Goal: Task Accomplishment & Management: Manage account settings

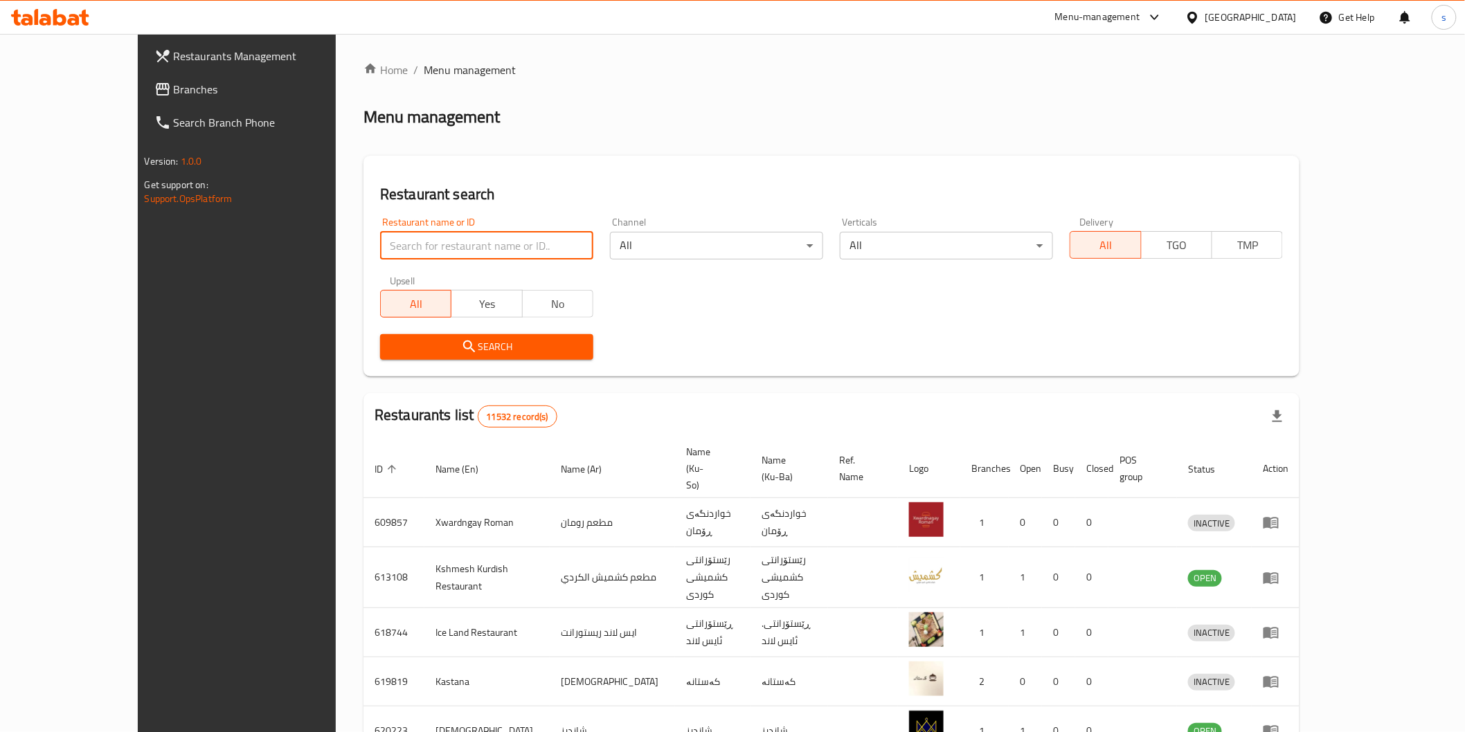
click at [481, 250] on input "search" at bounding box center [486, 246] width 213 height 28
paste input "[PERSON_NAME]"
type input "[PERSON_NAME]"
click button "Search" at bounding box center [486, 347] width 213 height 26
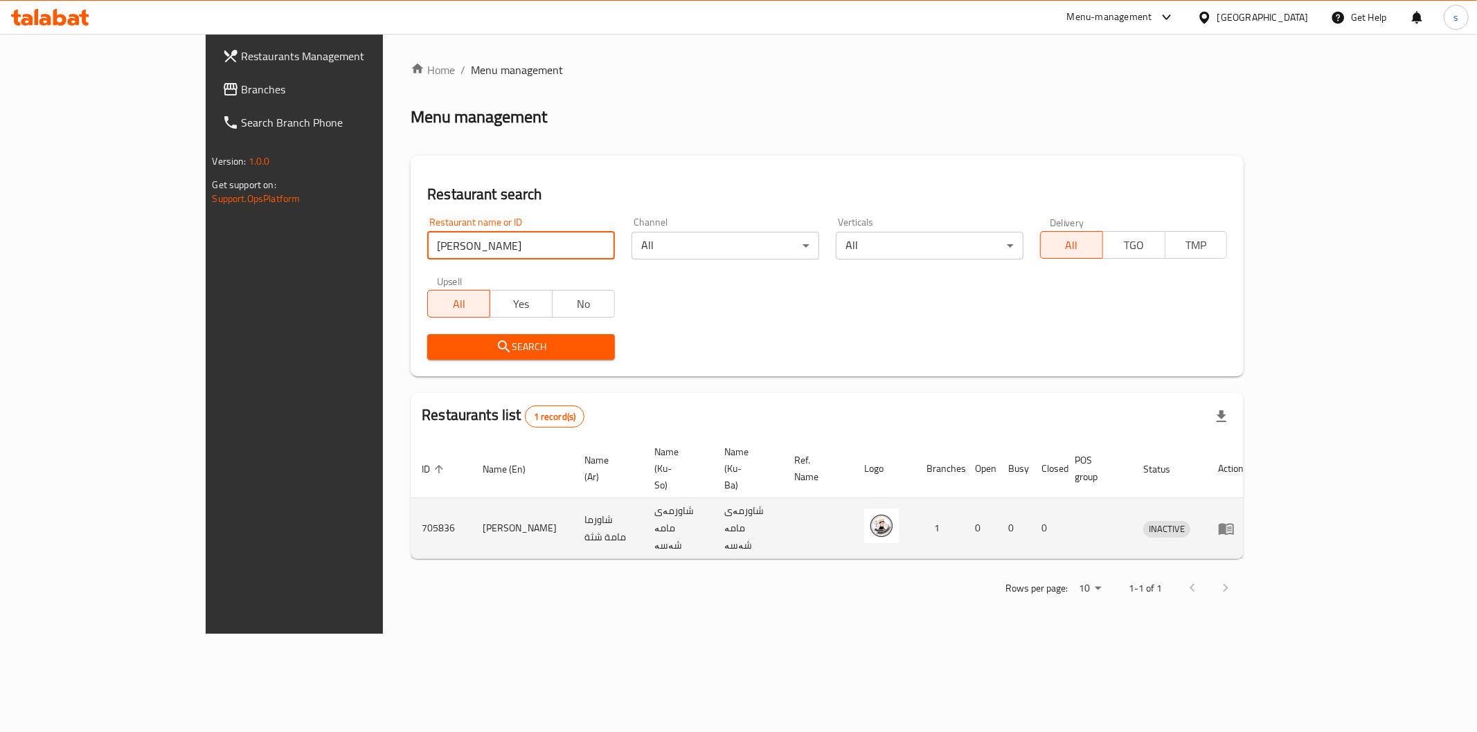
click at [1234, 521] on icon "enhanced table" at bounding box center [1226, 529] width 17 height 17
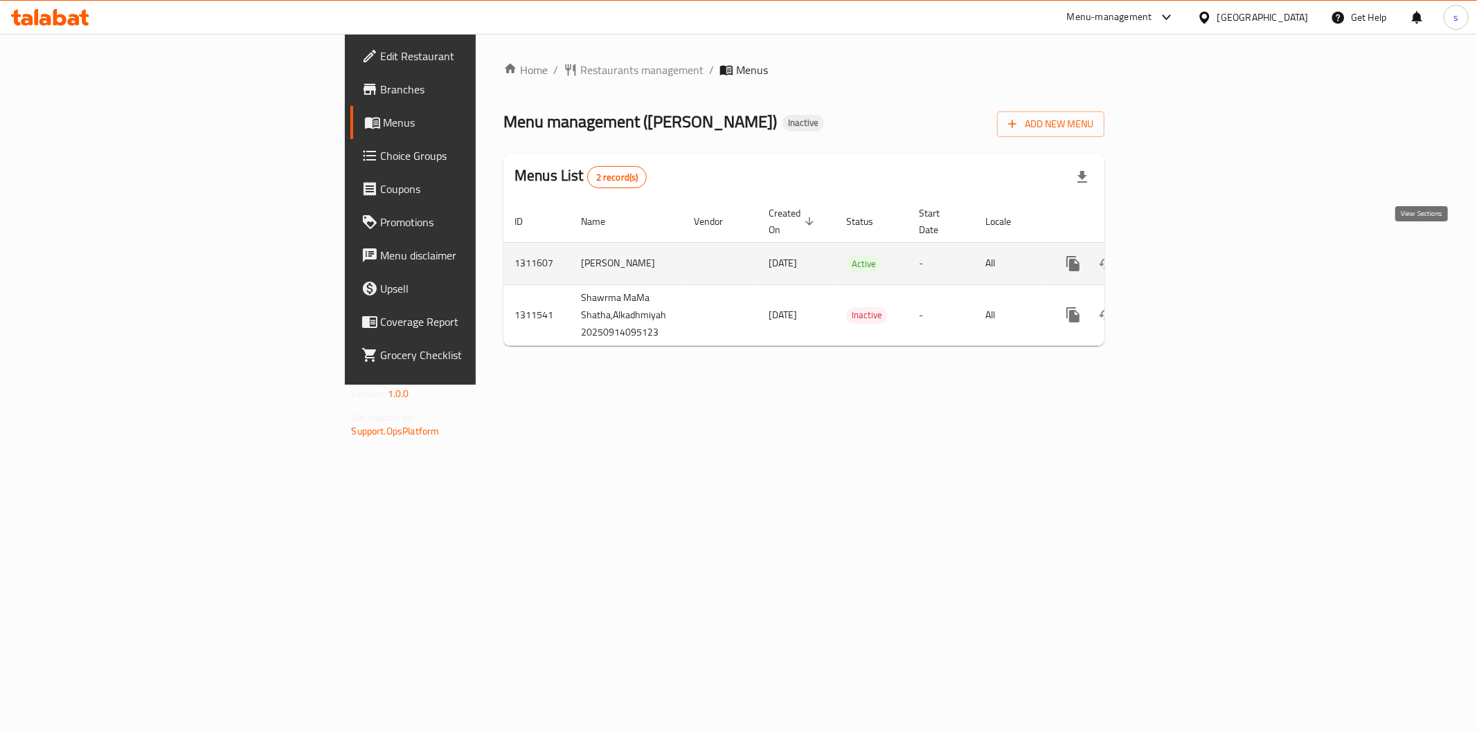
click at [1189, 258] on link "enhanced table" at bounding box center [1172, 263] width 33 height 33
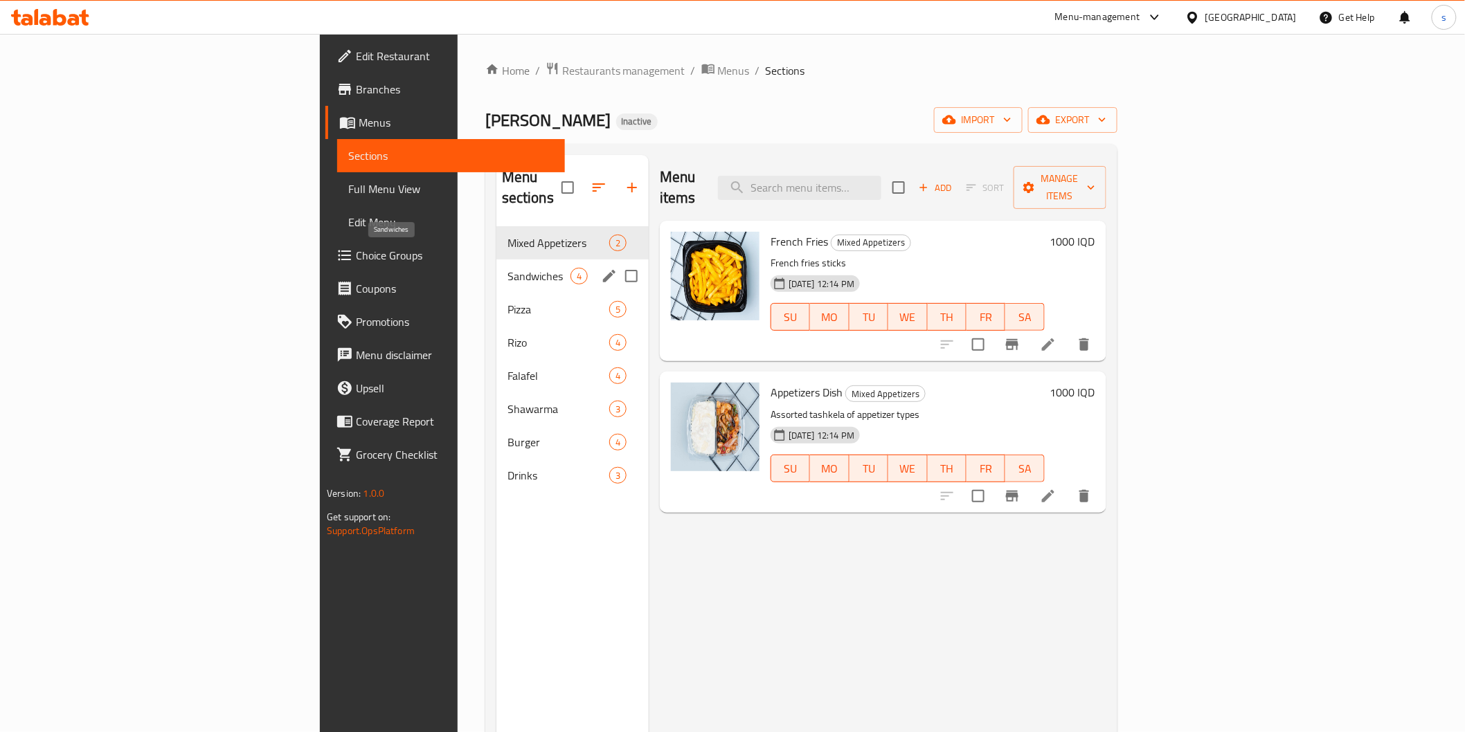
click at [507, 268] on span "Sandwiches" at bounding box center [538, 276] width 63 height 17
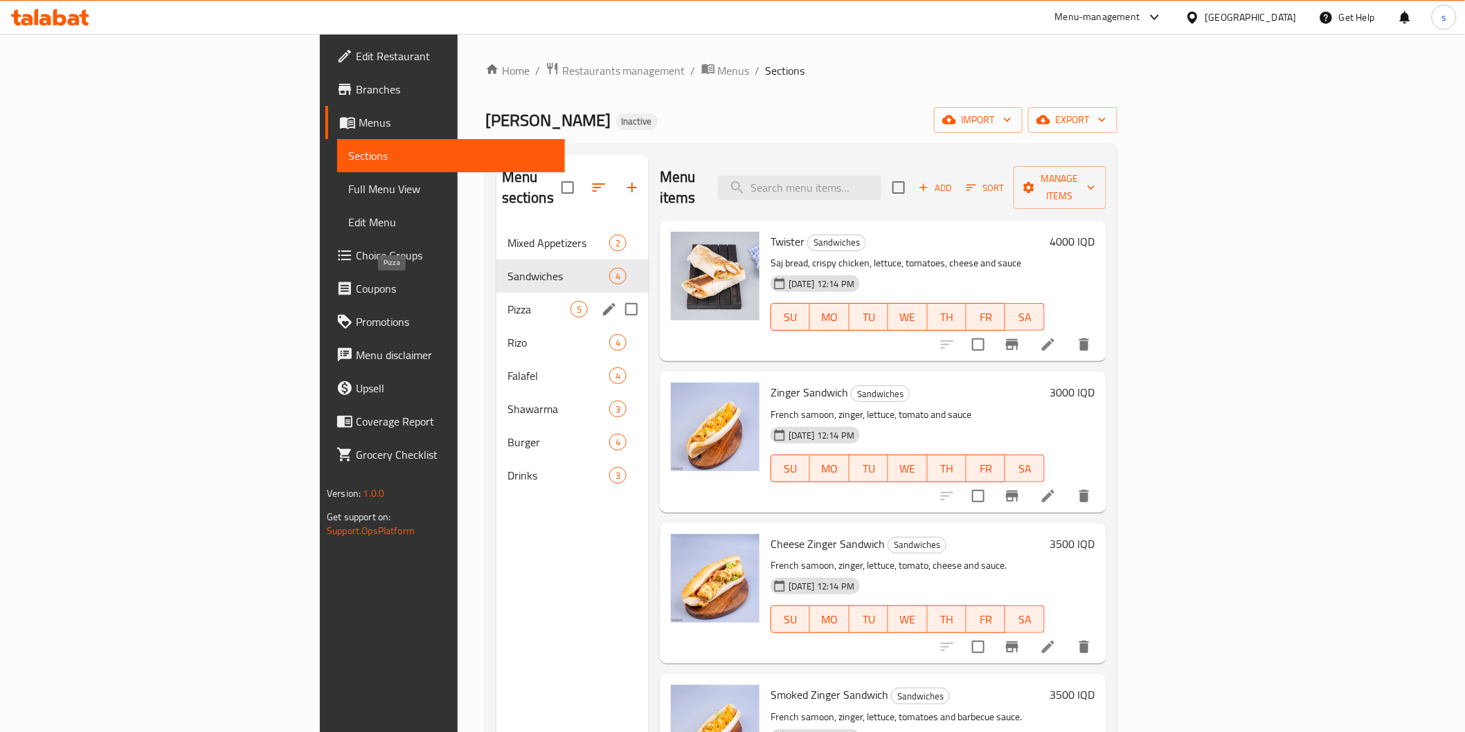
click at [507, 301] on span "Pizza" at bounding box center [538, 309] width 63 height 17
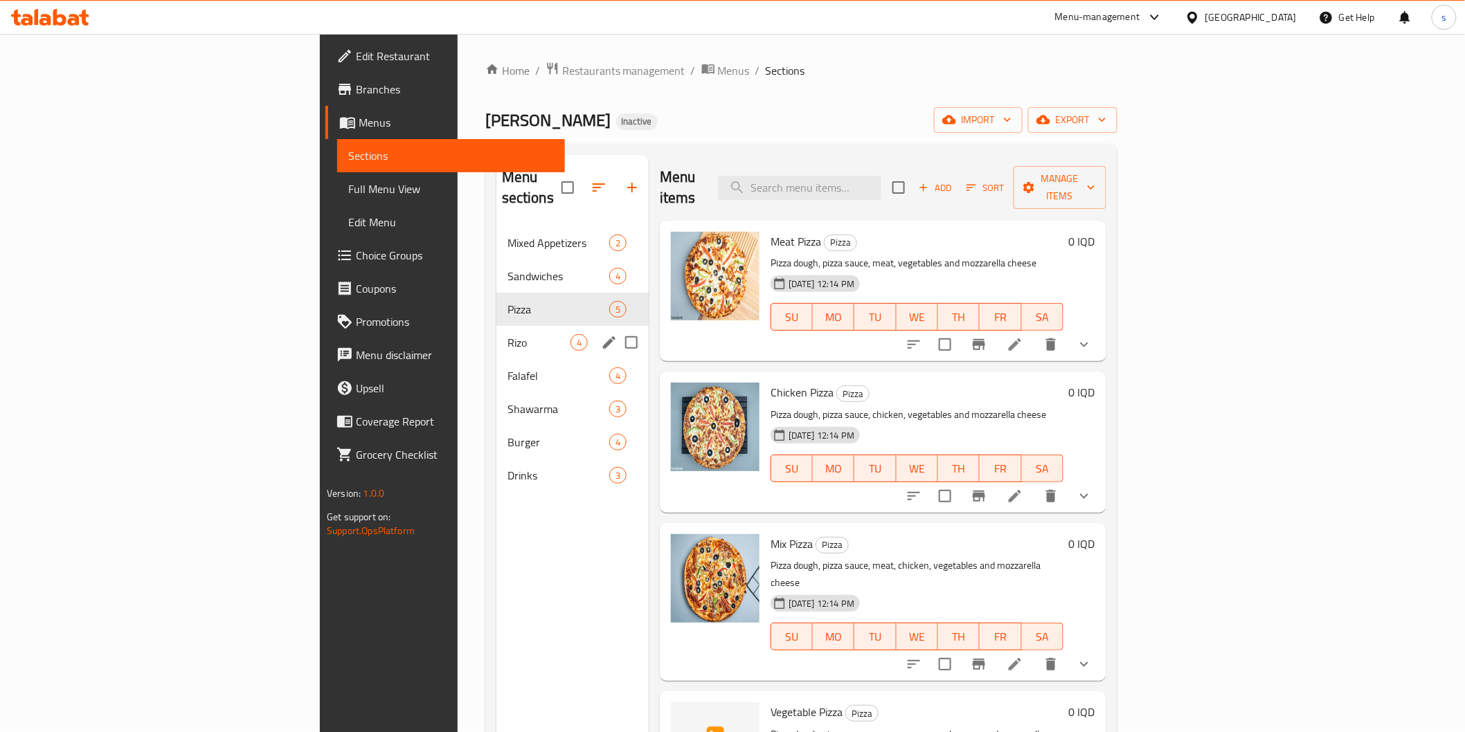
click at [496, 326] on div "Rizo 4" at bounding box center [572, 342] width 152 height 33
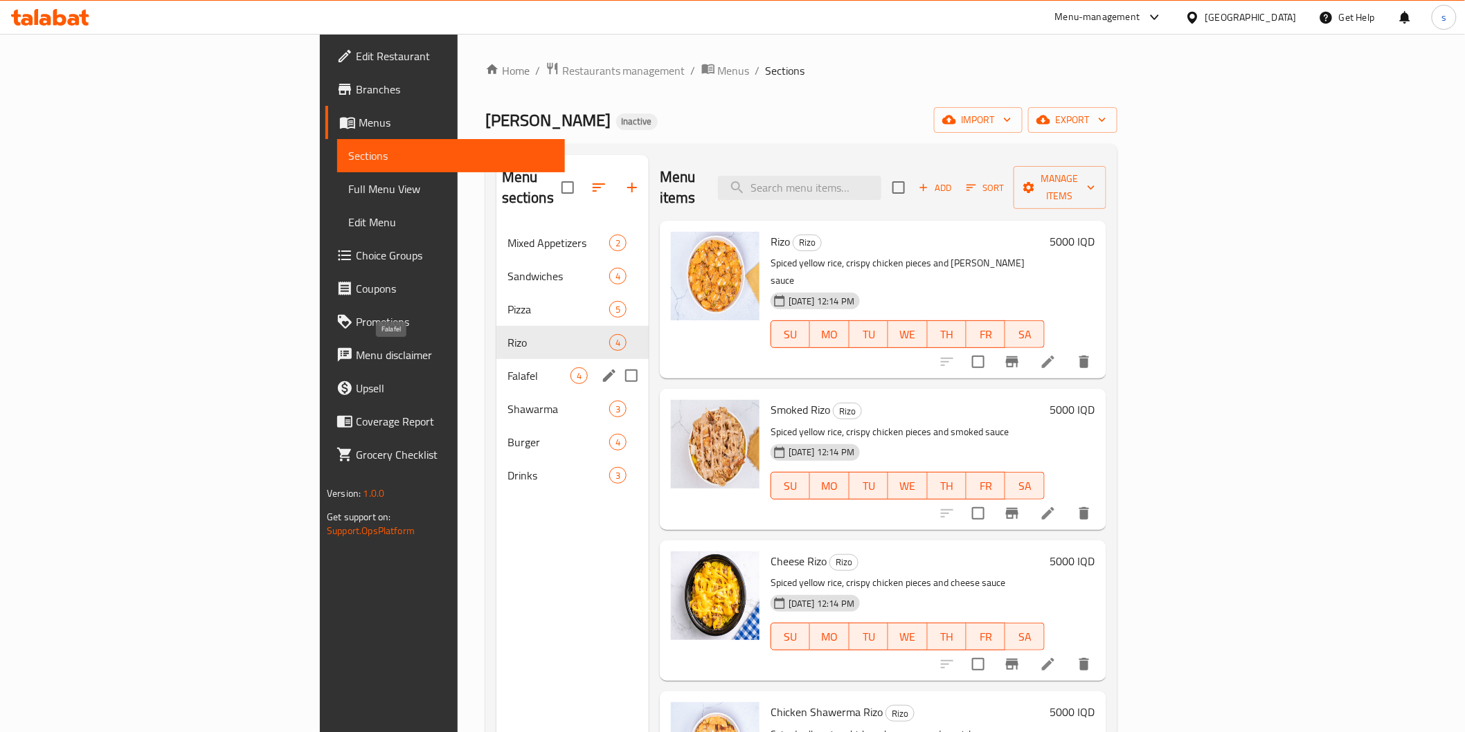
click at [507, 368] on span "Falafel" at bounding box center [538, 376] width 63 height 17
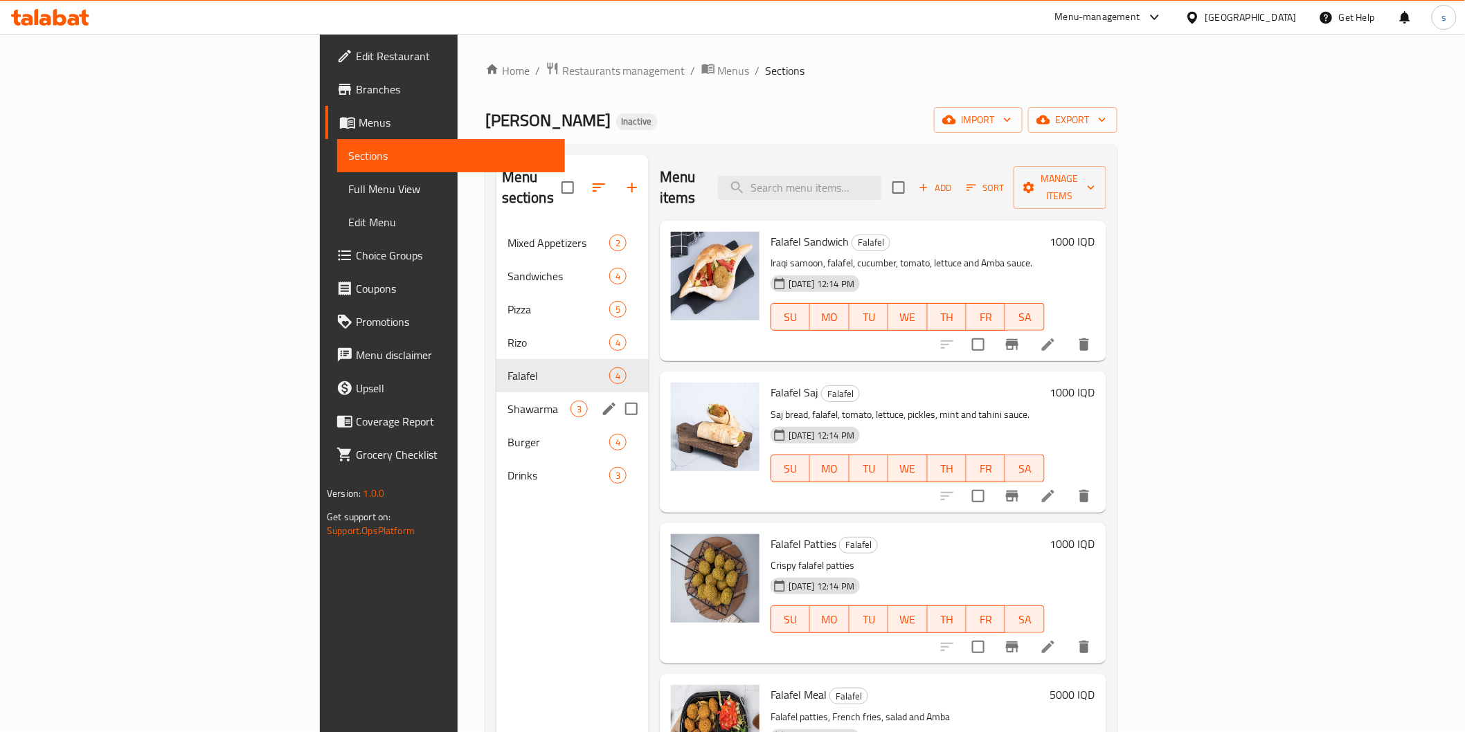
click at [496, 393] on div "Shawarma 3" at bounding box center [572, 409] width 152 height 33
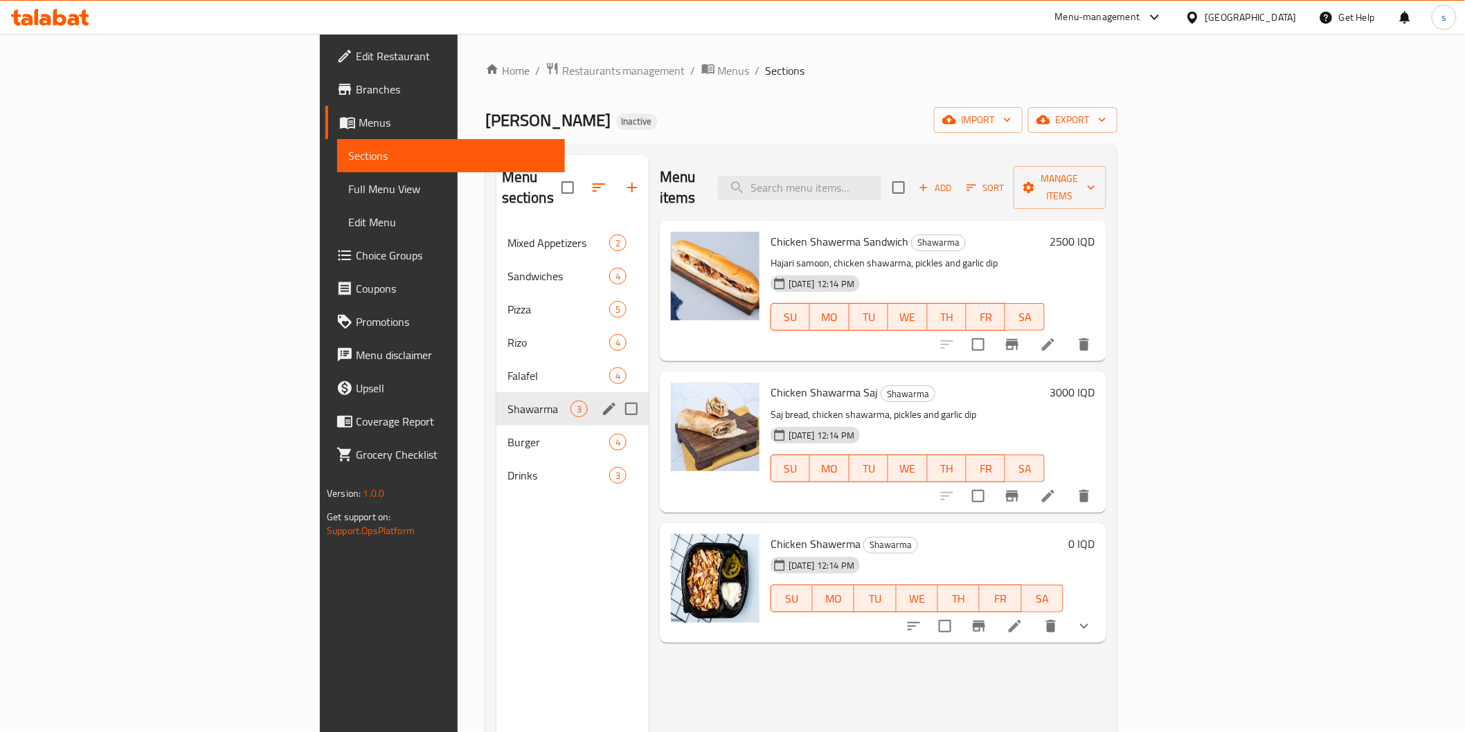
click at [496, 404] on div "Shawarma 3" at bounding box center [572, 409] width 152 height 33
click at [496, 433] on div "Burger 4" at bounding box center [572, 442] width 152 height 33
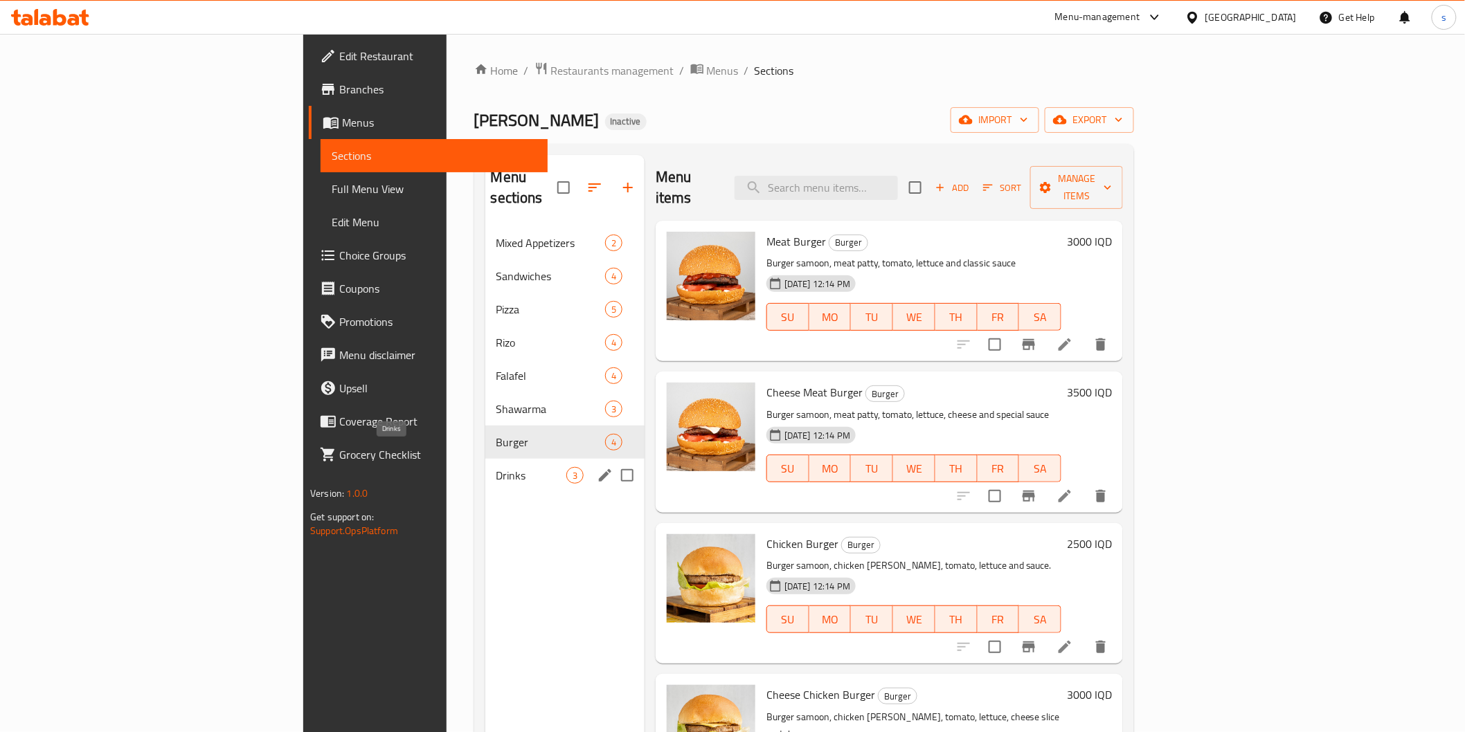
click at [496, 467] on span "Drinks" at bounding box center [531, 475] width 70 height 17
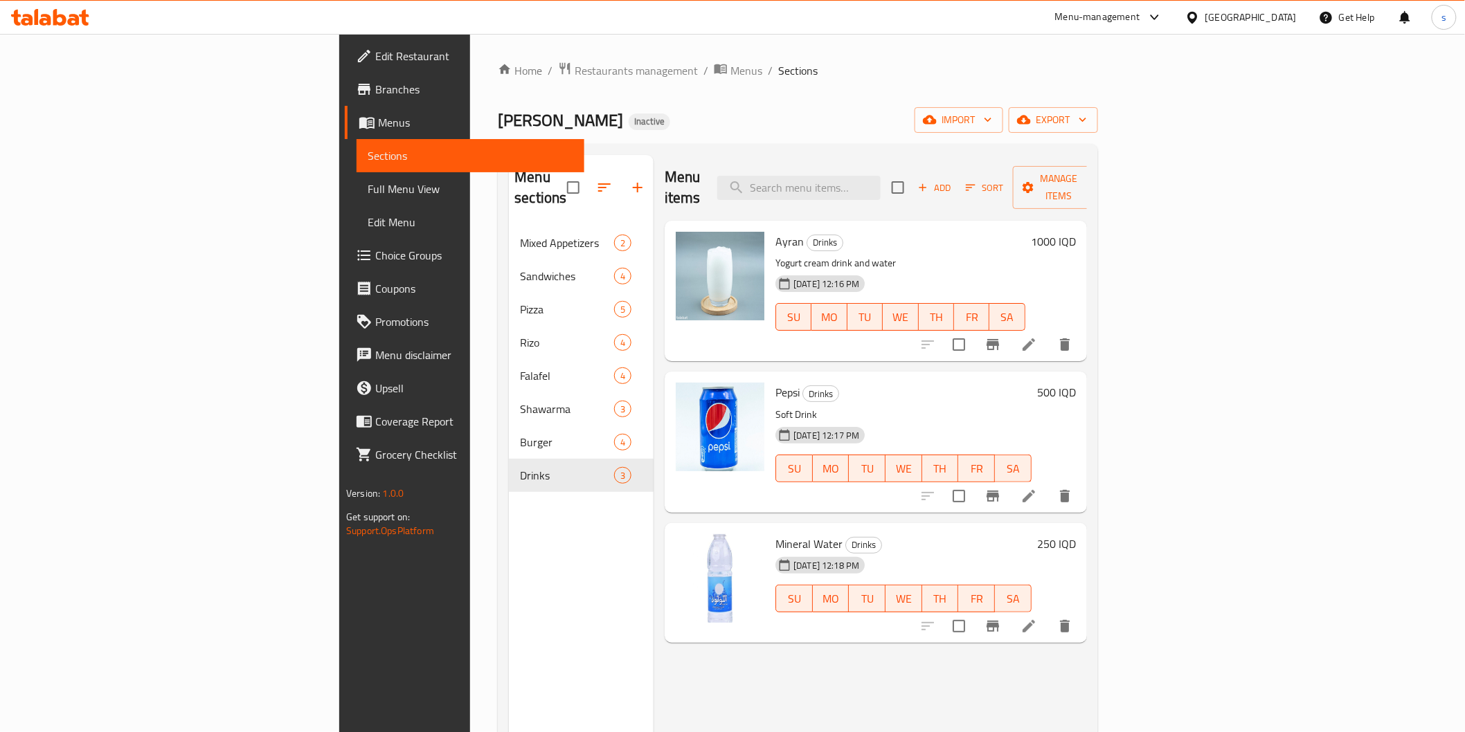
click at [368, 184] on span "Full Menu View" at bounding box center [470, 189] width 205 height 17
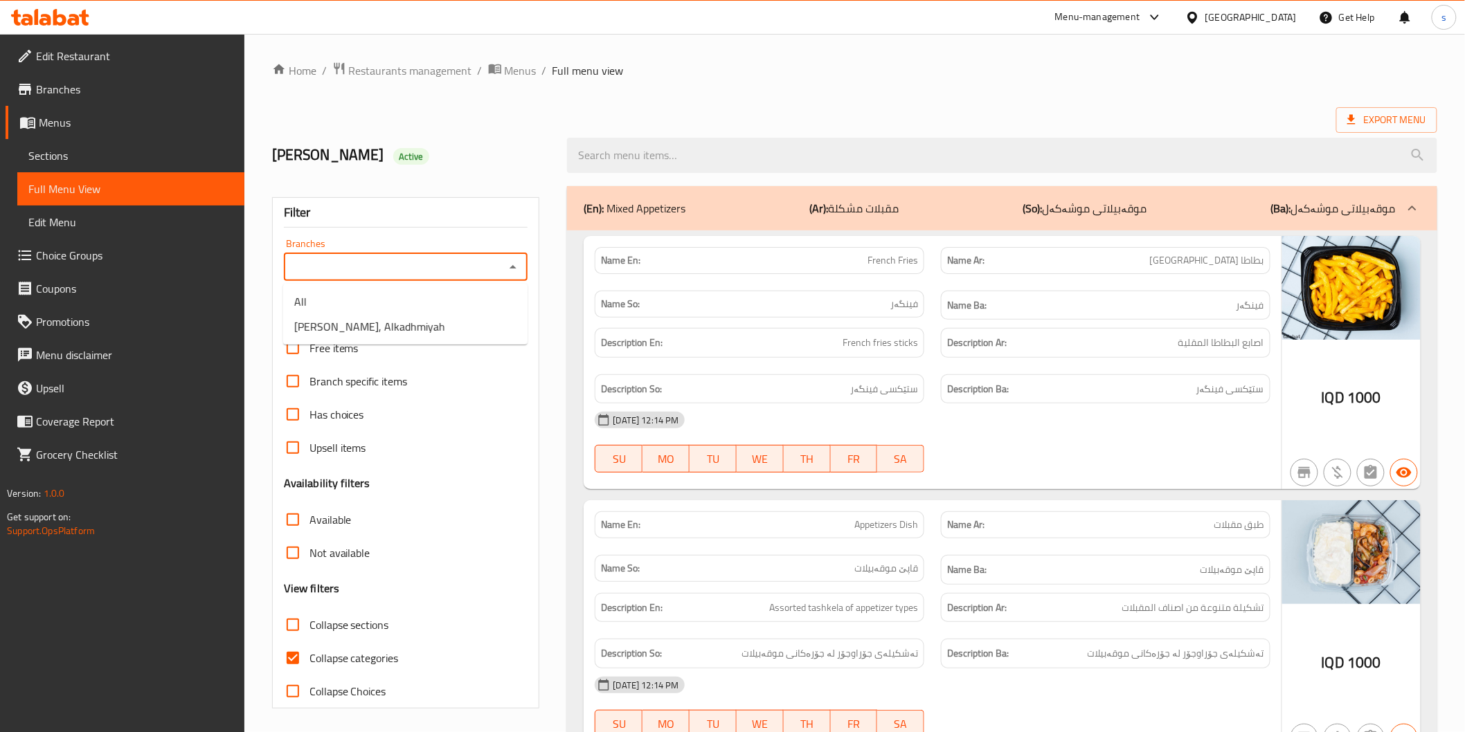
click at [419, 258] on input "Branches" at bounding box center [394, 267] width 213 height 19
click at [400, 323] on span "Shawrma MaMa Shatha, Alkadhmiyah" at bounding box center [369, 326] width 151 height 17
type input "Shawrma MaMa Shatha, Alkadhmiyah"
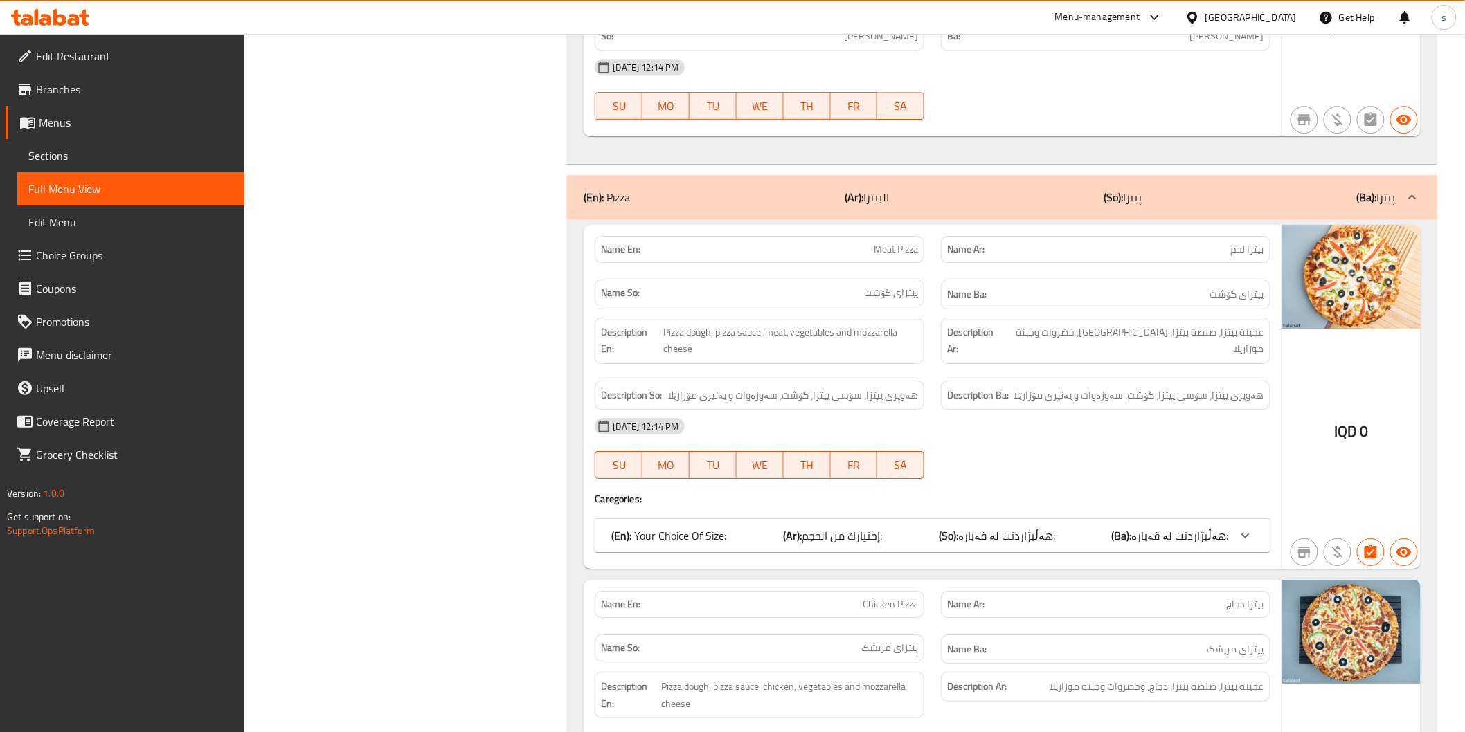
scroll to position [1846, 0]
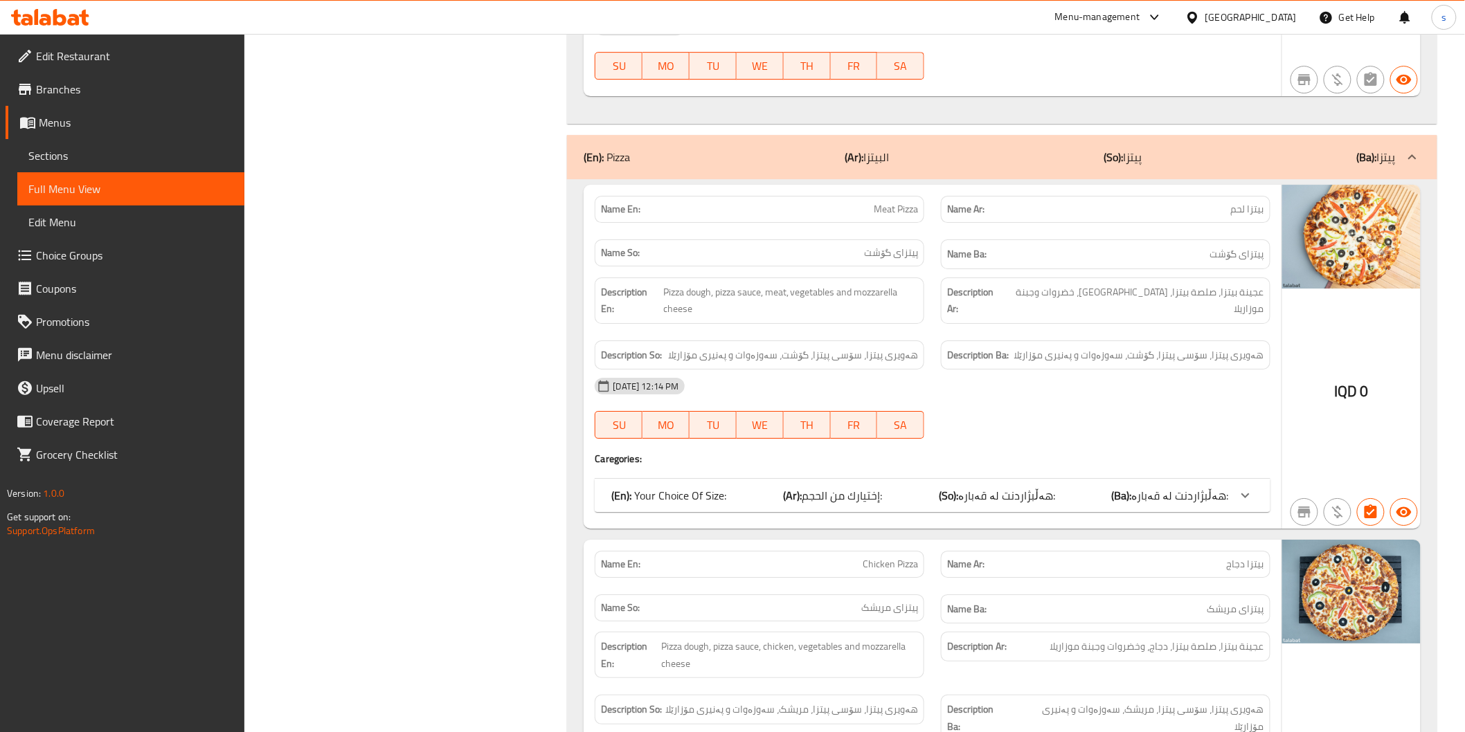
click at [903, 487] on div "(En): Your Choice Of Size: (Ar): إختيارك من الحجم: (So): هەڵبژاردنت لە قەبارە: …" at bounding box center [919, 495] width 617 height 17
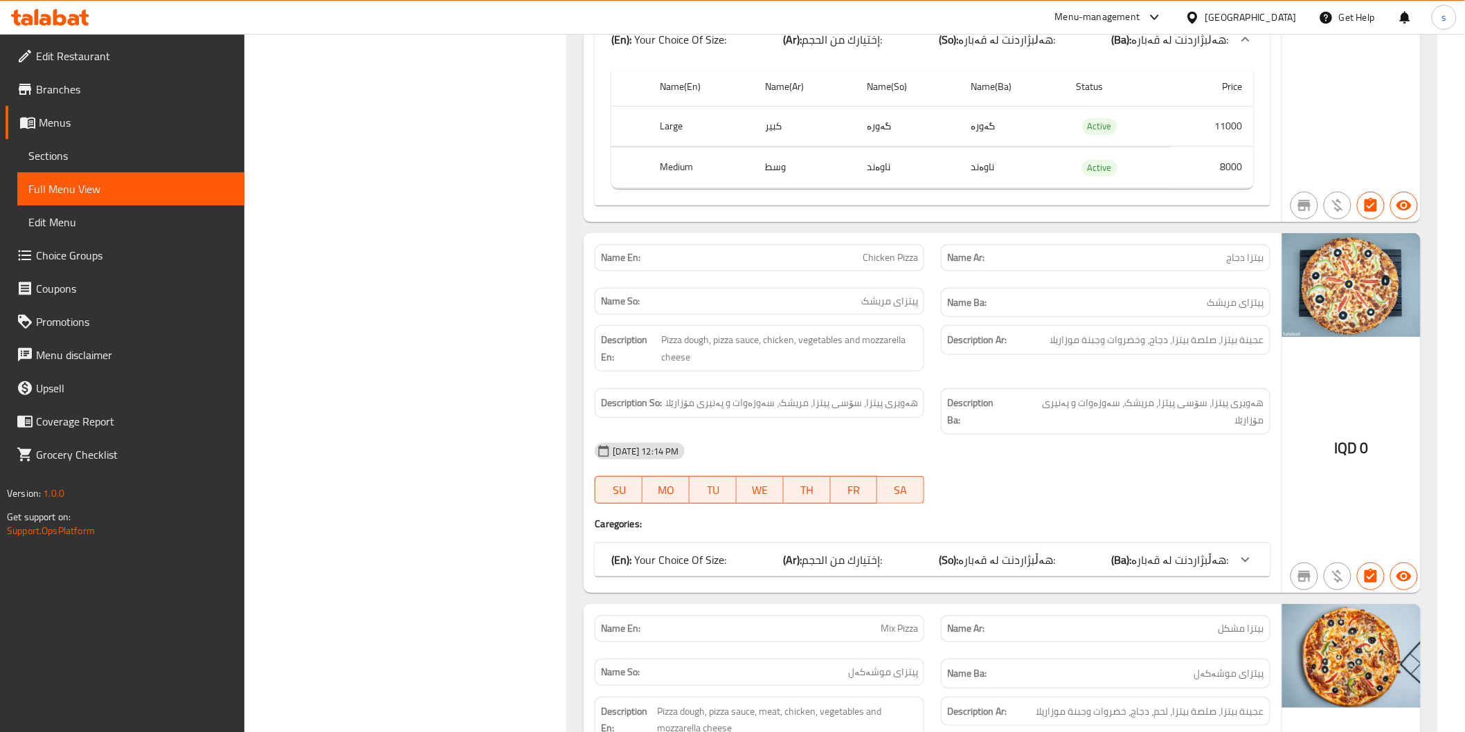
click at [813, 550] on span "إختيارك من الحجم:" at bounding box center [842, 560] width 80 height 21
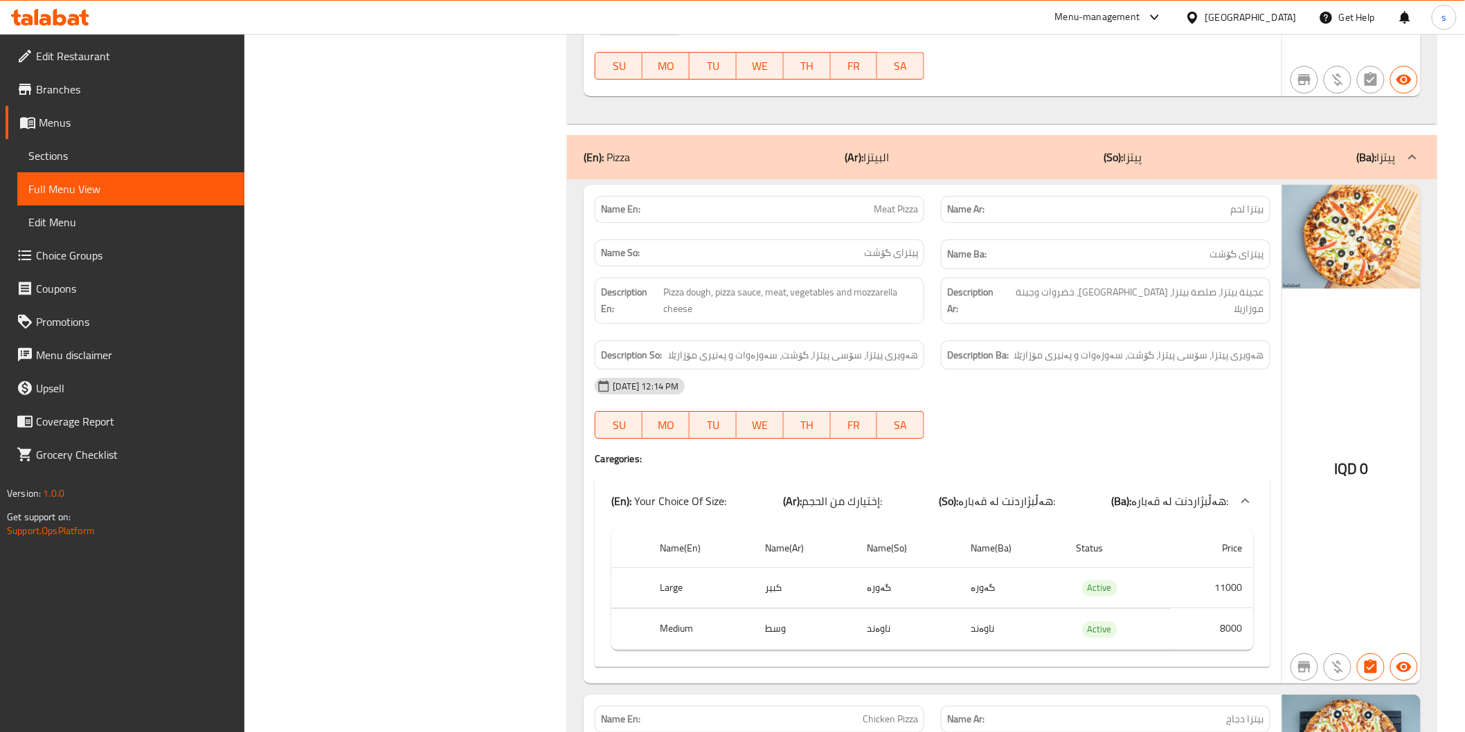
click at [782, 370] on div "14-09-2025 12:14 PM" at bounding box center [932, 386] width 692 height 33
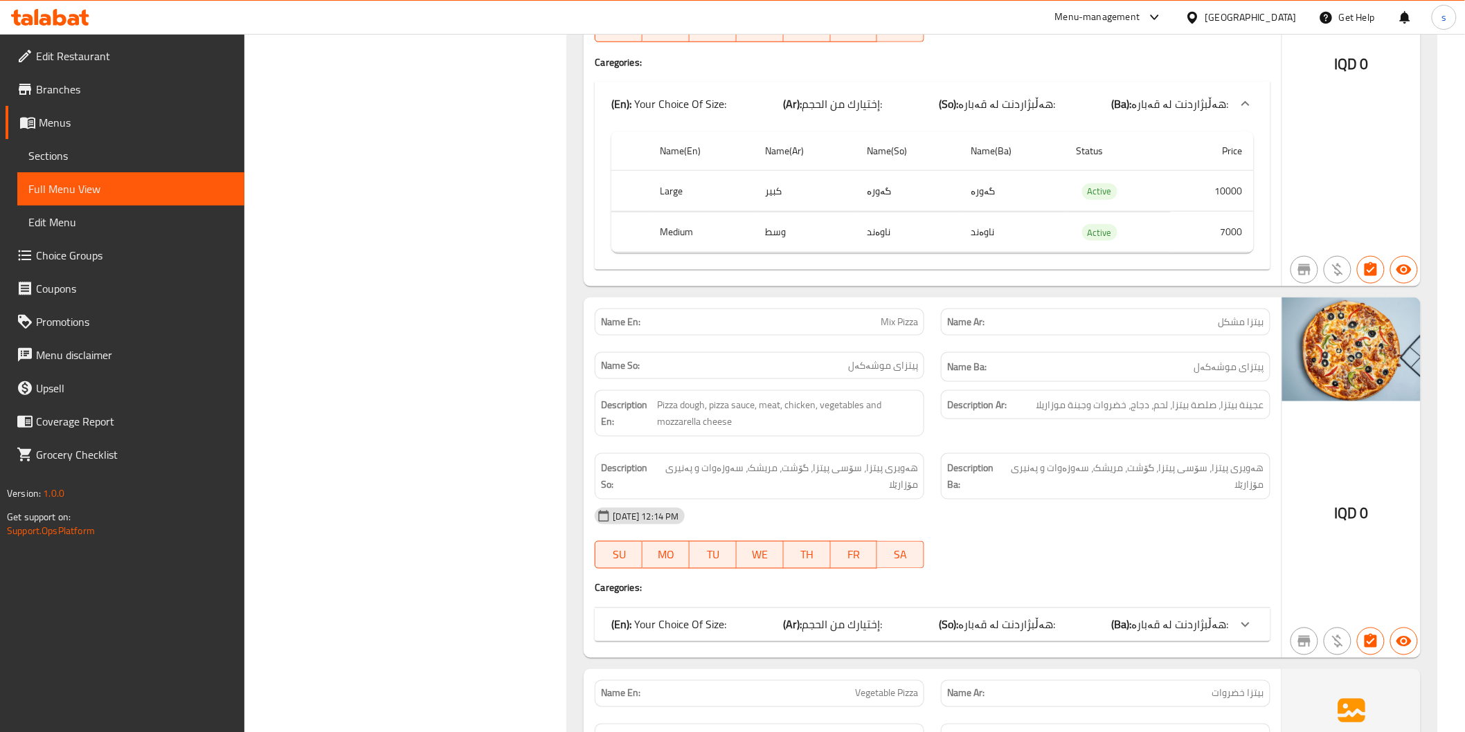
scroll to position [2846, 0]
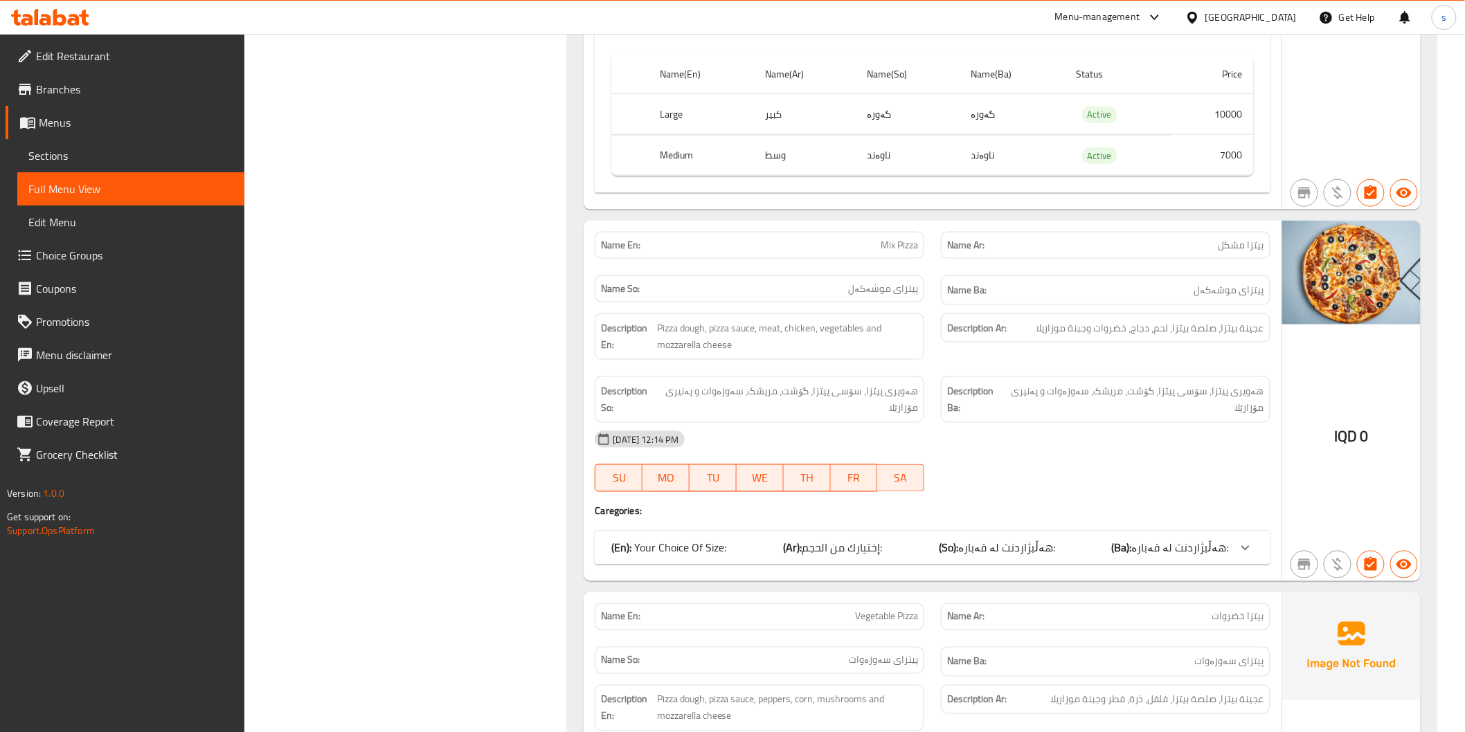
click at [870, 538] on span "إختيارك من الحجم:" at bounding box center [842, 548] width 80 height 21
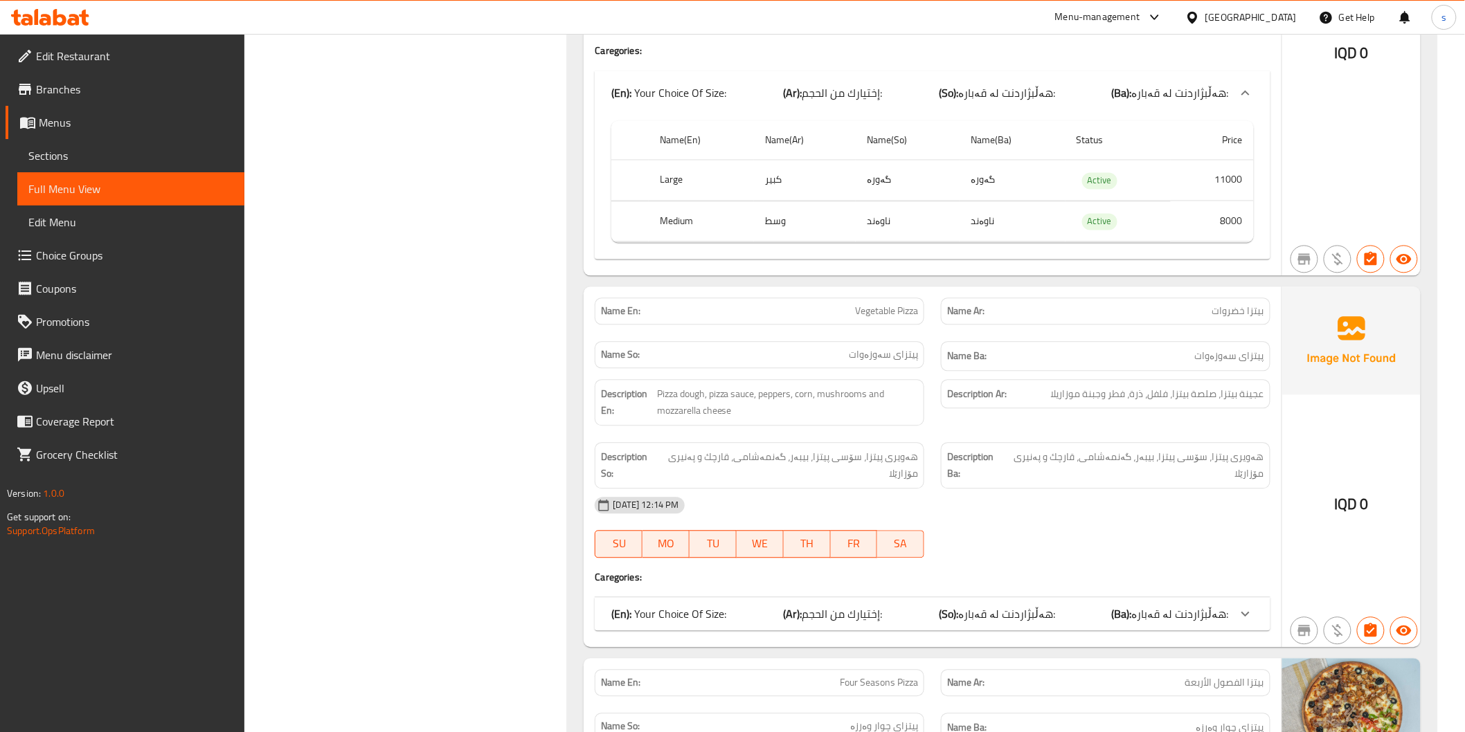
click at [881, 604] on span "إختيارك من الحجم:" at bounding box center [842, 614] width 80 height 21
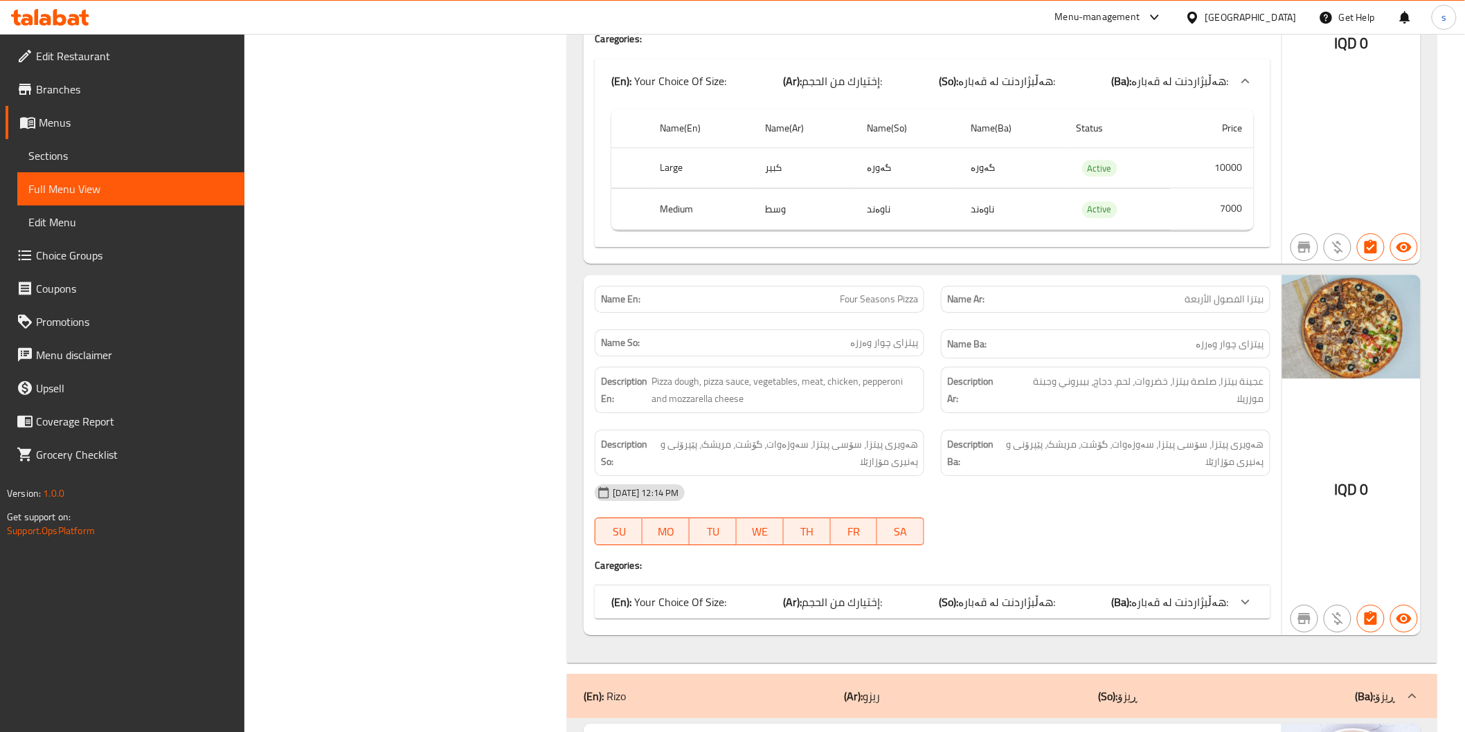
click at [905, 594] on div "(En): Your Choice Of Size: (Ar): إختيارك من الحجم: (So): هەڵبژاردنت لە قەبارە: …" at bounding box center [919, 602] width 617 height 17
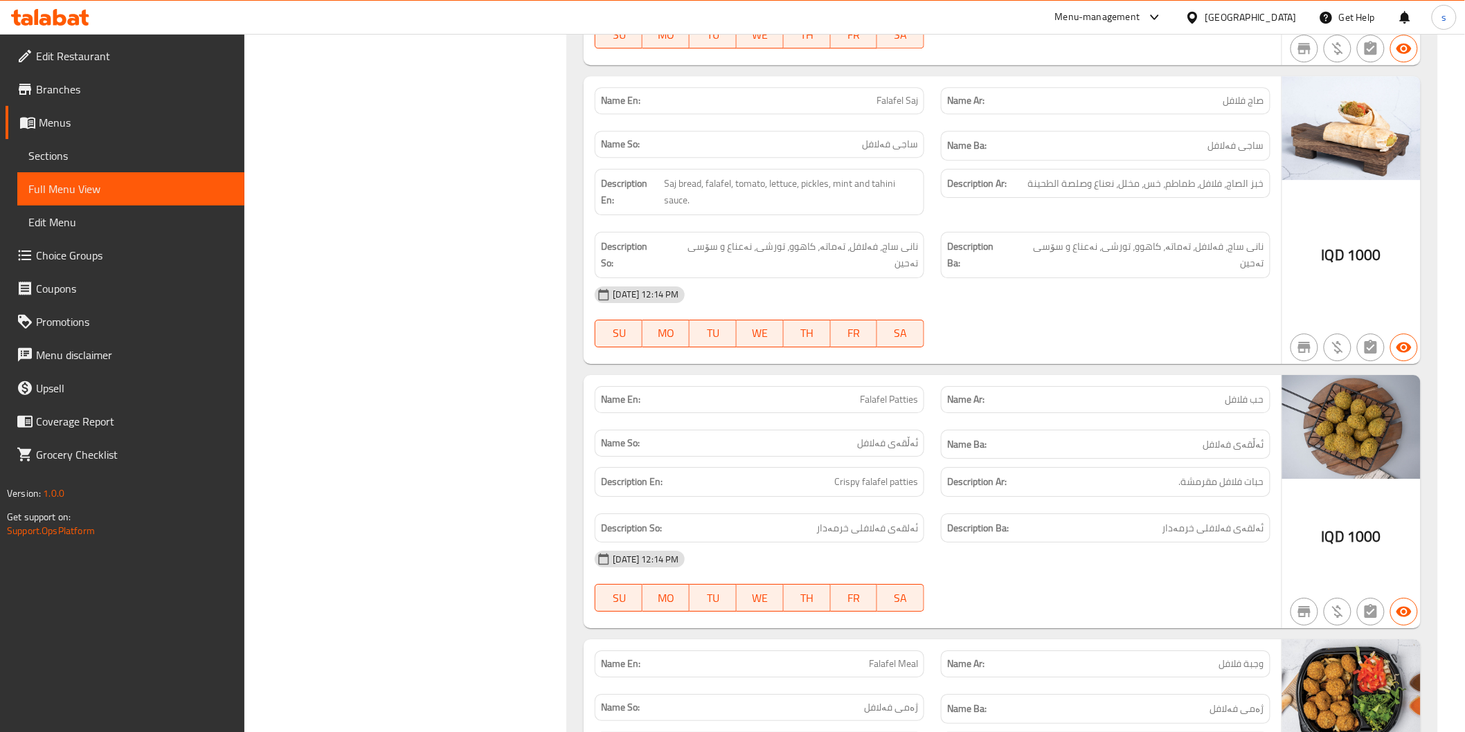
scroll to position [6153, 0]
drag, startPoint x: 455, startPoint y: 178, endPoint x: 433, endPoint y: 182, distance: 22.5
click at [908, 391] on span "Falafel Patties" at bounding box center [889, 398] width 58 height 15
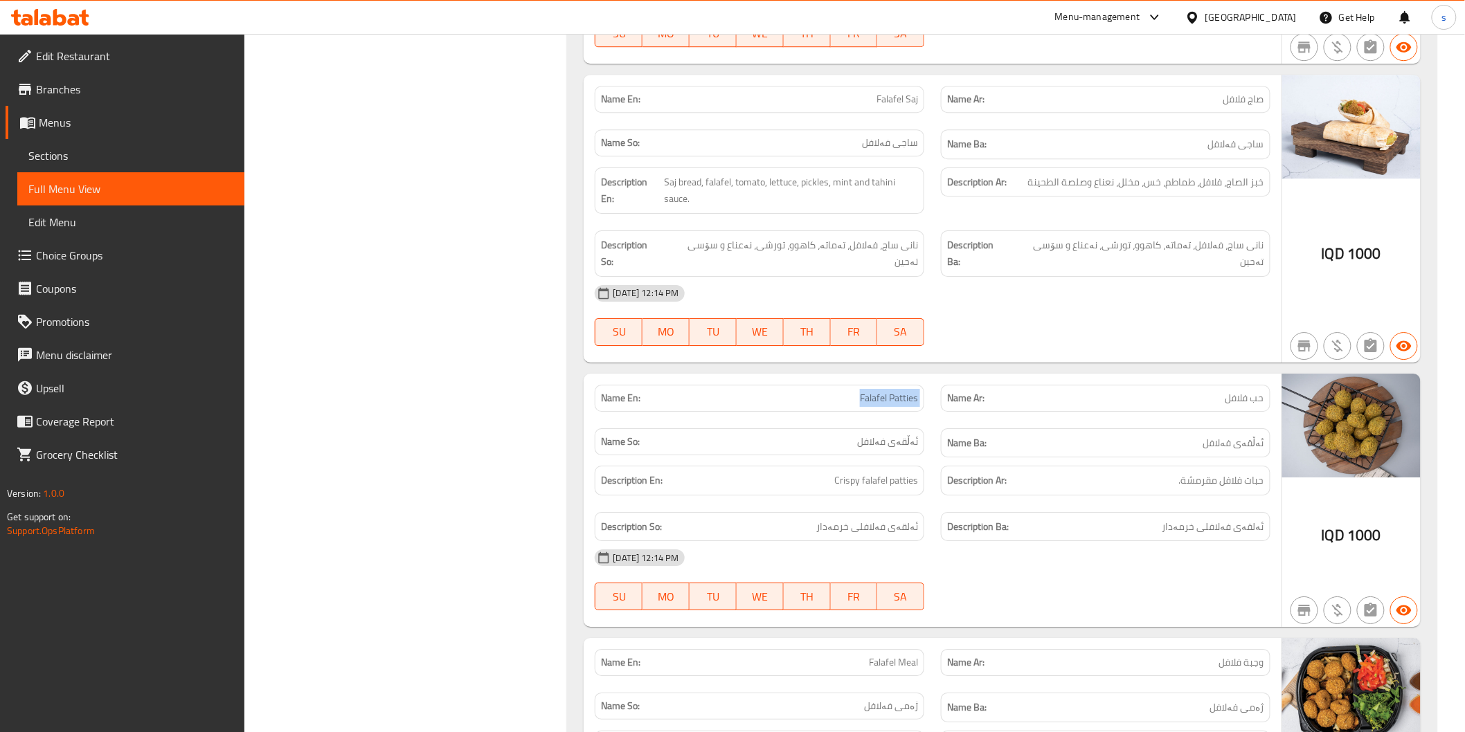
click at [908, 391] on span "Falafel Patties" at bounding box center [889, 398] width 58 height 15
copy span "Falafel Patties"
click at [107, 157] on span "Sections" at bounding box center [130, 155] width 205 height 17
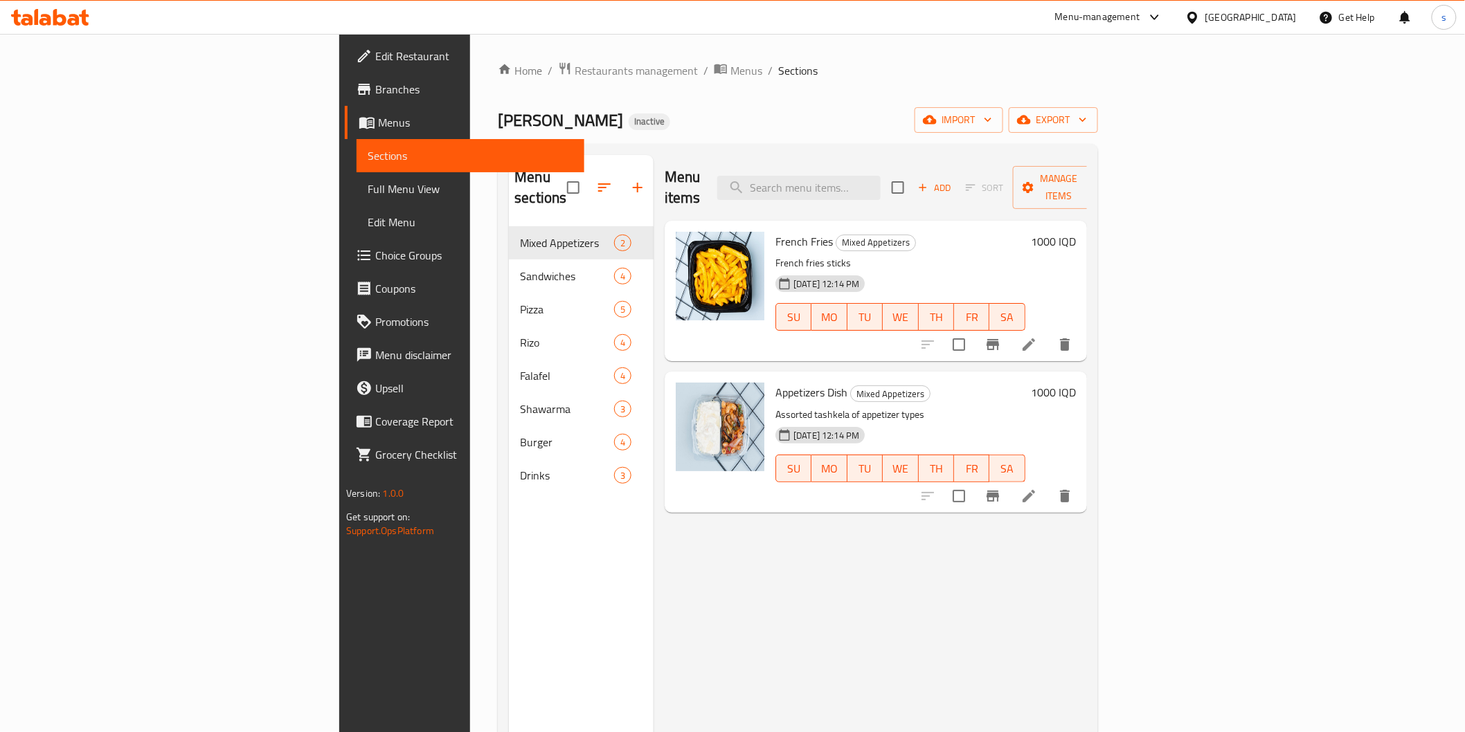
click at [908, 195] on div "Menu items Add Sort Manage items" at bounding box center [876, 188] width 422 height 66
paste input "Falafel Patties"
click at [881, 188] on input "search" at bounding box center [798, 188] width 163 height 24
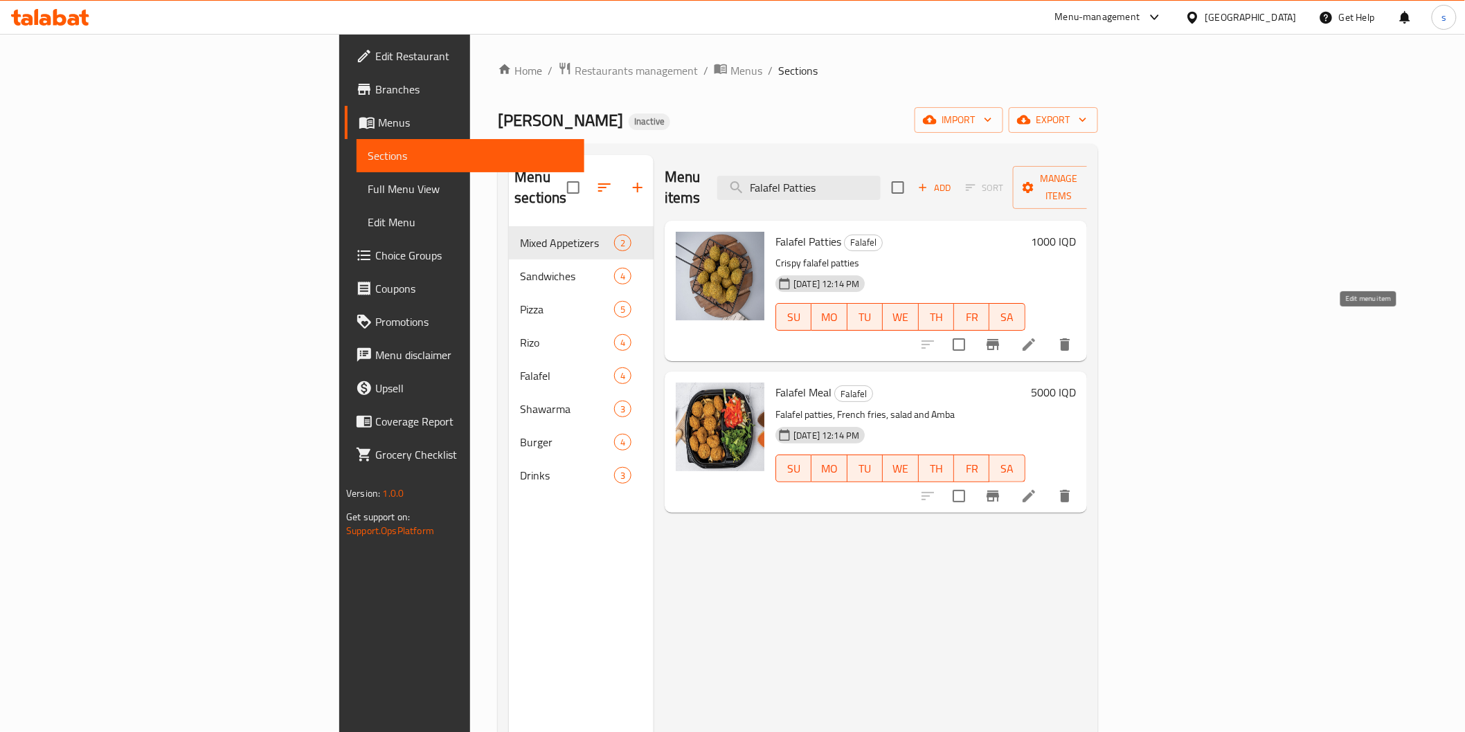
type input "Falafel Patties"
click at [1037, 336] on icon at bounding box center [1028, 344] width 17 height 17
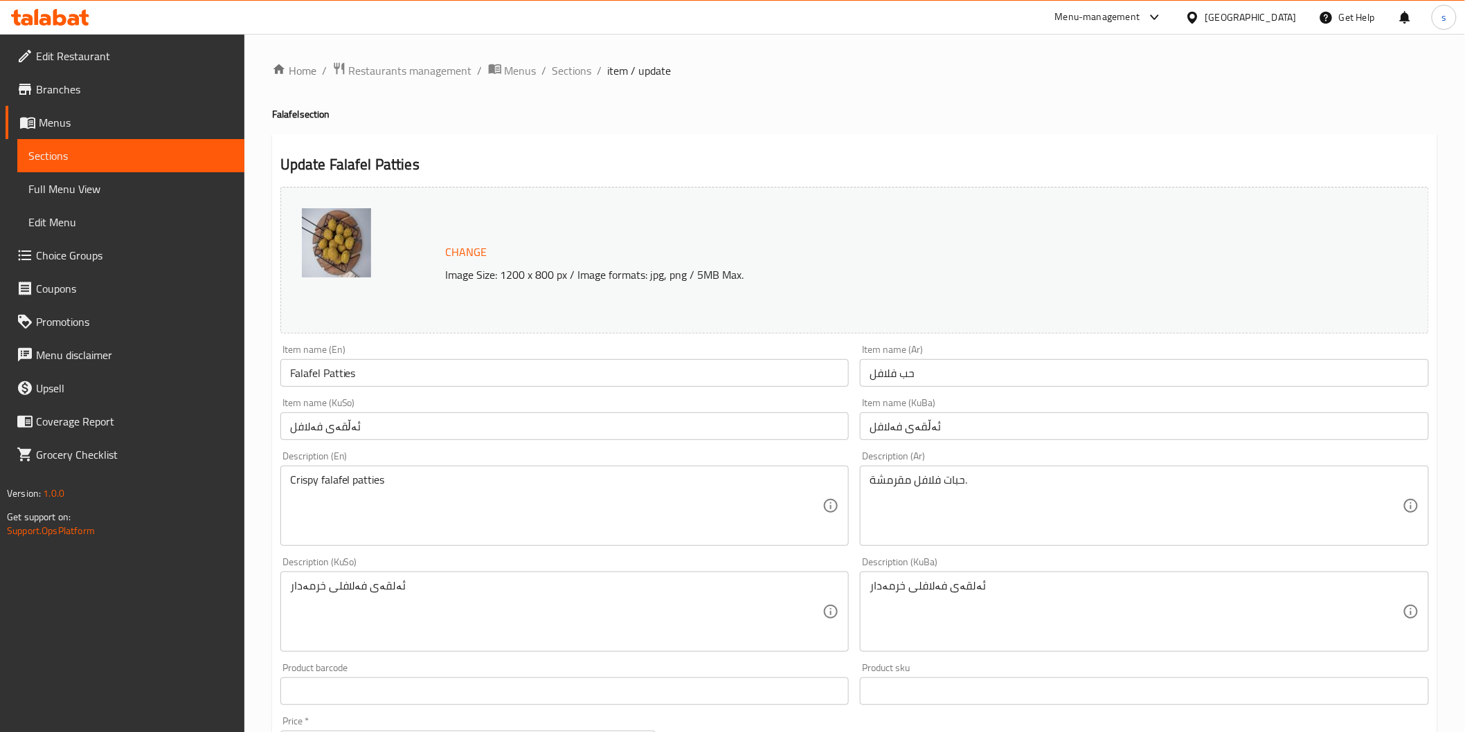
click at [341, 426] on input "ئەڵقەی فەلافل" at bounding box center [564, 427] width 569 height 28
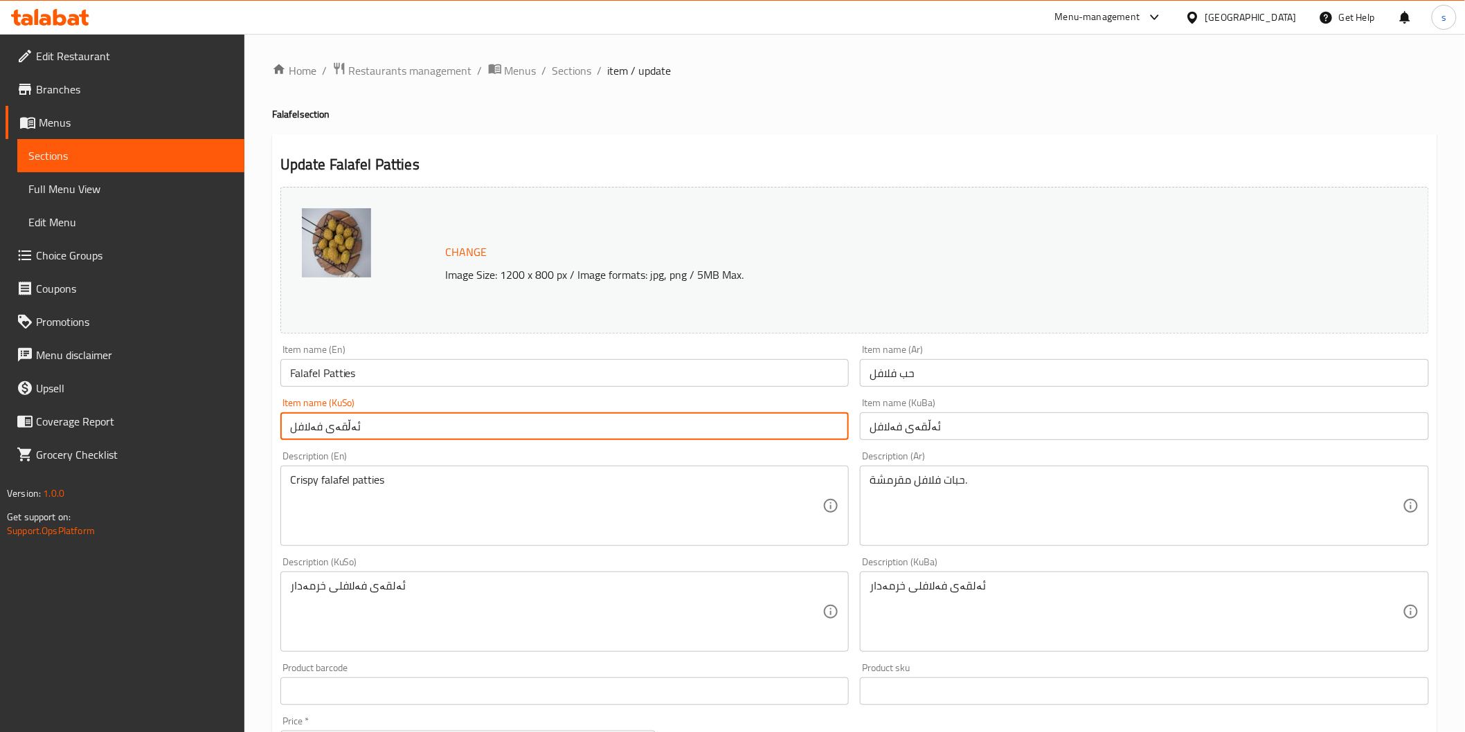
click at [341, 426] on input "ئەڵقەی فەلافل" at bounding box center [564, 427] width 569 height 28
type input "پارچەی فەلافل"
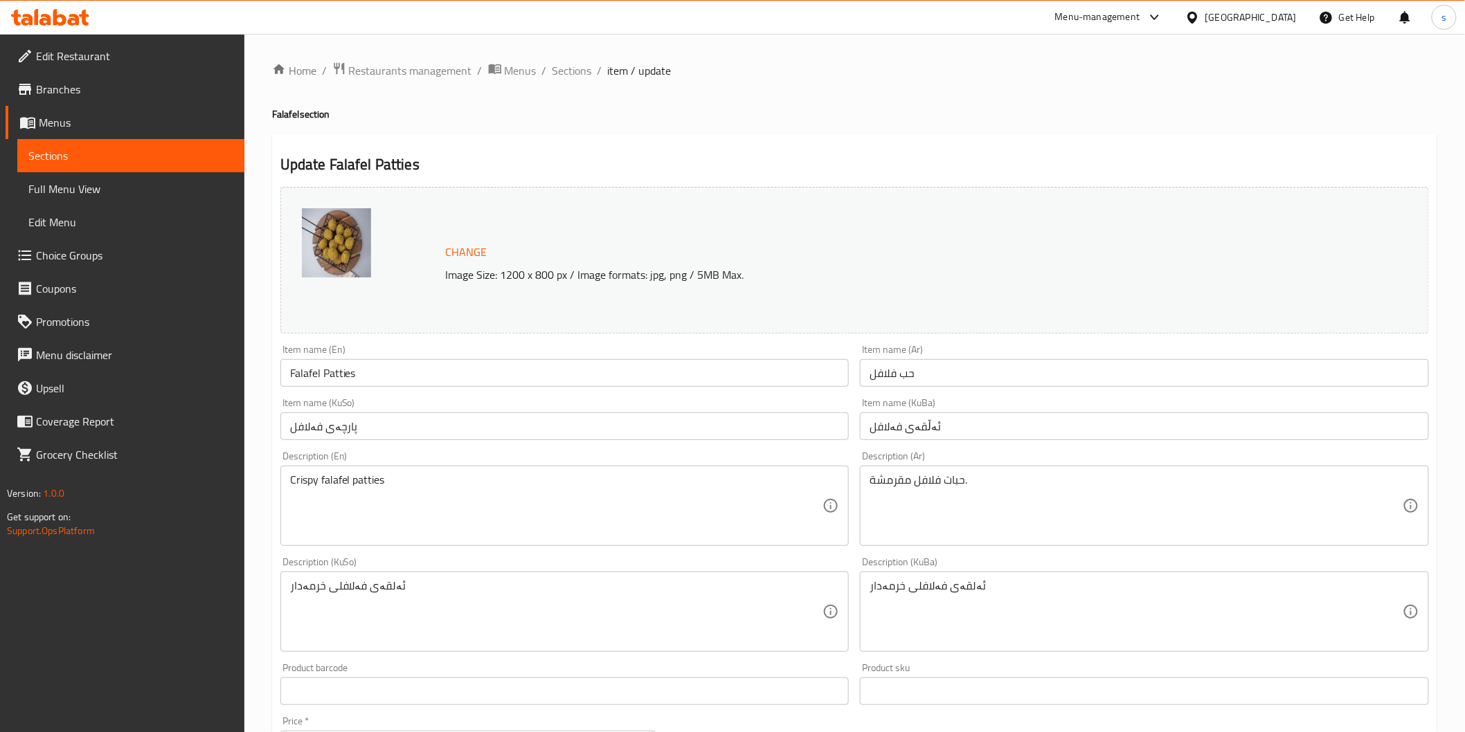
click at [379, 577] on div "ئەلقەی فەلافلی خرمەدار Description (KuSo)" at bounding box center [564, 612] width 569 height 80
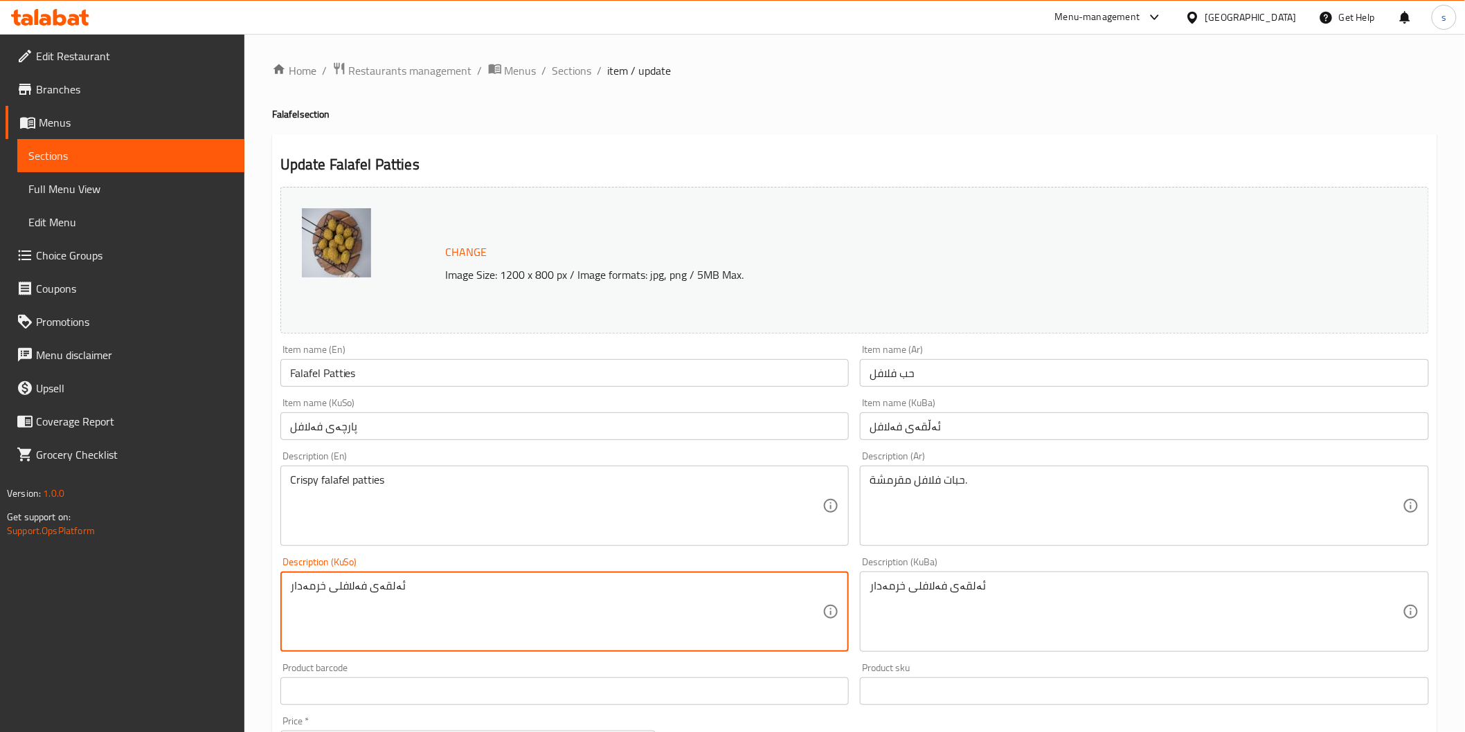
click at [379, 603] on textarea "ئەلقەی فەلافلی خرمەدار" at bounding box center [556, 612] width 533 height 66
click at [383, 596] on textarea "ئەلقەی فەلافلی خرمەدار" at bounding box center [556, 612] width 533 height 66
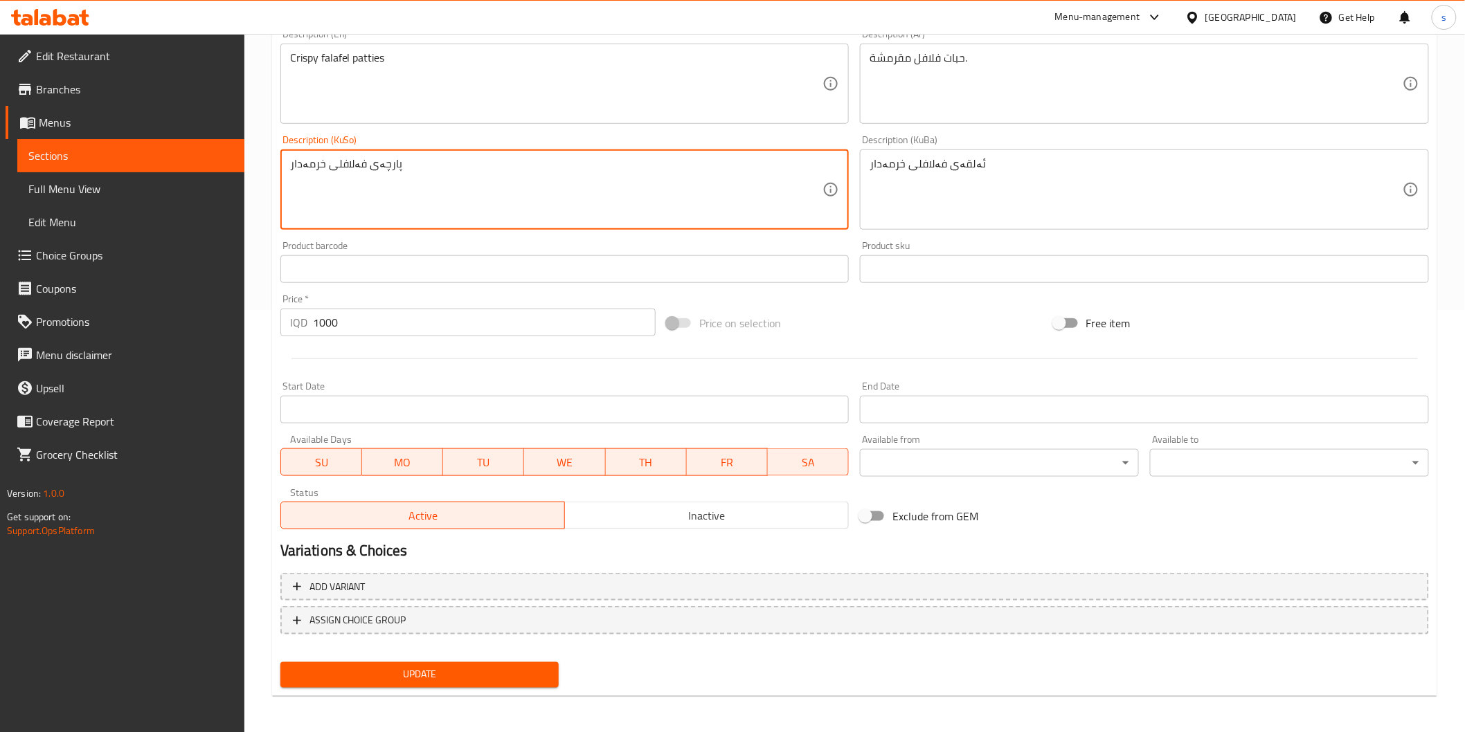
type textarea "پارچەی فەلافلی خرمەدار"
click at [428, 681] on span "Update" at bounding box center [419, 675] width 257 height 17
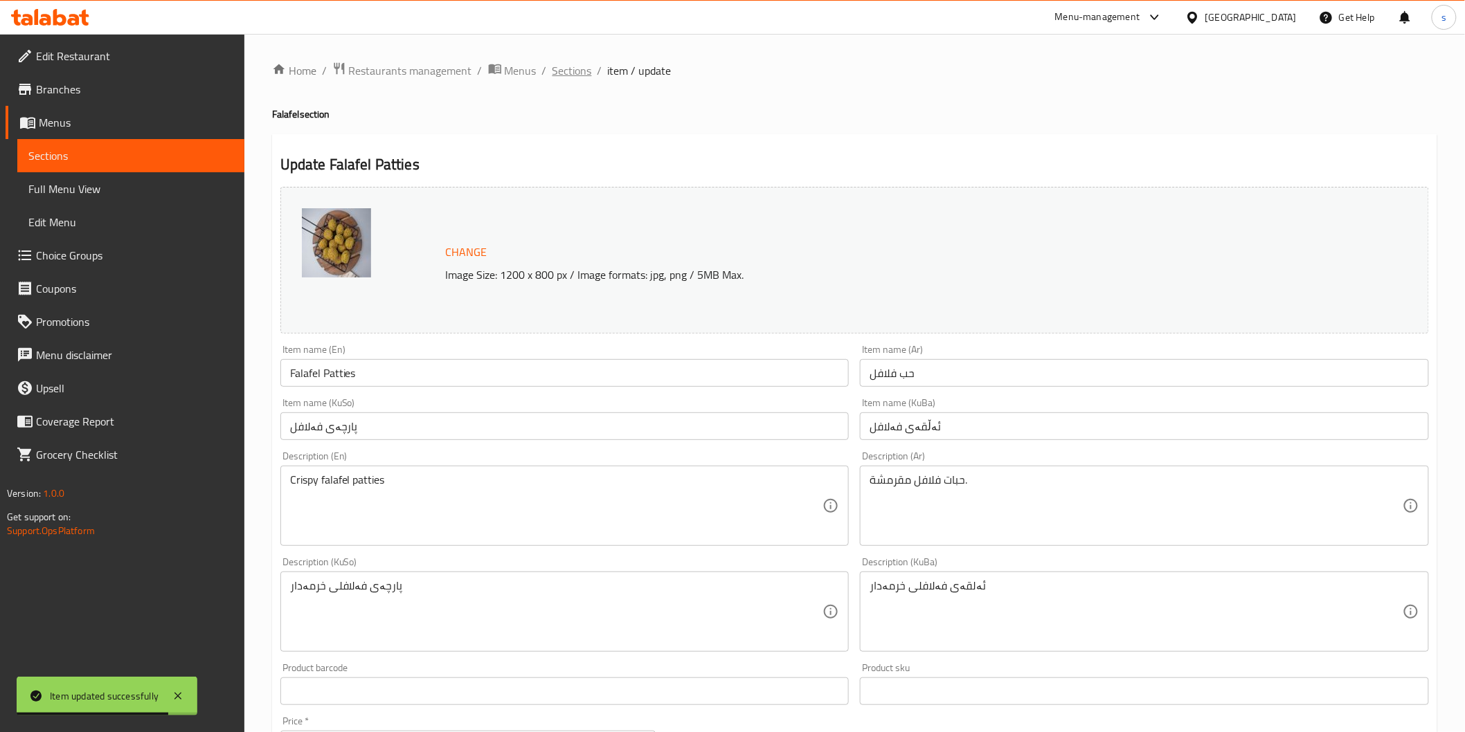
click at [556, 64] on span "Sections" at bounding box center [571, 70] width 39 height 17
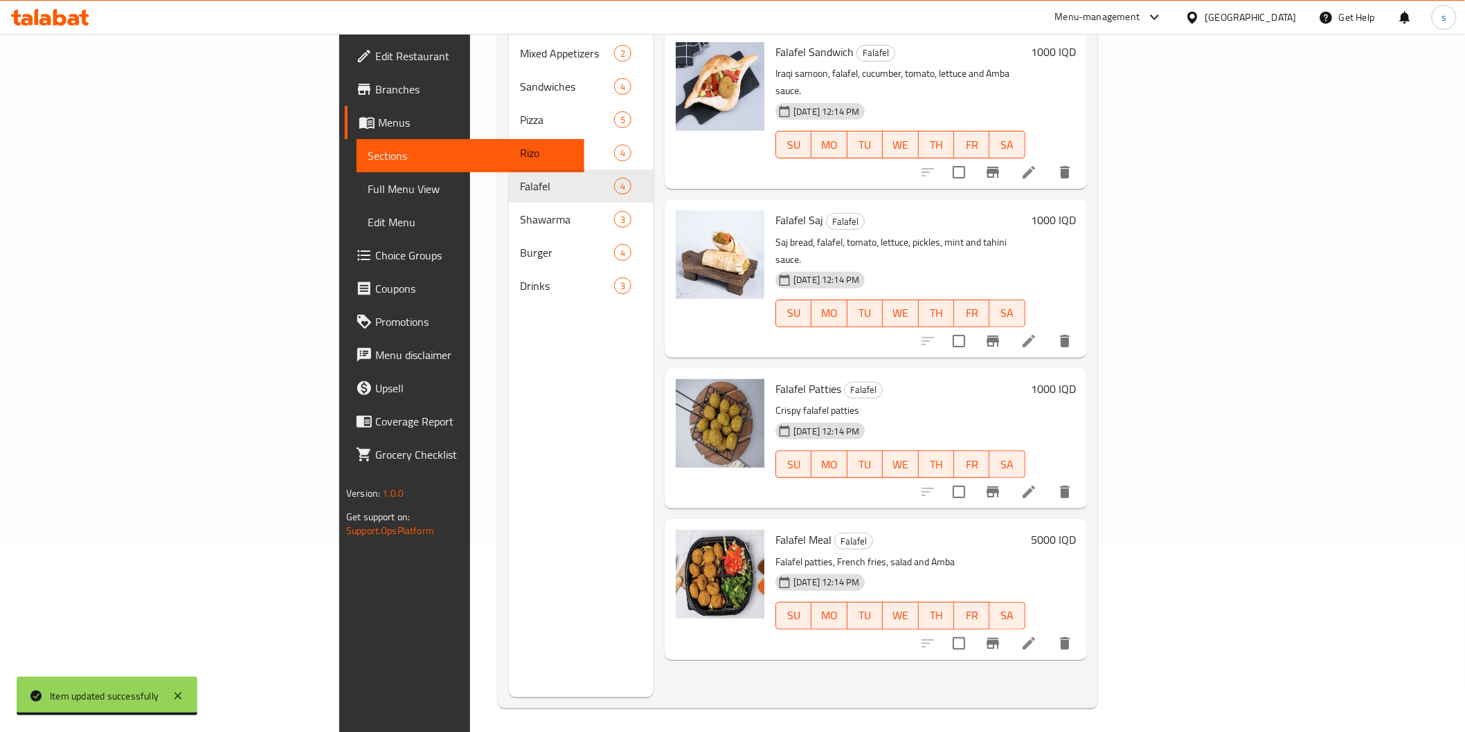
scroll to position [194, 0]
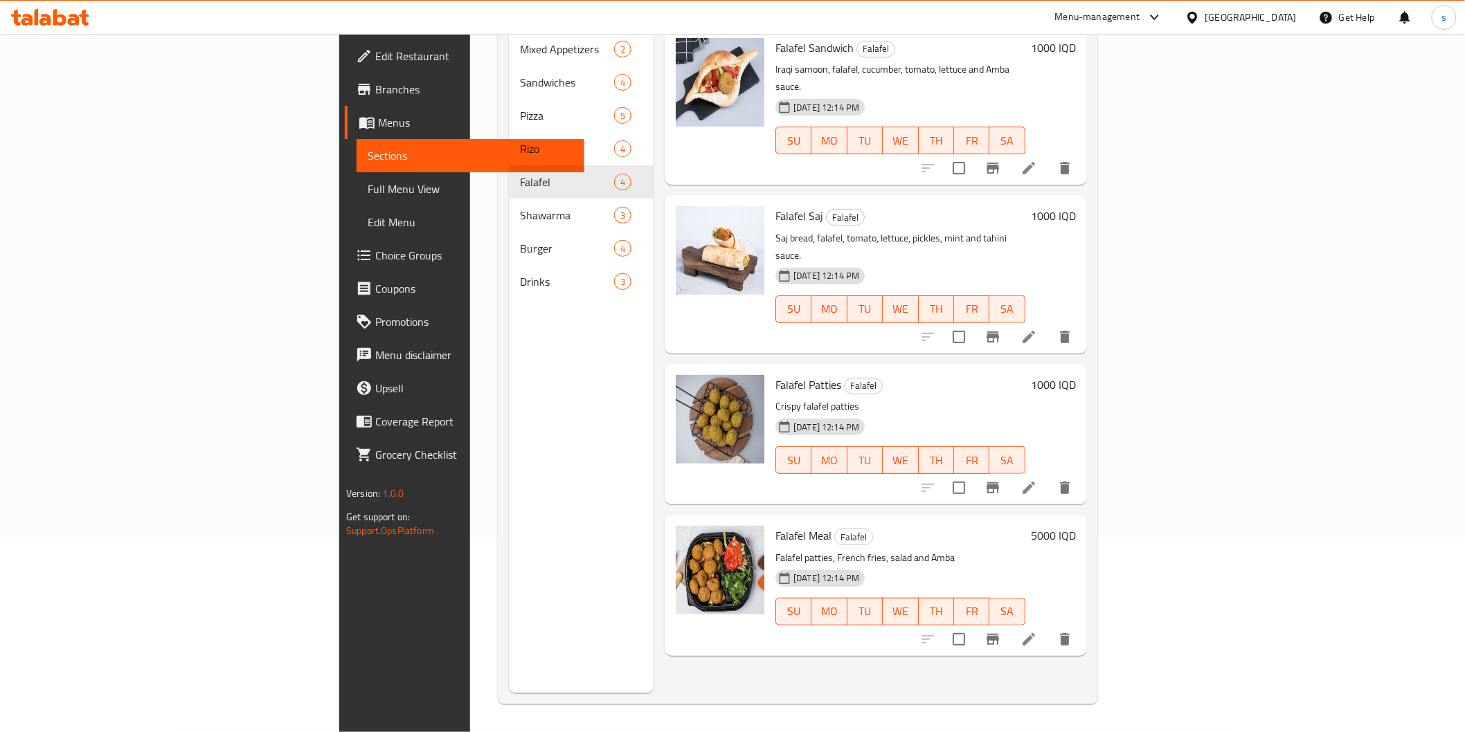
click at [368, 188] on span "Full Menu View" at bounding box center [470, 189] width 205 height 17
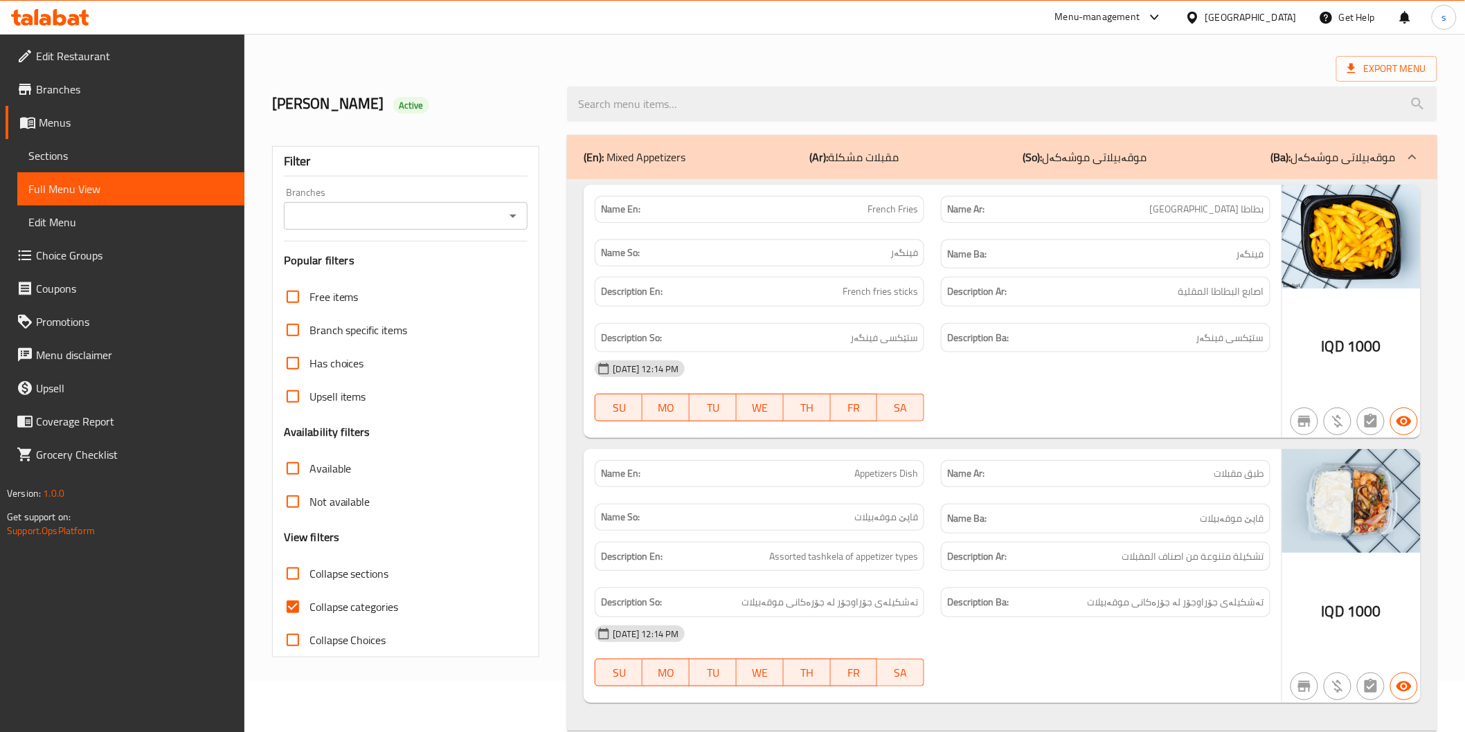
scroll to position [39, 0]
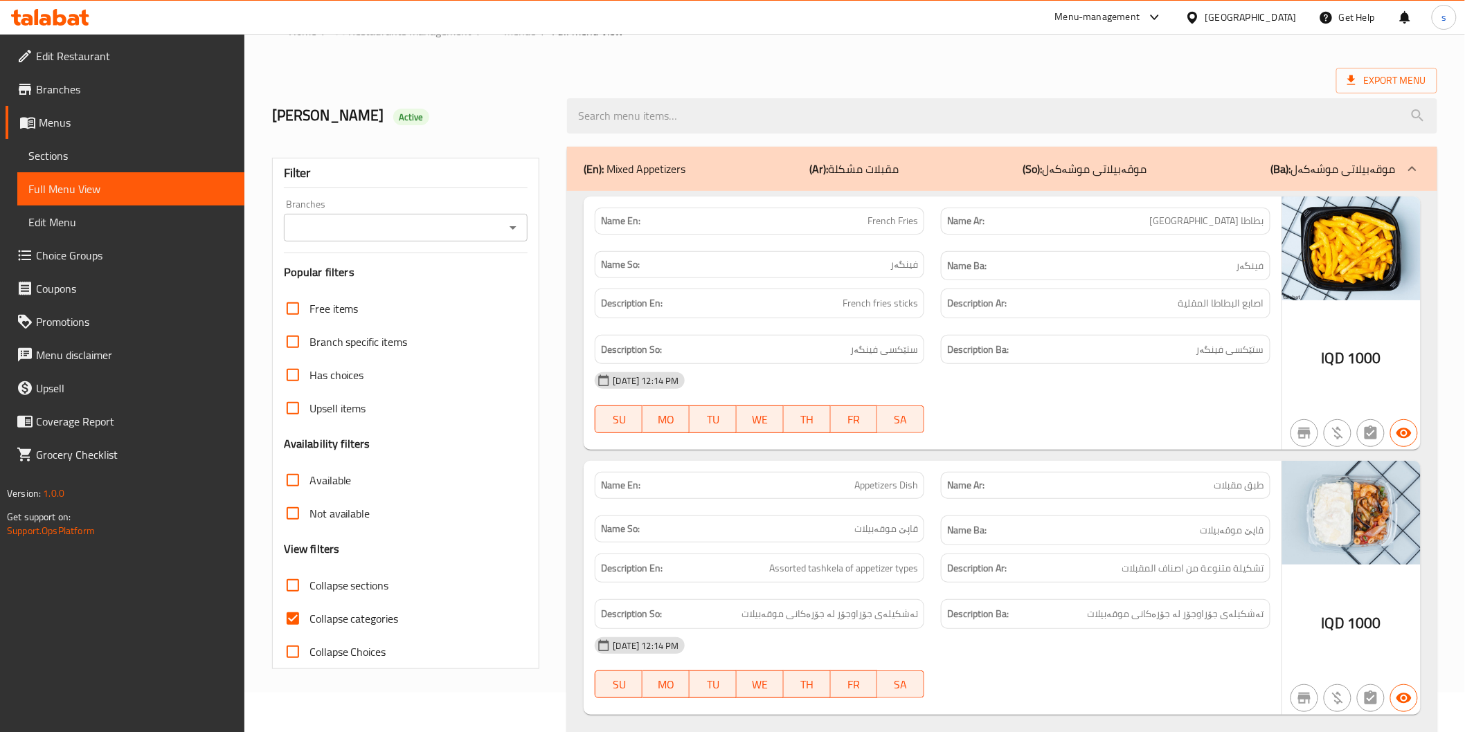
click at [492, 218] on input "Branches" at bounding box center [394, 227] width 213 height 19
click at [476, 278] on li "Shawrma MaMa Shatha, Alkadhmiyah" at bounding box center [405, 287] width 244 height 25
type input "Shawrma MaMa Shatha, Alkadhmiyah"
click at [323, 613] on span "Collapse categories" at bounding box center [353, 619] width 89 height 17
click at [309, 613] on input "Collapse categories" at bounding box center [292, 618] width 33 height 33
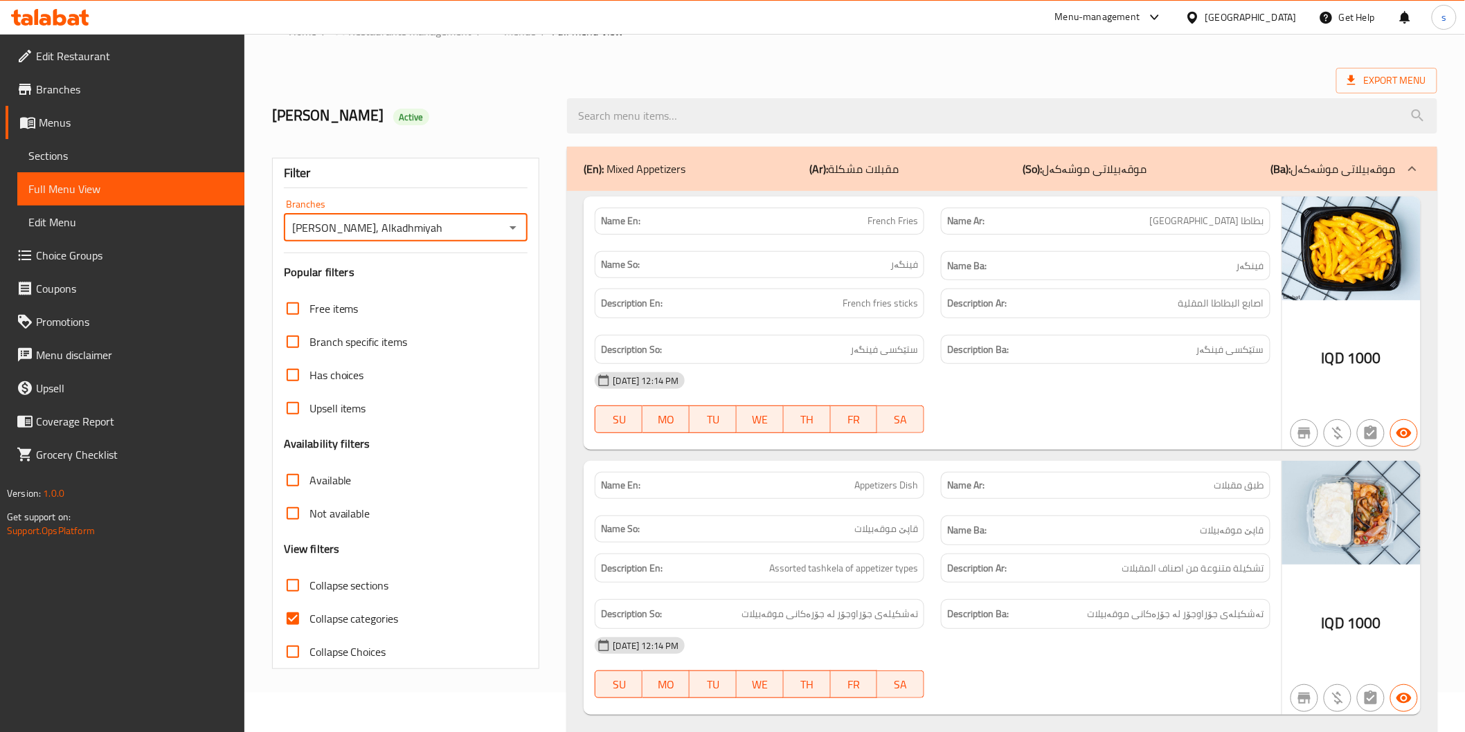
checkbox input "false"
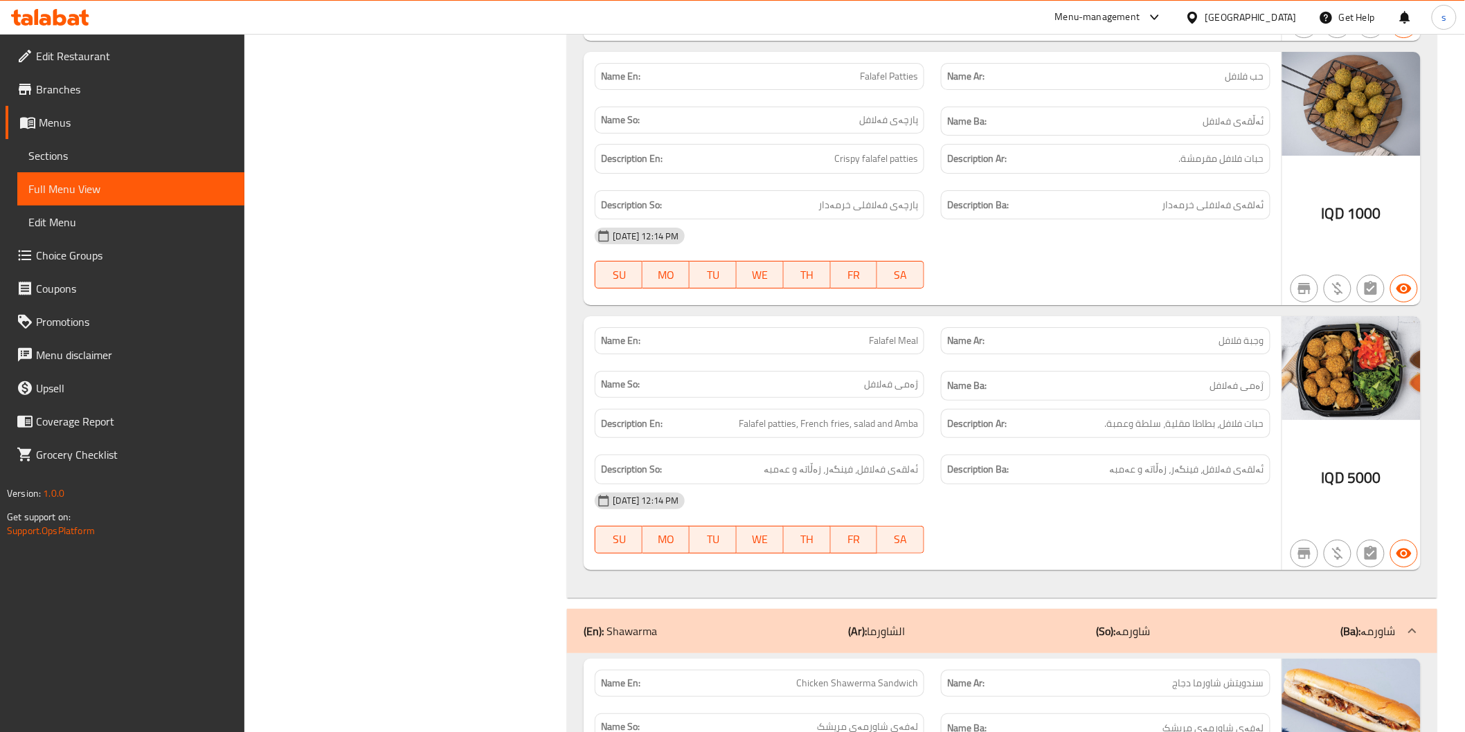
scroll to position [6459, 0]
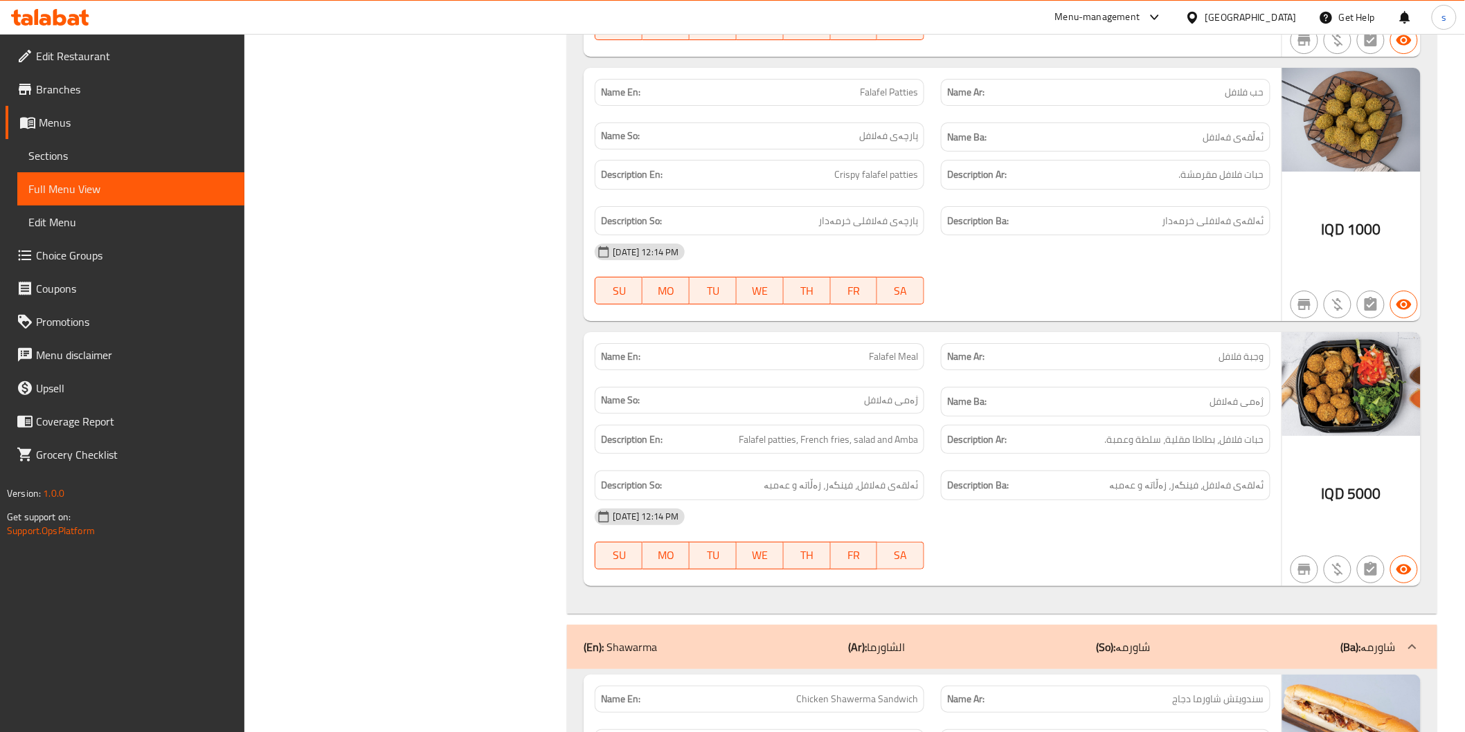
click at [908, 350] on span "Falafel Meal" at bounding box center [893, 357] width 49 height 15
copy span "Falafel Meal"
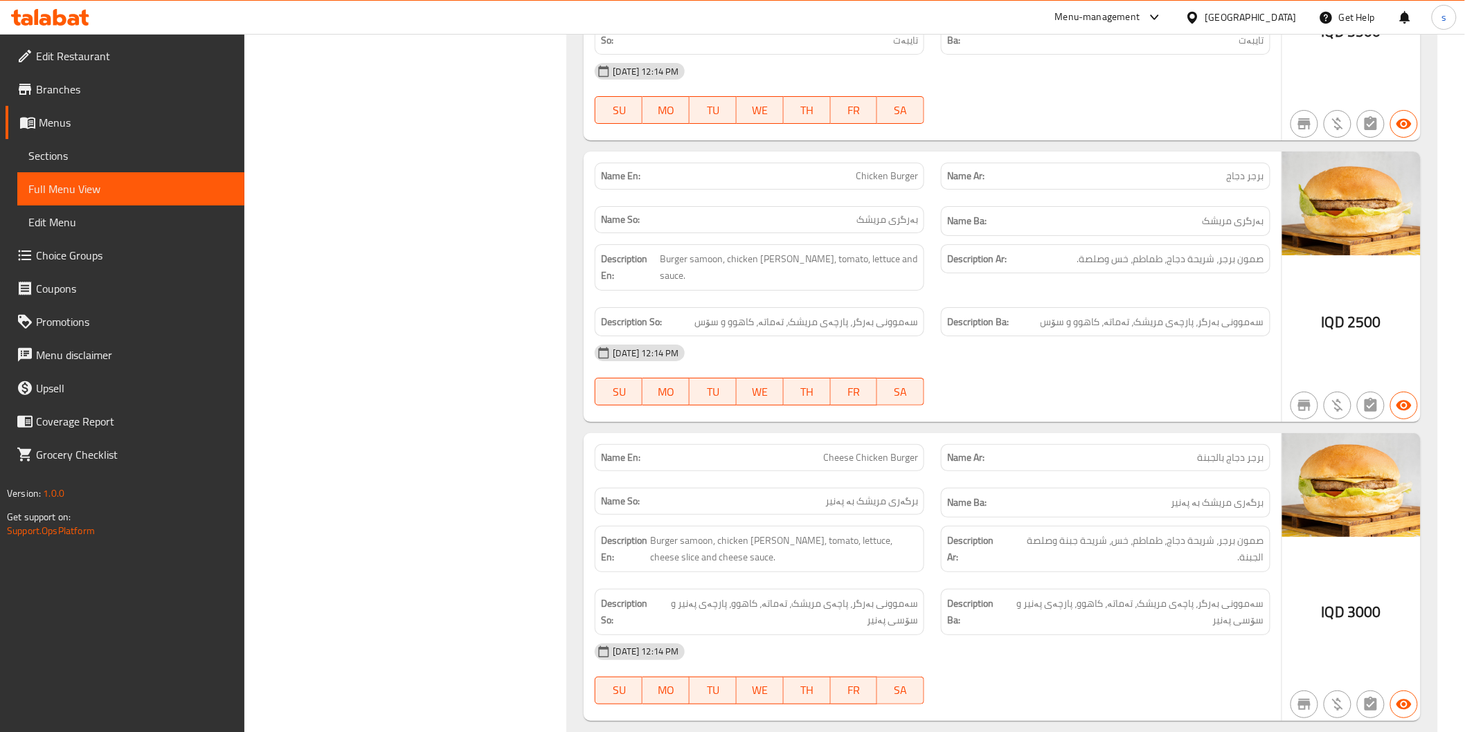
scroll to position [8690, 0]
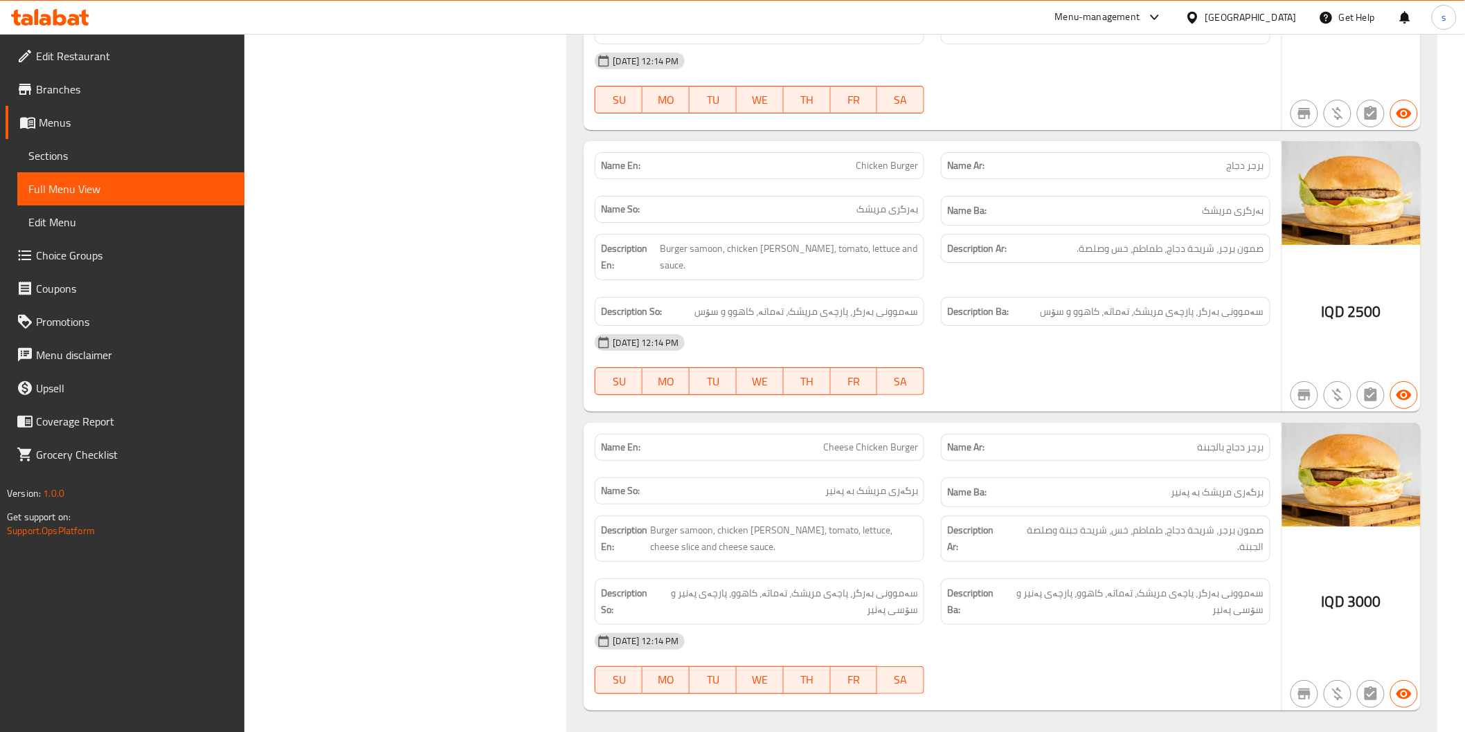
drag, startPoint x: 1091, startPoint y: 226, endPoint x: 1054, endPoint y: 228, distance: 37.4
click at [1091, 226] on div "Name En: Meat Burger Name Ar: برجر لحم Name So: بەرگری گۆشت Name Ba: بەرگری گۆش…" at bounding box center [1002, 147] width 870 height 1183
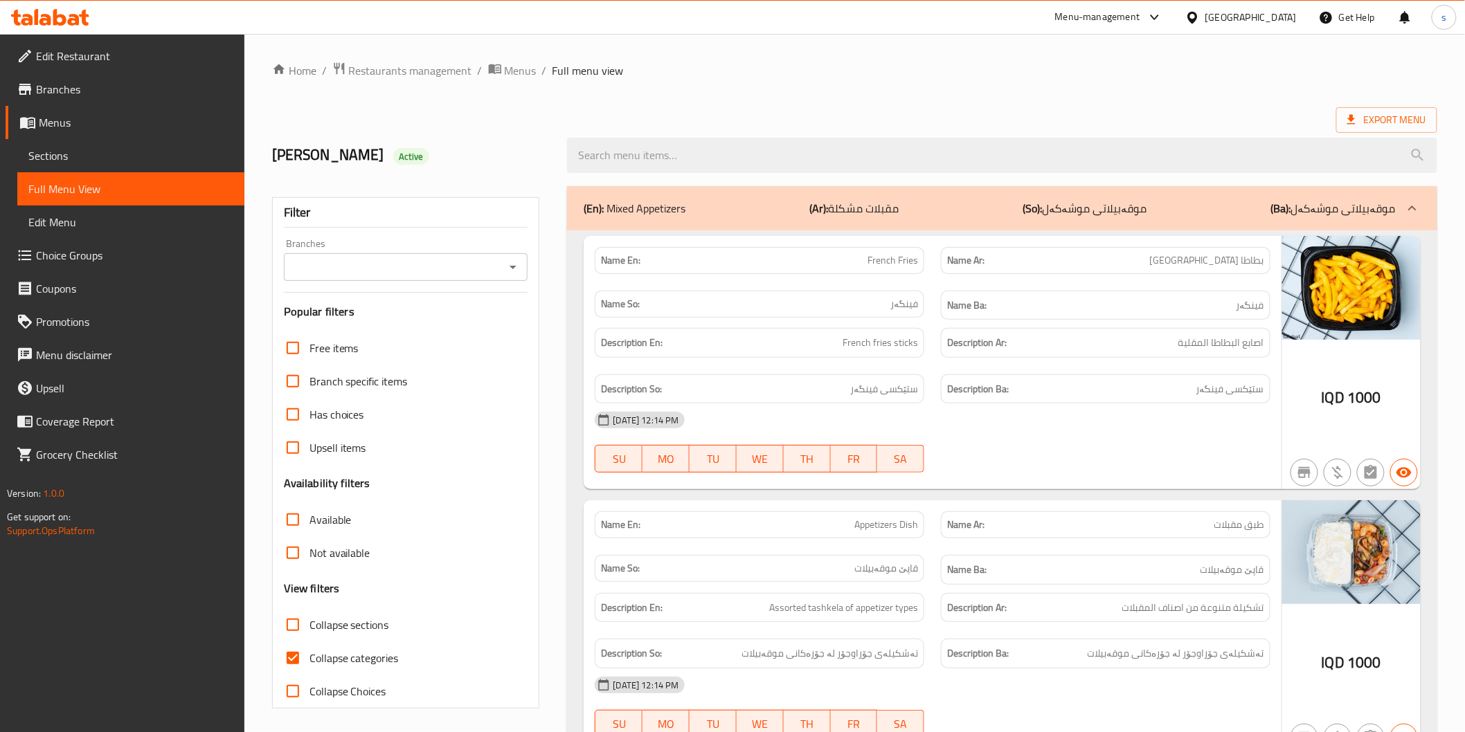
click at [115, 162] on span "Sections" at bounding box center [130, 155] width 205 height 17
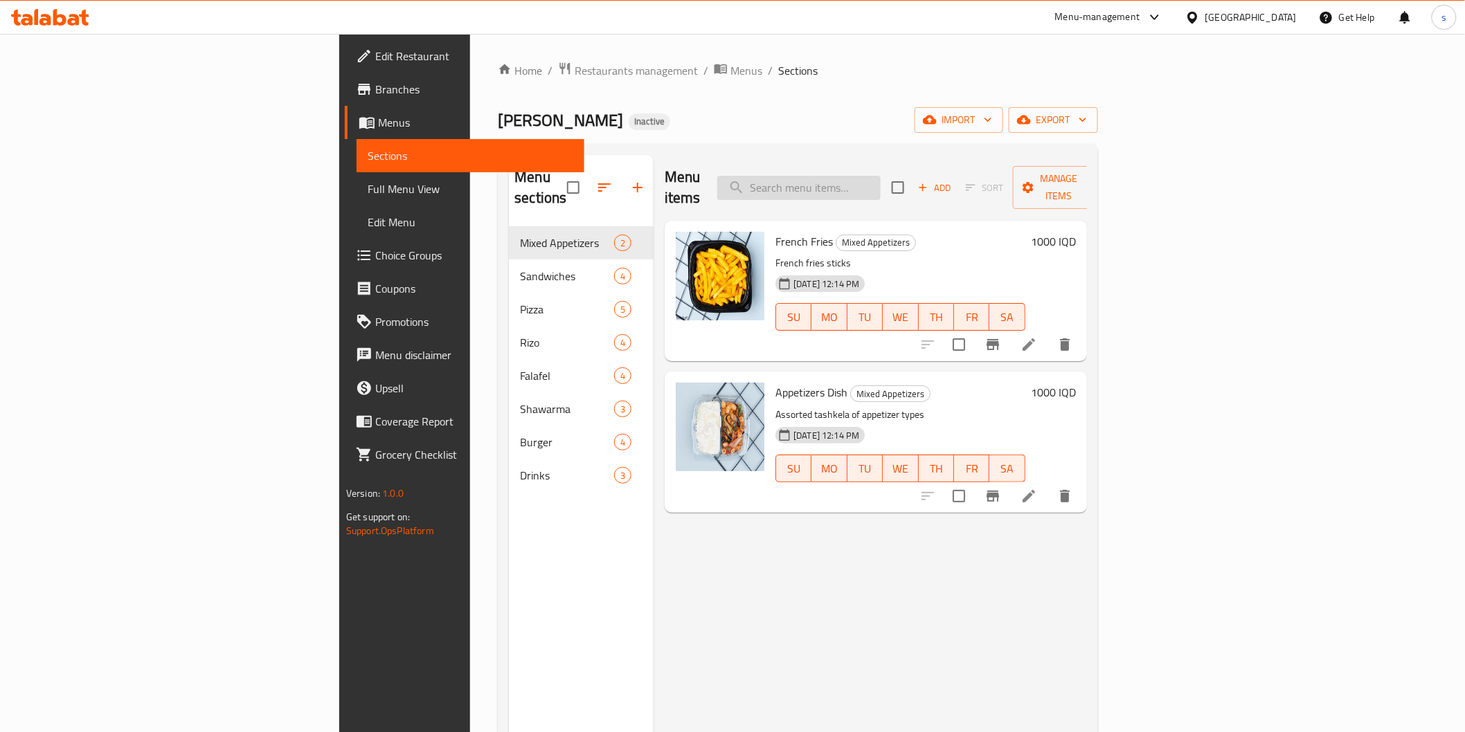
click at [881, 183] on input "search" at bounding box center [798, 188] width 163 height 24
paste input "Falafel Meal"
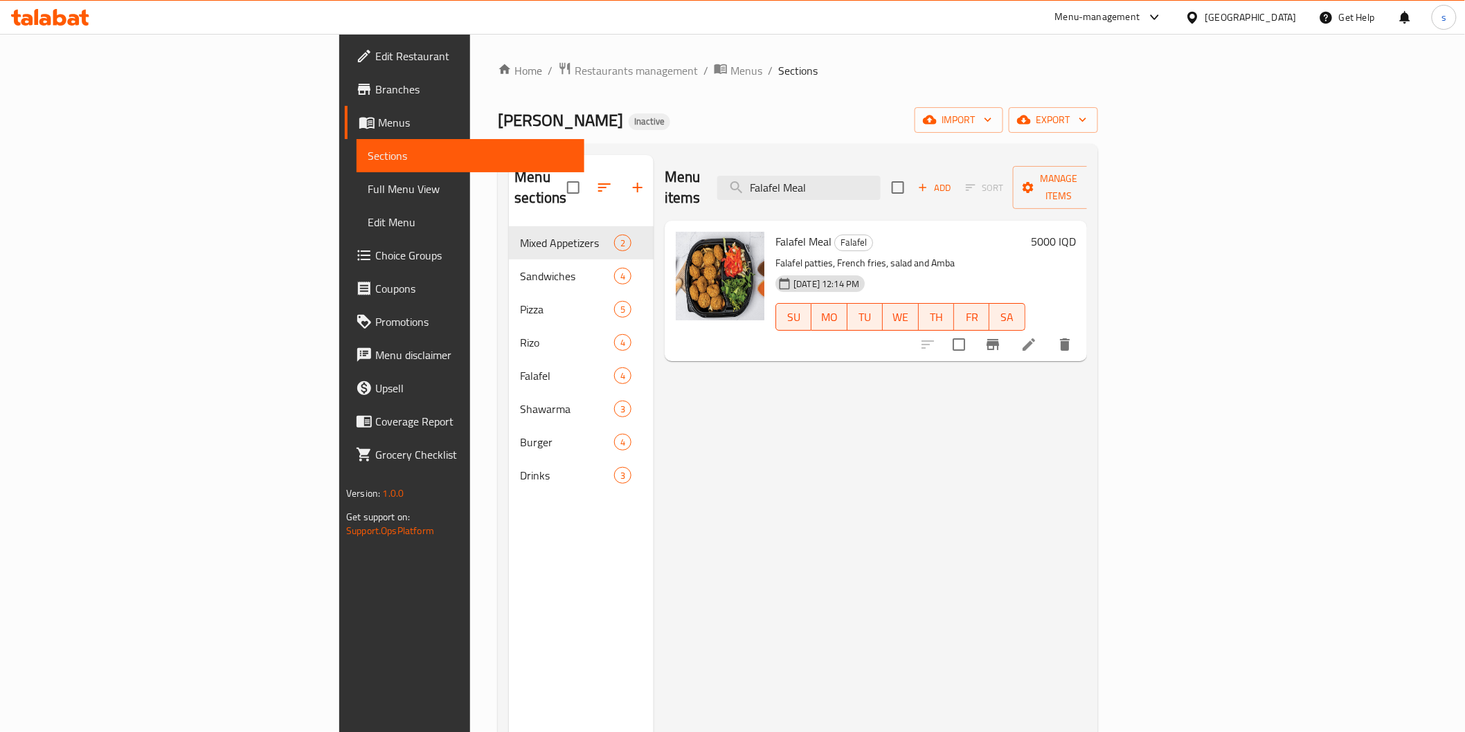
type input "Falafel Meal"
click at [1048, 332] on li at bounding box center [1028, 344] width 39 height 25
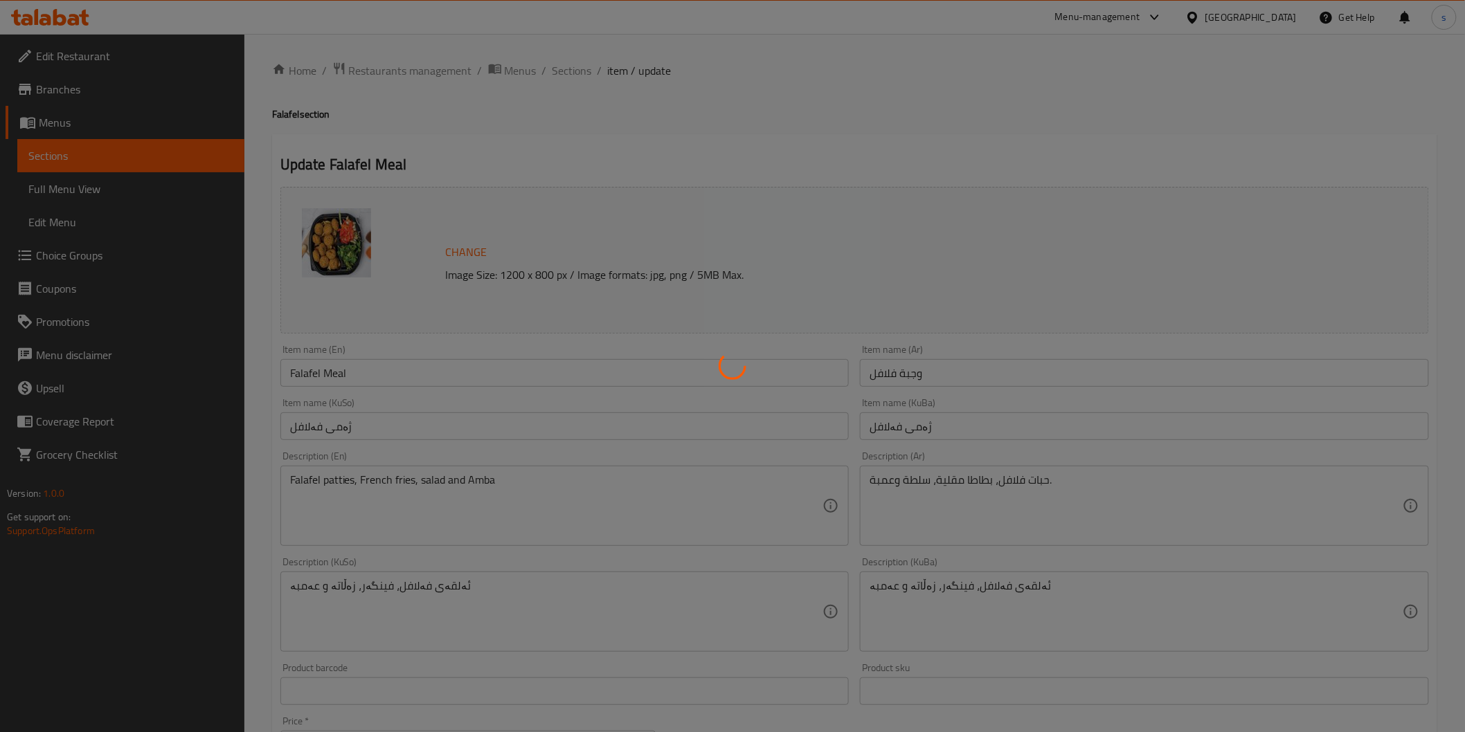
click at [605, 589] on div at bounding box center [732, 366] width 1465 height 732
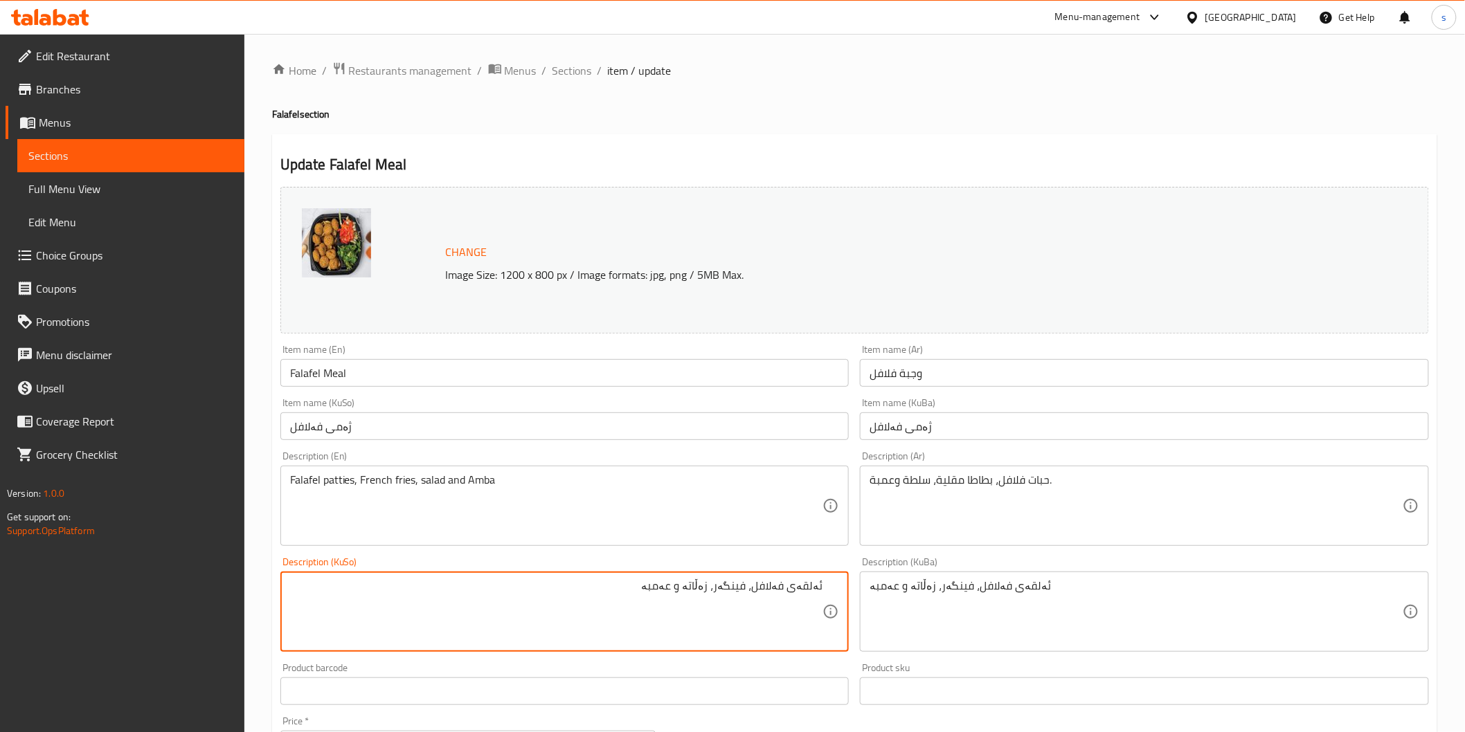
click at [803, 585] on textarea "ئەلقەی فەلافل، فینگەر، زەڵاتە و عەمبە" at bounding box center [556, 612] width 533 height 66
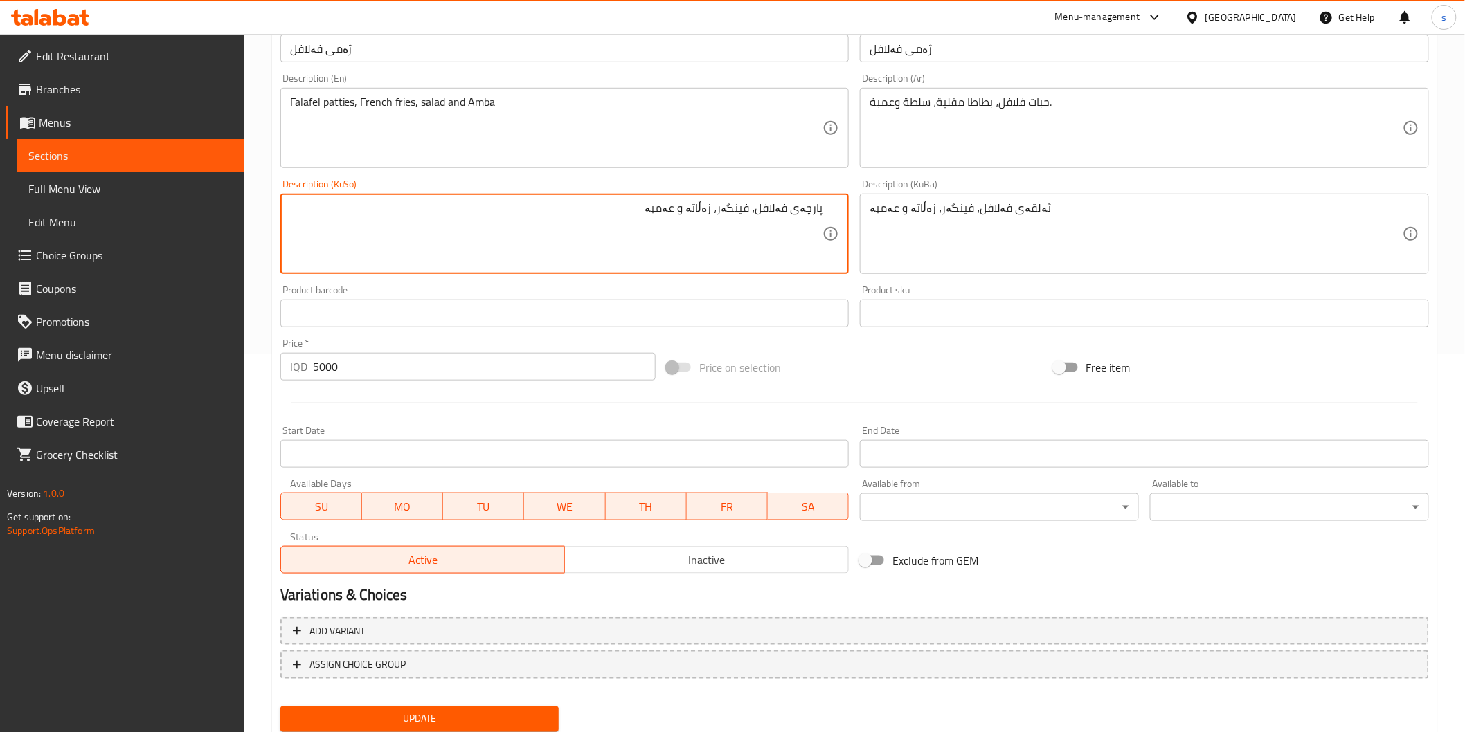
scroll to position [384, 0]
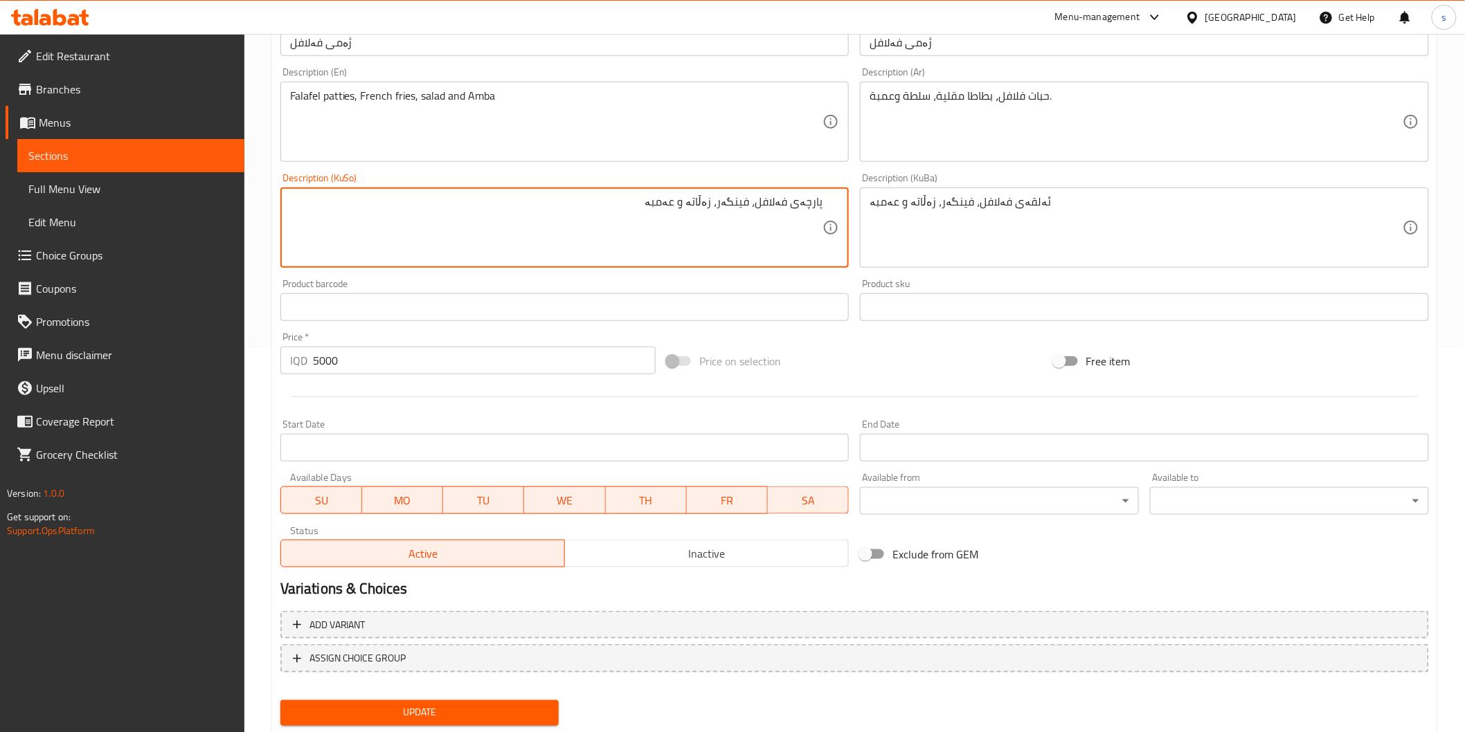
type textarea "پارچەی فەلافل، فینگەر، زەڵاتە و عەمبە"
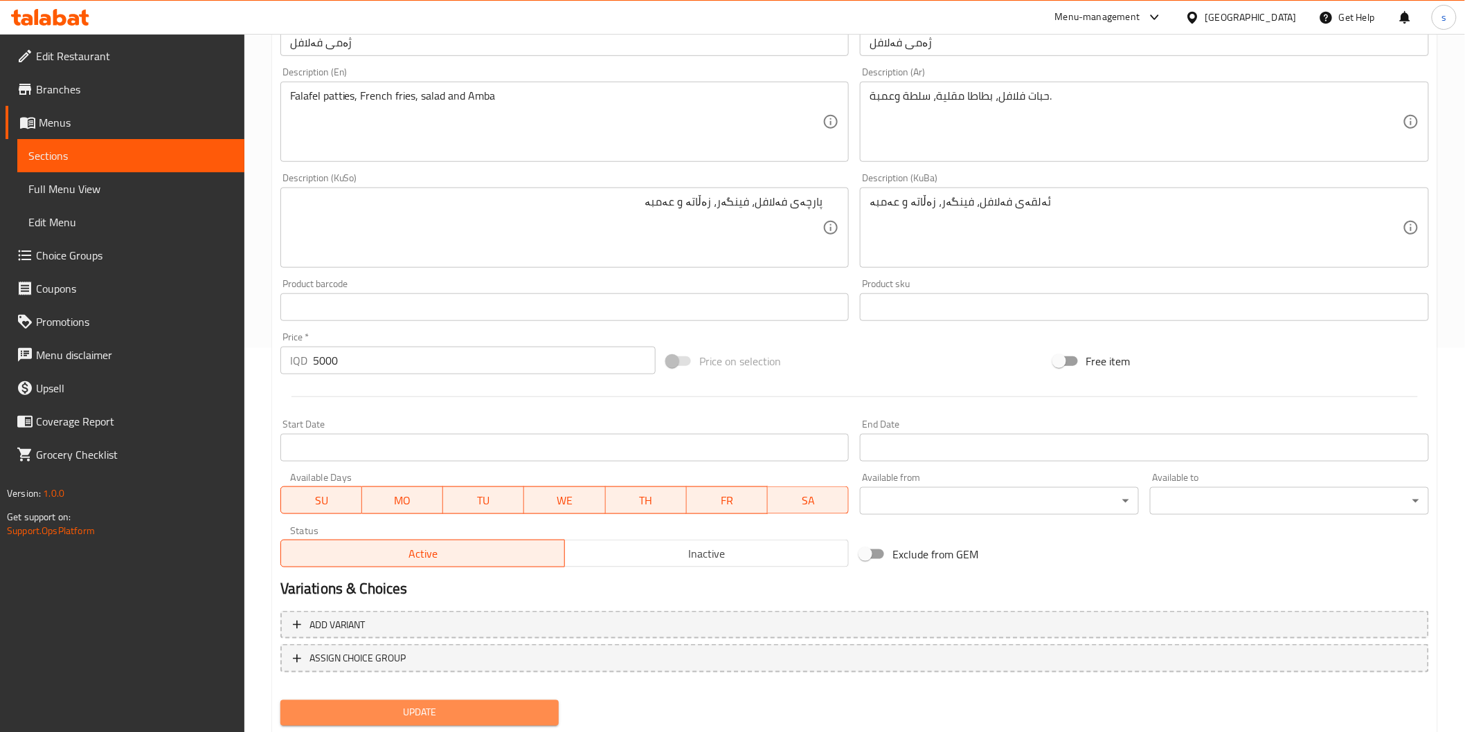
click at [418, 701] on button "Update" at bounding box center [419, 714] width 279 height 26
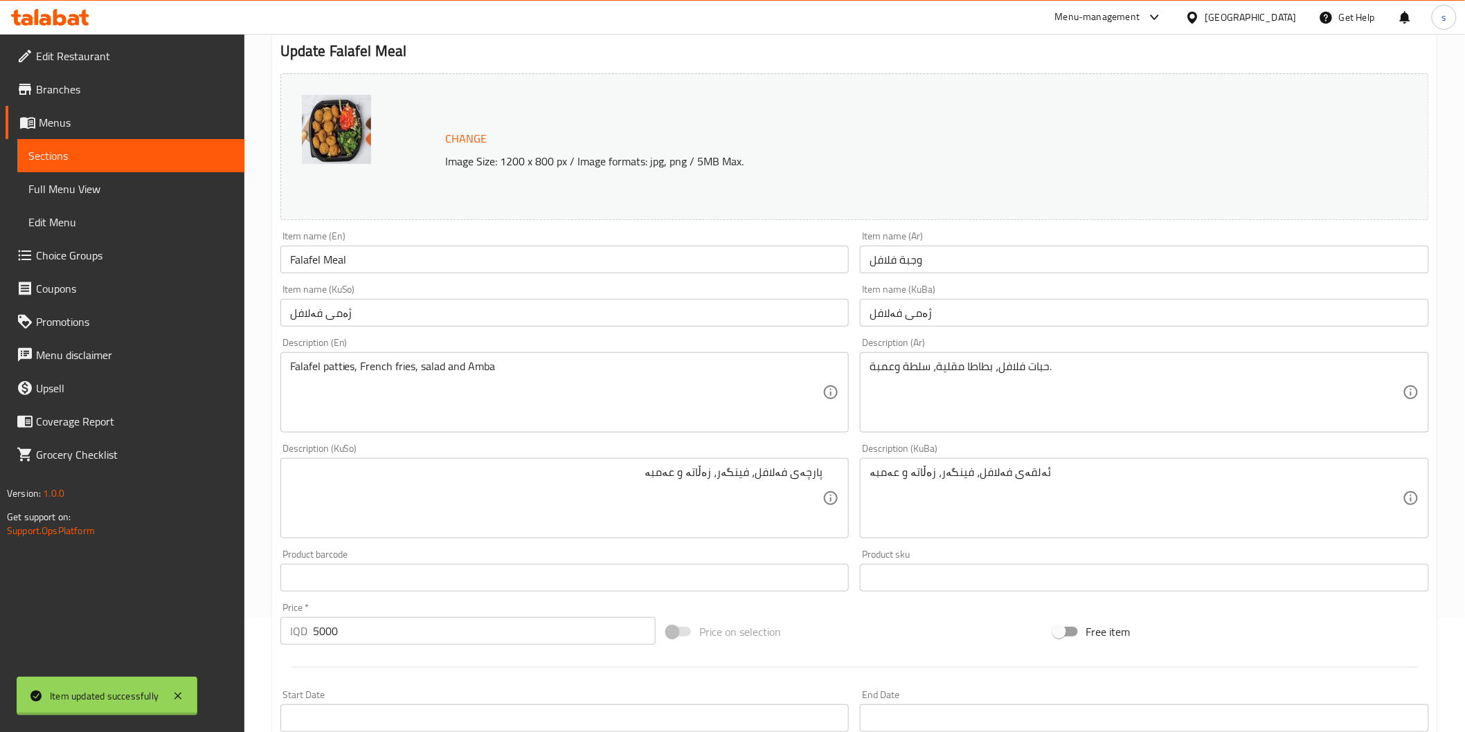
scroll to position [77, 0]
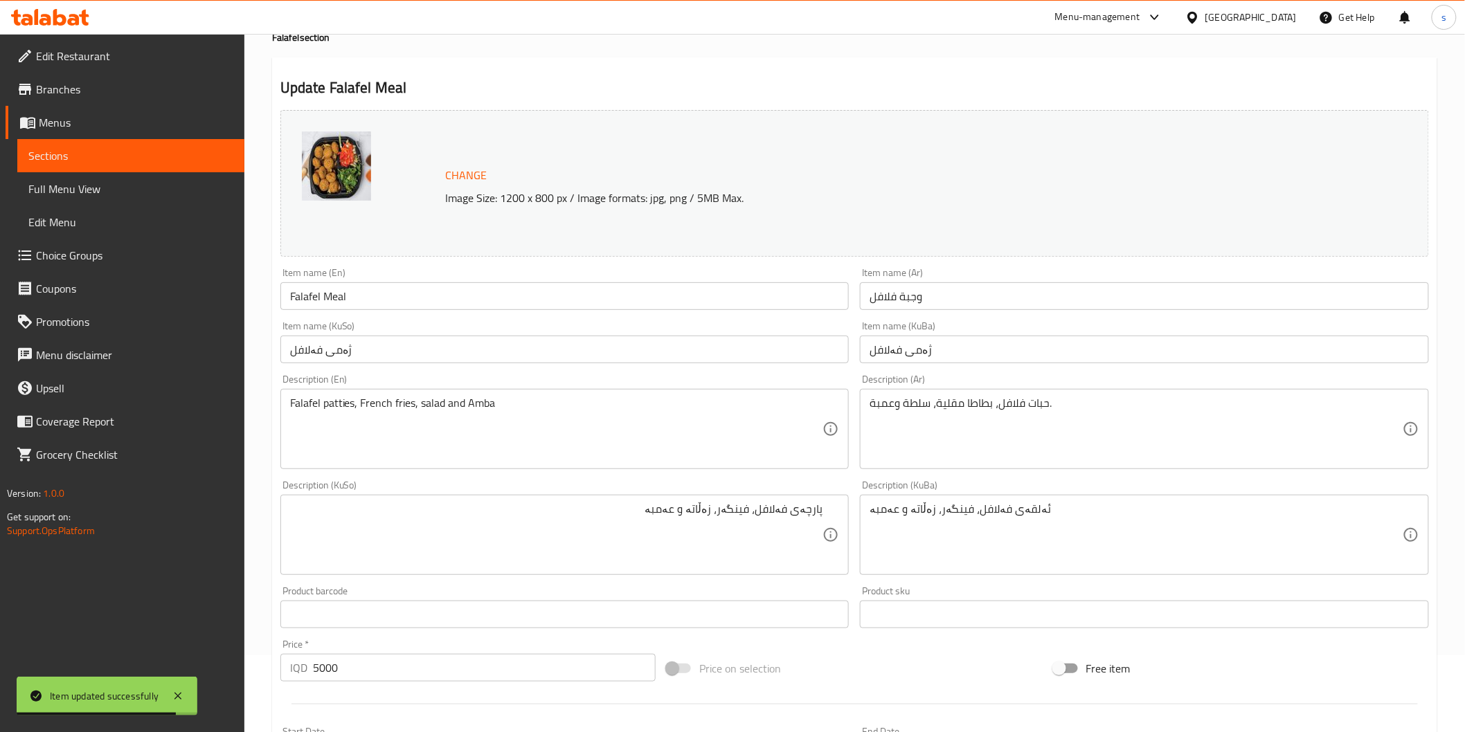
click at [84, 58] on span "Edit Restaurant" at bounding box center [134, 56] width 197 height 17
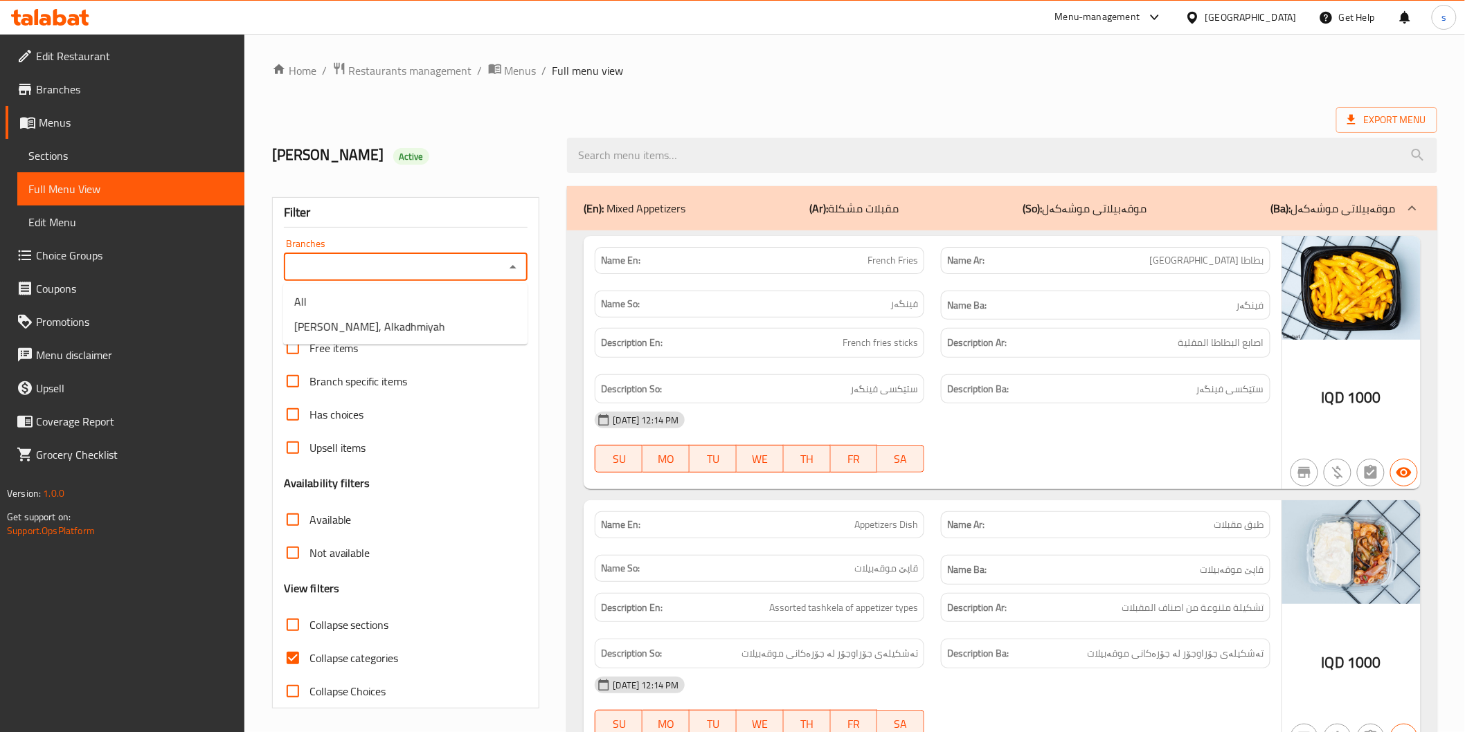
click at [449, 266] on input "Branches" at bounding box center [394, 267] width 213 height 19
click at [441, 309] on li "All" at bounding box center [405, 301] width 244 height 25
click at [512, 262] on icon "Open" at bounding box center [513, 267] width 17 height 17
click at [490, 333] on li "Shawrma MaMa Shatha, Alkadhmiyah" at bounding box center [405, 326] width 244 height 25
type input "Shawrma MaMa Shatha, Alkadhmiyah"
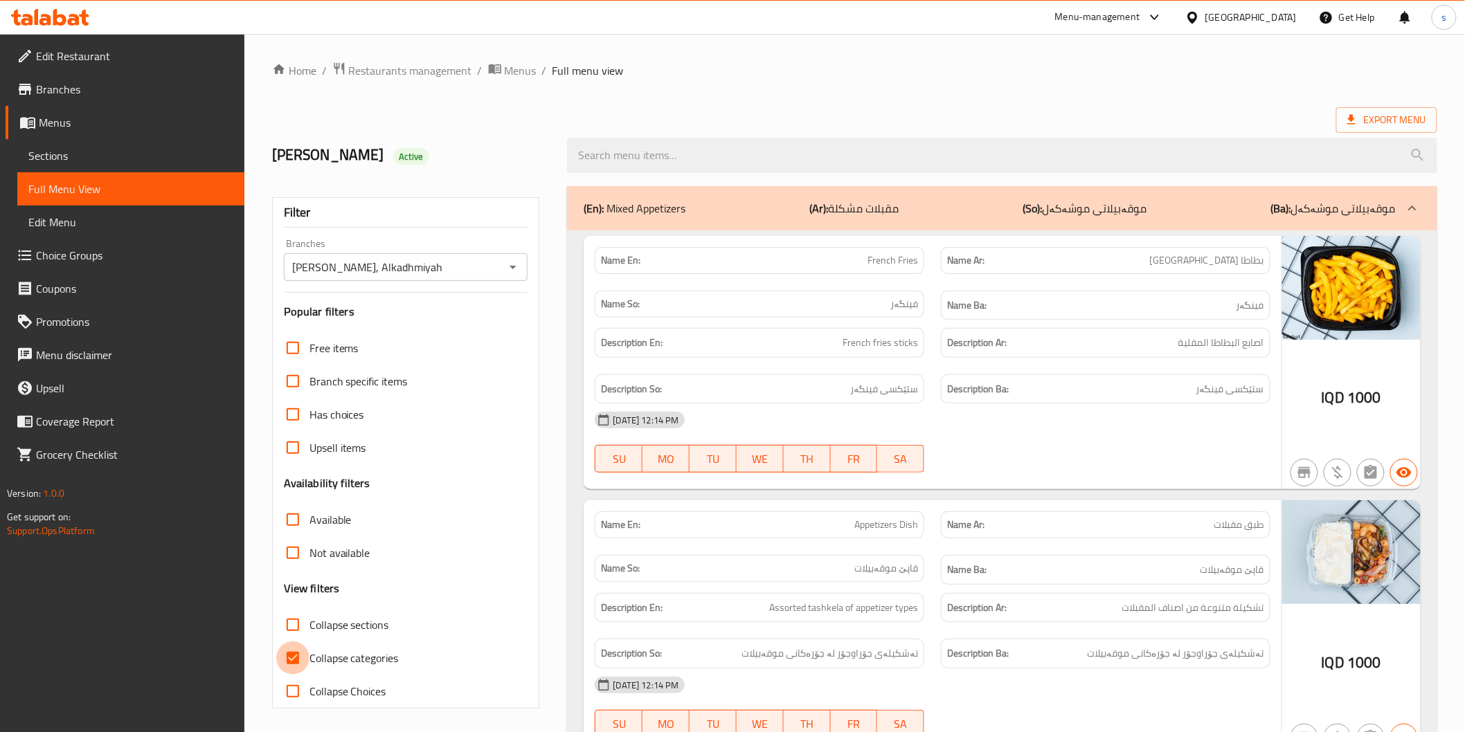
click at [305, 652] on input "Collapse categories" at bounding box center [292, 658] width 33 height 33
checkbox input "false"
click at [310, 632] on span "Collapse sections" at bounding box center [349, 625] width 80 height 17
click at [309, 632] on input "Collapse sections" at bounding box center [292, 625] width 33 height 33
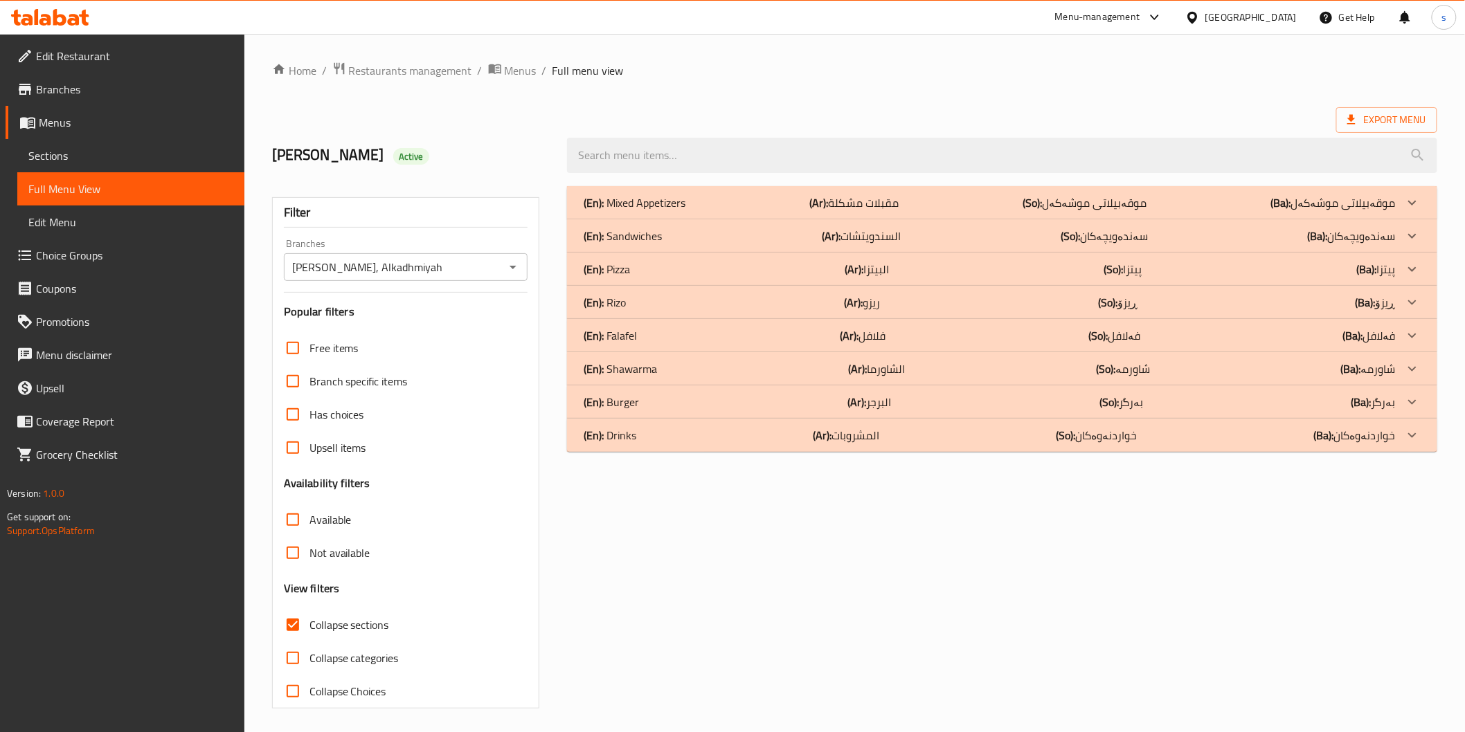
click at [362, 618] on span "Collapse sections" at bounding box center [349, 625] width 80 height 17
click at [309, 618] on input "Collapse sections" at bounding box center [292, 625] width 33 height 33
checkbox input "false"
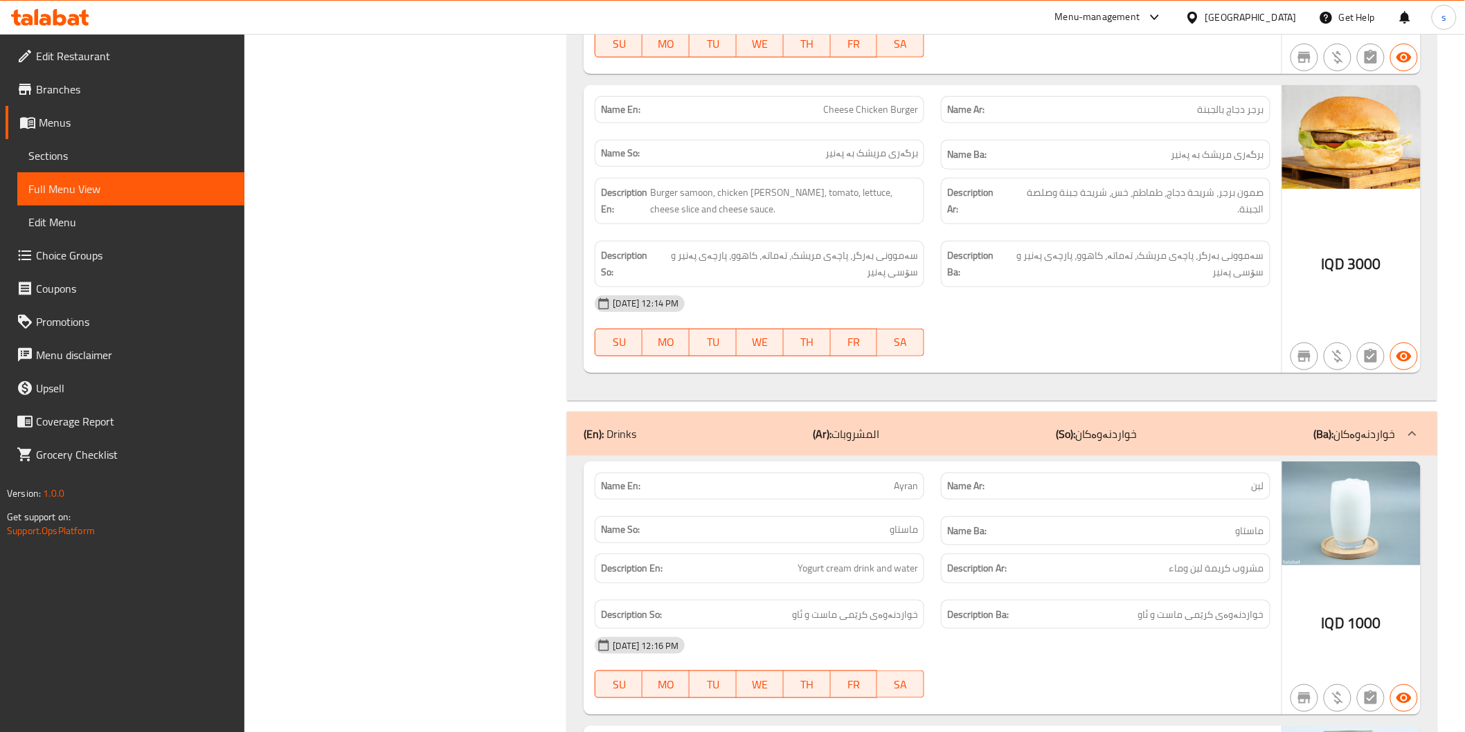
scroll to position [9005, 0]
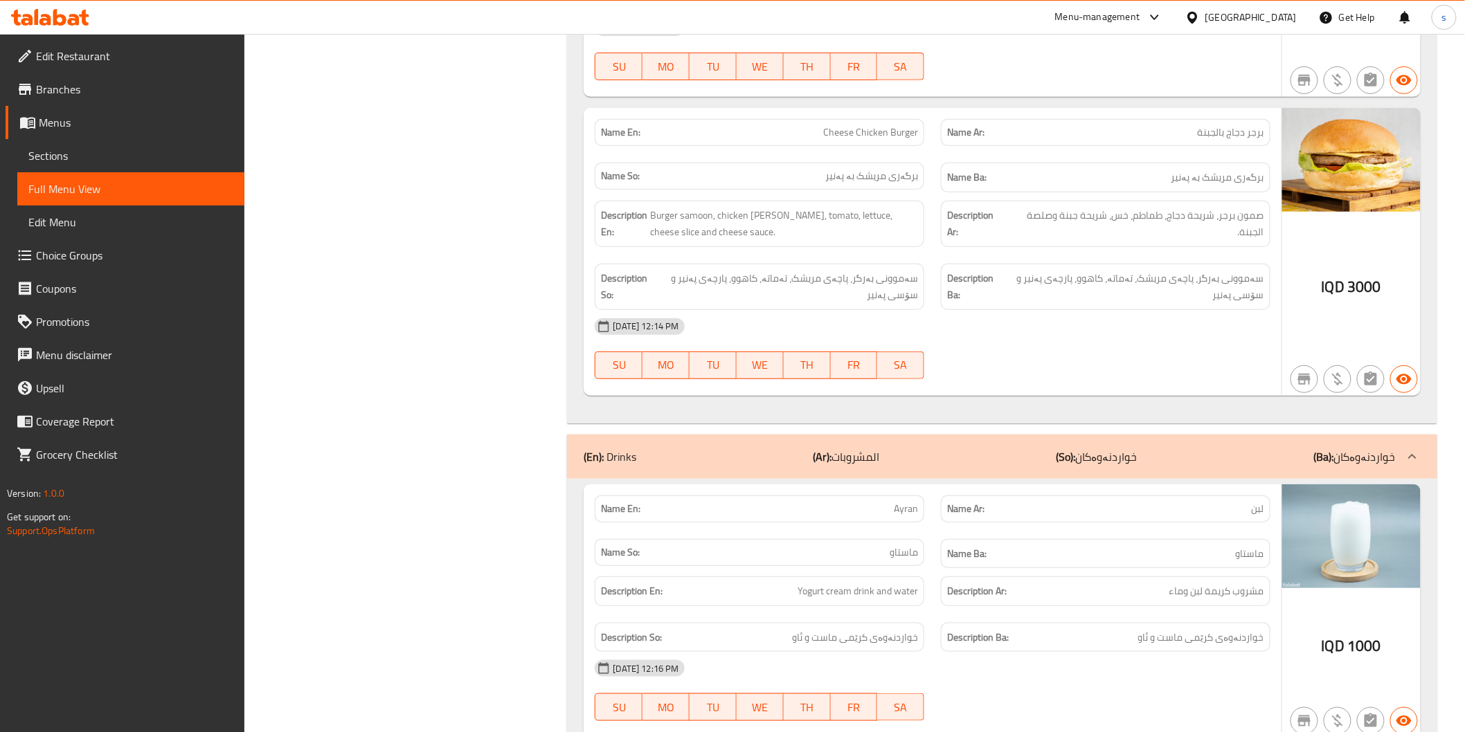
click at [1161, 449] on div "(En): Drinks (Ar): المشروبات (So): خواردنەوەکان (Ba): خواردنەوەکان" at bounding box center [989, 457] width 811 height 17
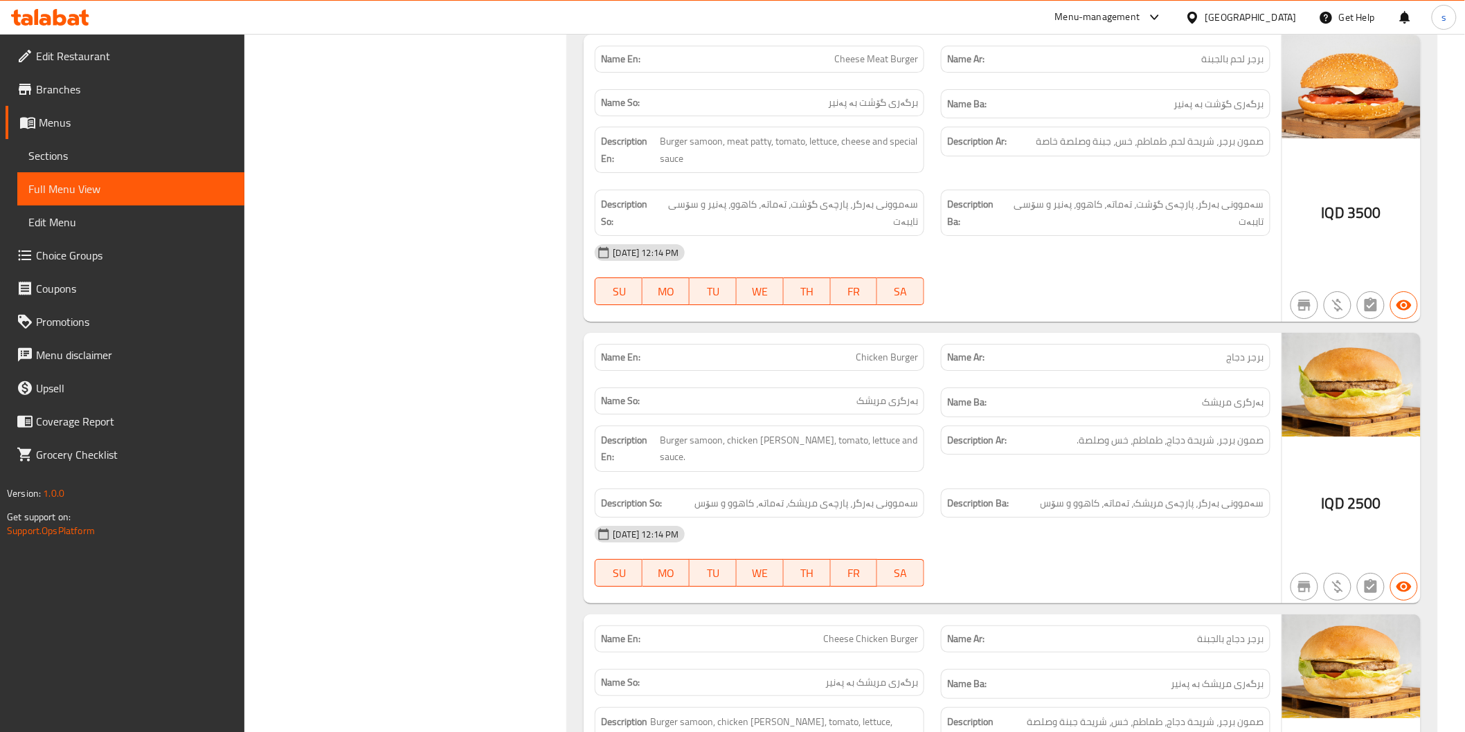
scroll to position [8498, 0]
click at [35, 19] on icon at bounding box center [37, 17] width 4 height 16
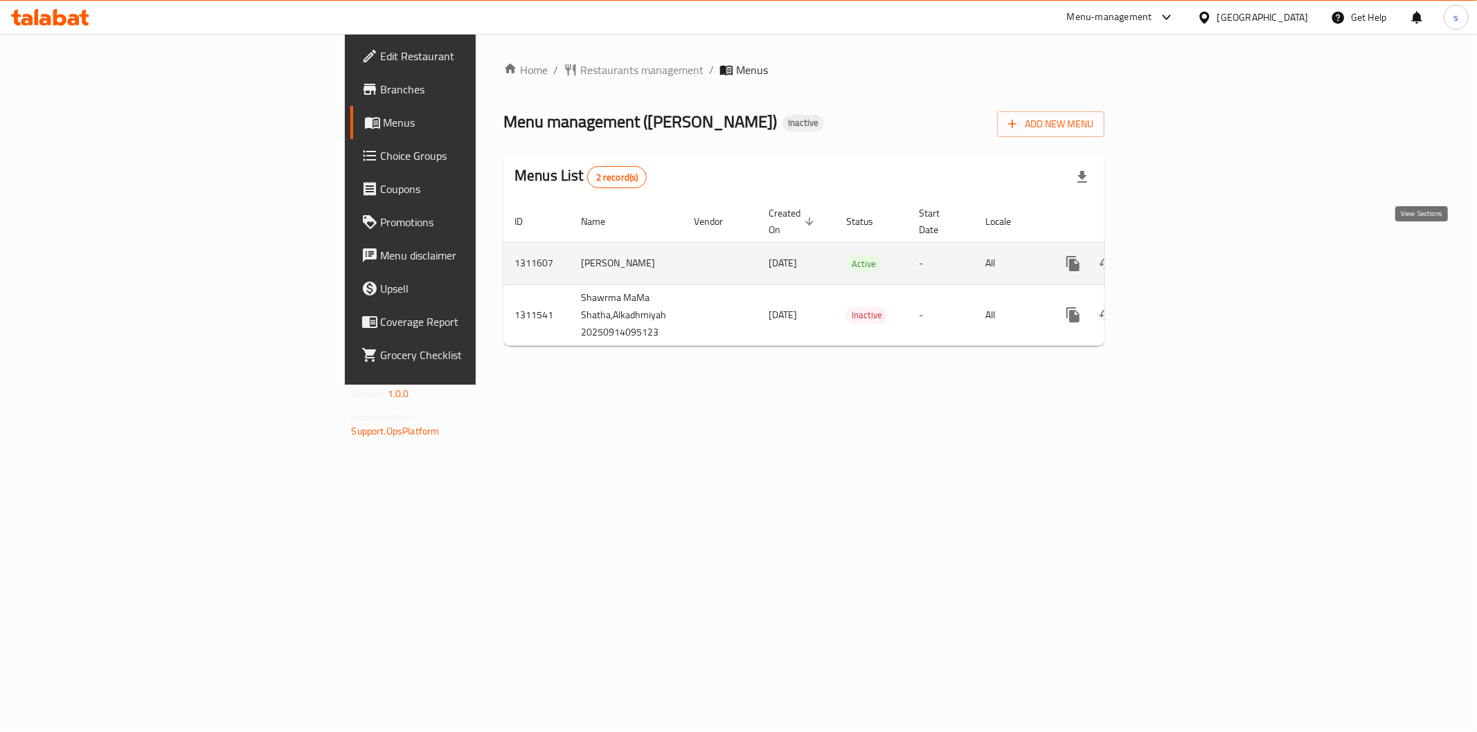
click at [1189, 259] on link "enhanced table" at bounding box center [1172, 263] width 33 height 33
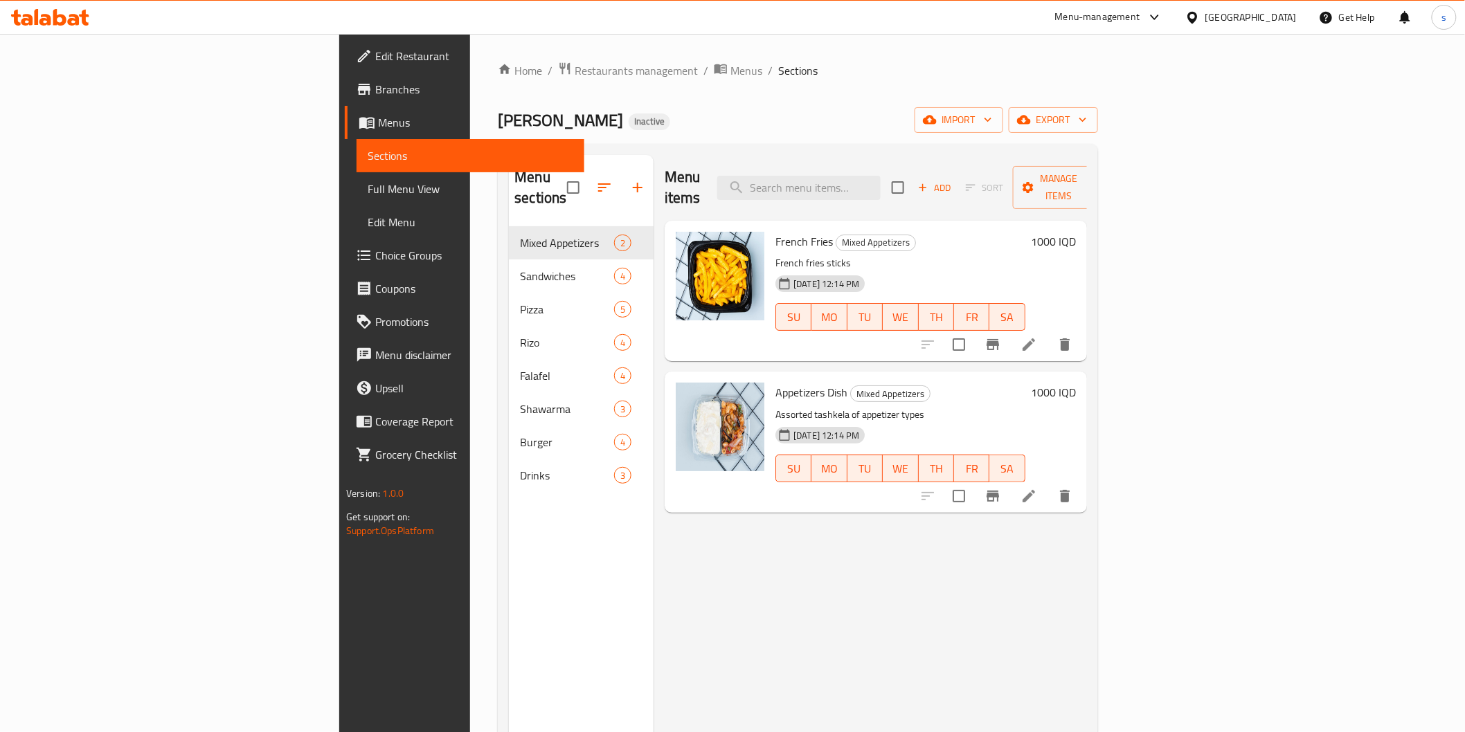
scroll to position [154, 0]
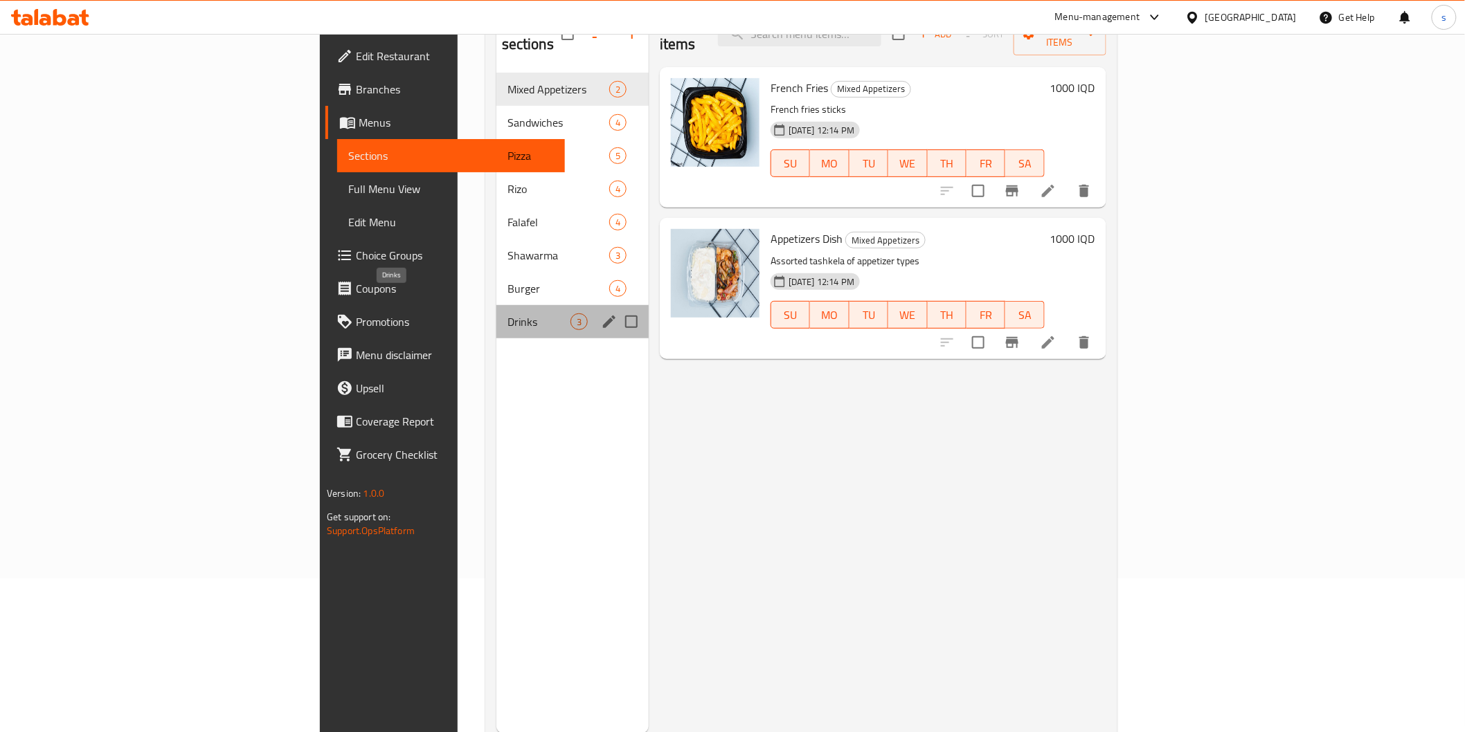
click at [507, 314] on span "Drinks" at bounding box center [538, 322] width 63 height 17
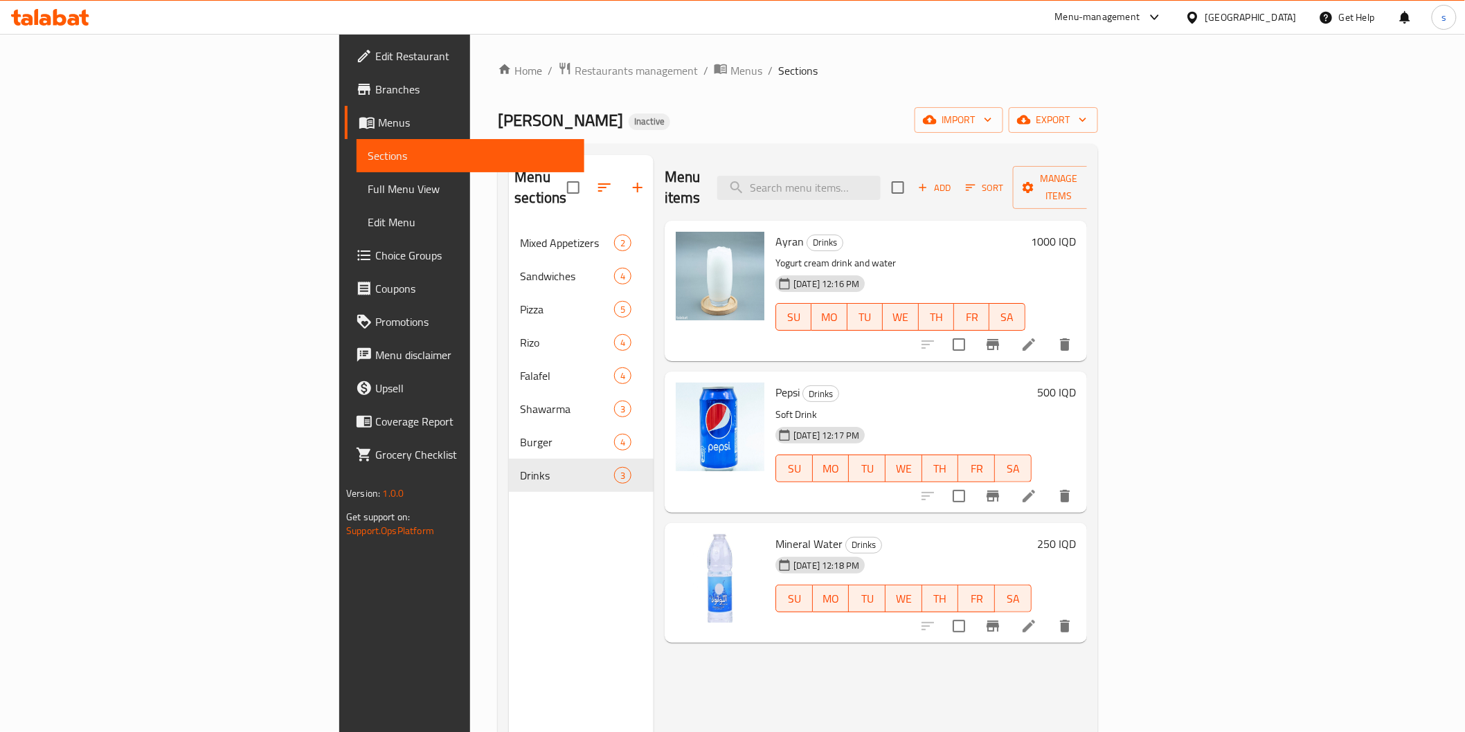
click at [888, 383] on h6 "Pepsi Drinks" at bounding box center [903, 392] width 256 height 19
click at [375, 93] on span "Branches" at bounding box center [473, 89] width 197 height 17
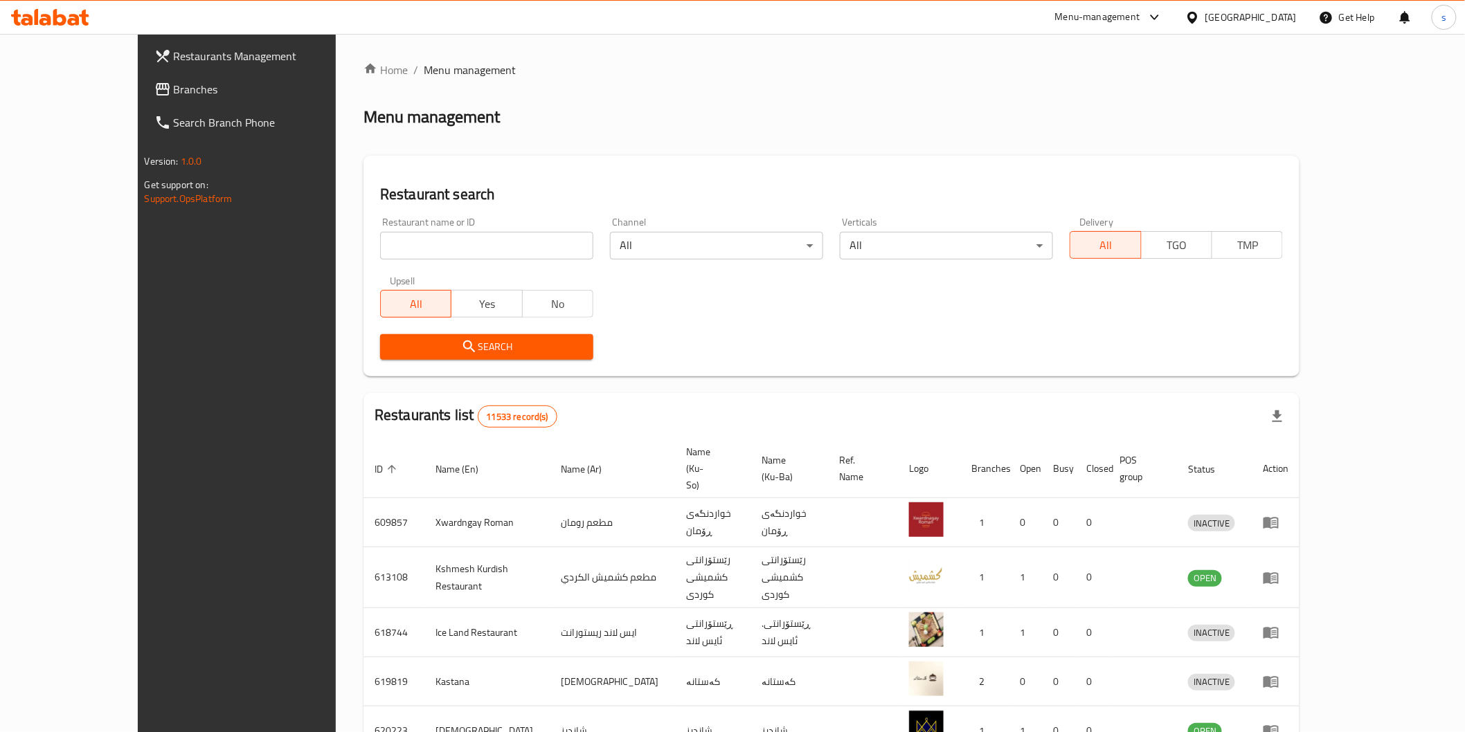
click at [454, 245] on input "search" at bounding box center [486, 246] width 213 height 28
paste input "High Chicken"
type input "High Chicken"
click button "Search" at bounding box center [486, 347] width 213 height 26
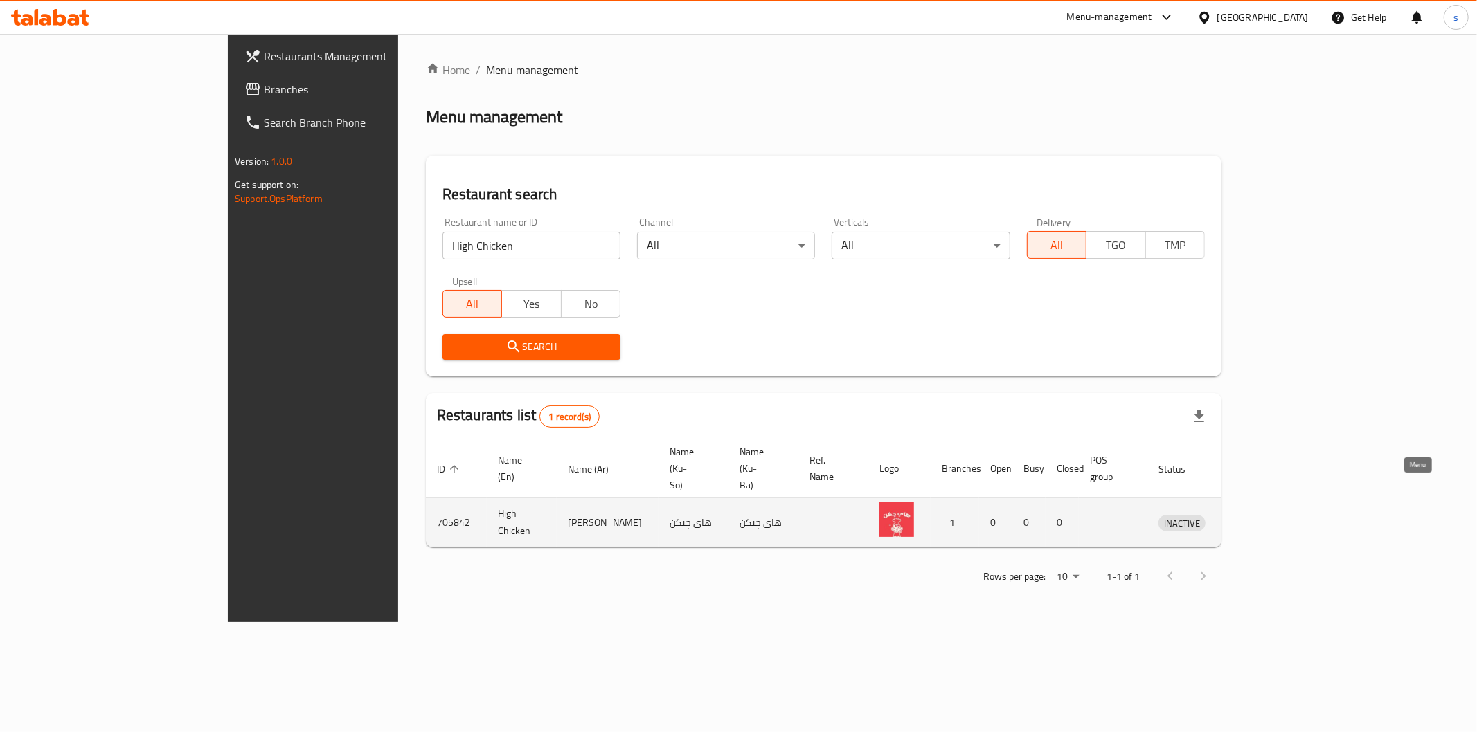
click at [1250, 514] on icon "enhanced table" at bounding box center [1241, 522] width 17 height 17
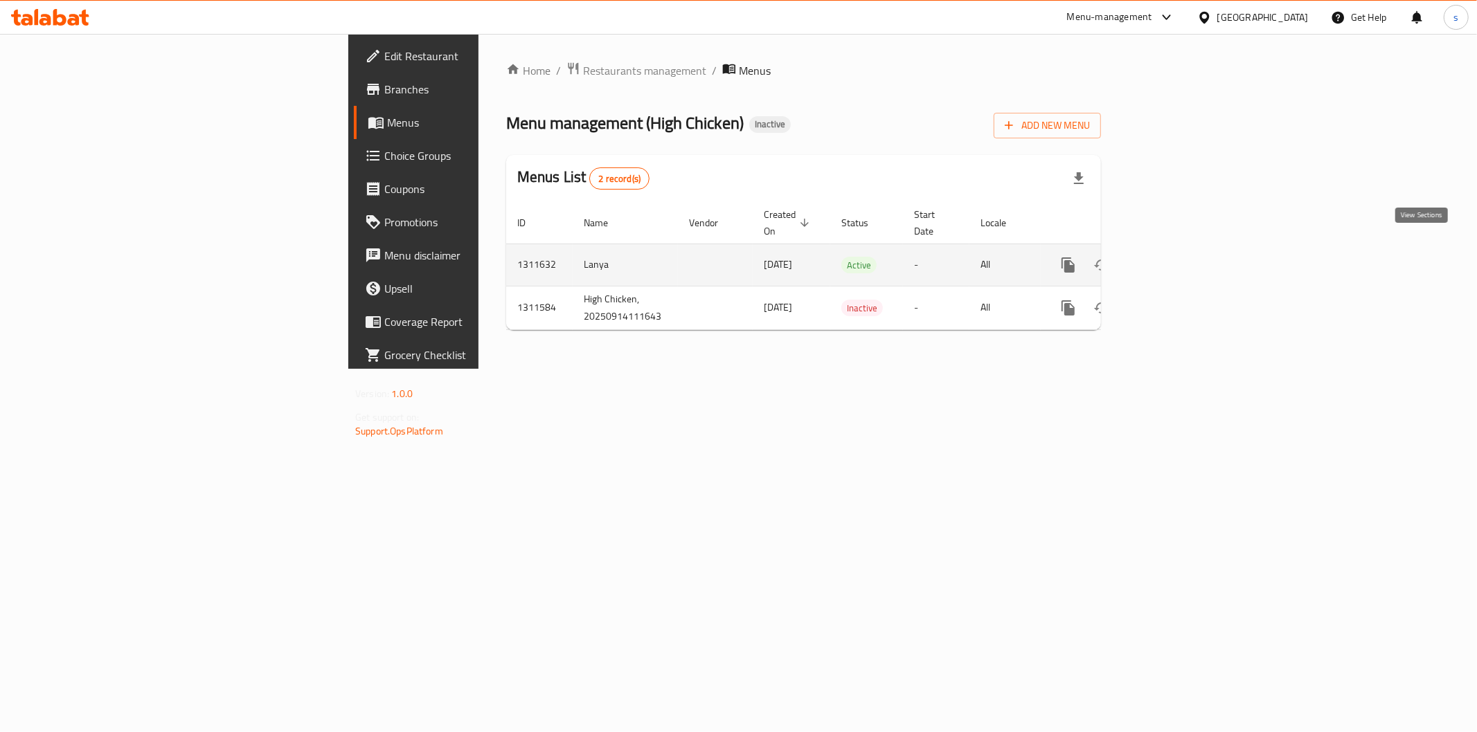
click at [1185, 258] on link "enhanced table" at bounding box center [1167, 265] width 33 height 33
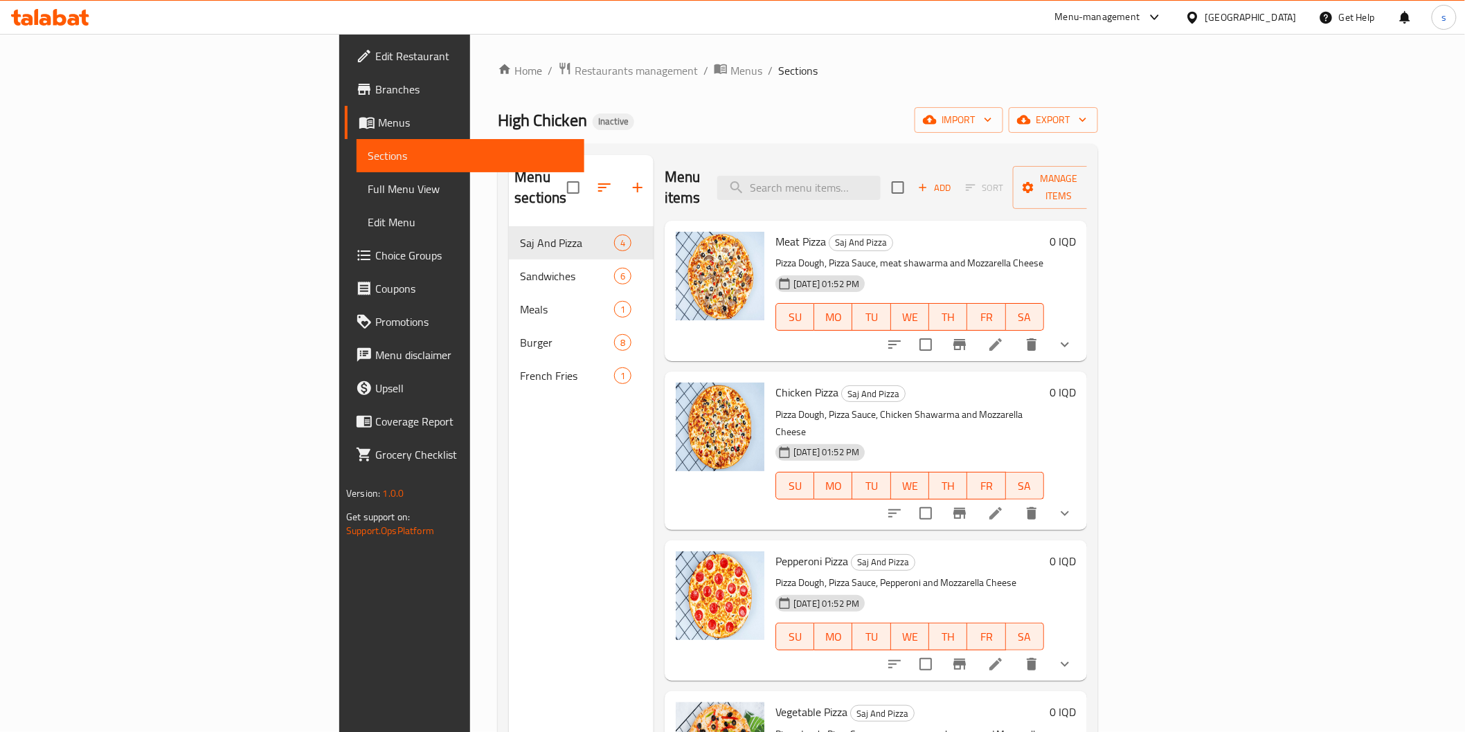
click at [368, 190] on span "Full Menu View" at bounding box center [470, 189] width 205 height 17
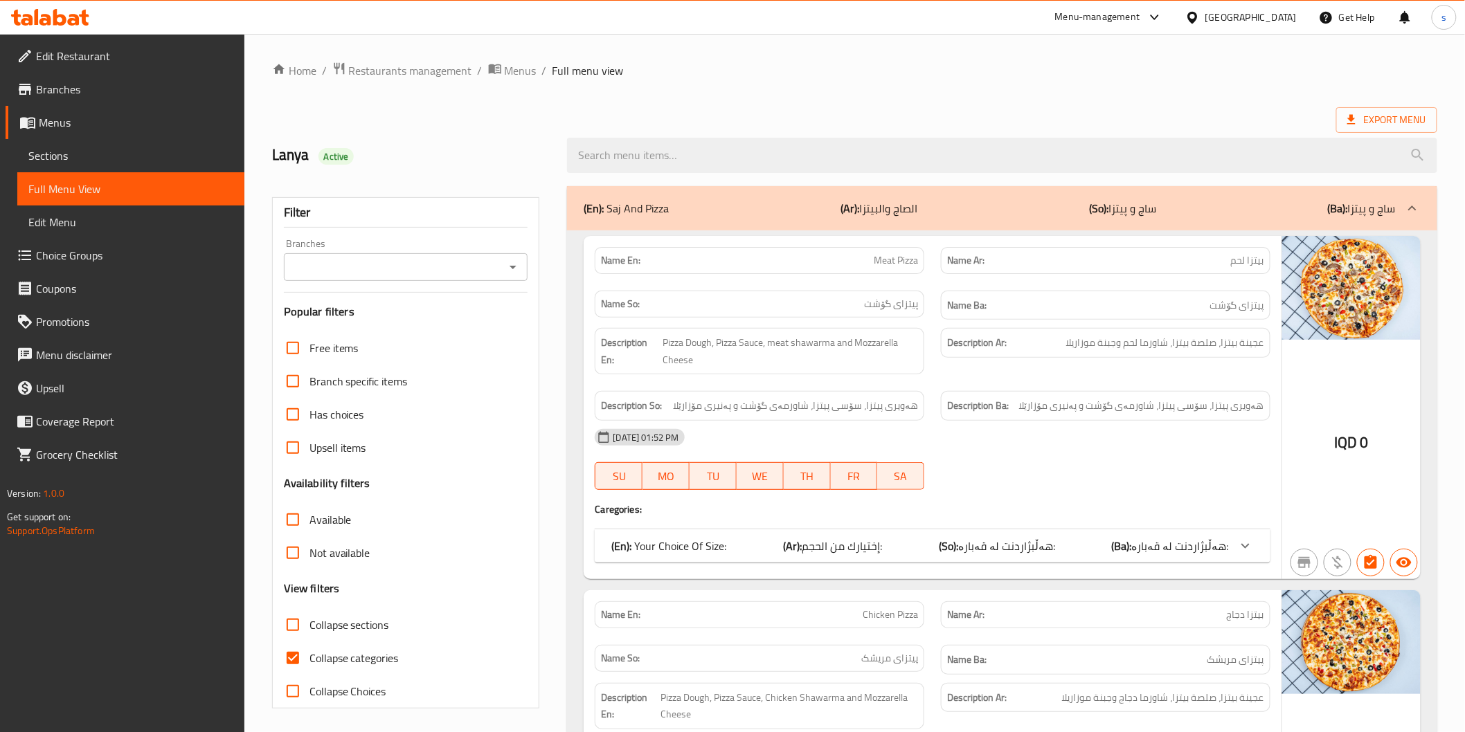
click at [322, 273] on input "Branches" at bounding box center [394, 267] width 213 height 19
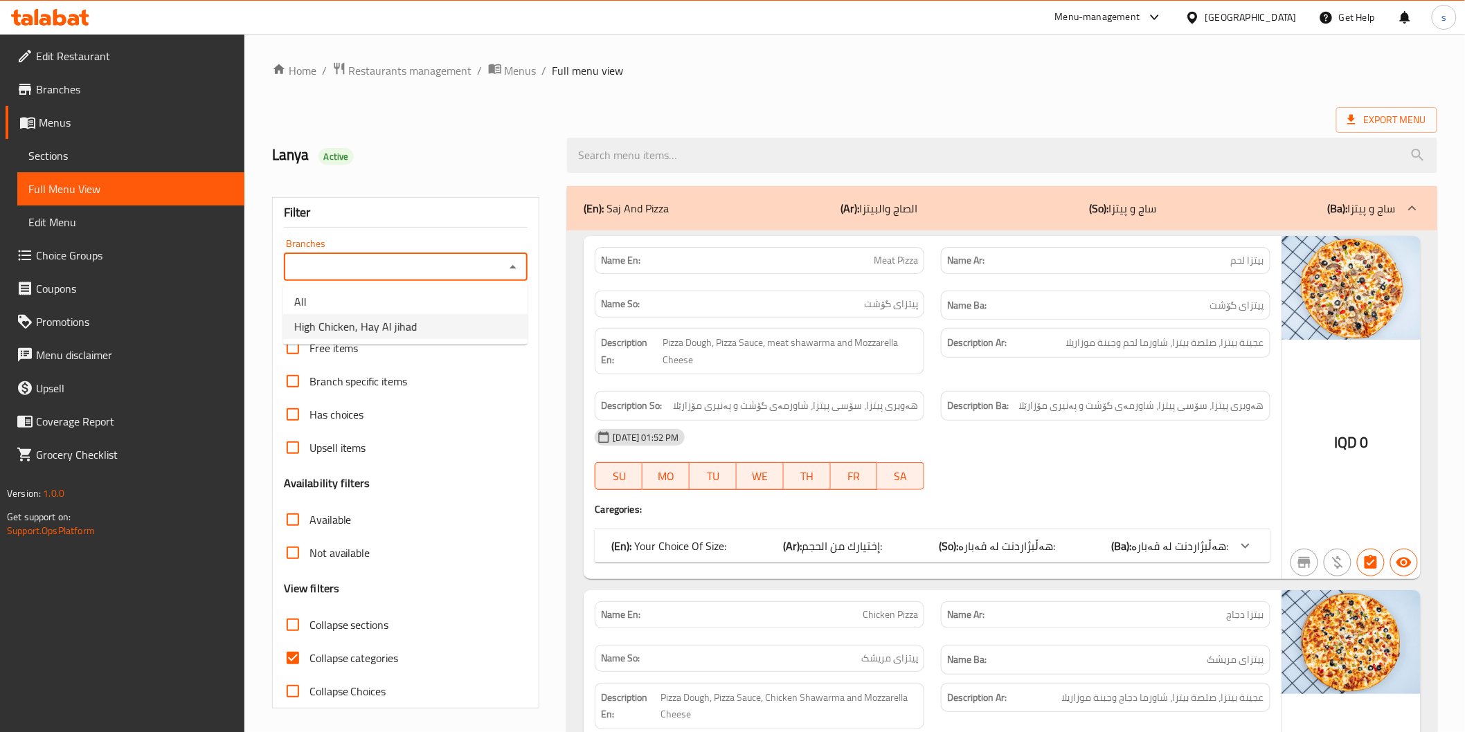
click at [326, 318] on span "High Chicken, Hay Al jihad" at bounding box center [355, 326] width 123 height 17
type input "High Chicken, Hay Al jihad"
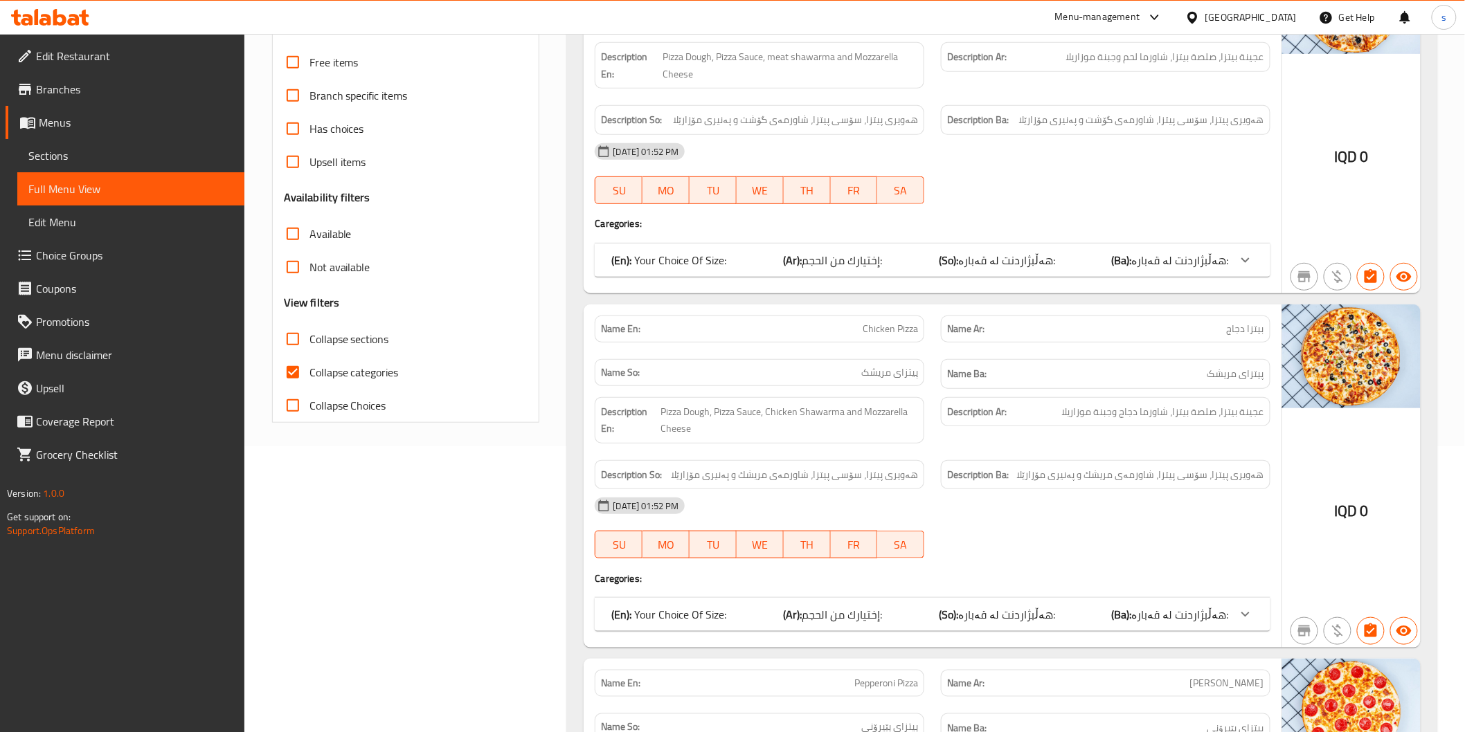
scroll to position [307, 0]
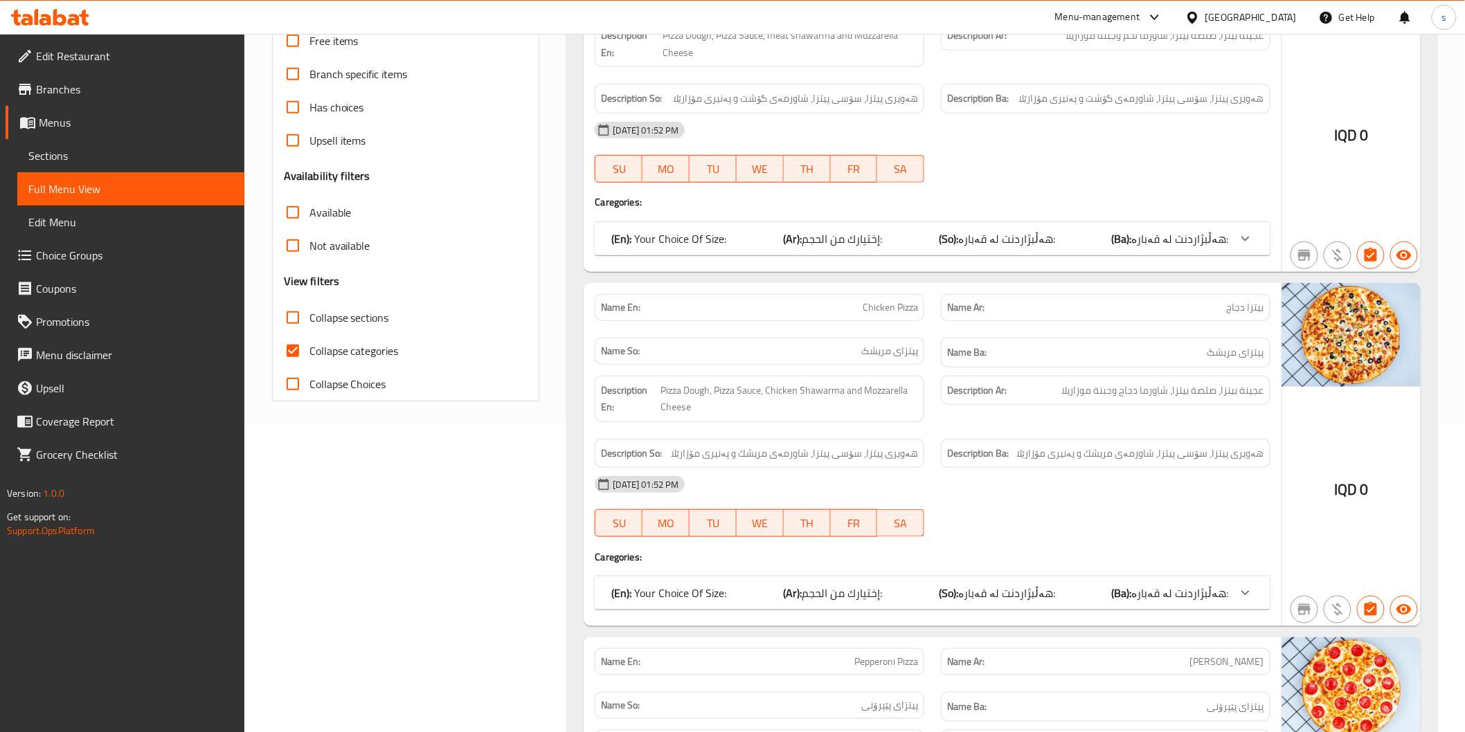
click at [351, 354] on span "Collapse categories" at bounding box center [353, 351] width 89 height 17
click at [309, 354] on input "Collapse categories" at bounding box center [292, 350] width 33 height 33
checkbox input "false"
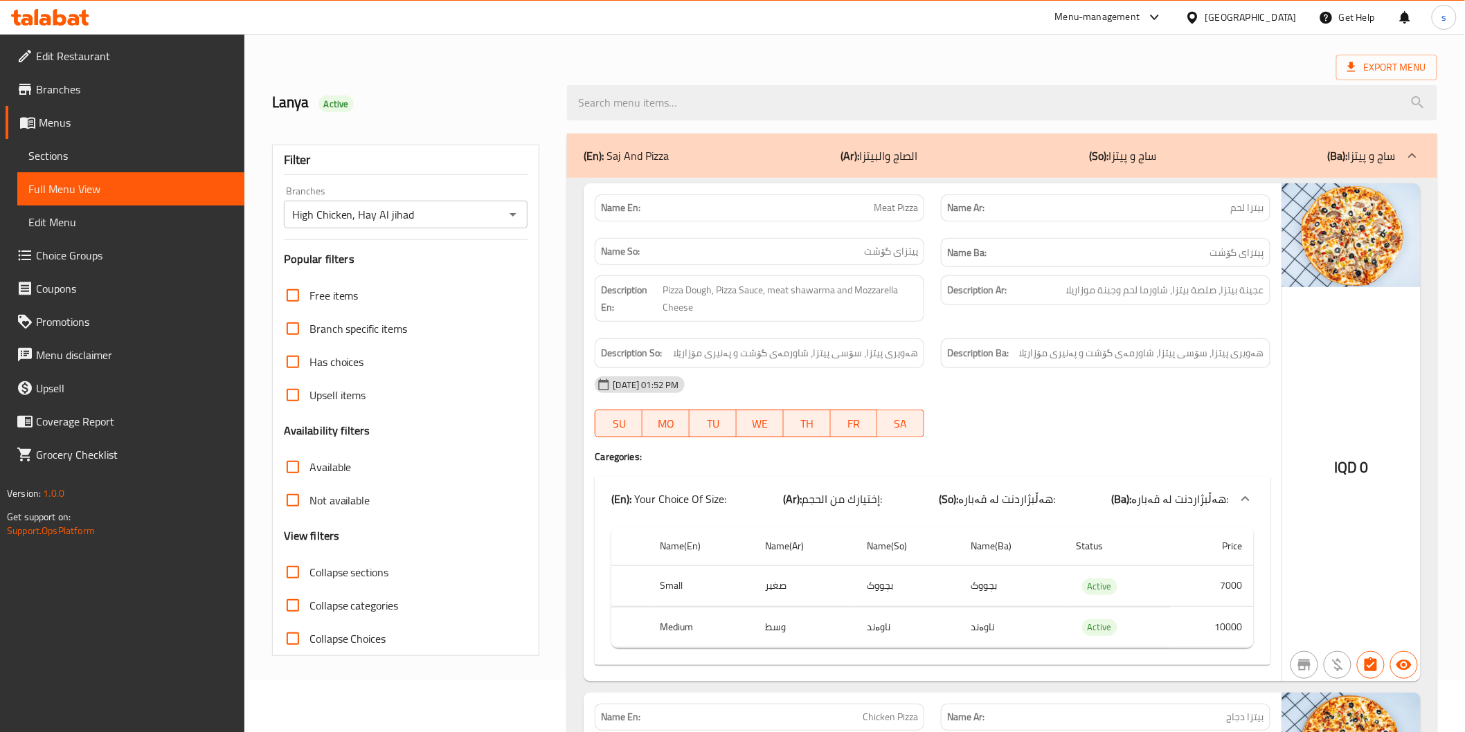
scroll to position [154, 0]
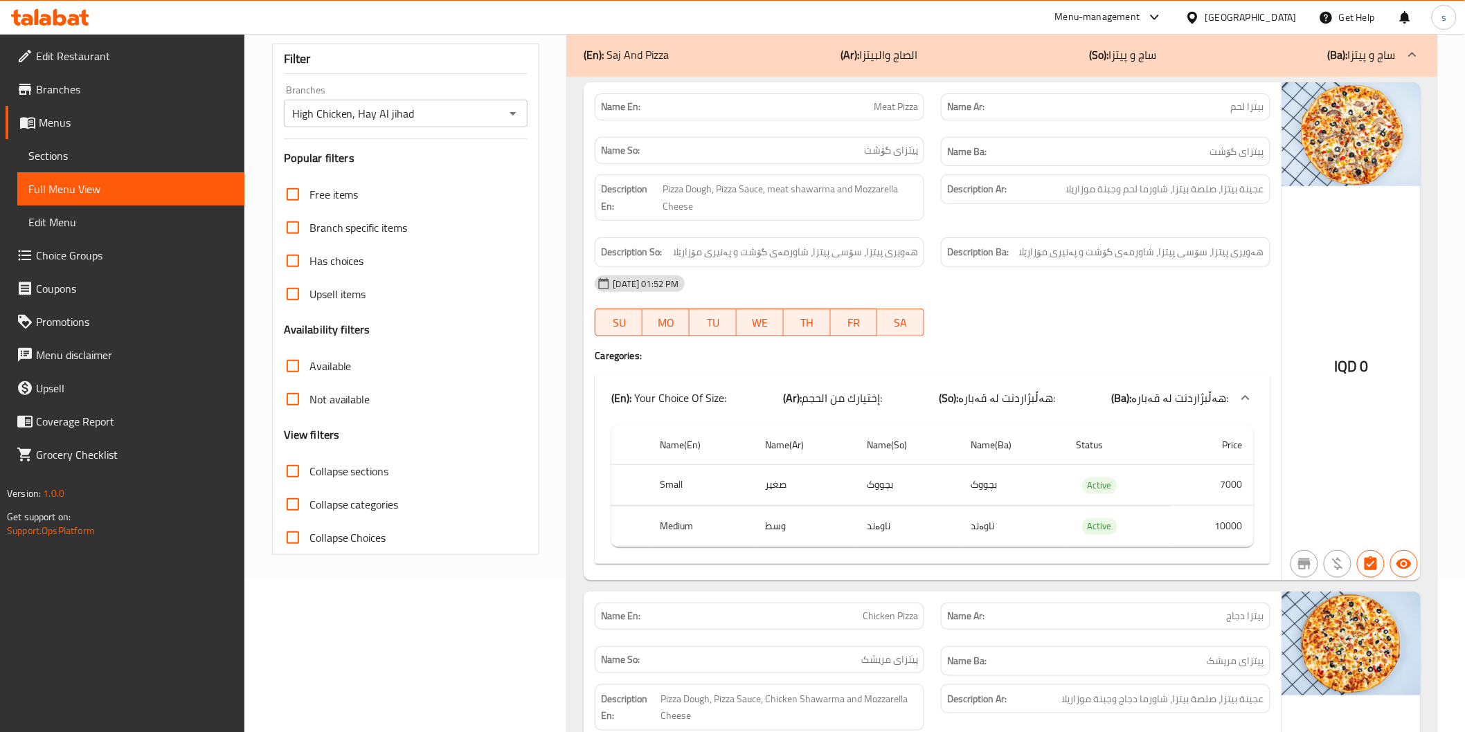
click at [324, 478] on span "Collapse sections" at bounding box center [349, 471] width 80 height 17
click at [309, 478] on input "Collapse sections" at bounding box center [292, 471] width 33 height 33
checkbox input "true"
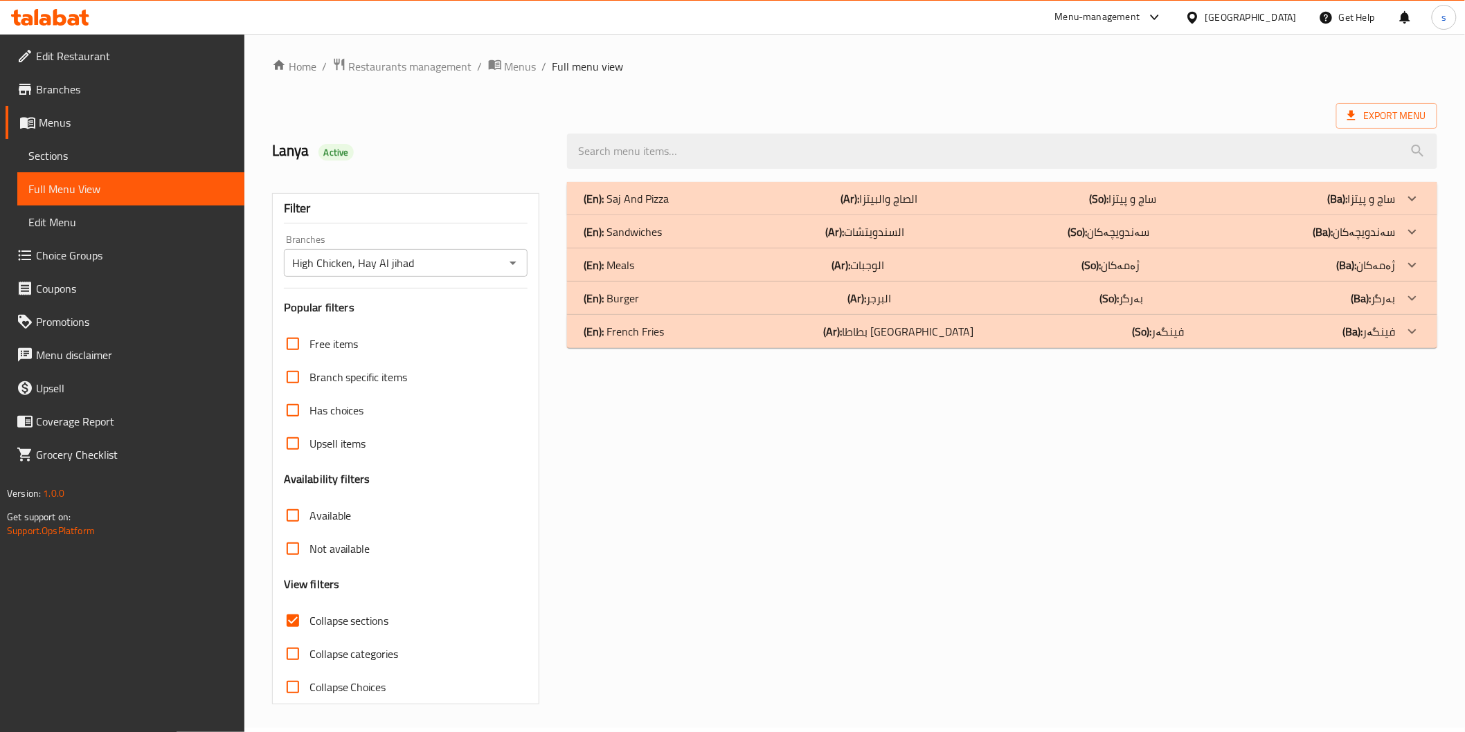
scroll to position [3, 0]
click at [722, 201] on div "(En): Saj And Pizza (Ar): الصاج والبيتزا (So): ساج و پیتزا (Ba): ساج و پیتزا" at bounding box center [989, 199] width 811 height 17
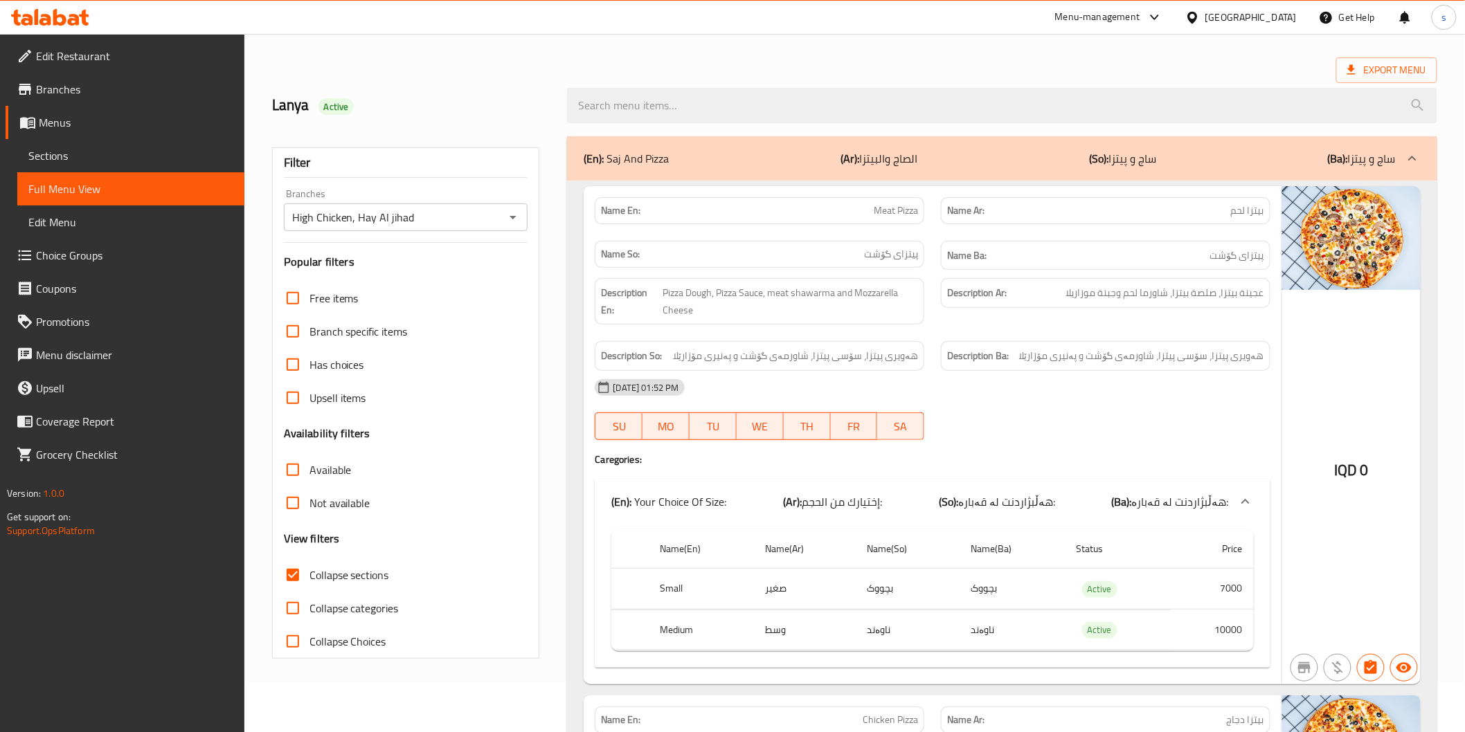
scroll to position [0, 0]
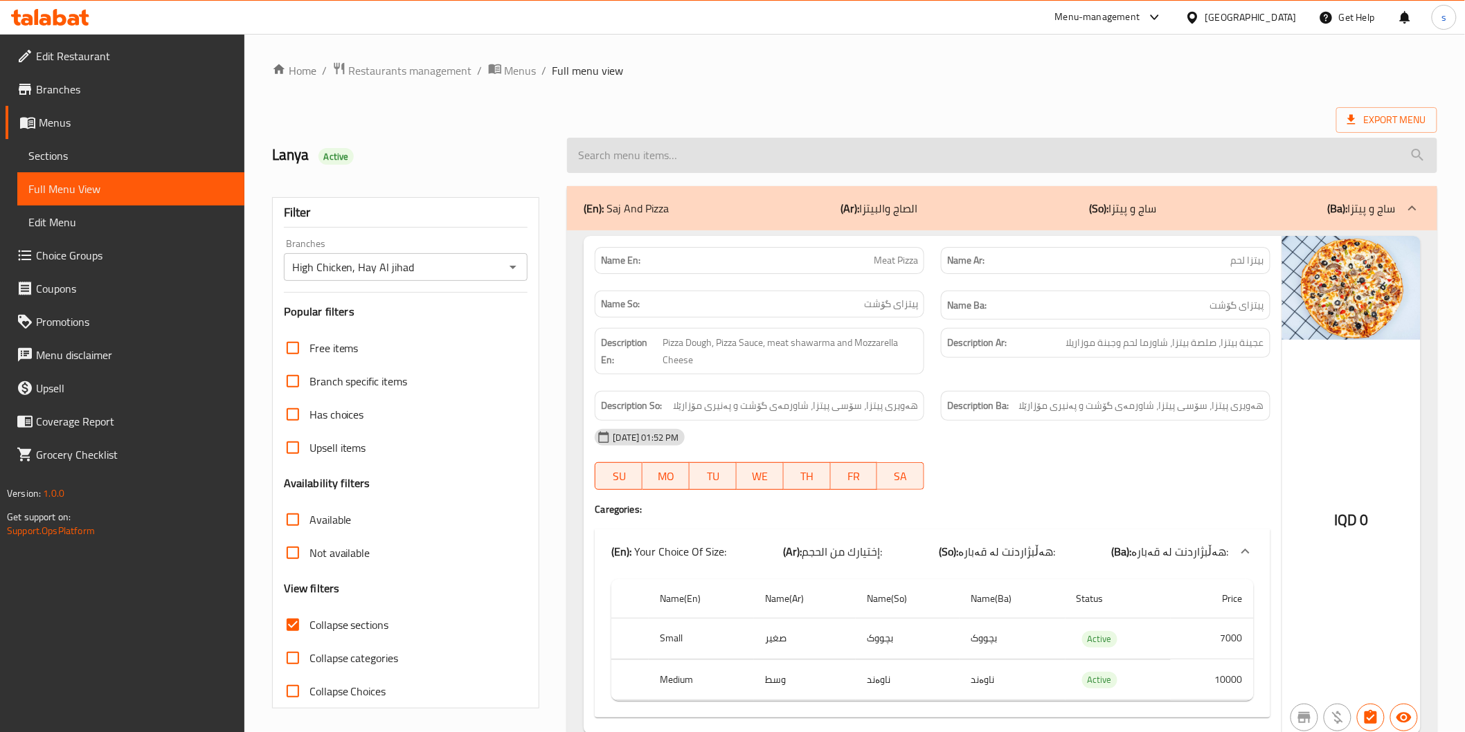
click at [886, 153] on input "search" at bounding box center [1002, 155] width 870 height 35
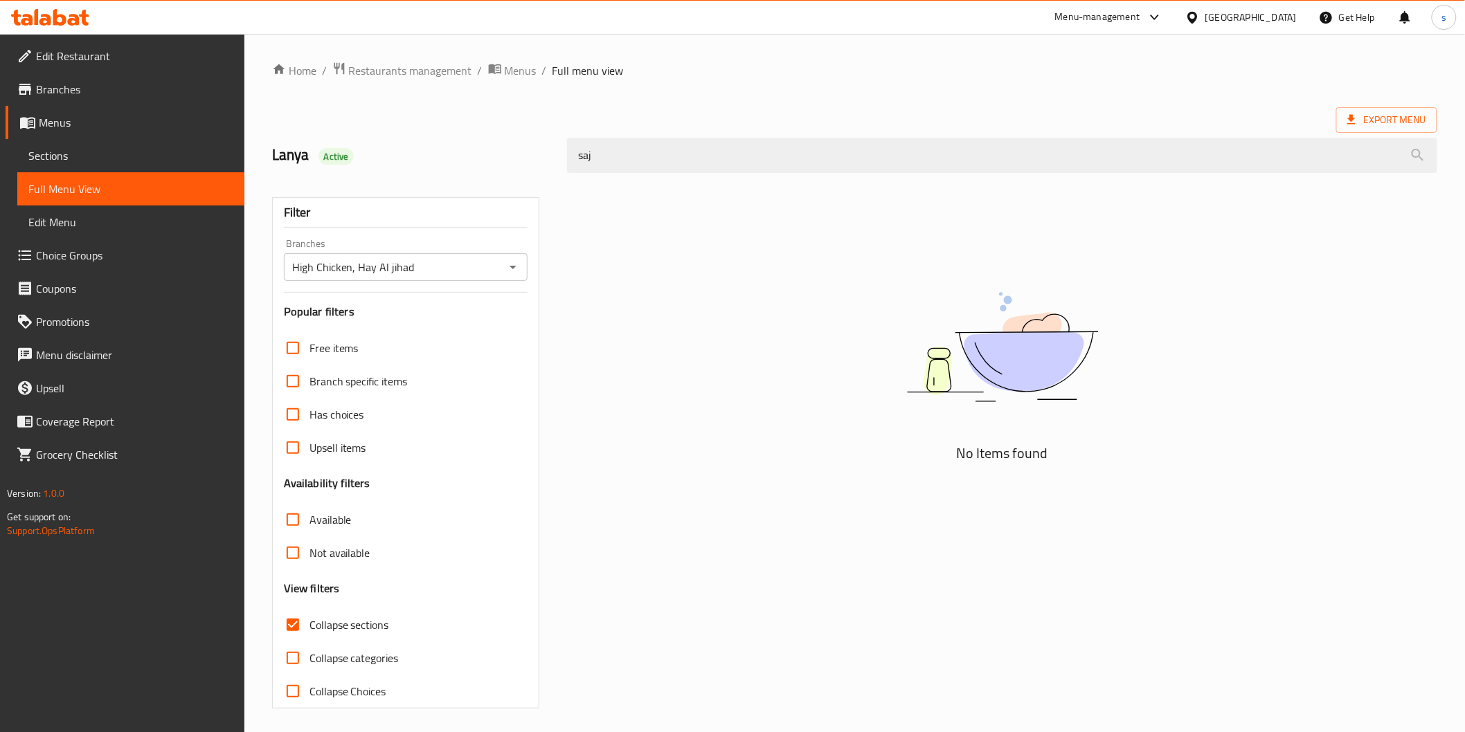
type input "saj"
click at [745, 336] on div "No Items found" at bounding box center [1002, 360] width 870 height 210
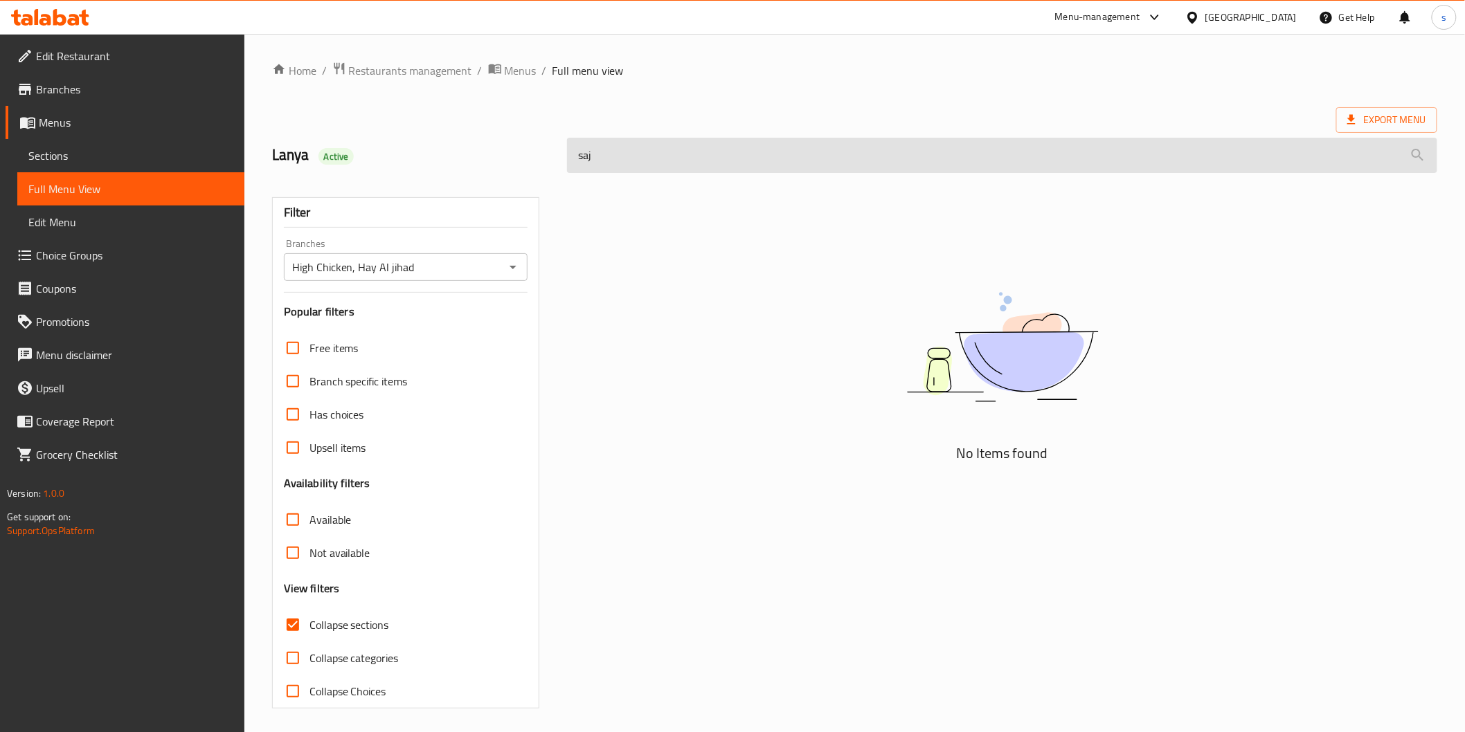
click at [654, 161] on input "saj" at bounding box center [1002, 155] width 870 height 35
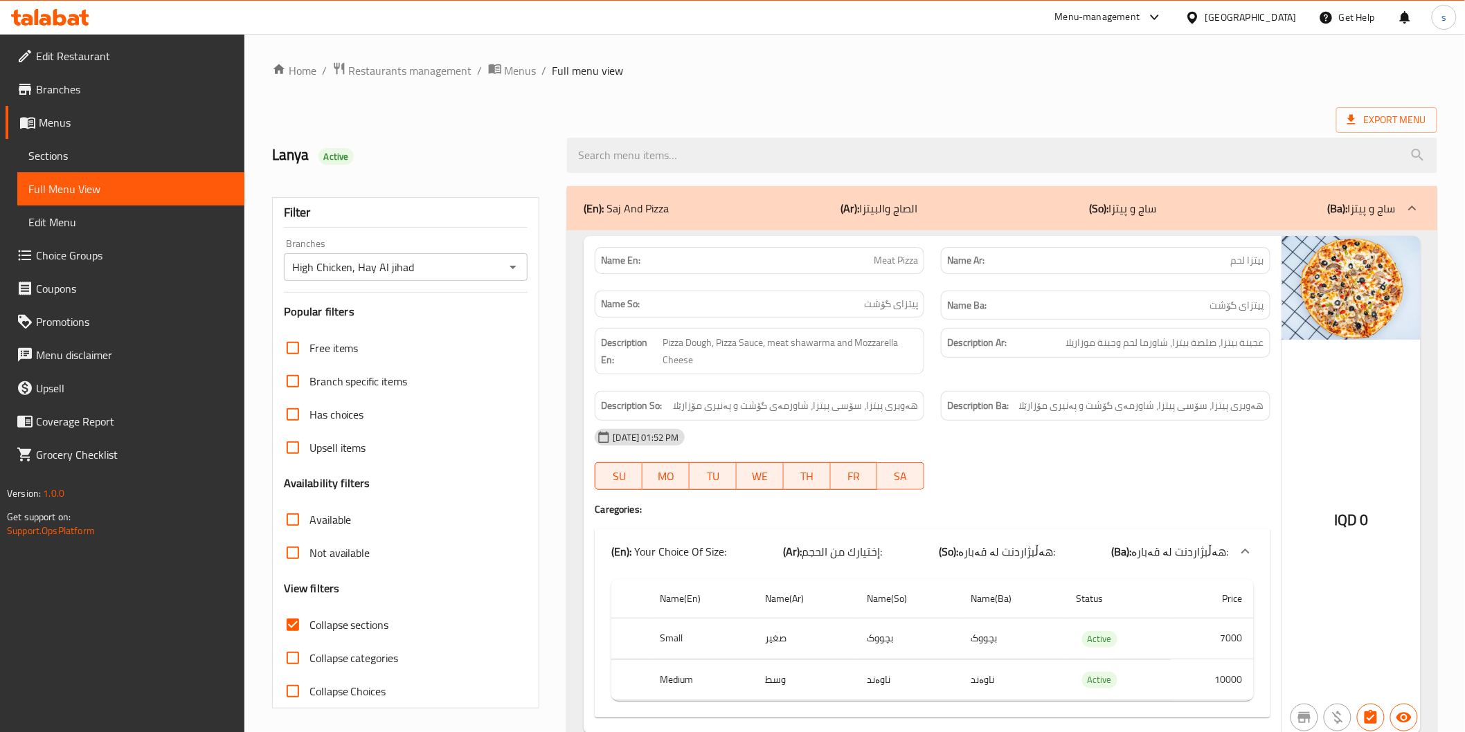
click at [360, 620] on span "Collapse sections" at bounding box center [349, 625] width 80 height 17
click at [309, 620] on input "Collapse sections" at bounding box center [292, 625] width 33 height 33
click at [360, 620] on span "Collapse sections" at bounding box center [349, 625] width 80 height 17
click at [309, 620] on input "Collapse sections" at bounding box center [292, 625] width 33 height 33
checkbox input "true"
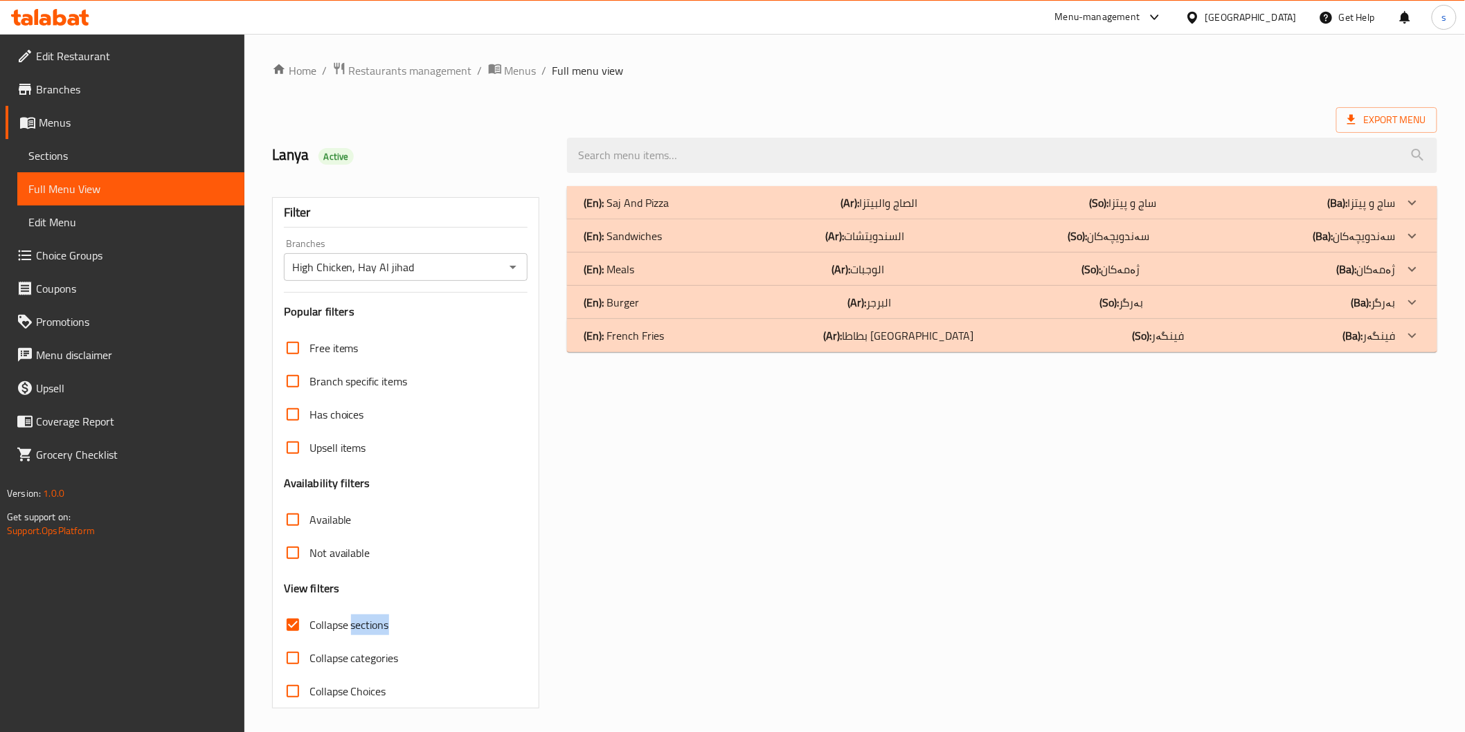
click at [649, 201] on p "(En): Saj And Pizza" at bounding box center [626, 203] width 85 height 17
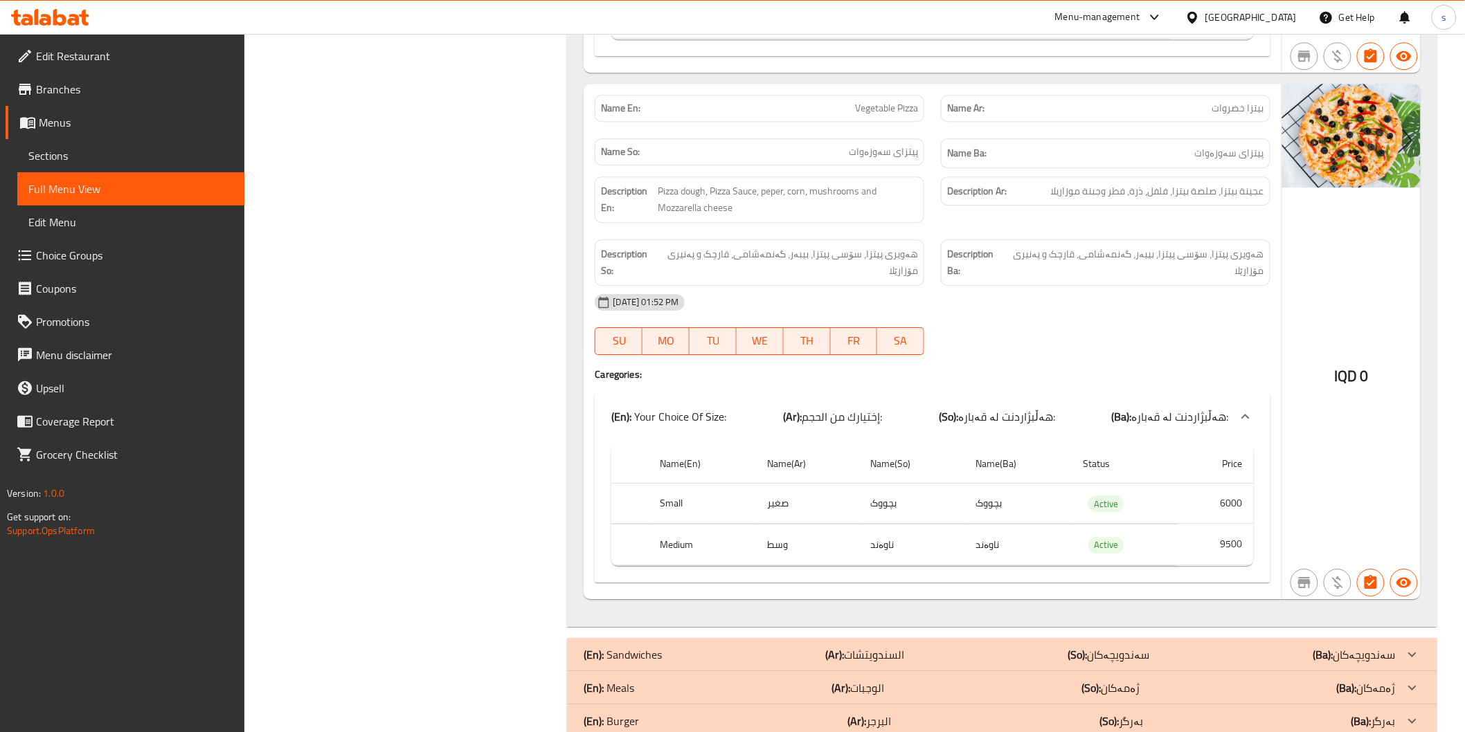
scroll to position [1731, 0]
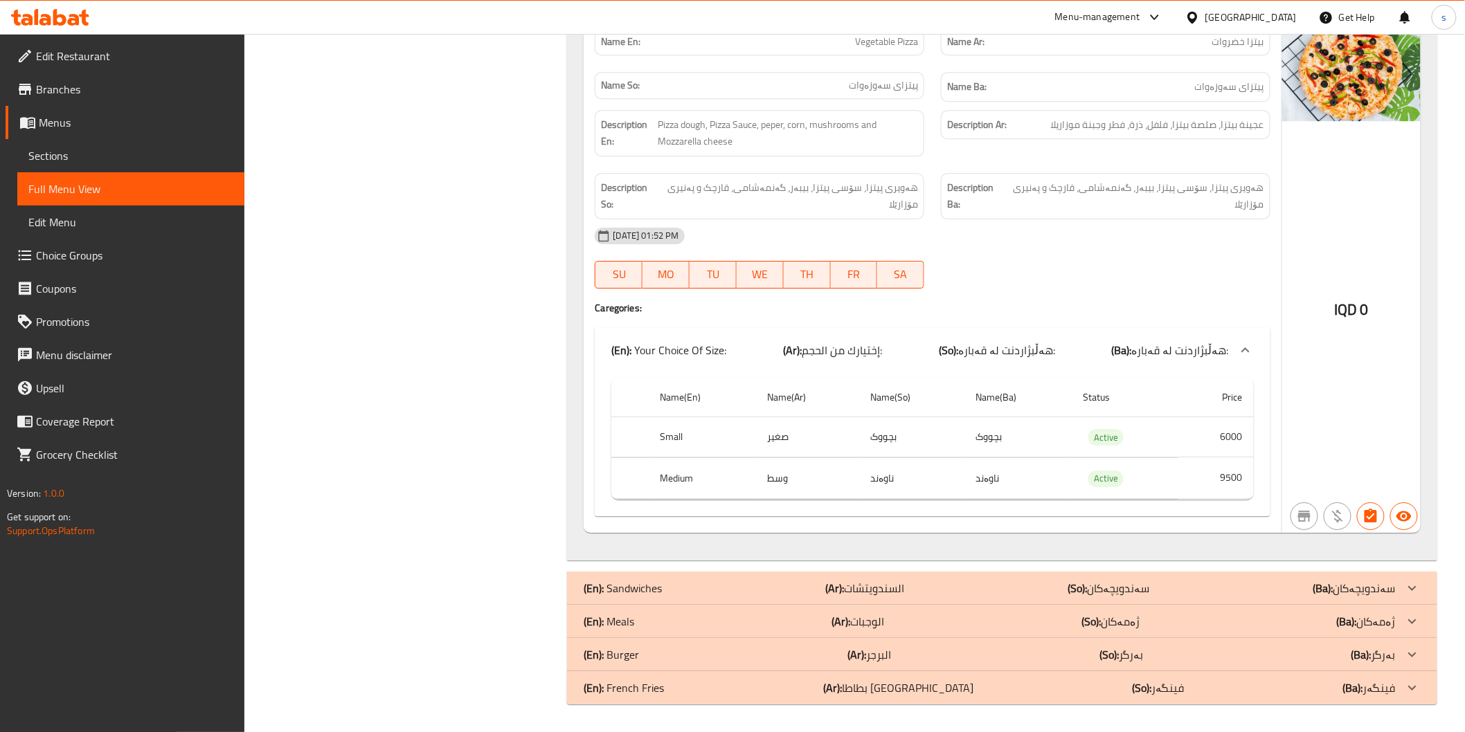
click at [850, 617] on b "(Ar):" at bounding box center [840, 621] width 19 height 21
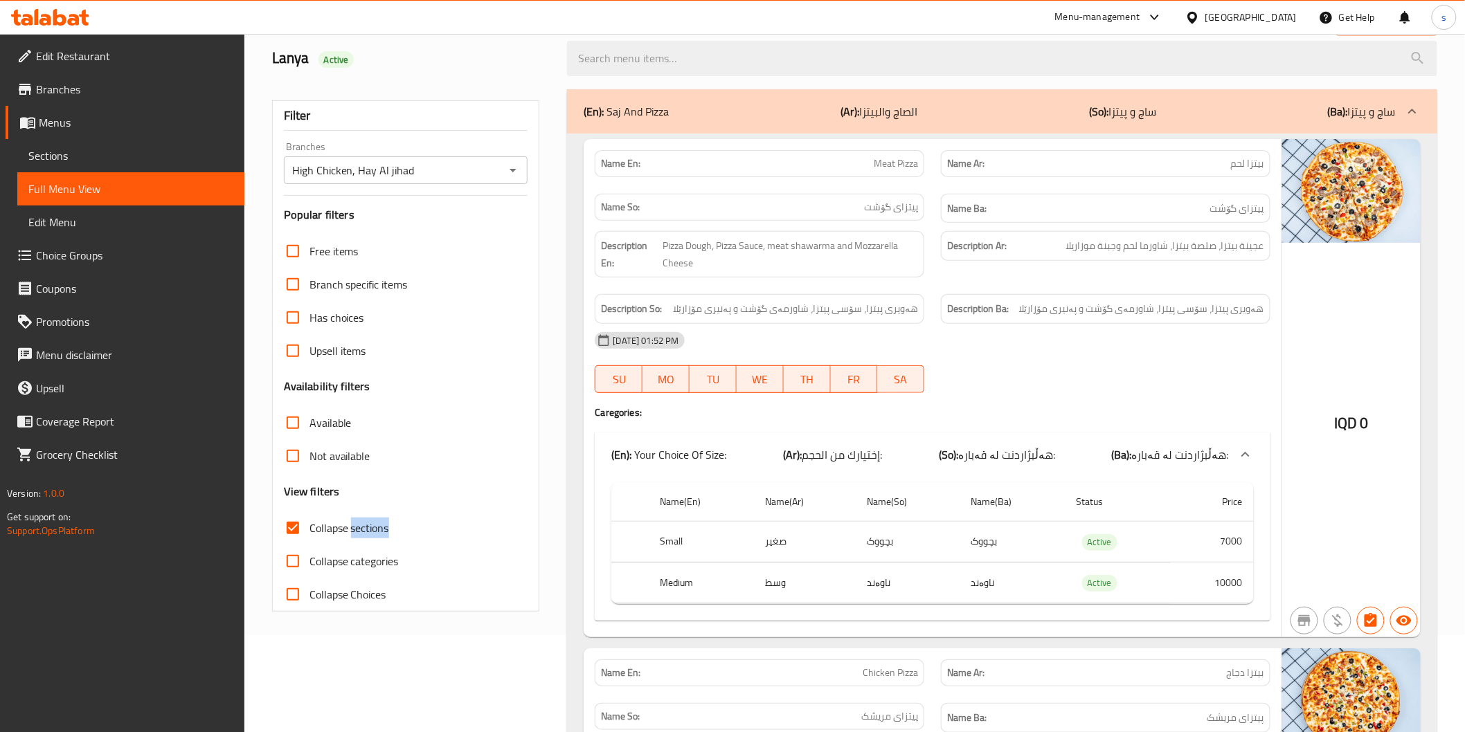
scroll to position [42, 0]
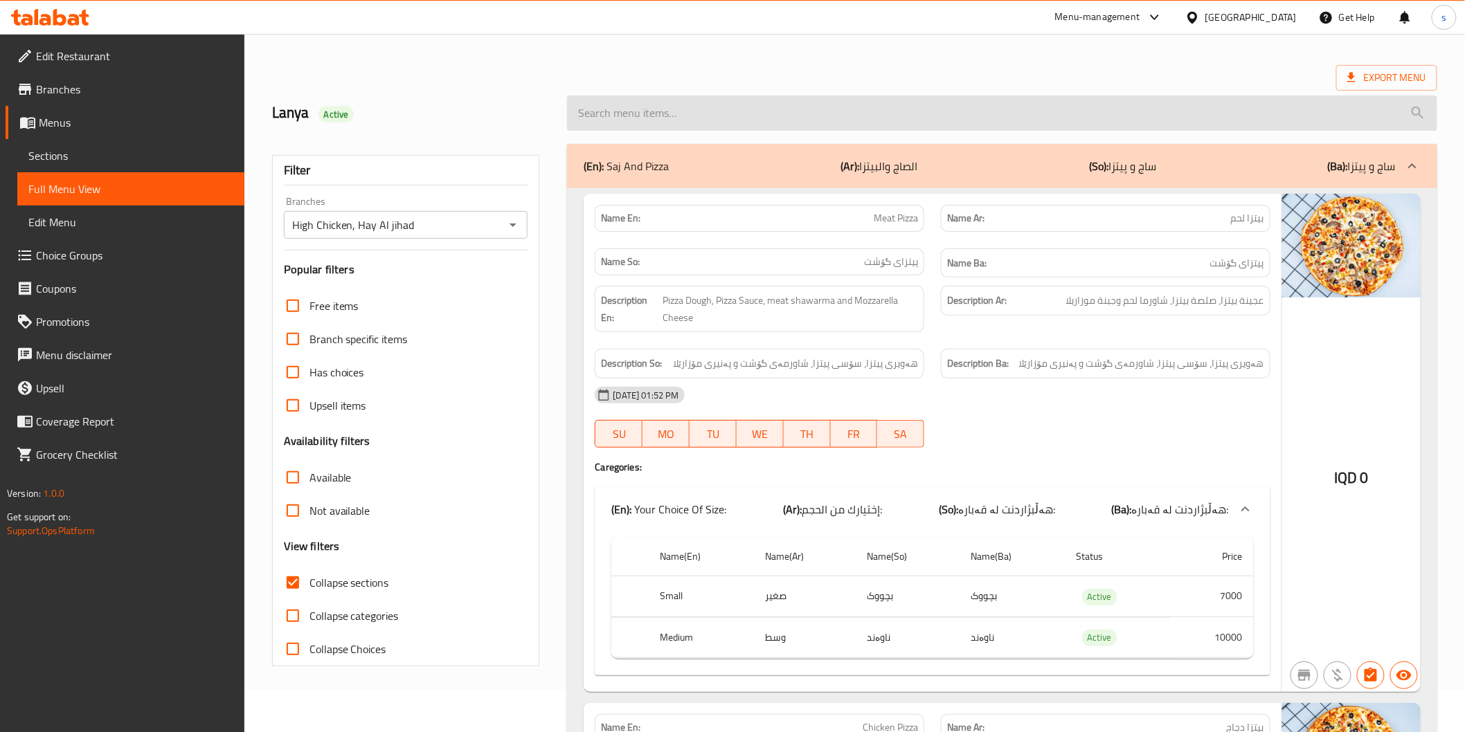
click at [985, 118] on input "search" at bounding box center [1002, 113] width 870 height 35
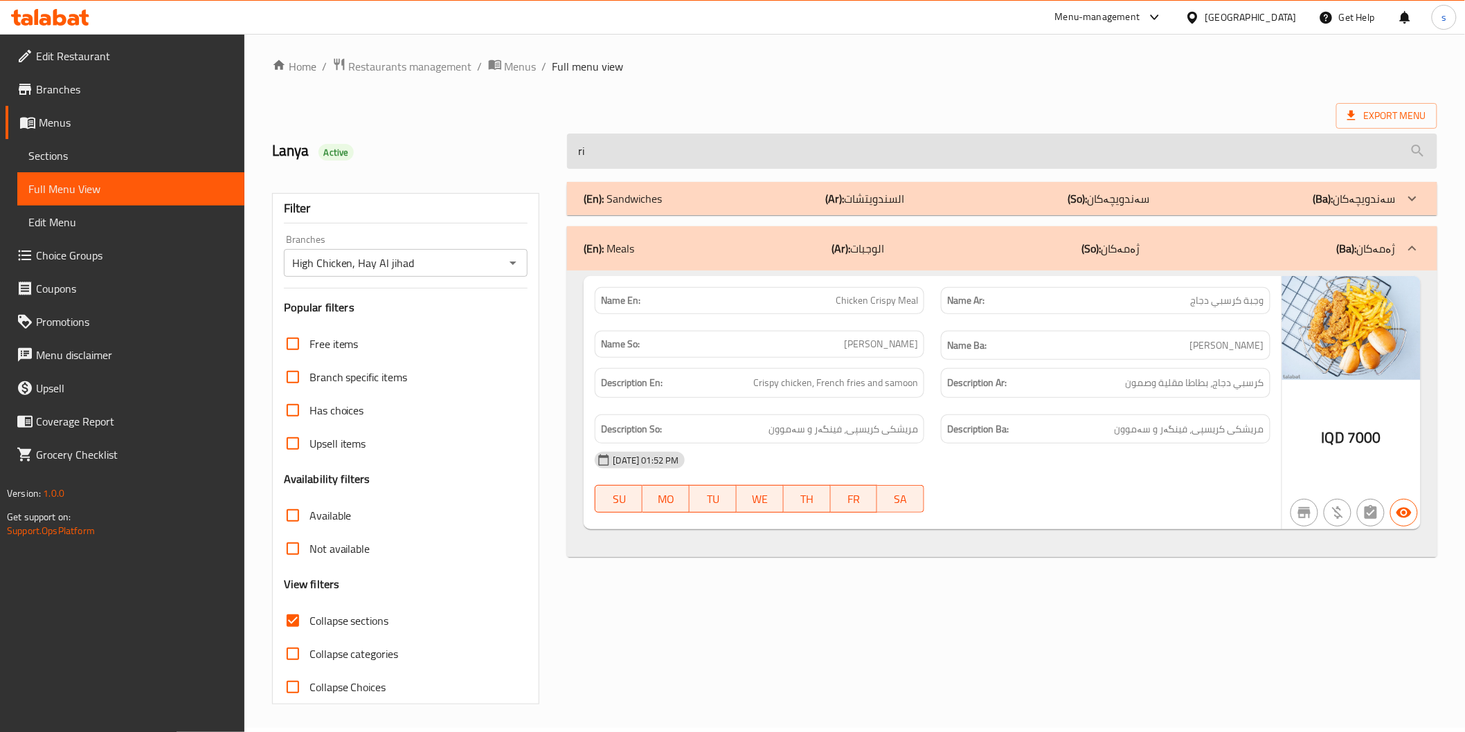
scroll to position [3, 0]
type input "r"
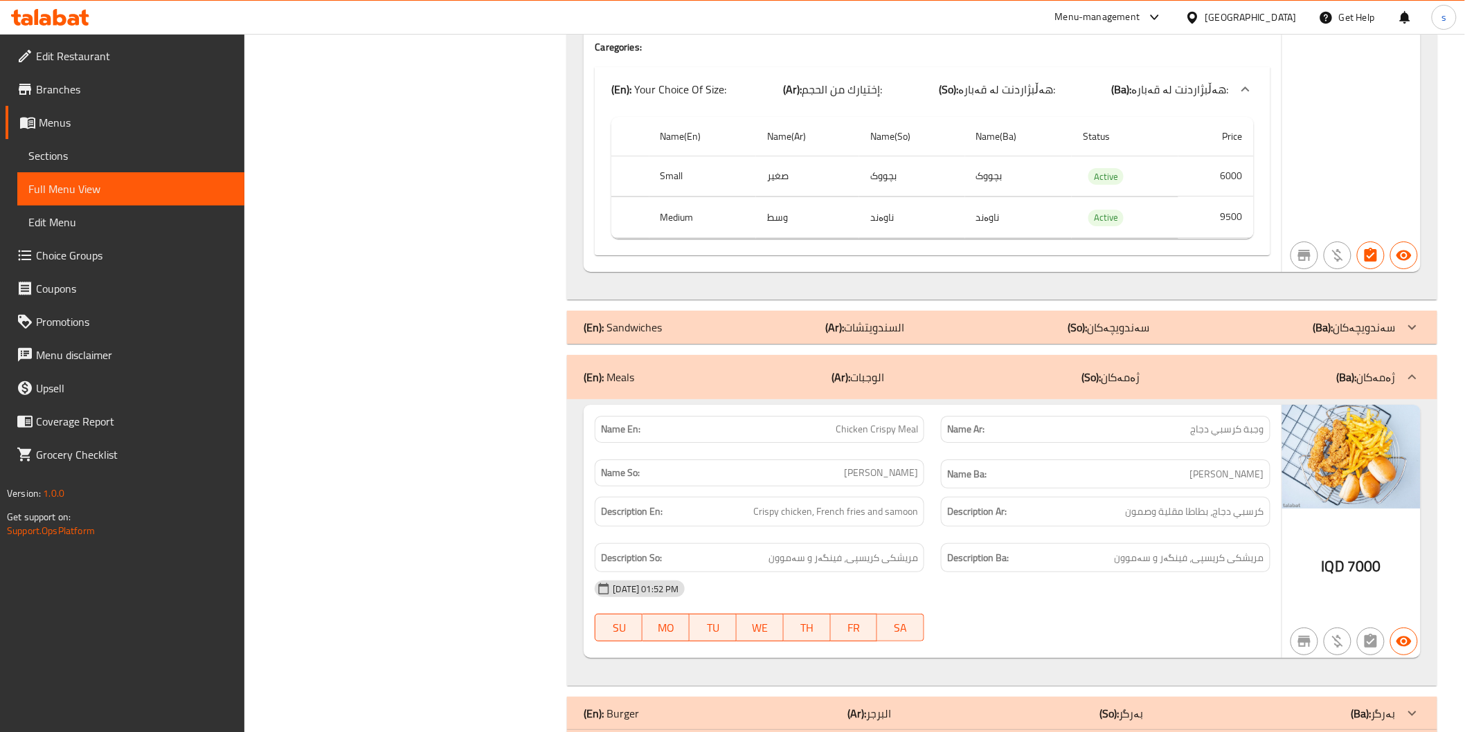
scroll to position [1999, 0]
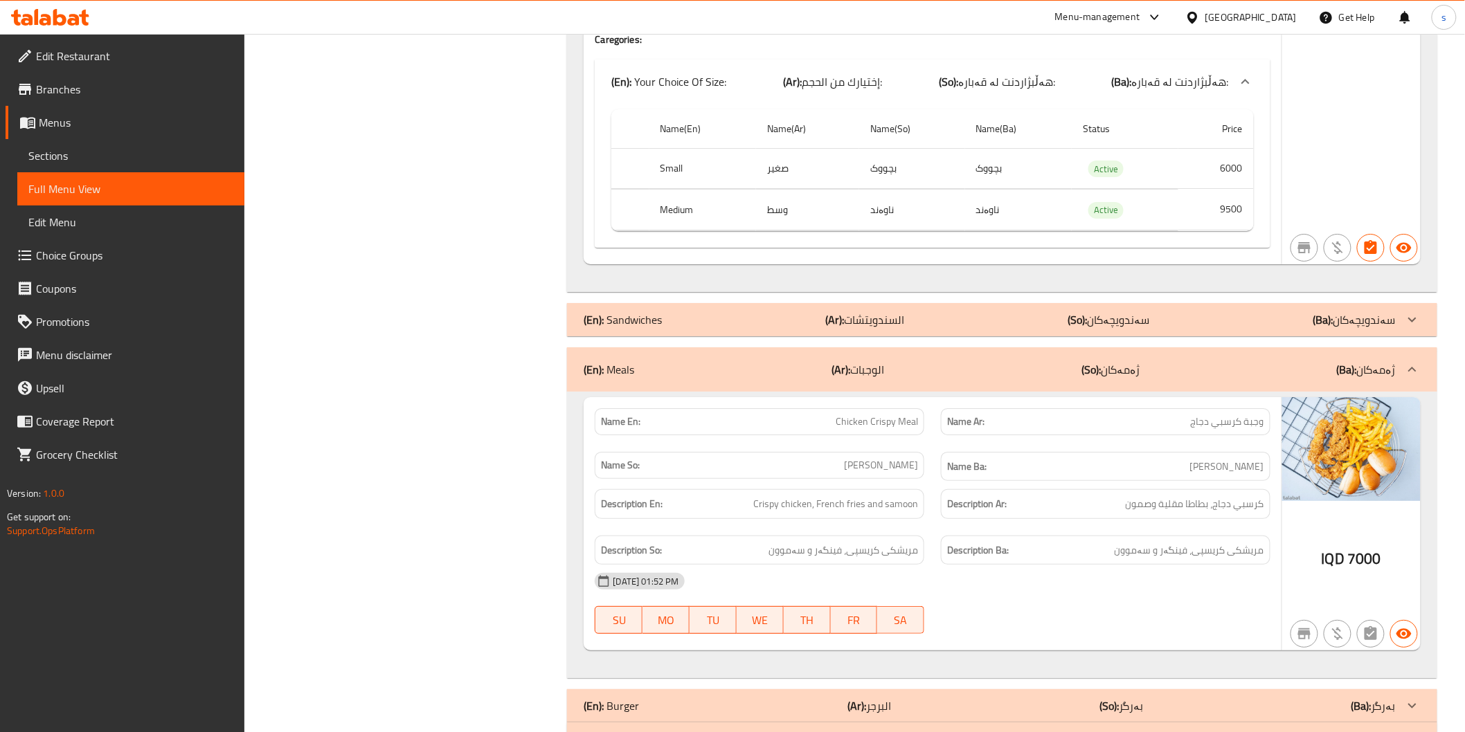
click at [944, 305] on div "(En): Sandwiches (Ar): السندويتشات (So): سەندویچەکان (Ba): سەندویچەکان" at bounding box center [1002, 319] width 870 height 33
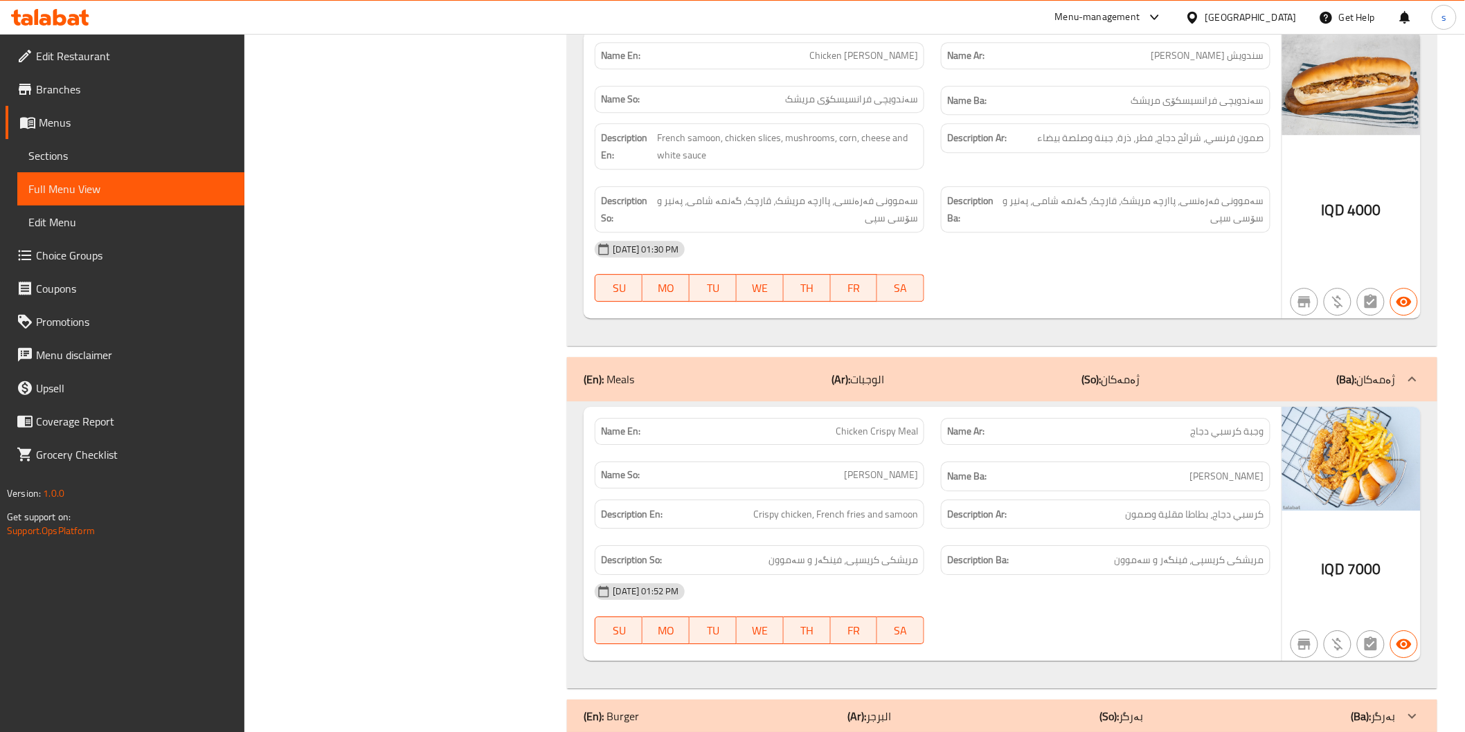
scroll to position [3812, 0]
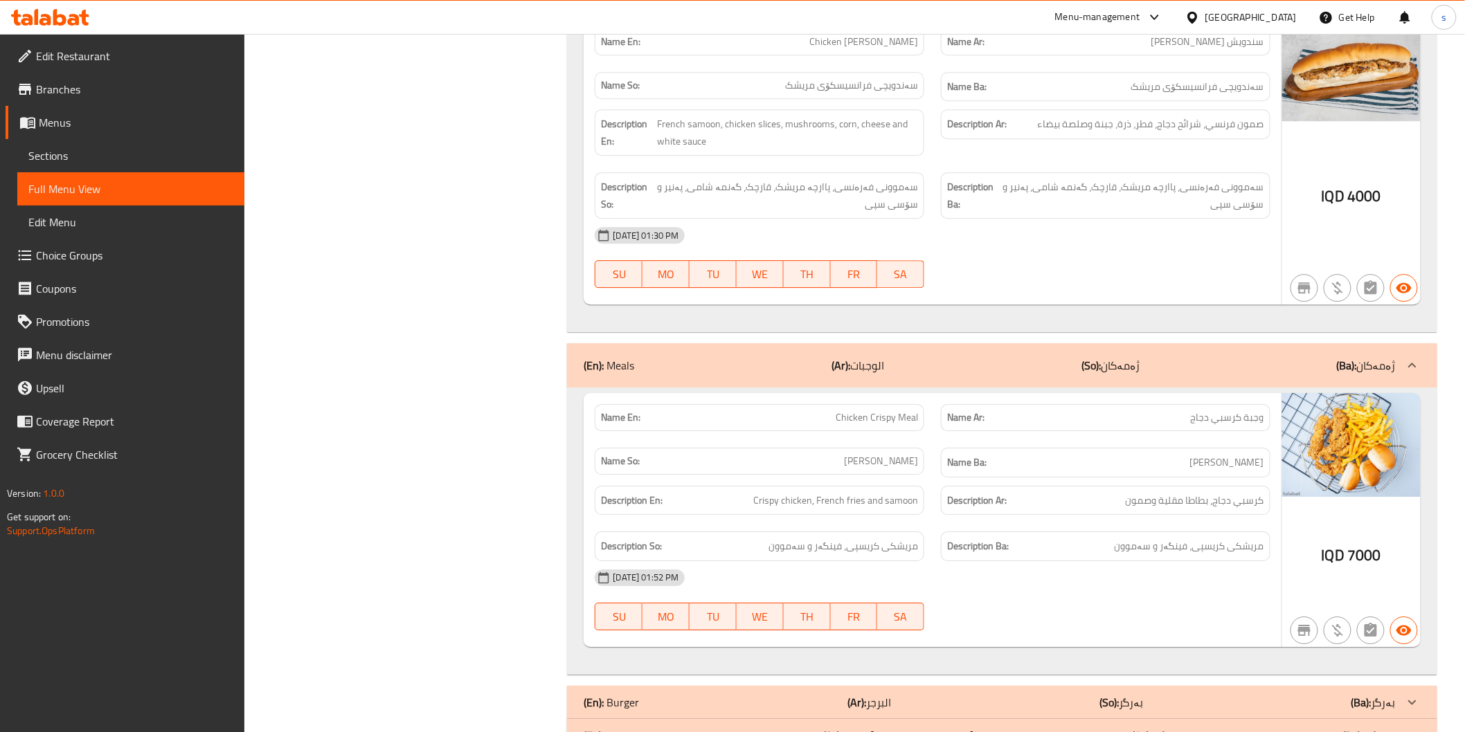
click at [877, 694] on p "(Ar): البرجر" at bounding box center [869, 702] width 44 height 17
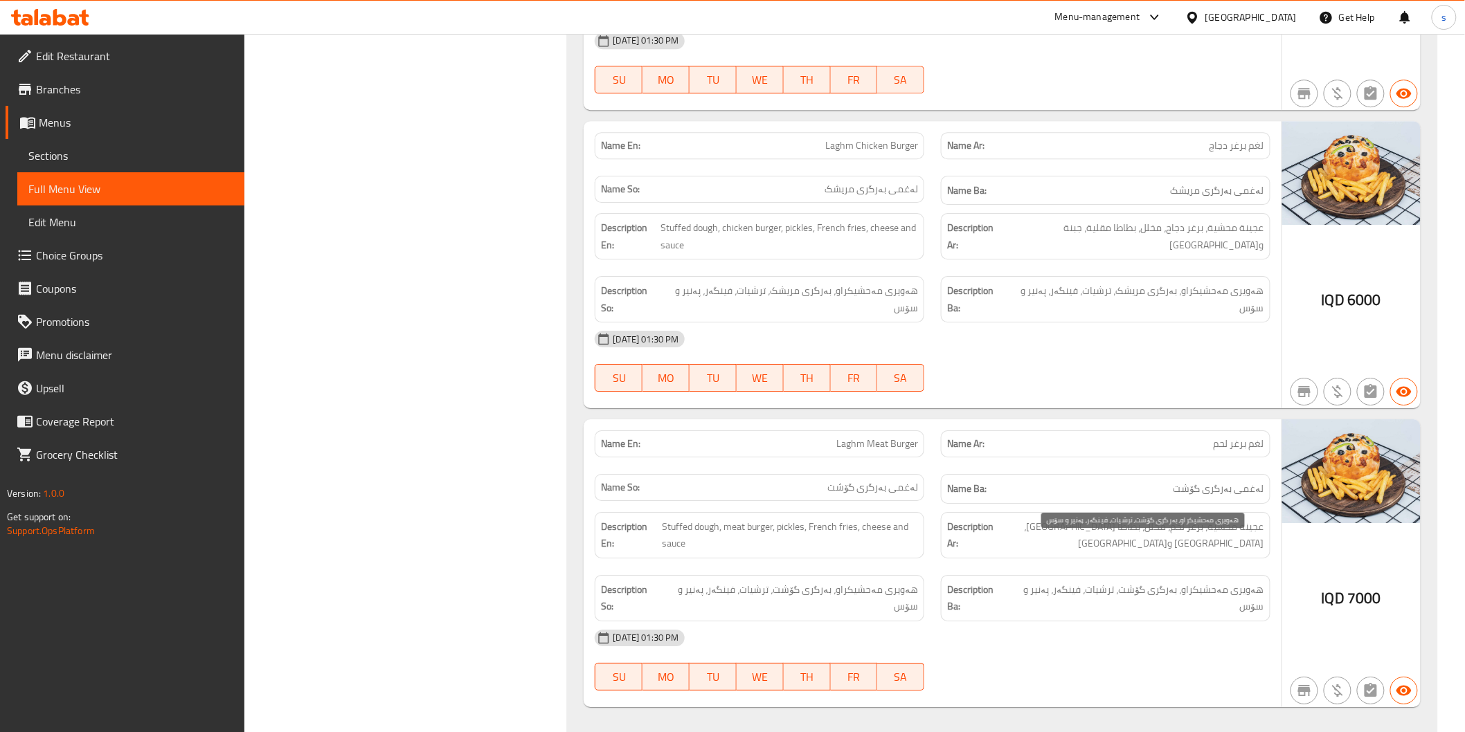
scroll to position [6182, 0]
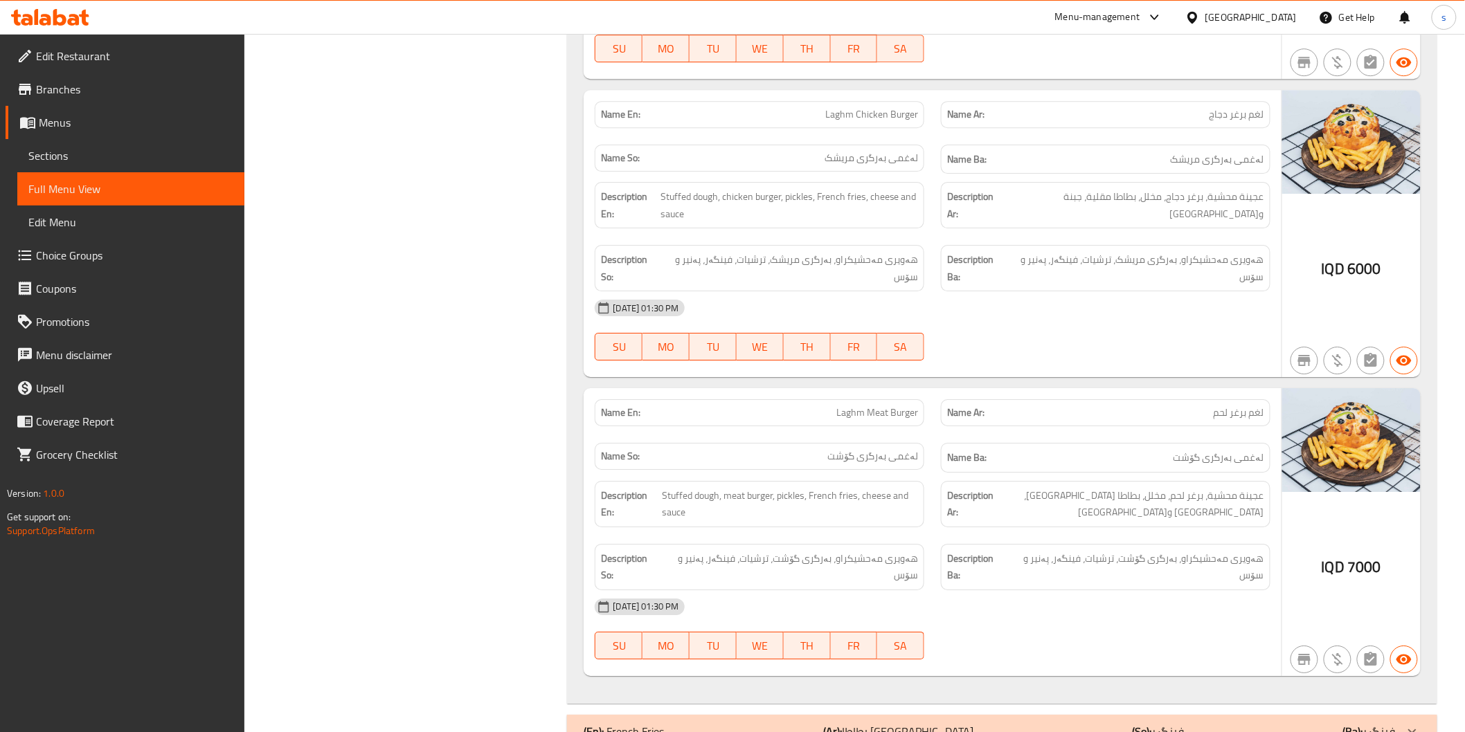
click at [825, 723] on div "(En): French Fries (Ar): بطاطا مقلية (So): فینگەر (Ba): فینگەر" at bounding box center [989, 731] width 811 height 17
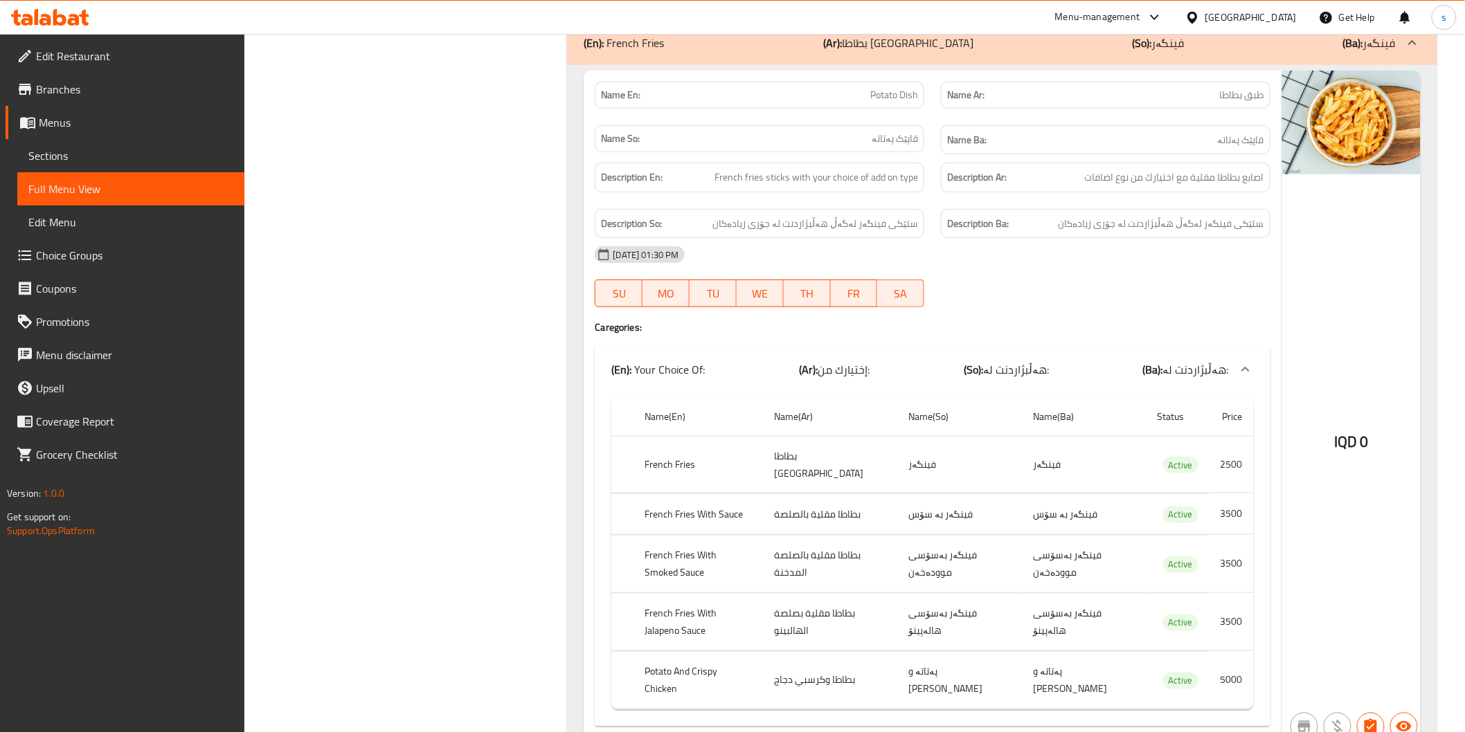
scroll to position [6883, 0]
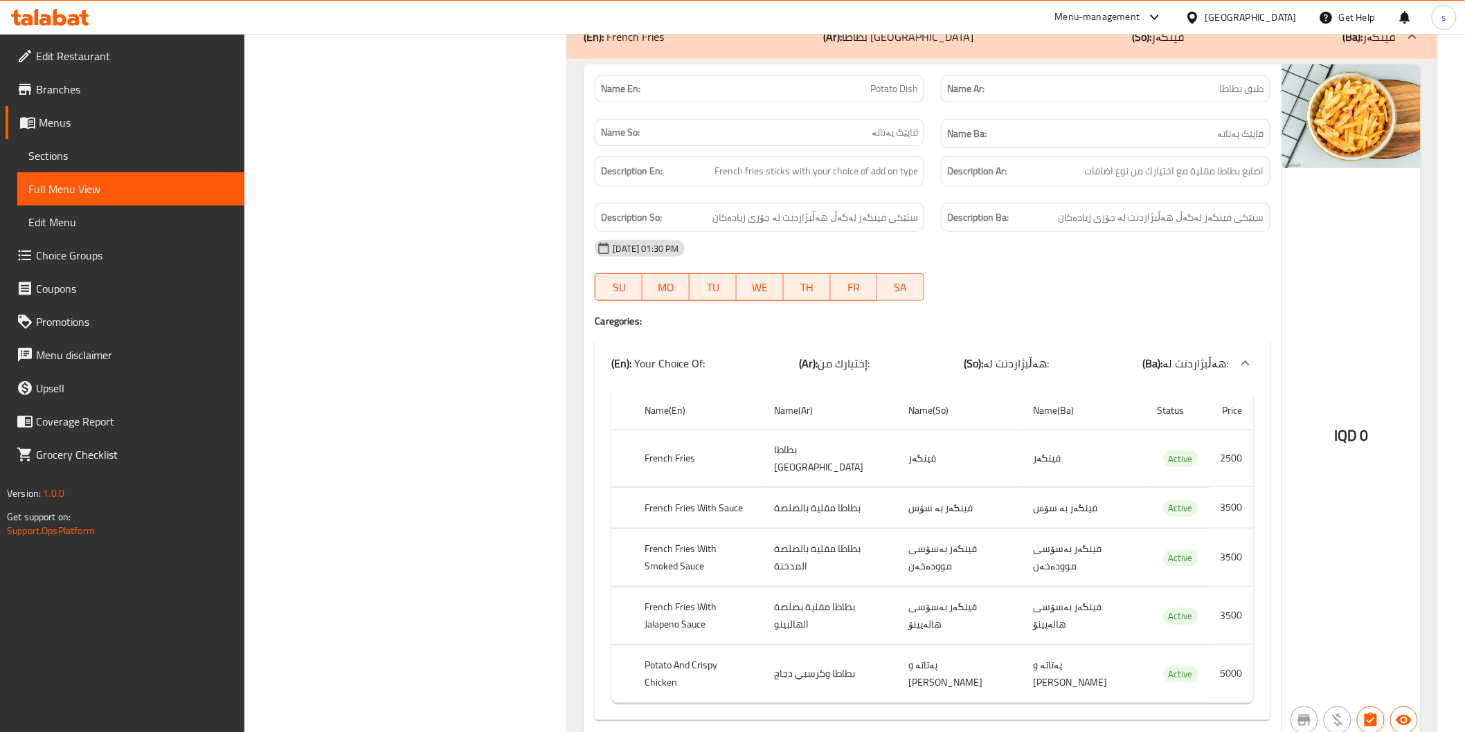
click at [703, 587] on th "French Fries With Jalapeno Sauce" at bounding box center [697, 615] width 129 height 57
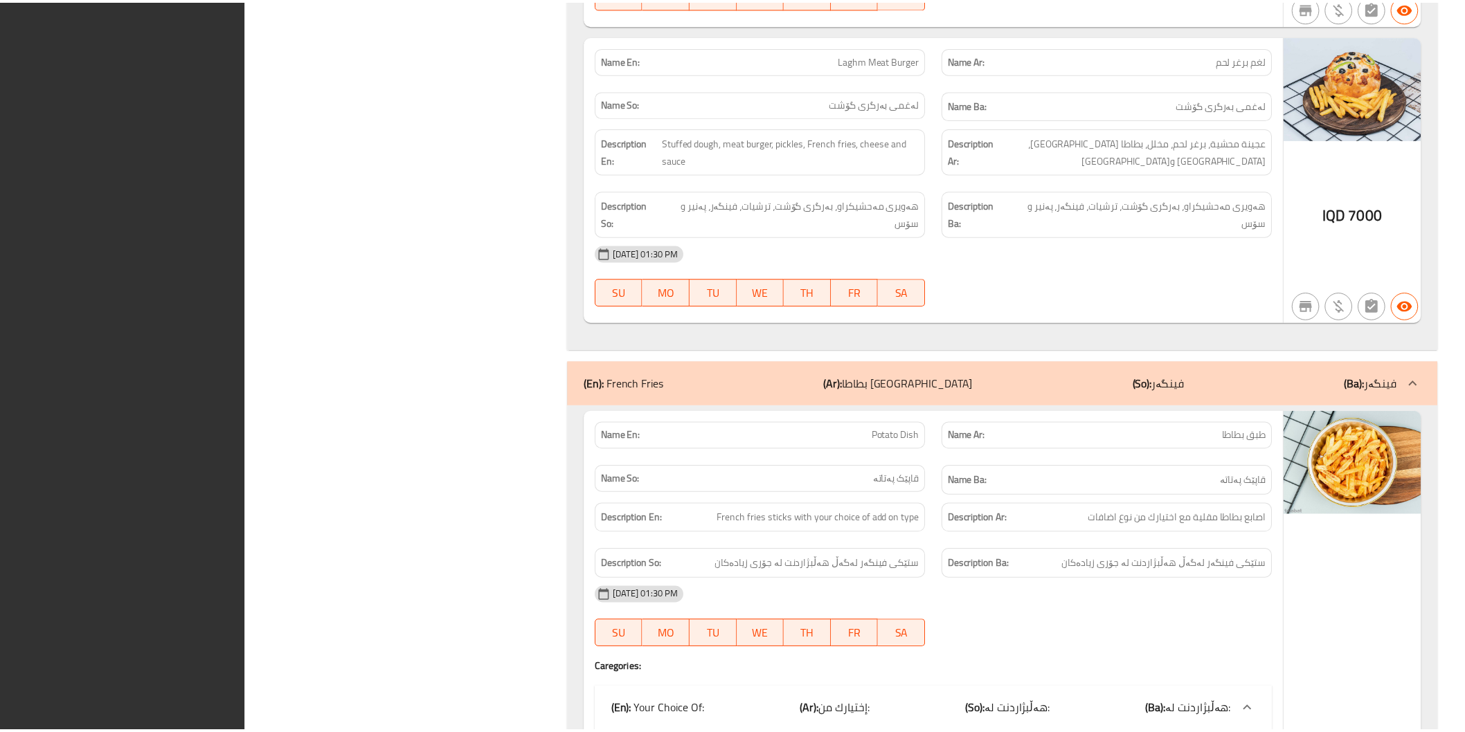
scroll to position [6849, 0]
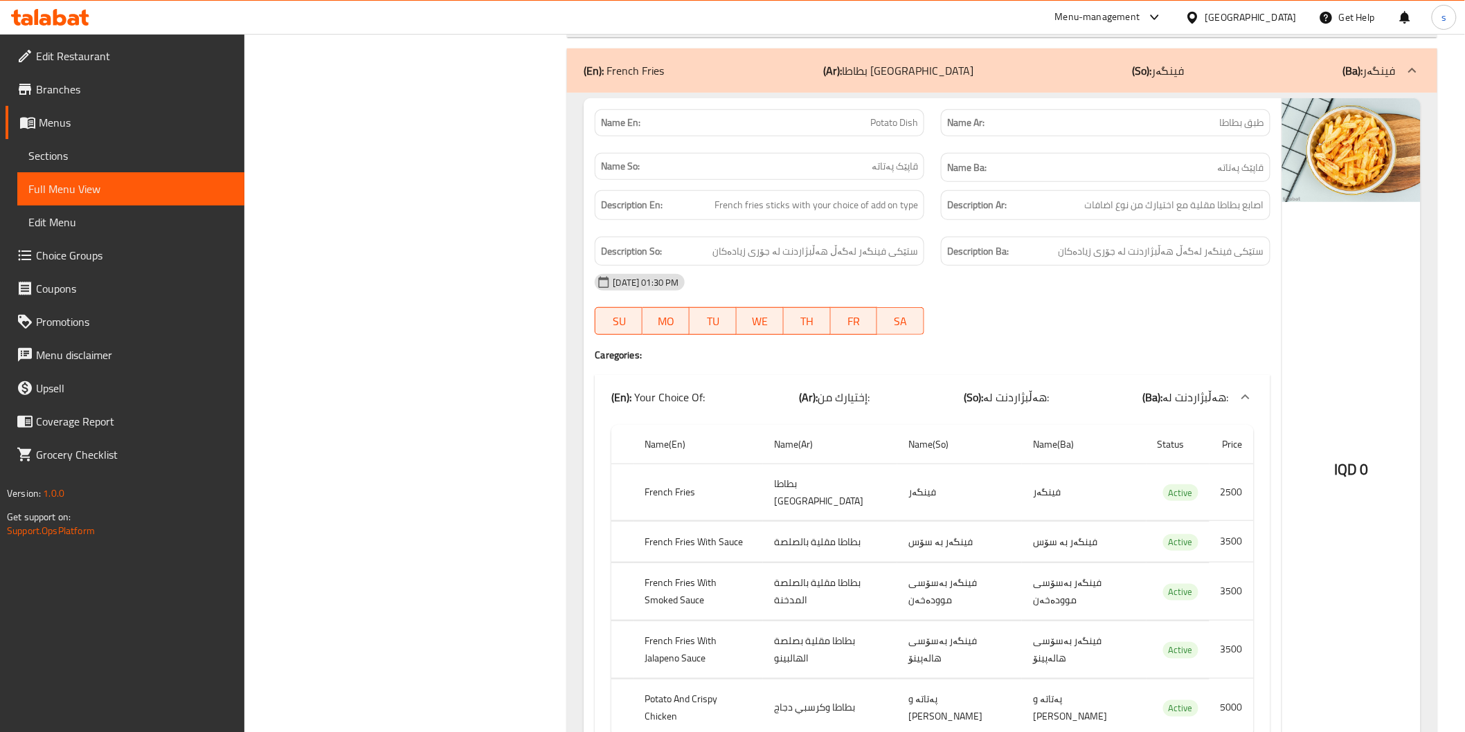
click at [129, 57] on span "Edit Restaurant" at bounding box center [134, 56] width 197 height 17
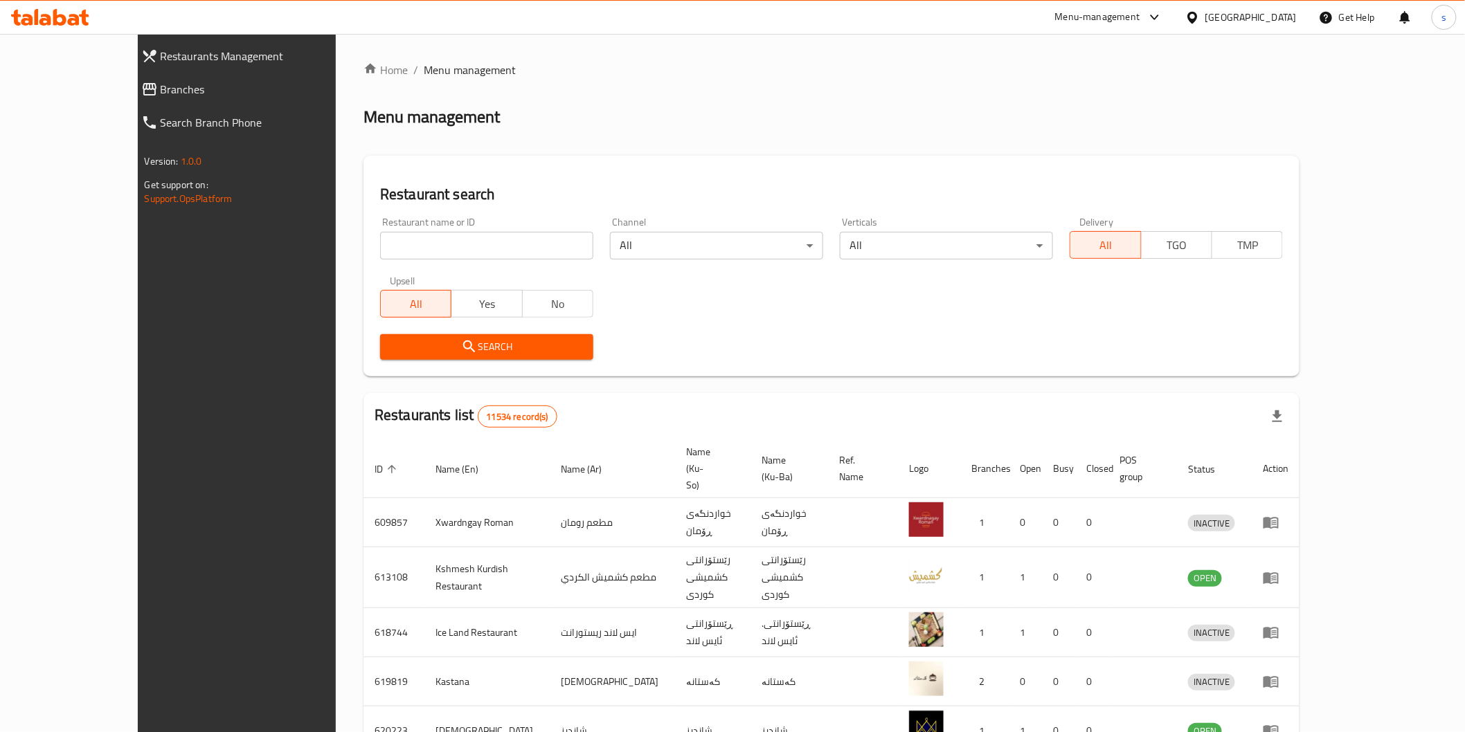
click at [424, 246] on input "search" at bounding box center [486, 246] width 213 height 28
paste input "[PERSON_NAME]"
type input "[PERSON_NAME]"
click button "Search" at bounding box center [486, 347] width 213 height 26
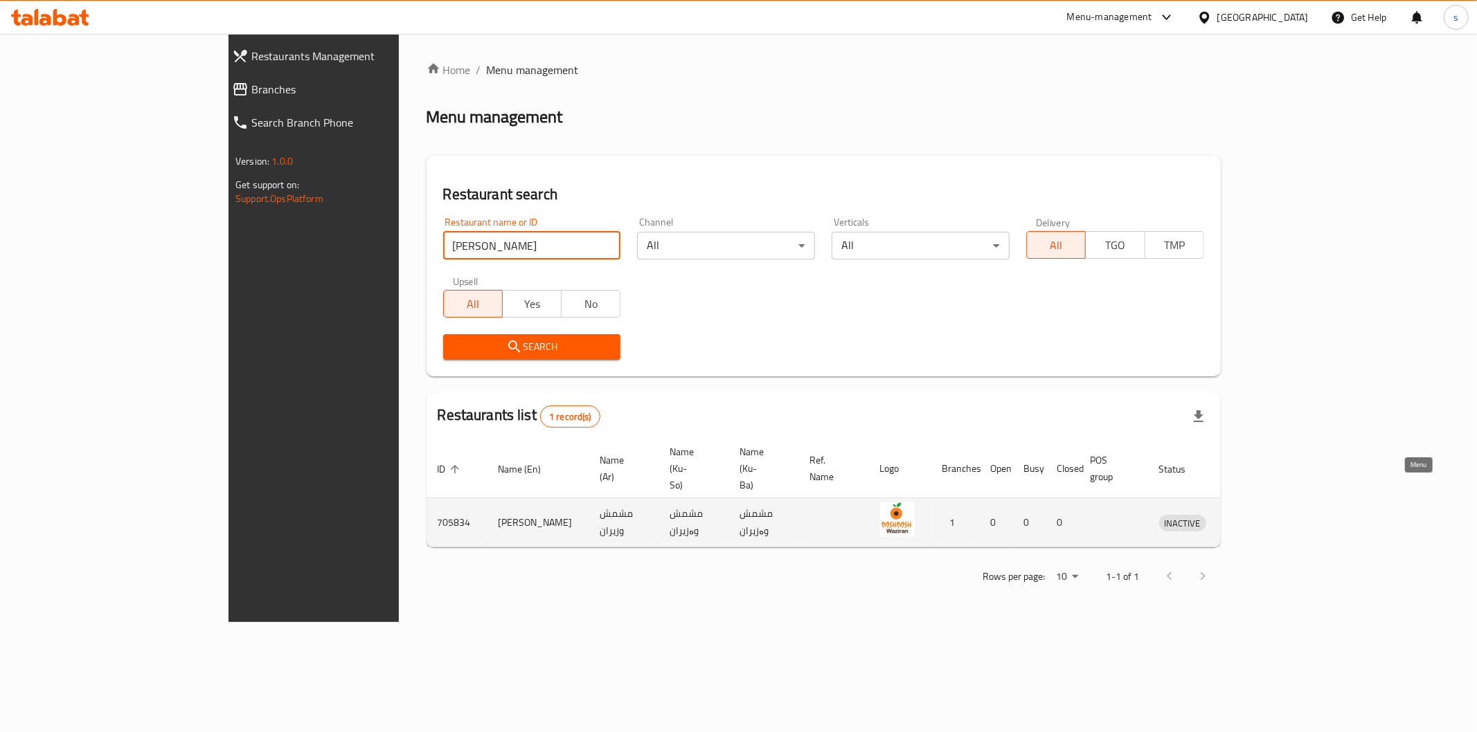
click at [1250, 514] on icon "enhanced table" at bounding box center [1242, 522] width 17 height 17
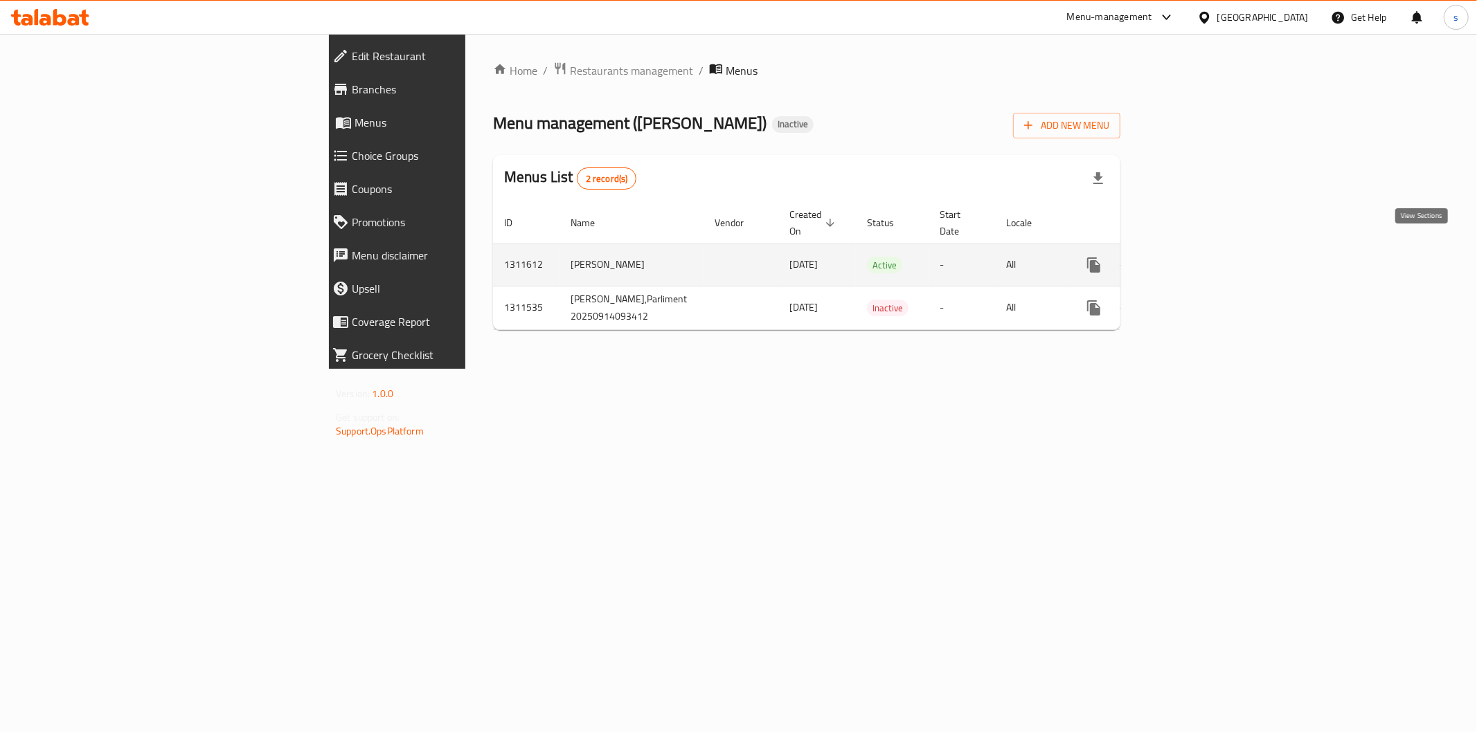
click at [1210, 250] on link "enhanced table" at bounding box center [1193, 265] width 33 height 33
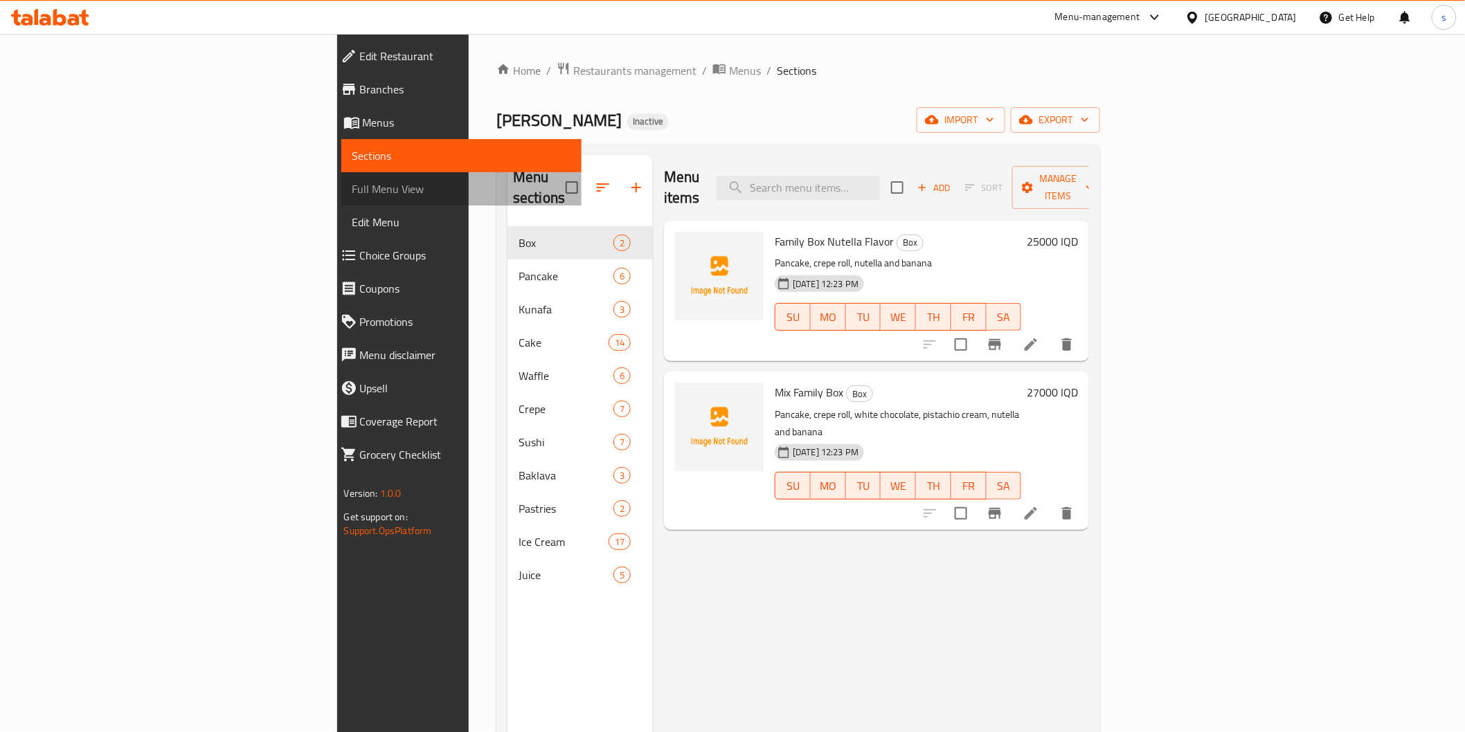
click at [352, 190] on span "Full Menu View" at bounding box center [461, 189] width 218 height 17
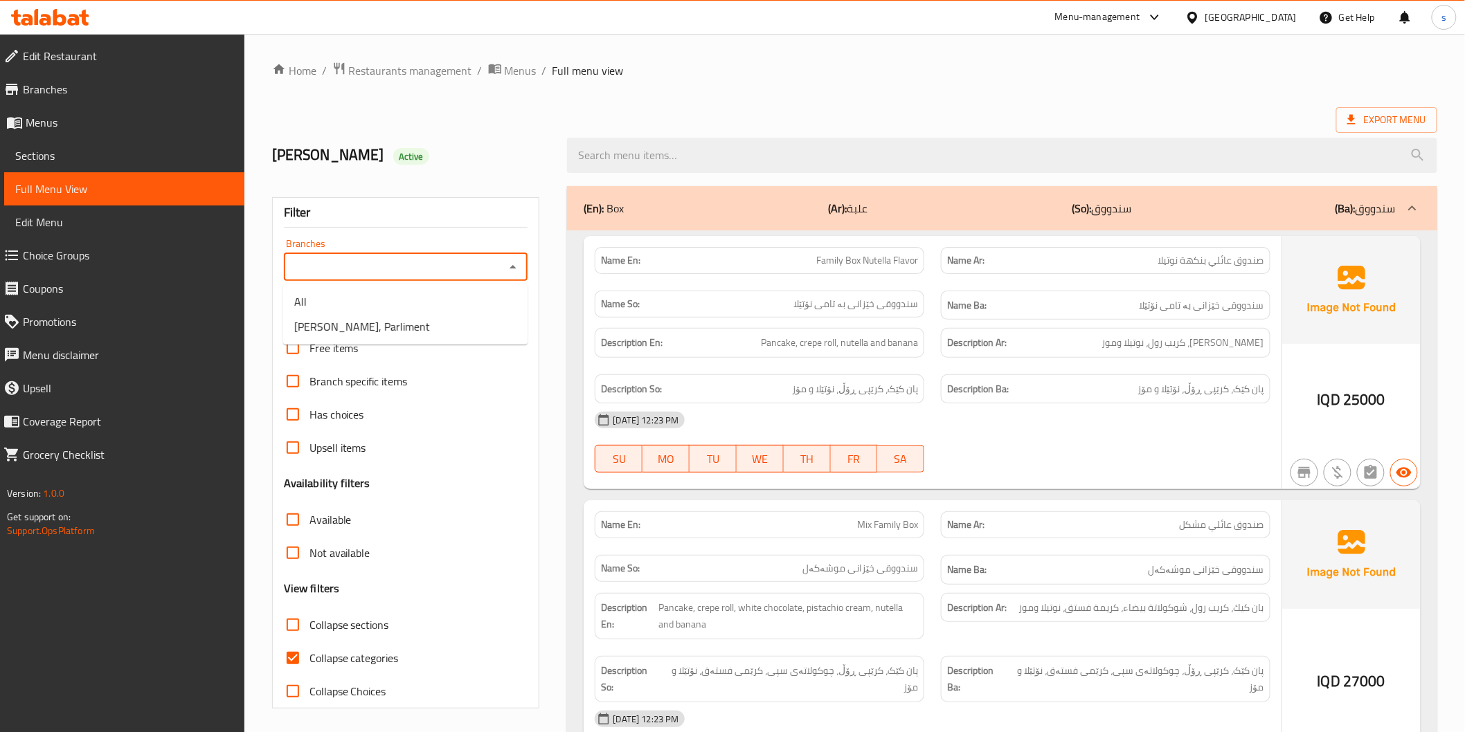
click at [314, 267] on input "Branches" at bounding box center [394, 267] width 213 height 19
click at [340, 333] on span "[PERSON_NAME], Parliment" at bounding box center [362, 326] width 136 height 17
type input "[PERSON_NAME], Parliment"
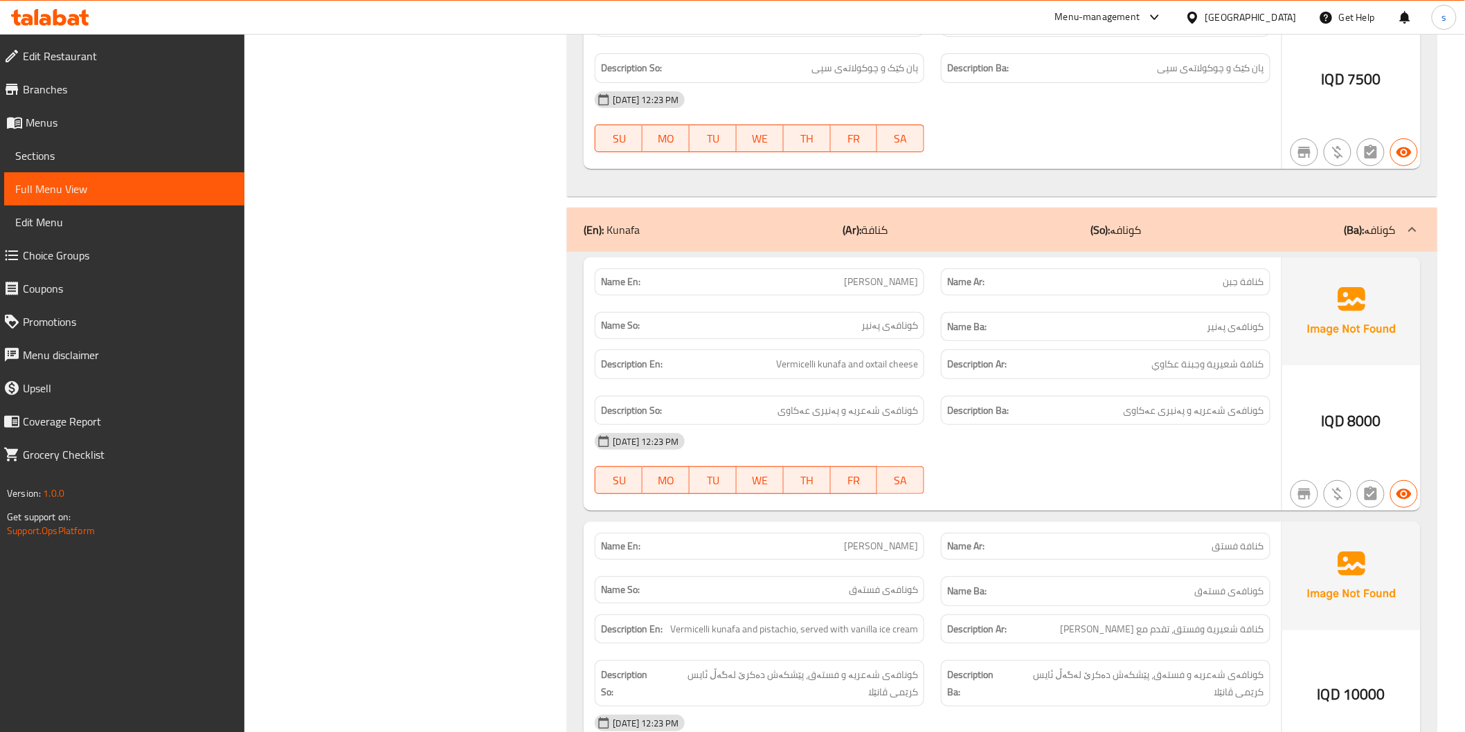
scroll to position [2308, 0]
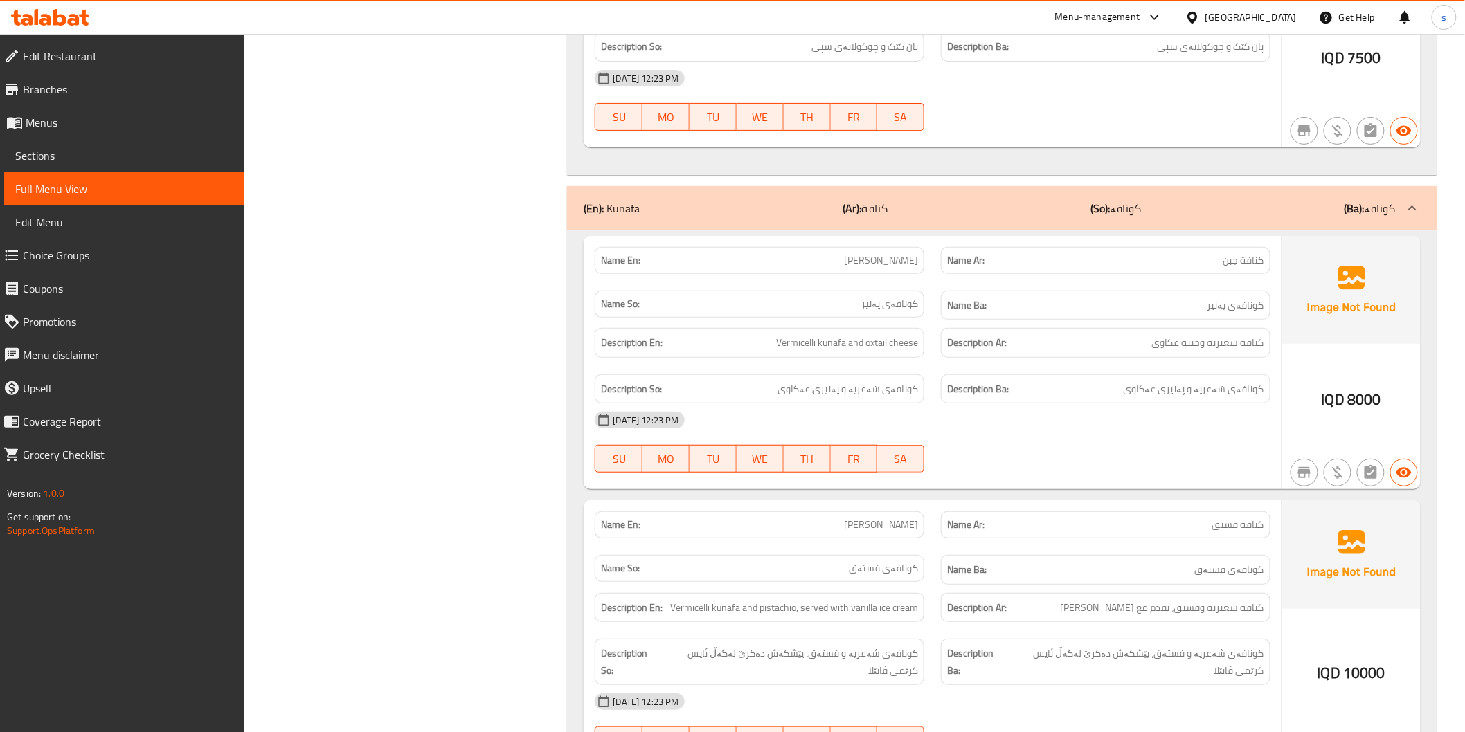
click at [905, 253] on span "[PERSON_NAME]" at bounding box center [881, 260] width 74 height 15
click at [905, 253] on span "Cheese Kunafa" at bounding box center [881, 260] width 74 height 15
copy span "Cheese Kunafa"
drag, startPoint x: 1201, startPoint y: 321, endPoint x: 1143, endPoint y: 321, distance: 58.2
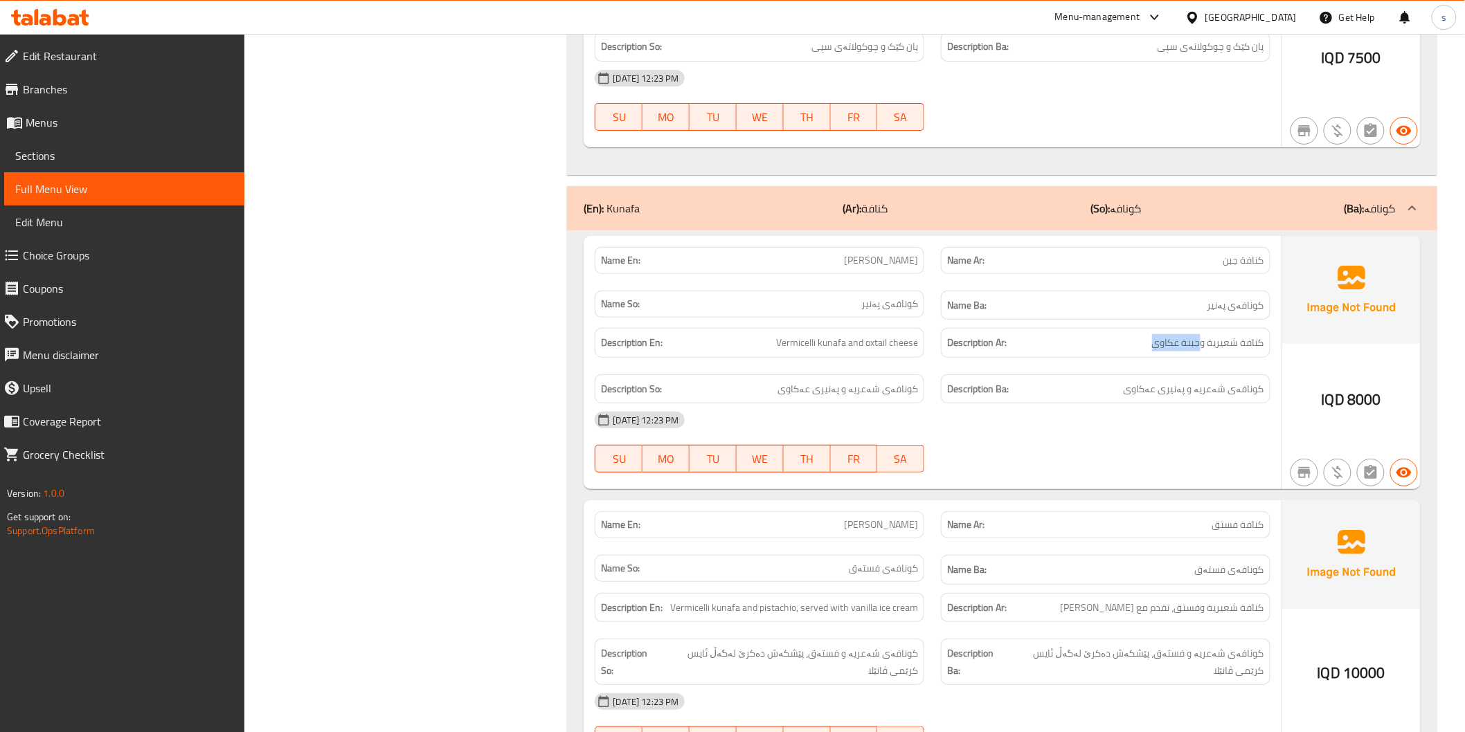
click at [1143, 334] on h6 "Description Ar: كنافة شعيرية وجبنة عكاوي" at bounding box center [1105, 342] width 317 height 17
copy span "جبنة عكاوي"
click at [877, 253] on span "Cheese Kunafa" at bounding box center [881, 260] width 74 height 15
click at [877, 253] on span "[PERSON_NAME]" at bounding box center [881, 260] width 74 height 15
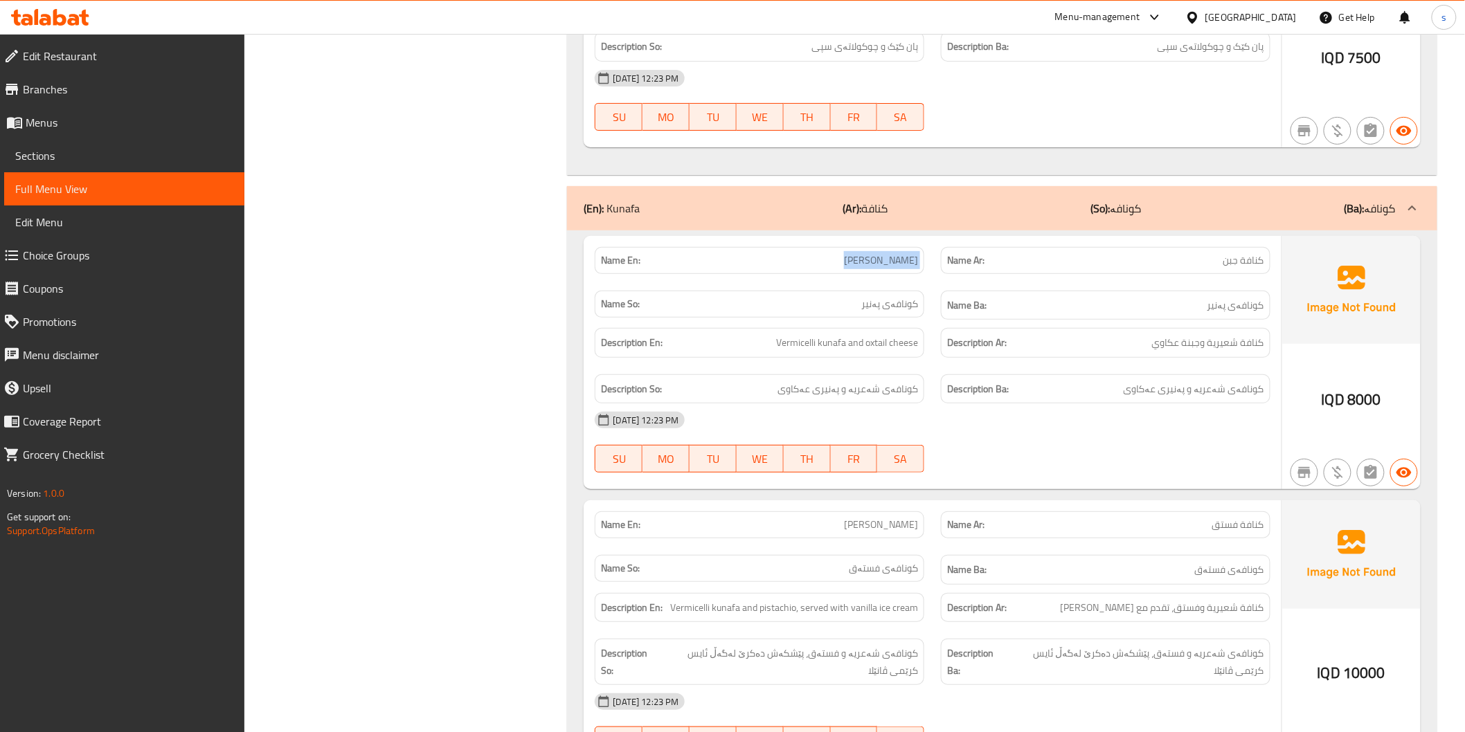
copy span "[PERSON_NAME]"
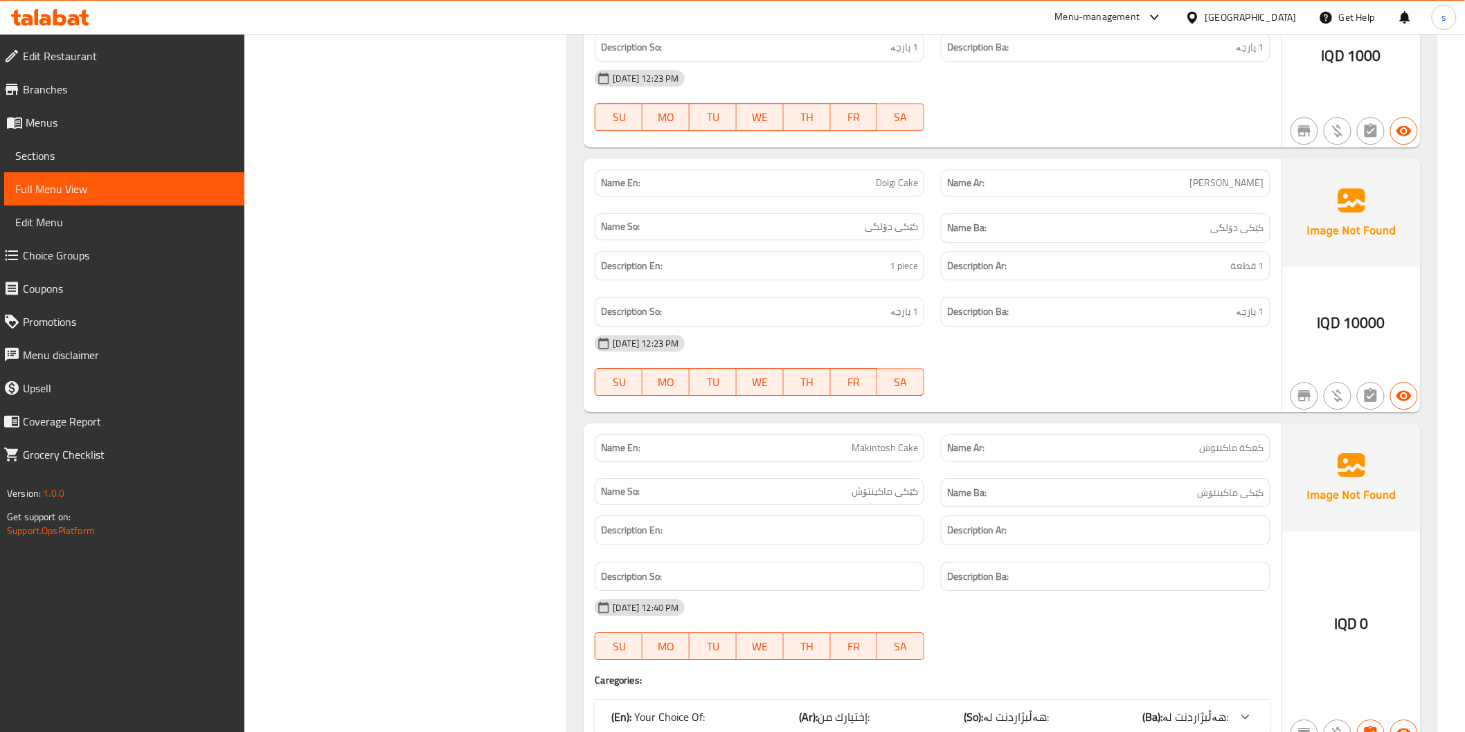
scroll to position [5923, 0]
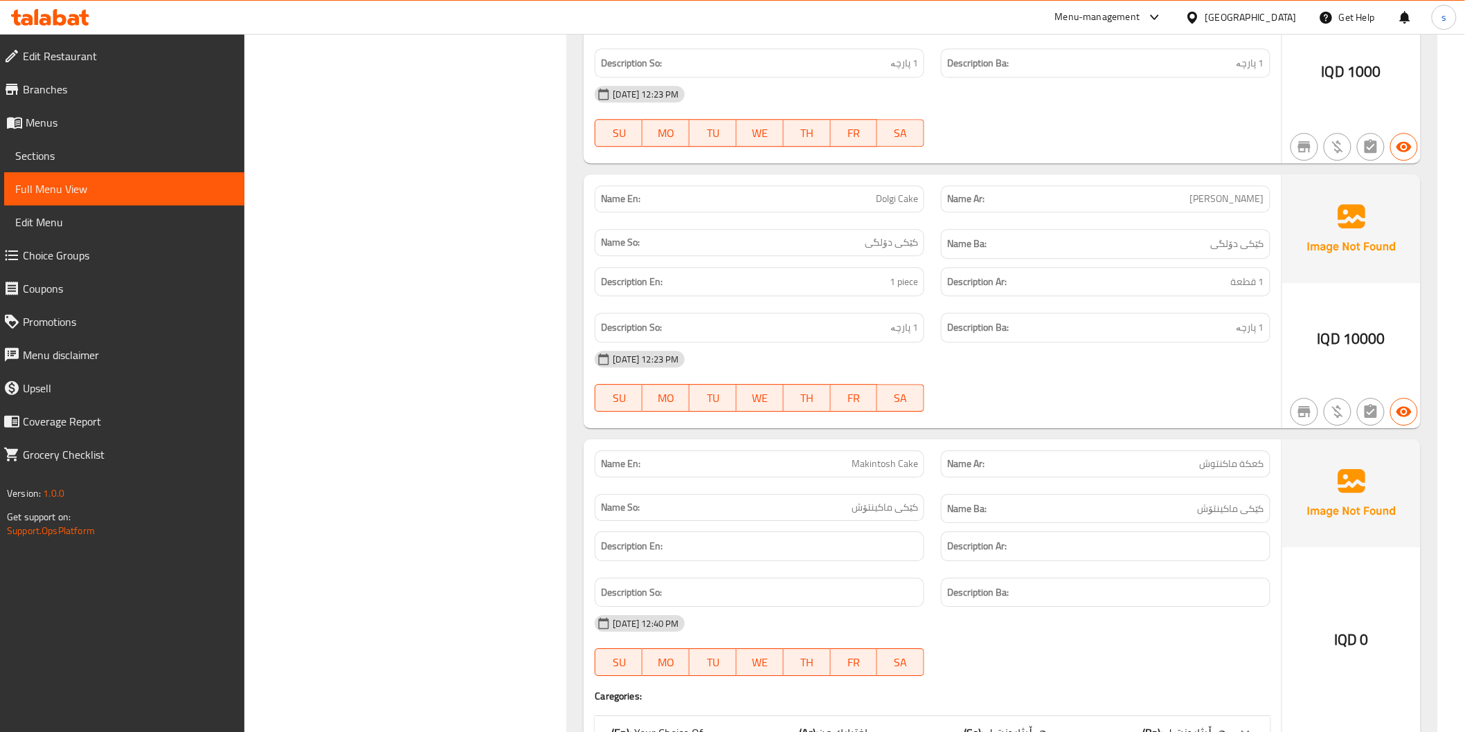
click at [768, 288] on div "Description En: 1 piece" at bounding box center [760, 282] width 330 height 30
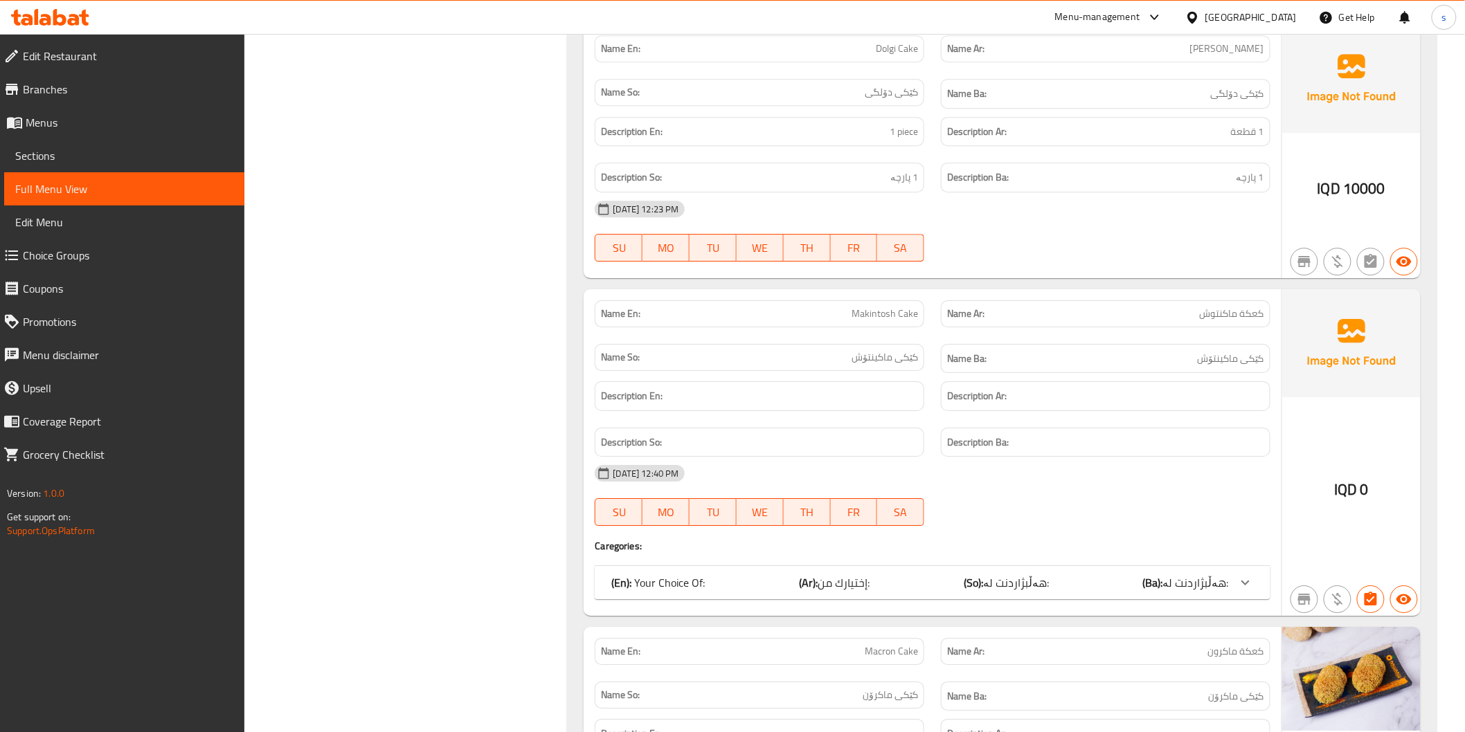
scroll to position [6076, 0]
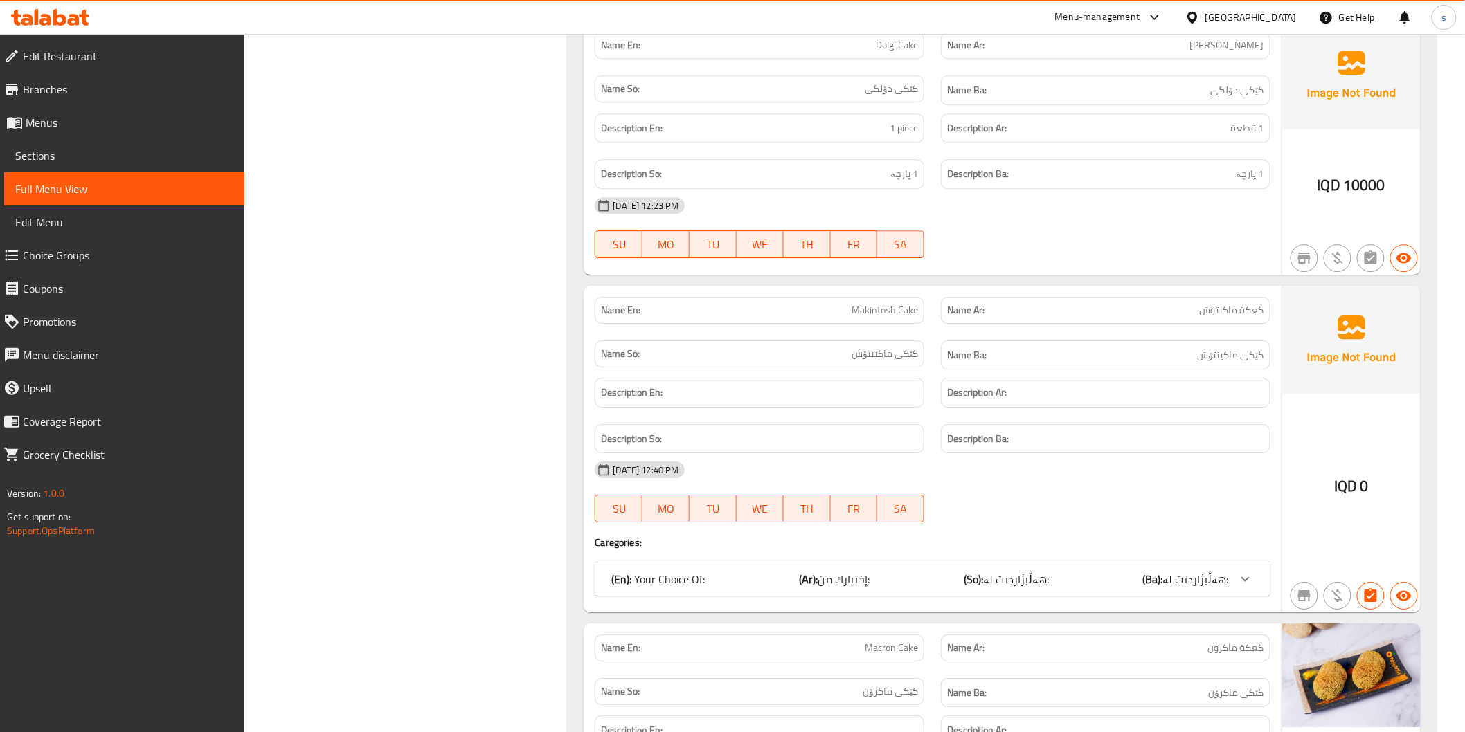
click at [707, 571] on div "(En): Your Choice Of: (Ar): إختيارك من: (So): هەڵبژاردنت لە: (Ba): هەڵبژاردنت ل…" at bounding box center [919, 579] width 617 height 17
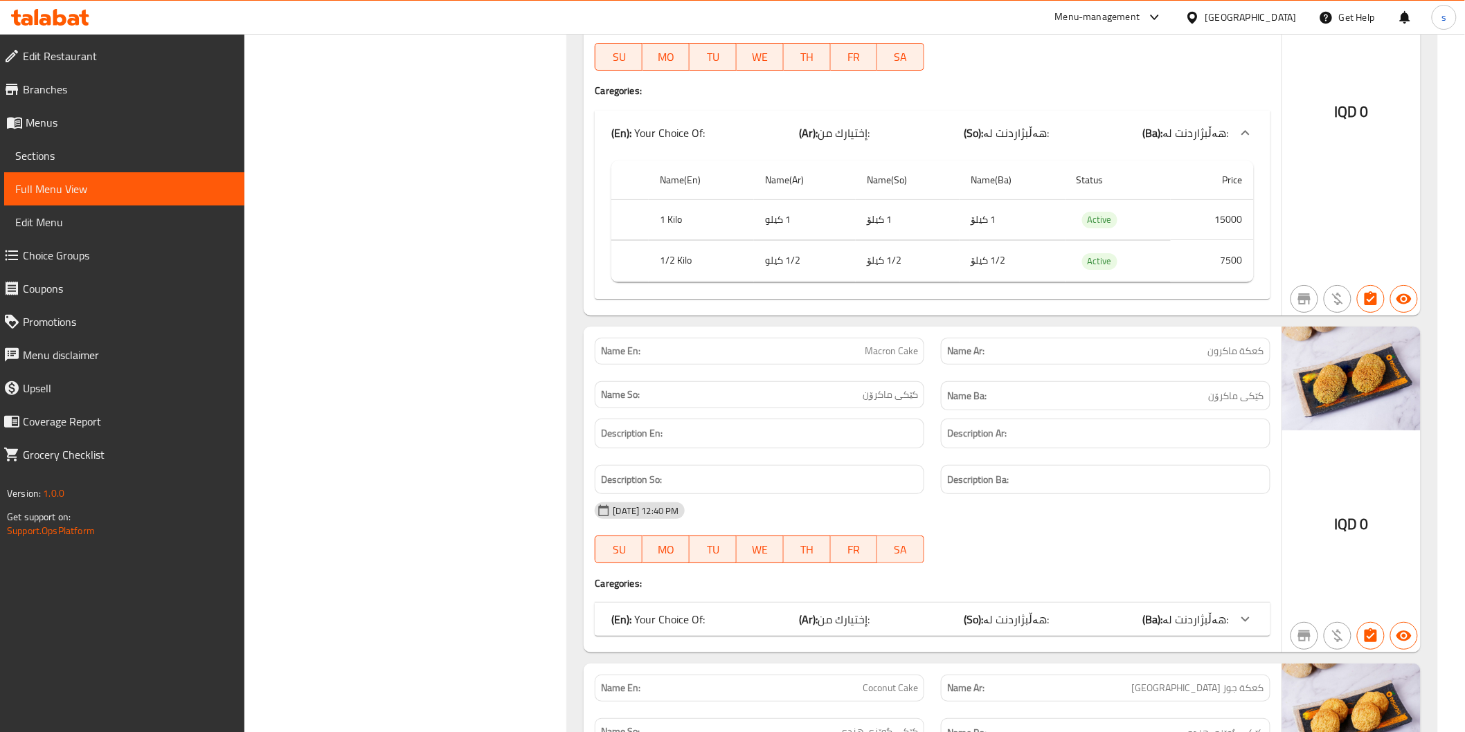
scroll to position [6615, 0]
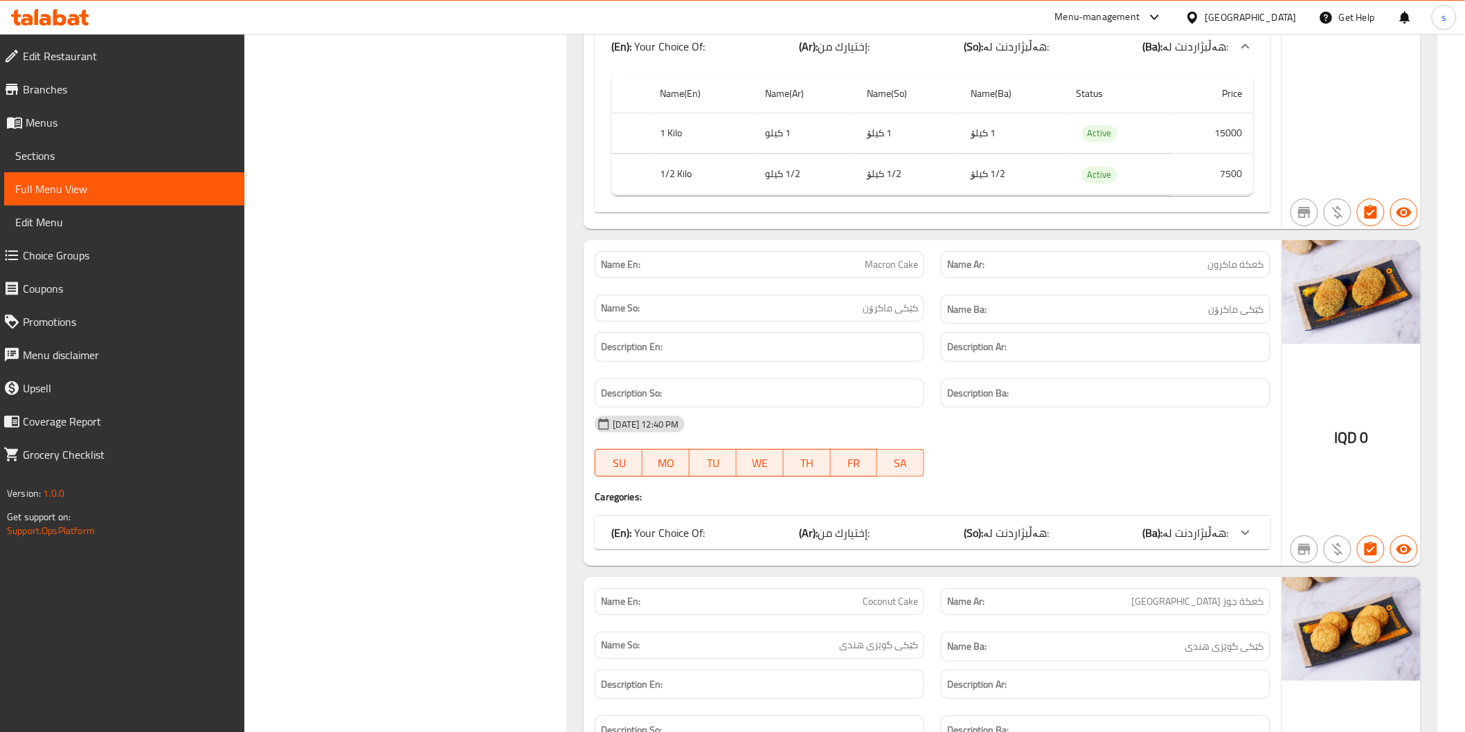
click at [722, 540] on div "(En): Your Choice Of: (Ar): إختيارك من: (So): هەڵبژاردنت لە: (Ba): هەڵبژاردنت ل…" at bounding box center [932, 532] width 675 height 33
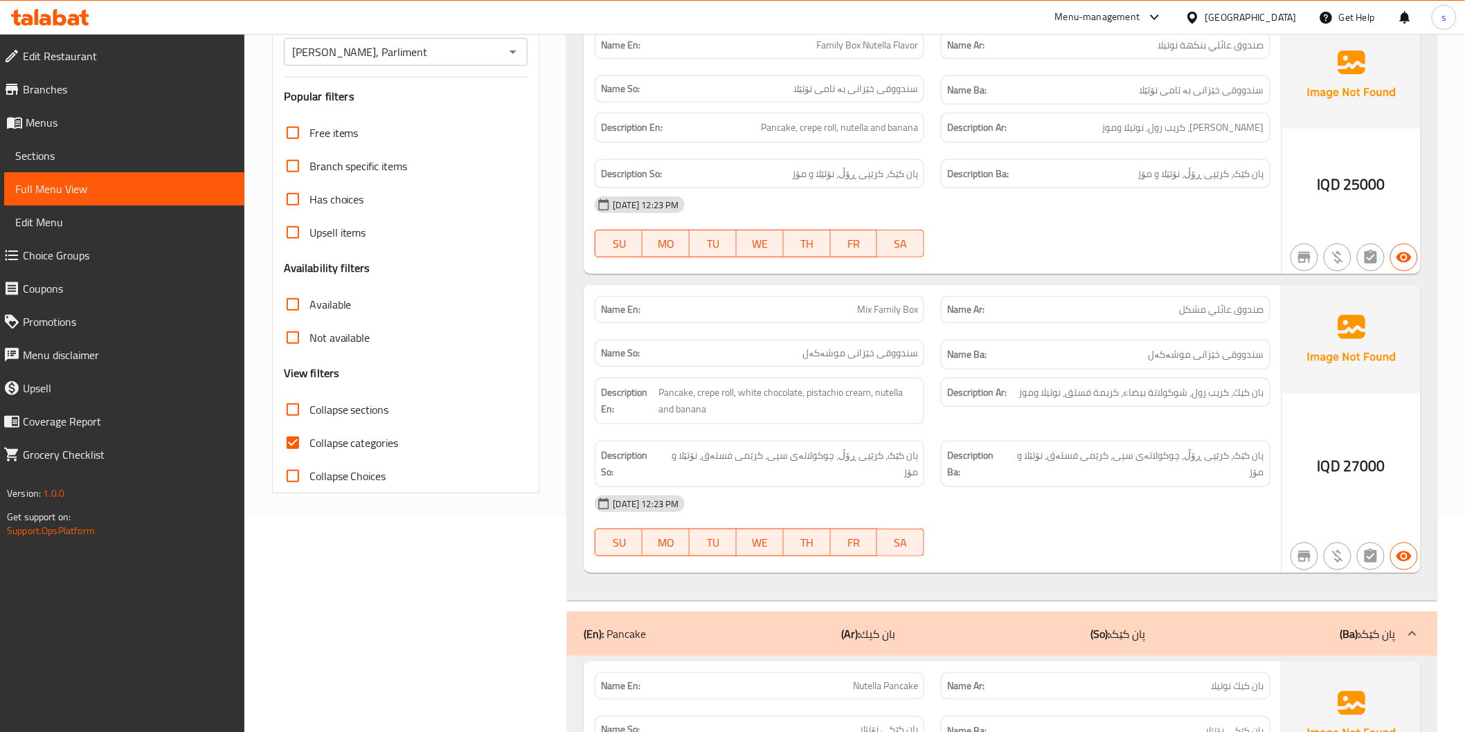
scroll to position [73, 0]
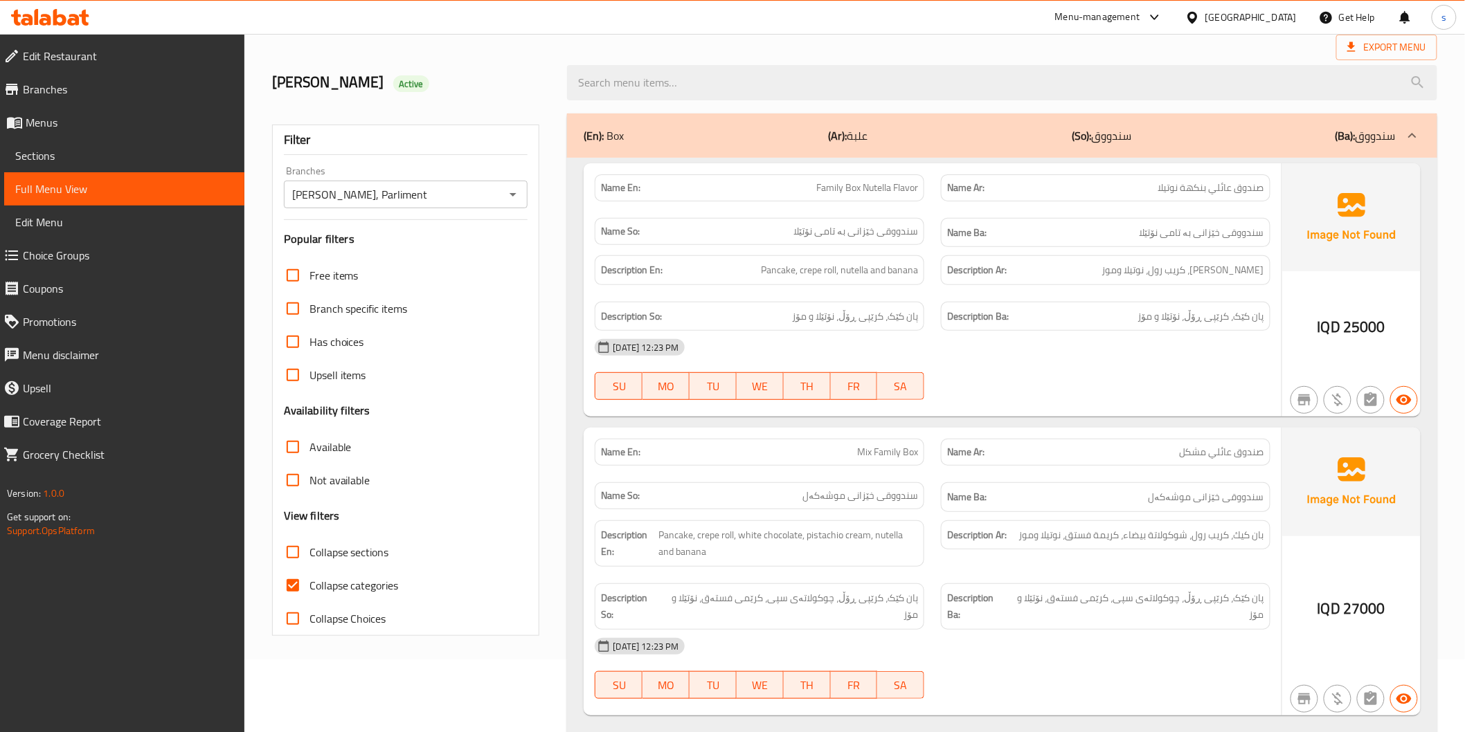
click at [386, 595] on label "Collapse categories" at bounding box center [337, 585] width 123 height 33
click at [309, 595] on input "Collapse categories" at bounding box center [292, 585] width 33 height 33
checkbox input "false"
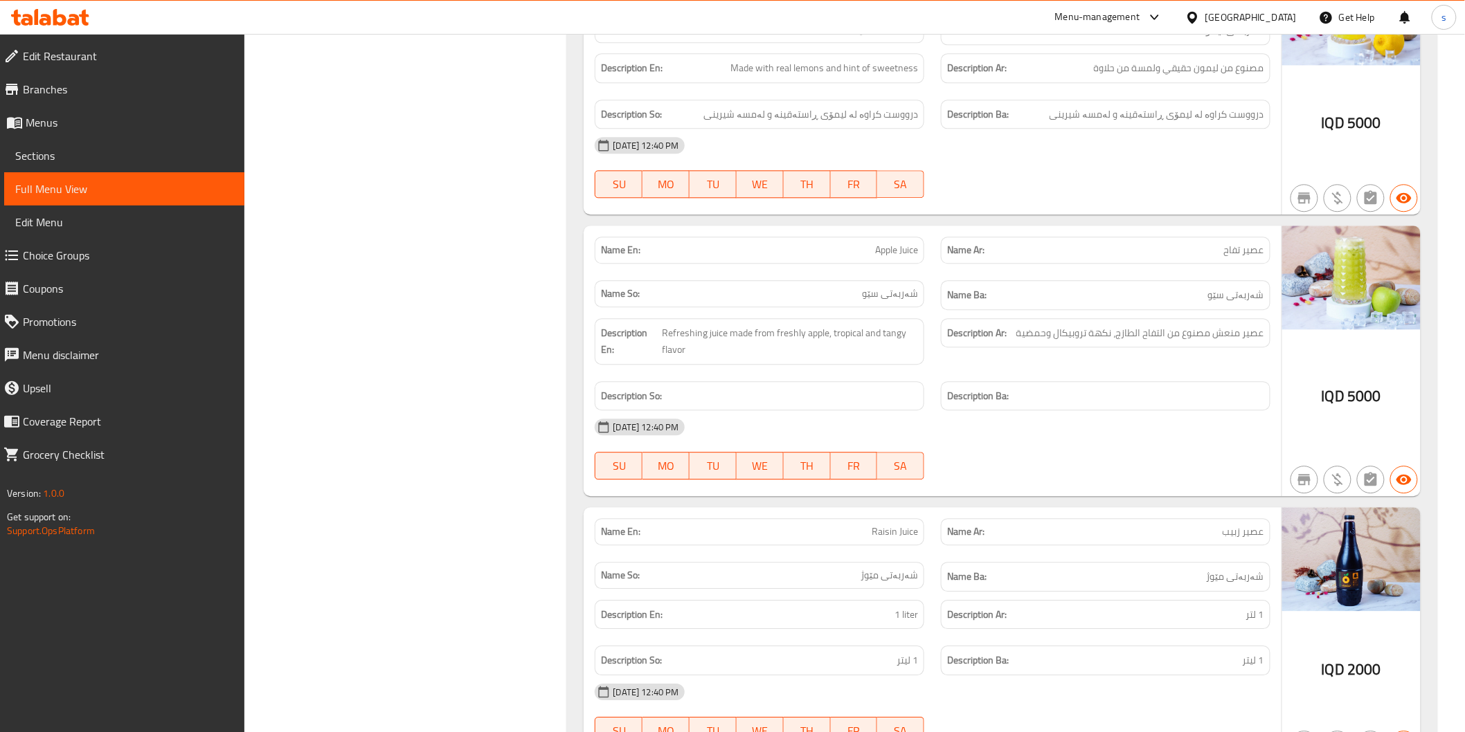
scroll to position [21148, 0]
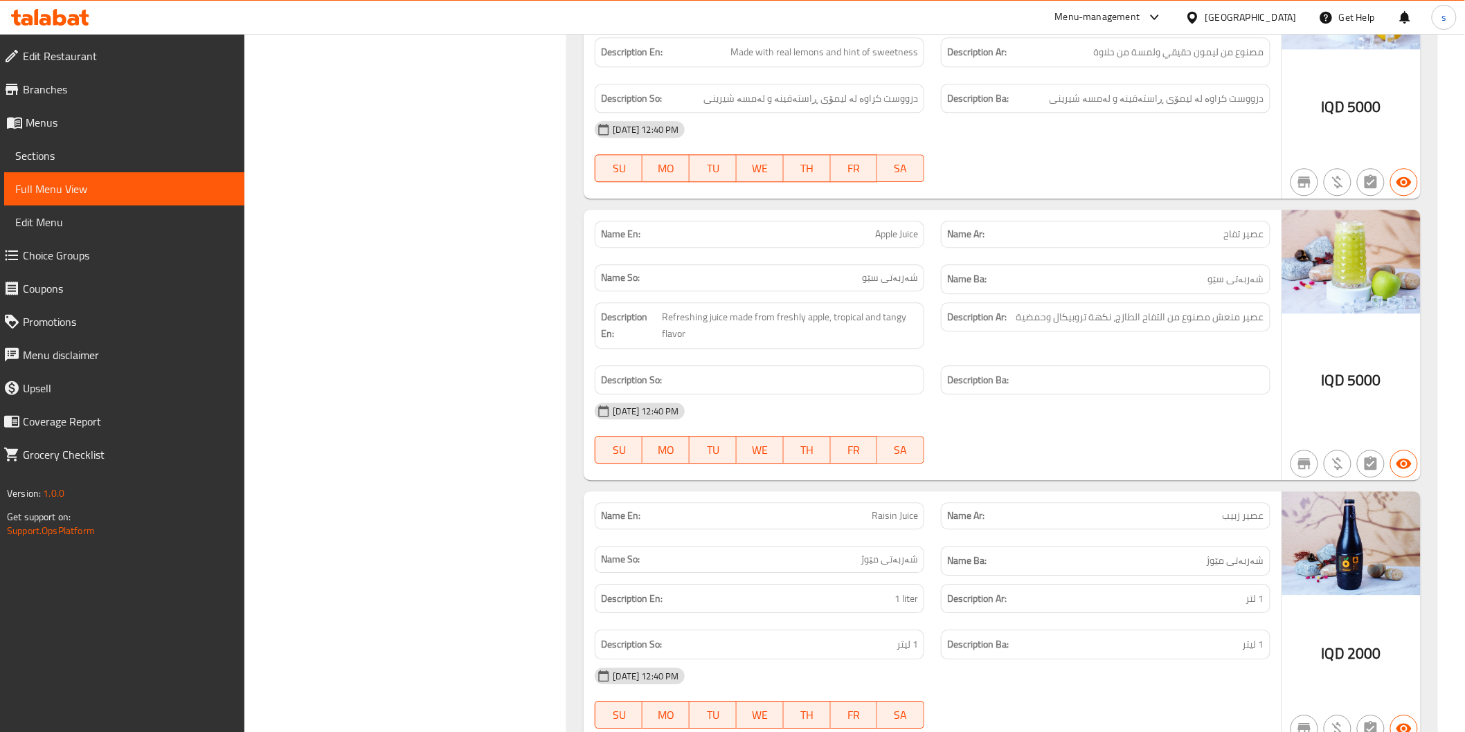
click at [886, 227] on span "Apple Juice" at bounding box center [896, 234] width 43 height 15
copy span "Apple Juice"
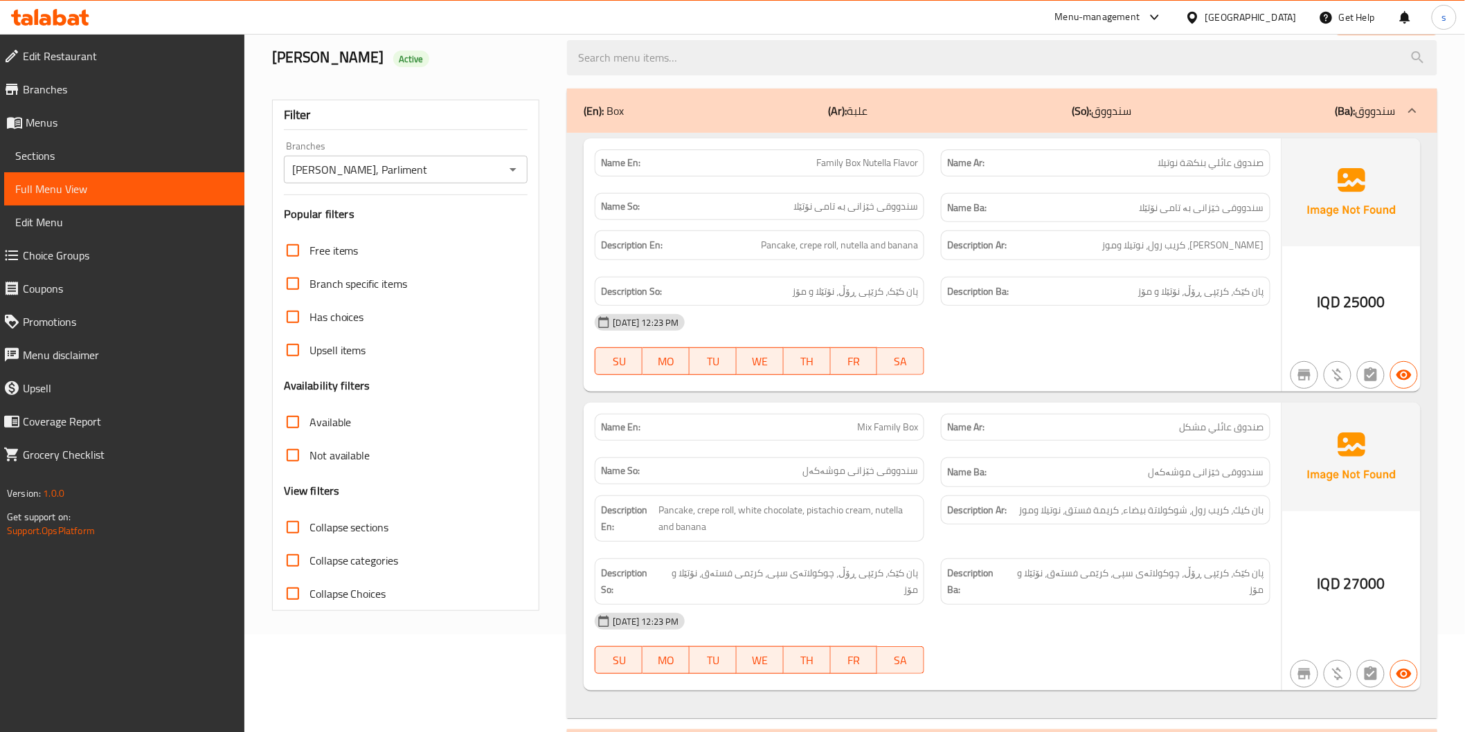
scroll to position [0, 0]
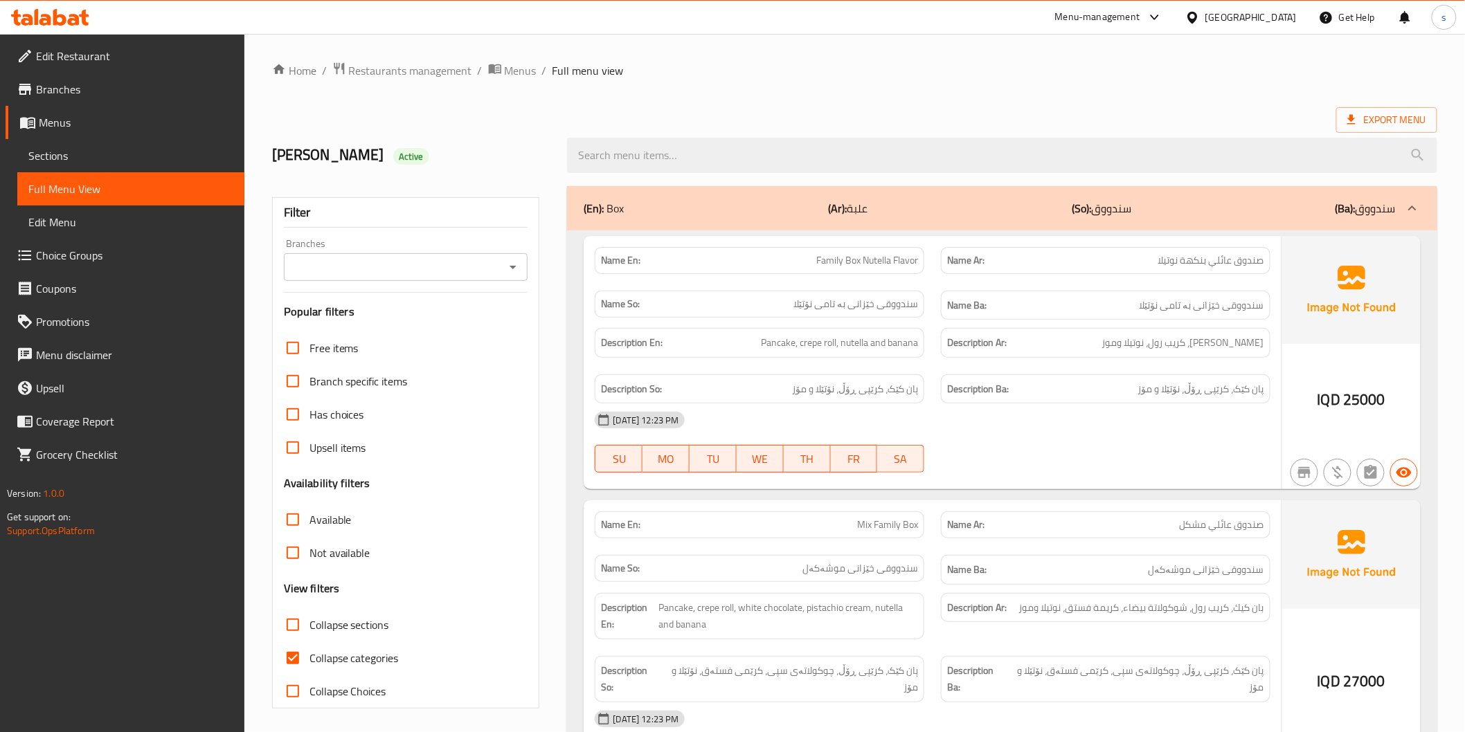
click at [123, 161] on span "Sections" at bounding box center [130, 155] width 205 height 17
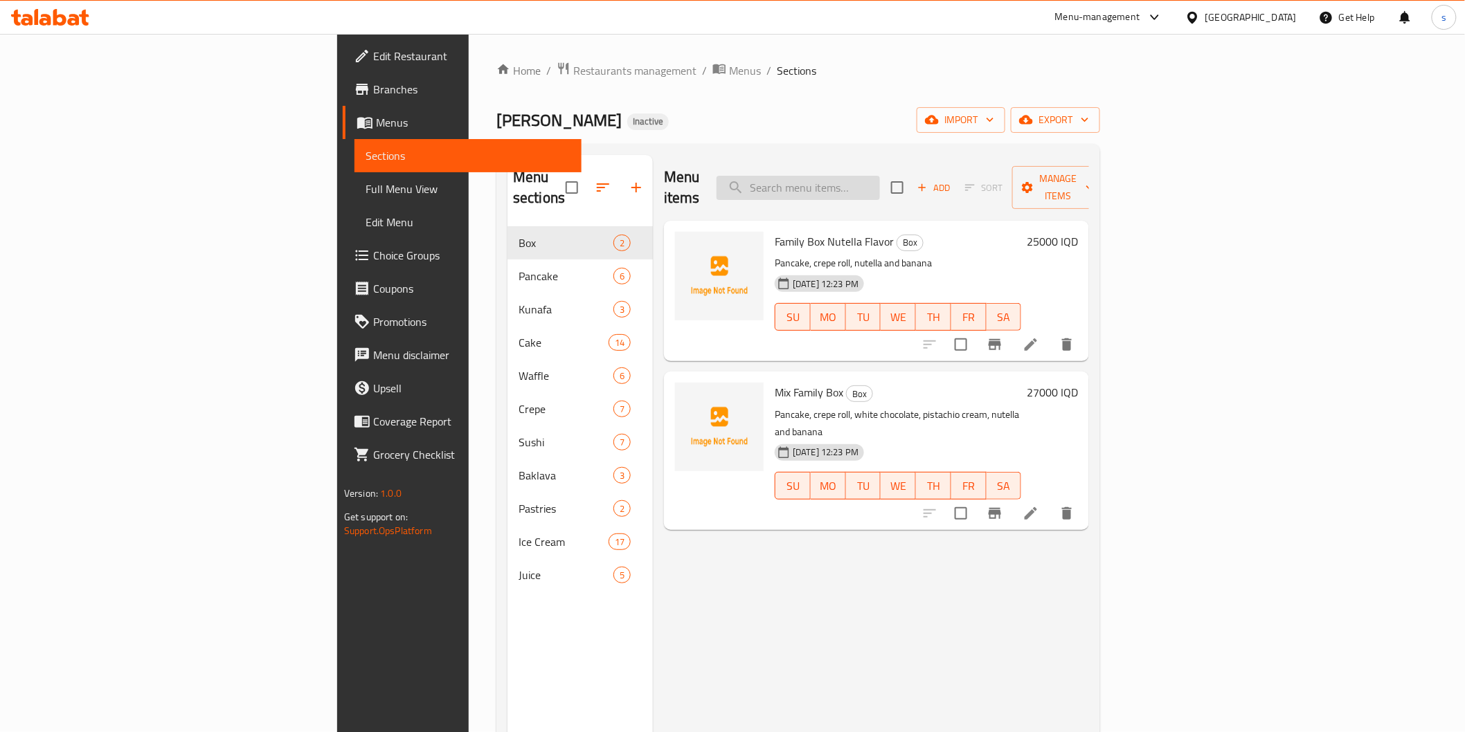
click at [876, 176] on input "search" at bounding box center [798, 188] width 163 height 24
paste input "[PERSON_NAME]"
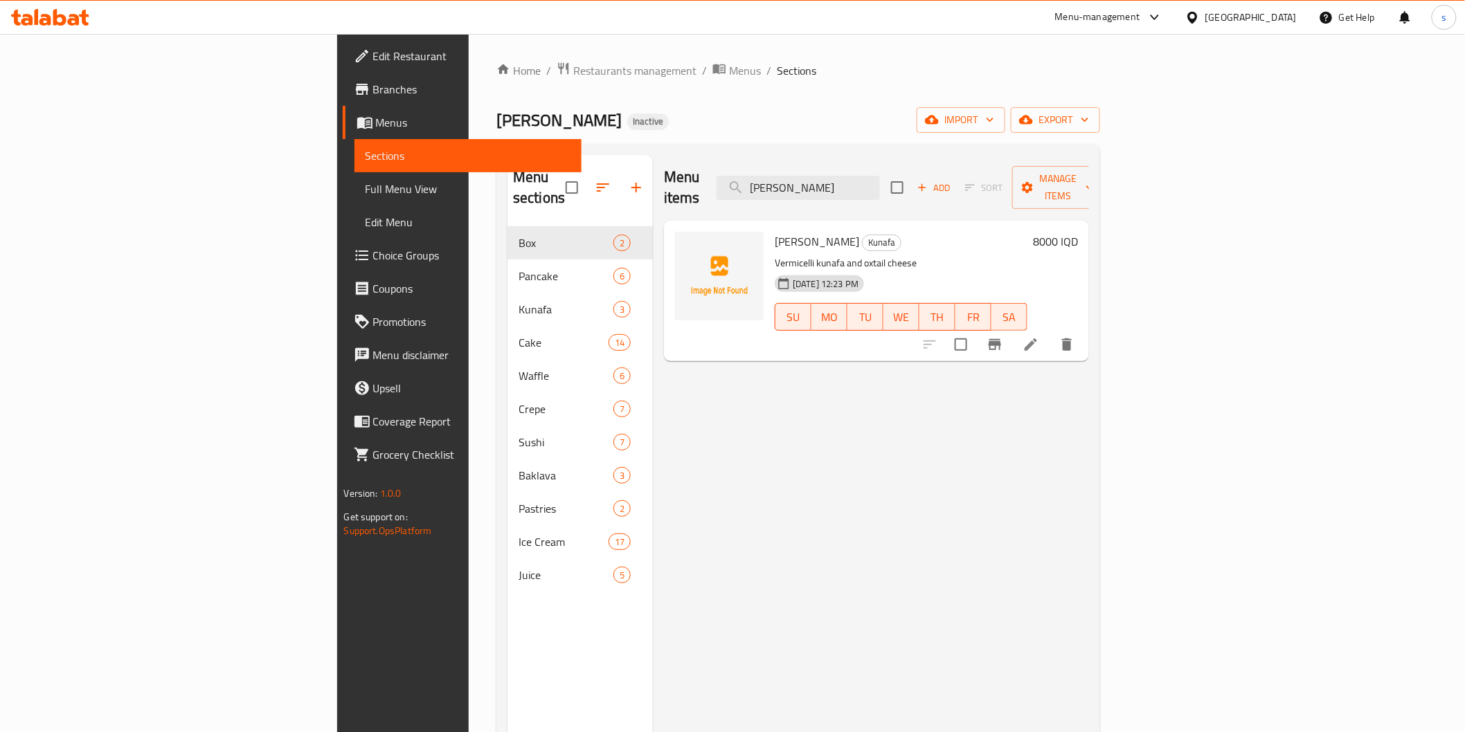
type input "[PERSON_NAME]"
click at [1039, 336] on icon at bounding box center [1031, 344] width 17 height 17
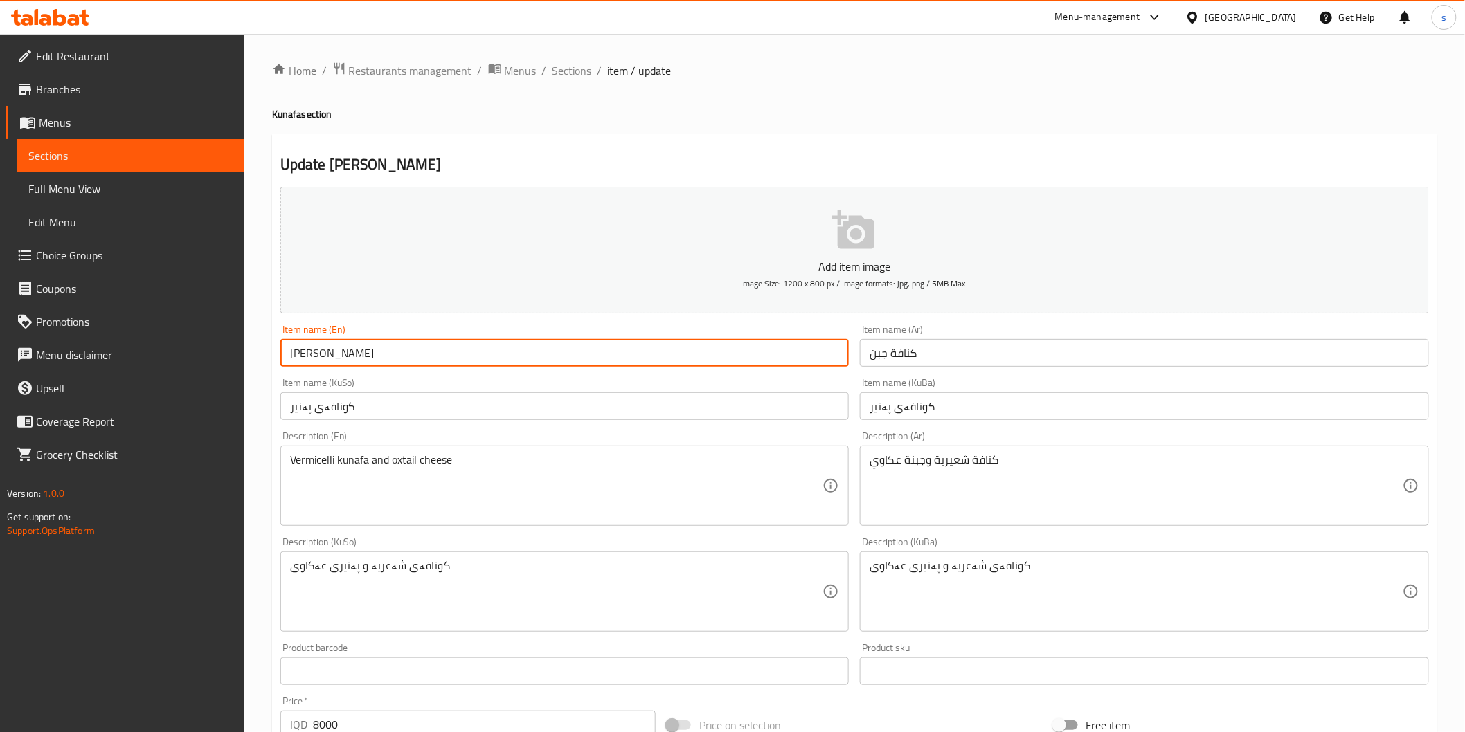
click at [332, 352] on input "[PERSON_NAME]" at bounding box center [564, 353] width 569 height 28
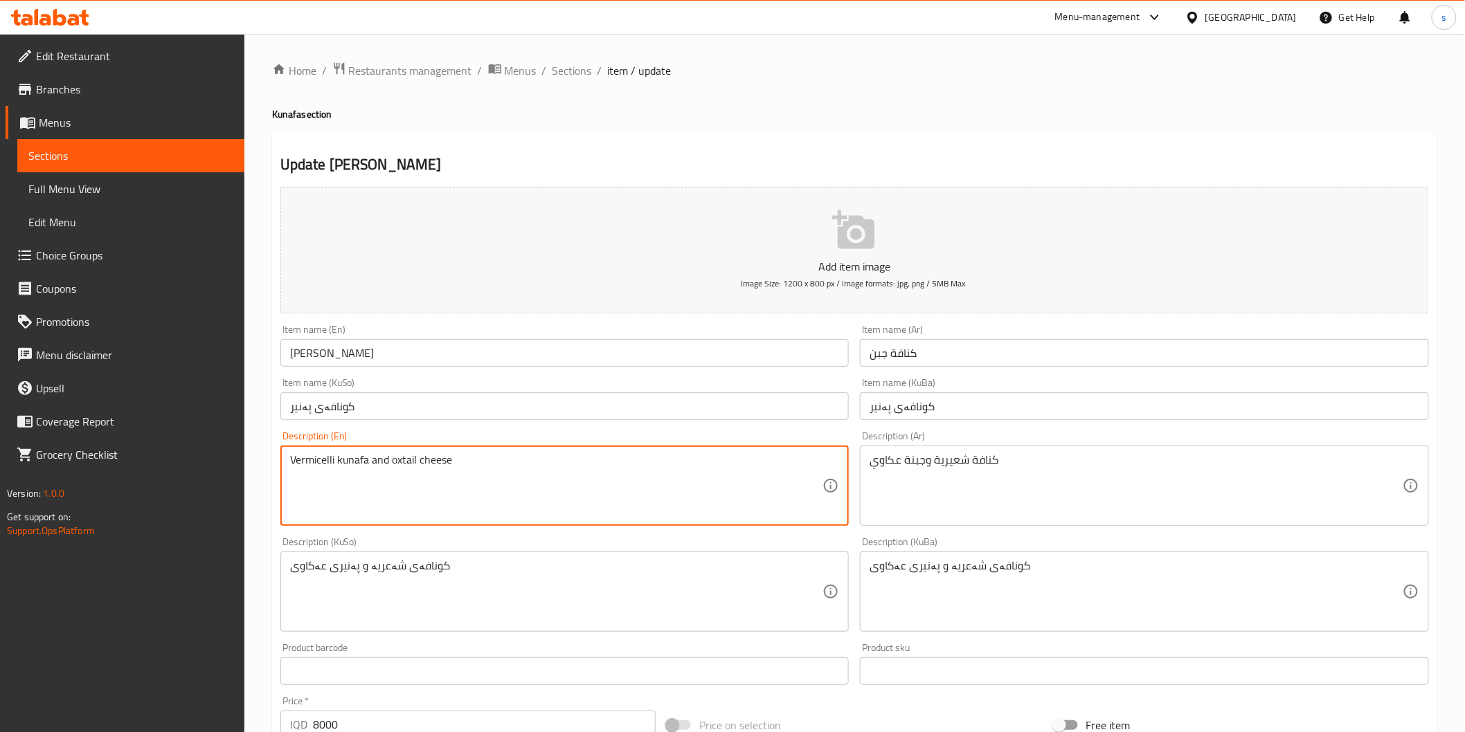
click at [405, 460] on textarea "Vermicelli kunafa and oxtail cheese" at bounding box center [556, 486] width 533 height 66
paste textarea "Akkawi"
click at [433, 494] on textarea "Vermicelli kunafa and Akkawi cheese" at bounding box center [556, 486] width 533 height 66
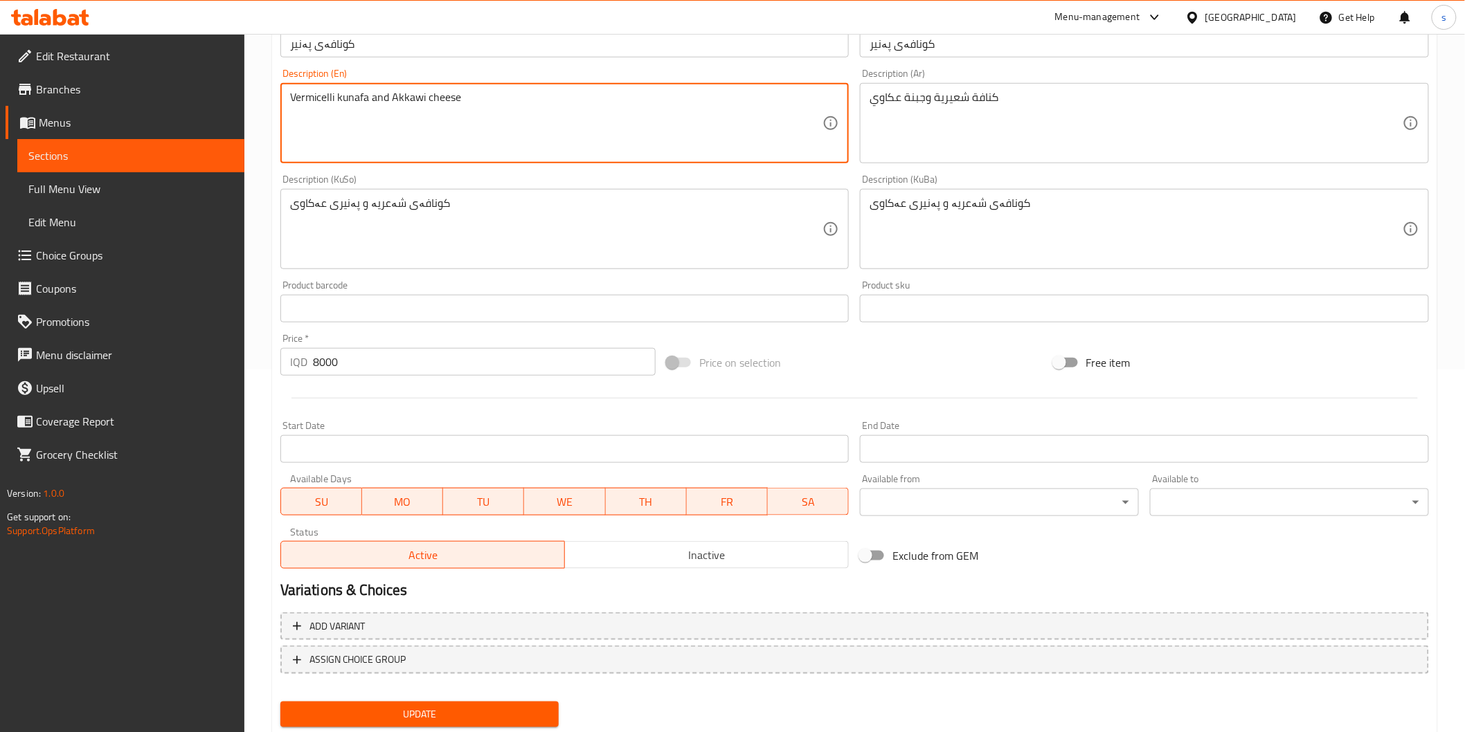
scroll to position [402, 0]
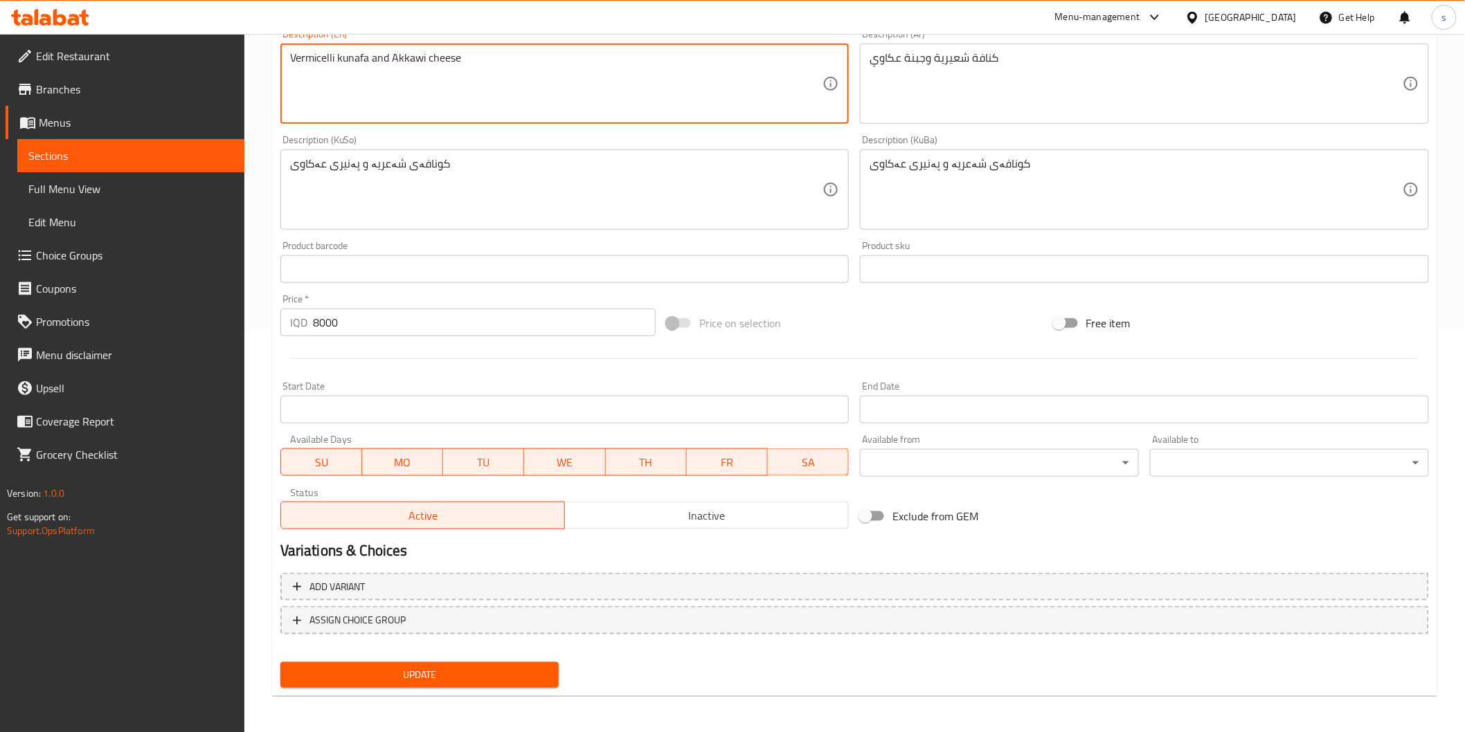
type textarea "Vermicelli kunafa and Akkawi cheese"
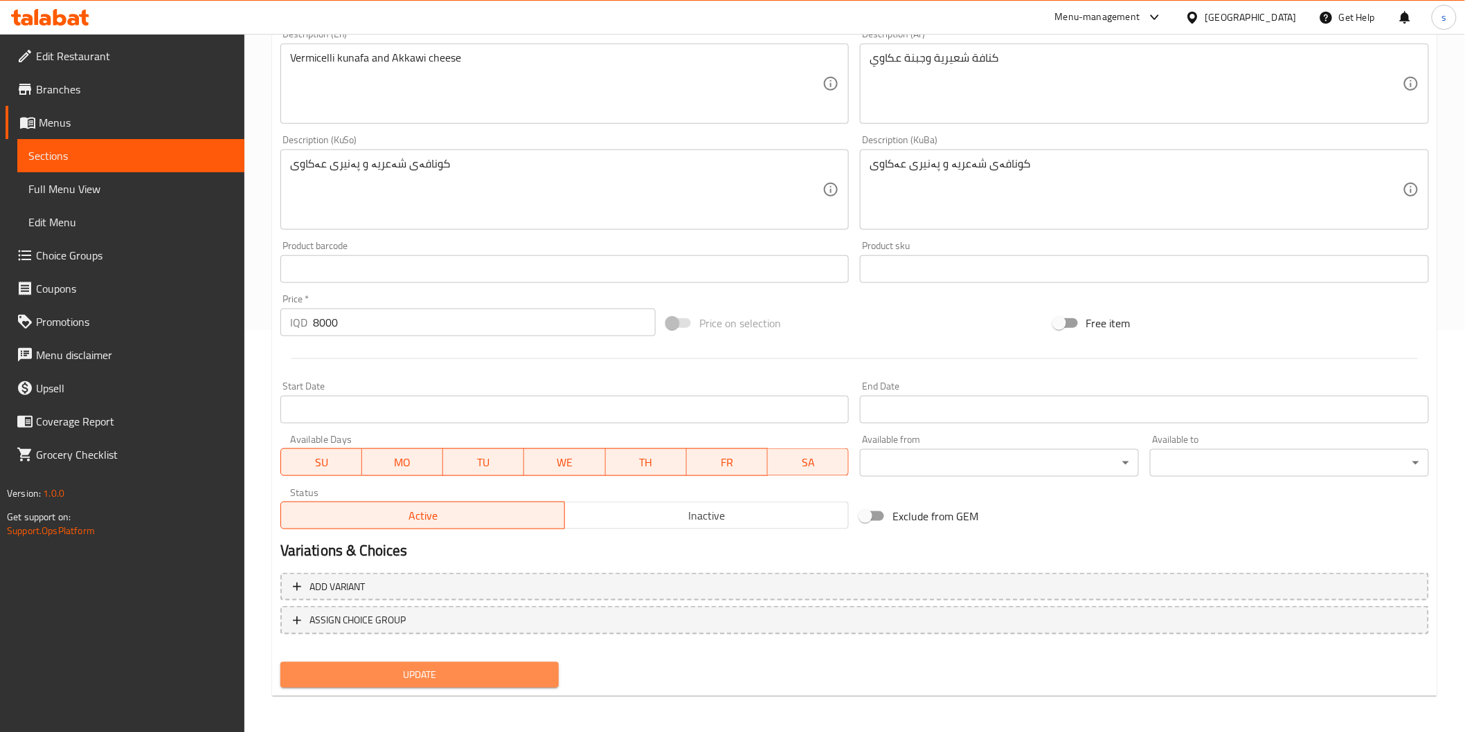
click at [444, 679] on span "Update" at bounding box center [419, 675] width 257 height 17
click at [149, 129] on span "Menus" at bounding box center [136, 122] width 195 height 17
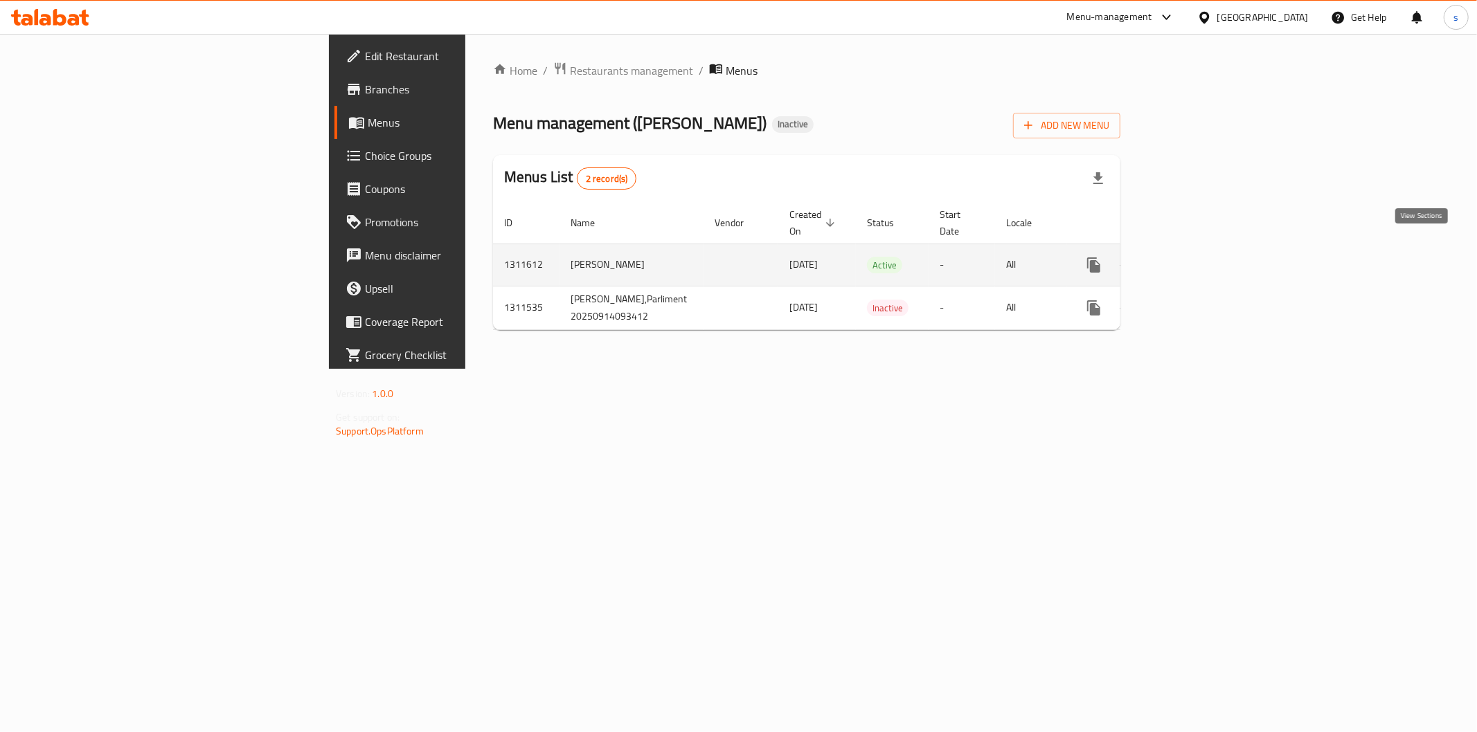
click at [1202, 257] on icon "enhanced table" at bounding box center [1193, 265] width 17 height 17
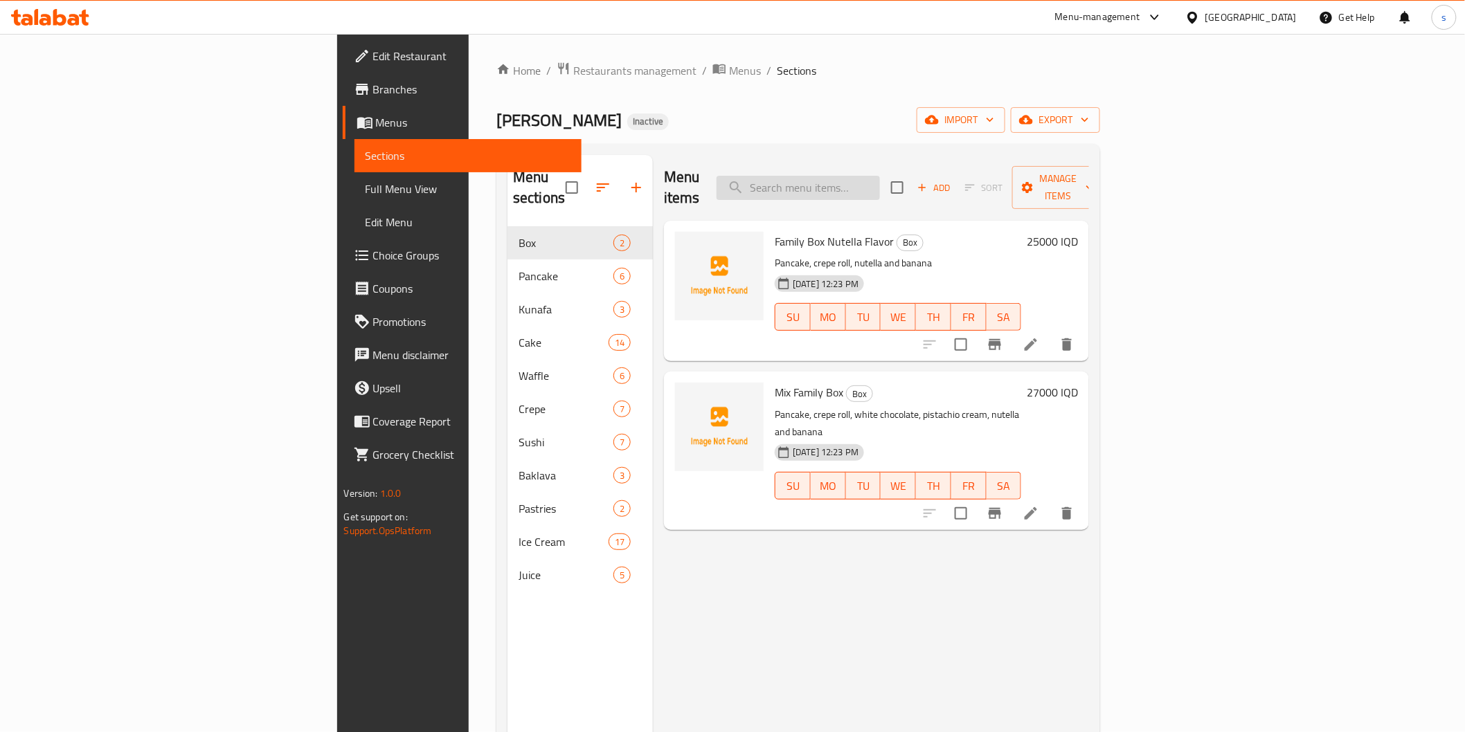
click at [880, 181] on input "search" at bounding box center [798, 188] width 163 height 24
paste input "Apple Juice"
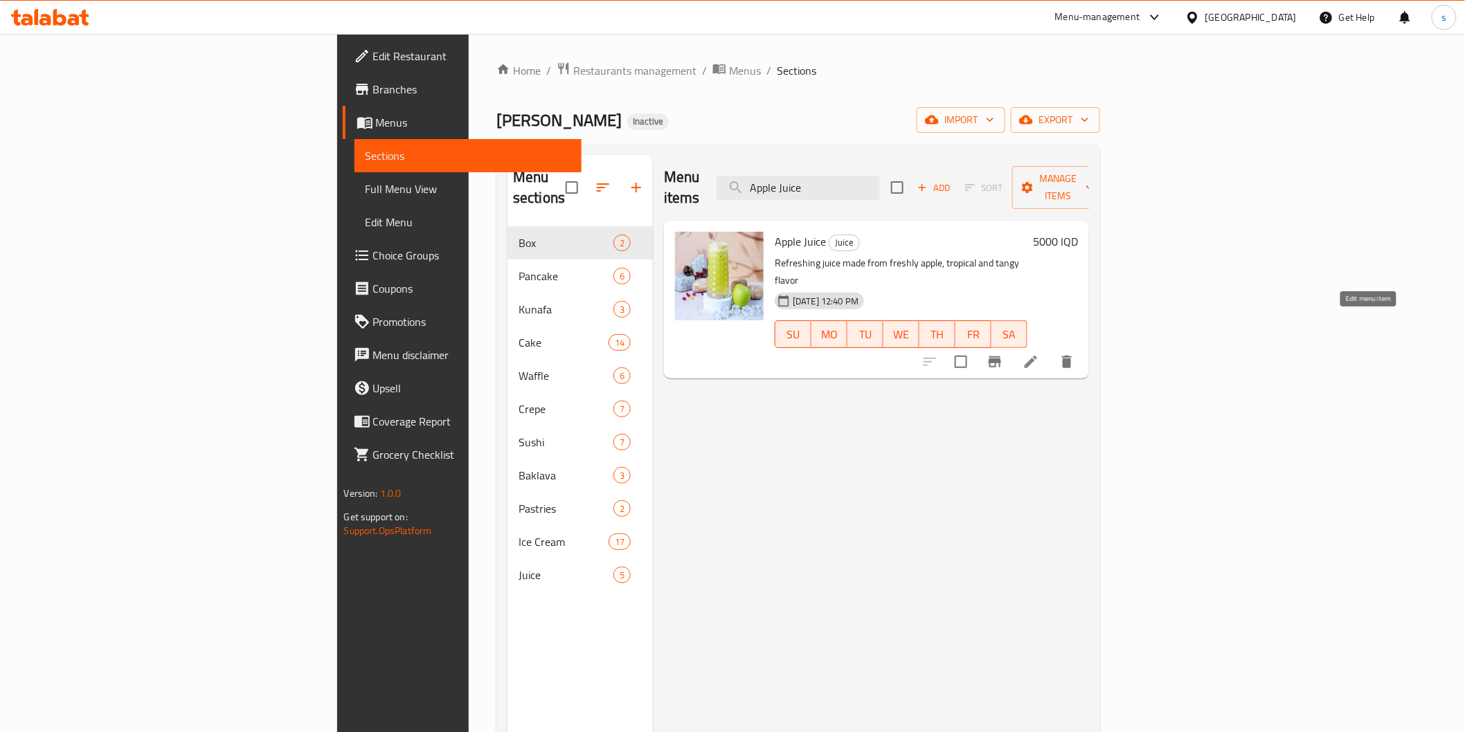
type input "Apple Juice"
click at [1039, 354] on icon at bounding box center [1031, 362] width 17 height 17
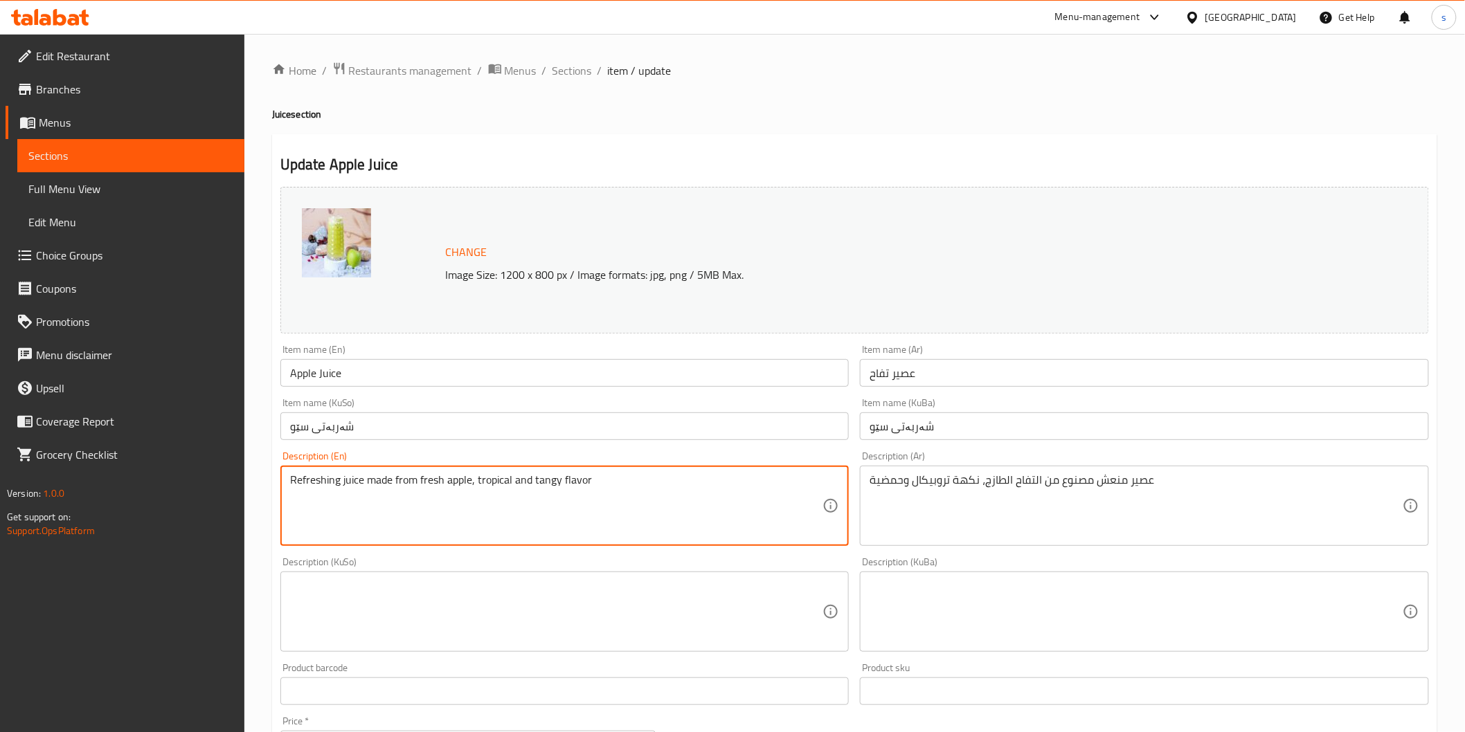
click at [418, 480] on textarea "Refreshing juice made from fresh apple, tropical and tangy flavor" at bounding box center [556, 507] width 533 height 66
drag, startPoint x: 423, startPoint y: 478, endPoint x: 267, endPoint y: 464, distance: 156.4
click at [267, 464] on div "Home / Restaurants management / Menus / Sections / item / update Juice section …" at bounding box center [854, 596] width 1221 height 1124
type textarea "Fresh apple, tropical and tangy flavor"
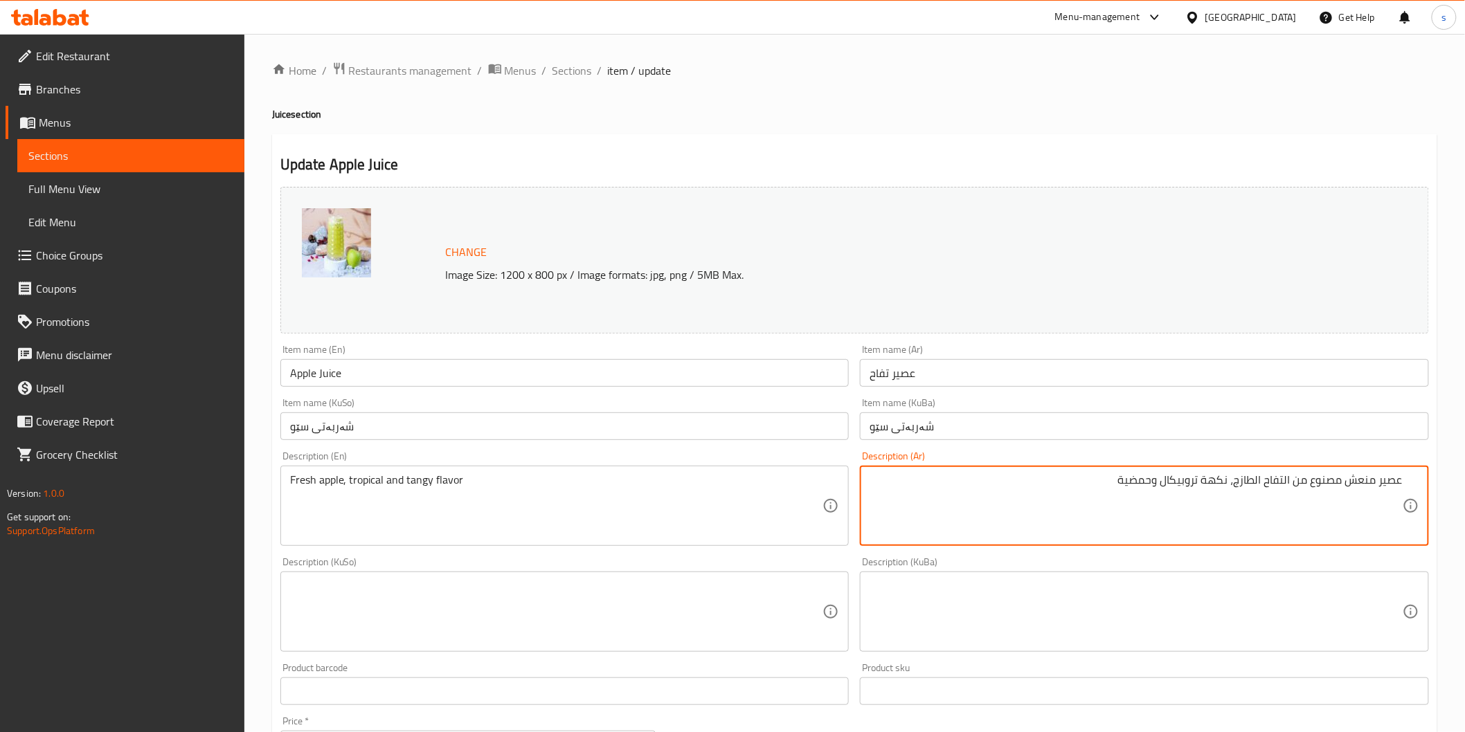
drag, startPoint x: 1292, startPoint y: 480, endPoint x: 1449, endPoint y: 476, distance: 157.2
click at [1449, 476] on div "Home / Restaurants management / Menus / Sections / item / update Juice section …" at bounding box center [854, 596] width 1221 height 1124
type textarea "التفاح الطازج، نكهة تروبيكال وحمضية"
click at [802, 613] on textarea at bounding box center [556, 612] width 533 height 66
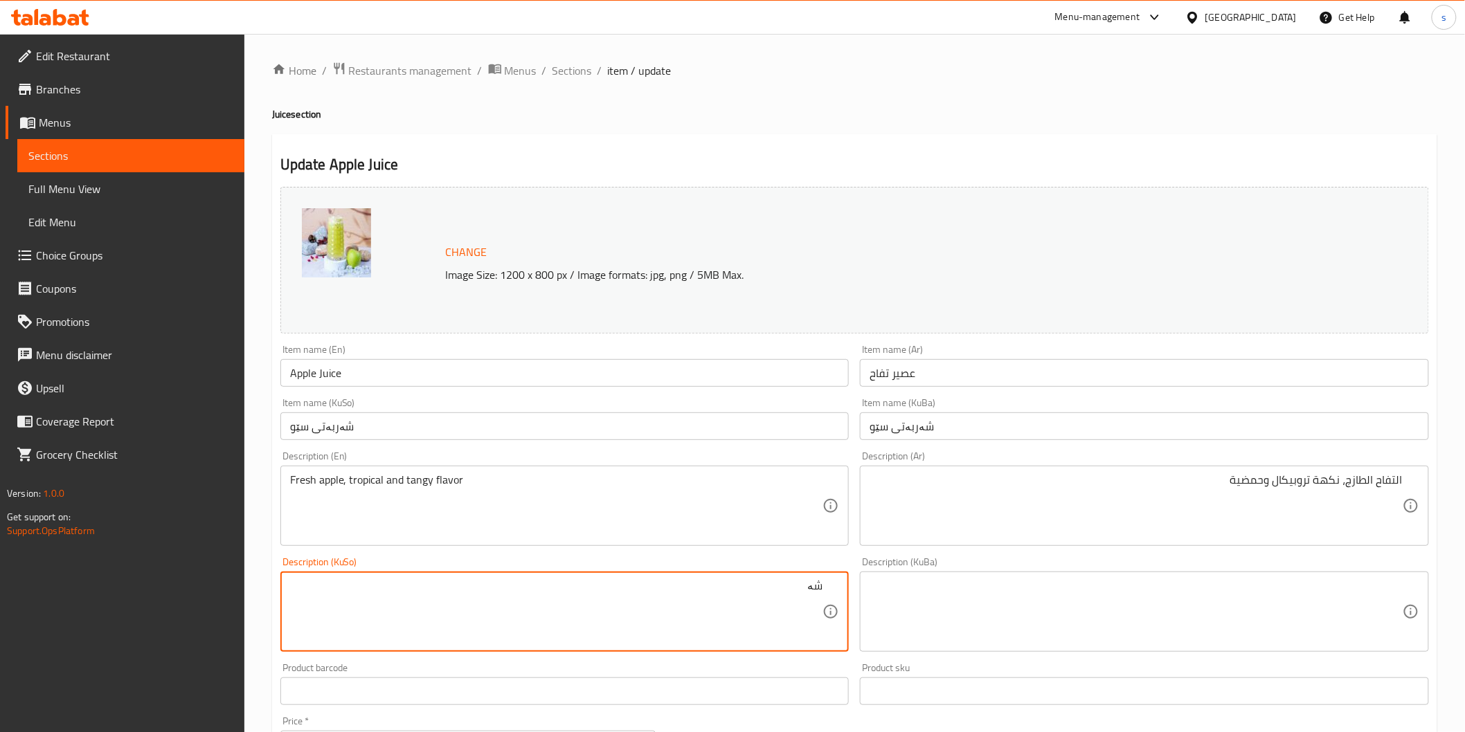
type textarea "ش"
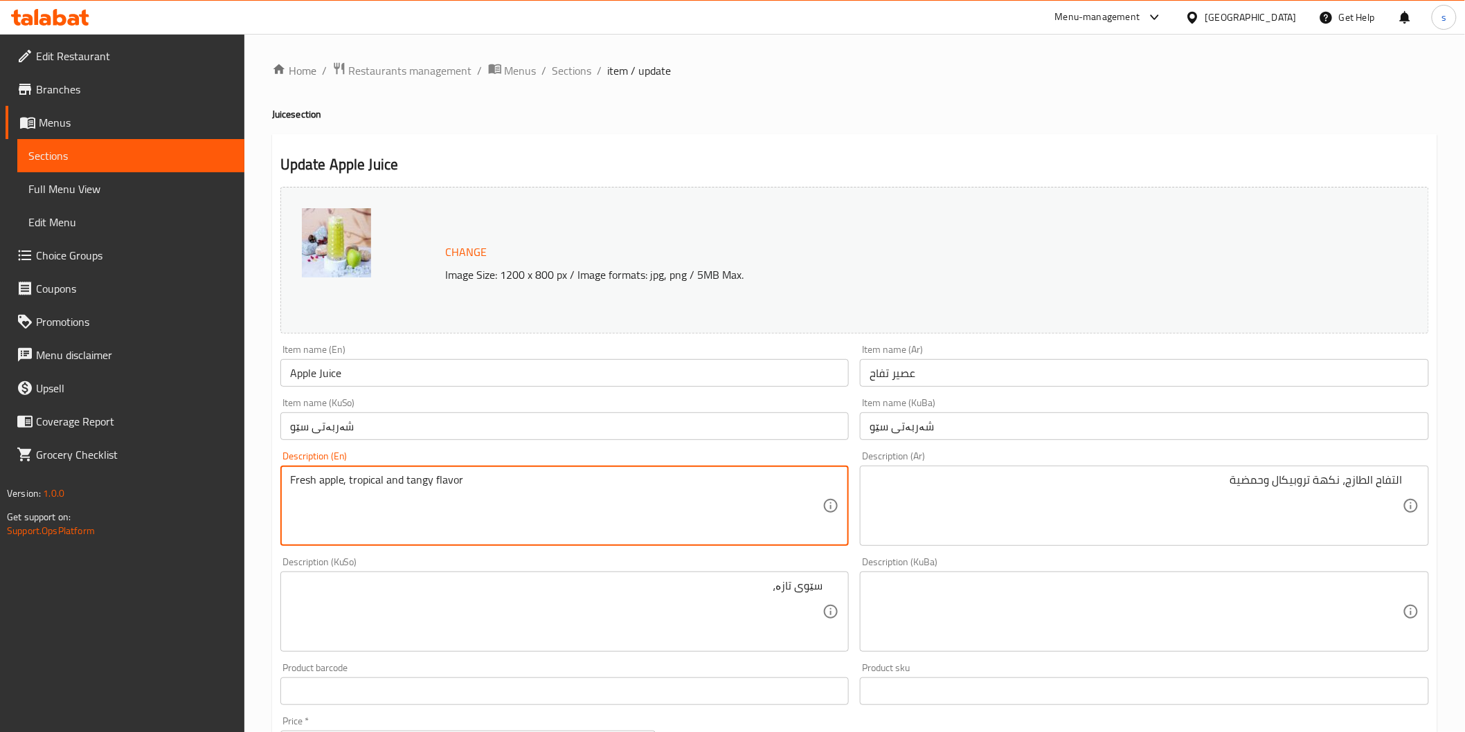
drag, startPoint x: 349, startPoint y: 483, endPoint x: 501, endPoint y: 489, distance: 152.5
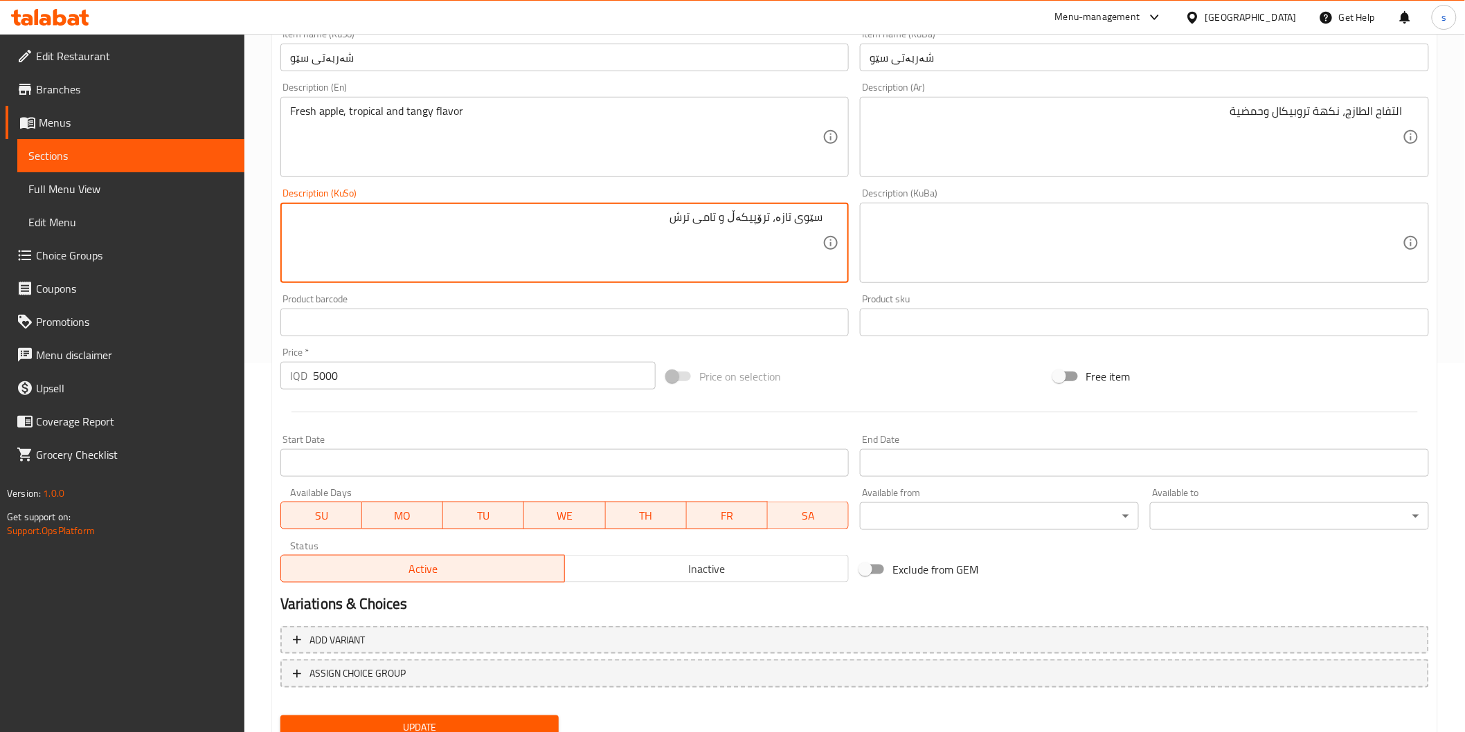
scroll to position [422, 0]
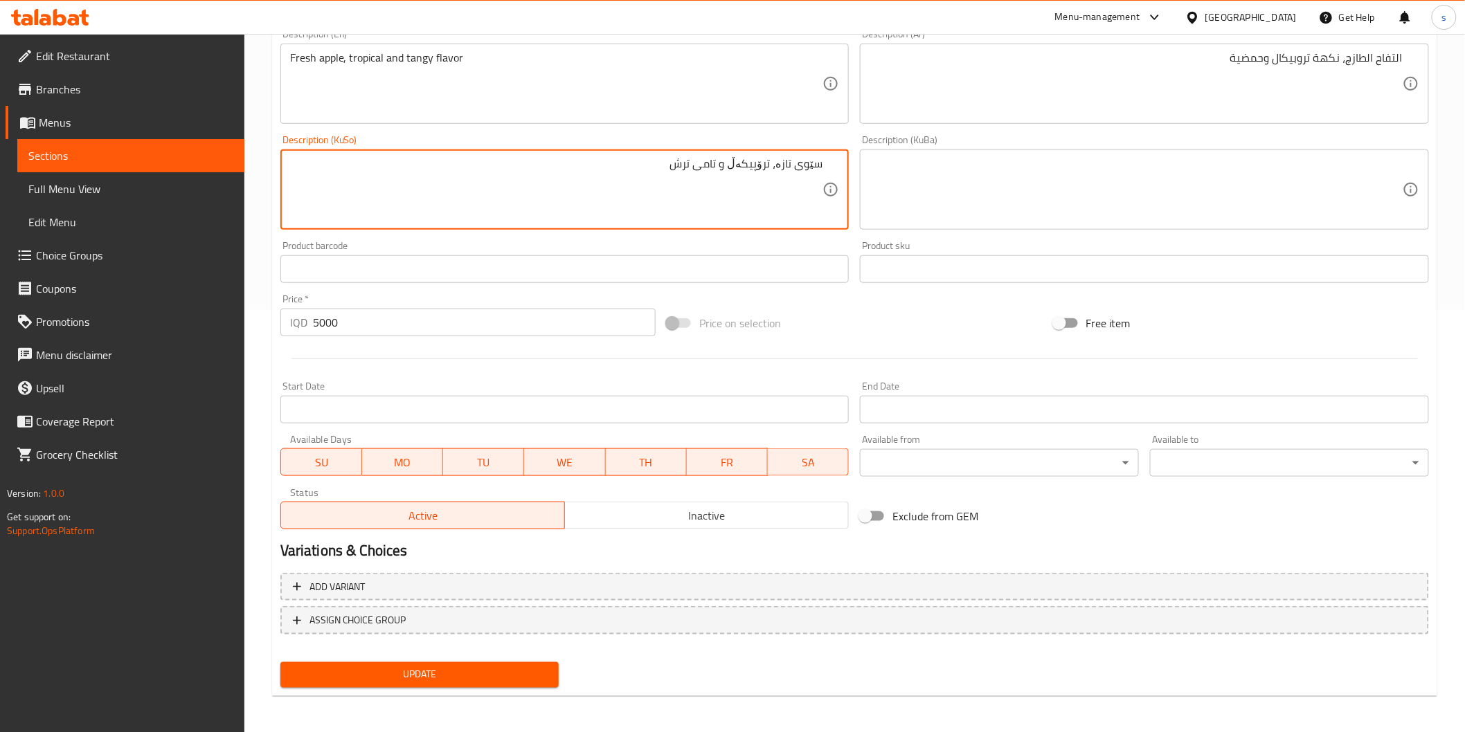
type textarea "سێوی تازە، ترۆپیکەڵ و تامی ترش"
click at [421, 678] on span "Update" at bounding box center [419, 675] width 257 height 17
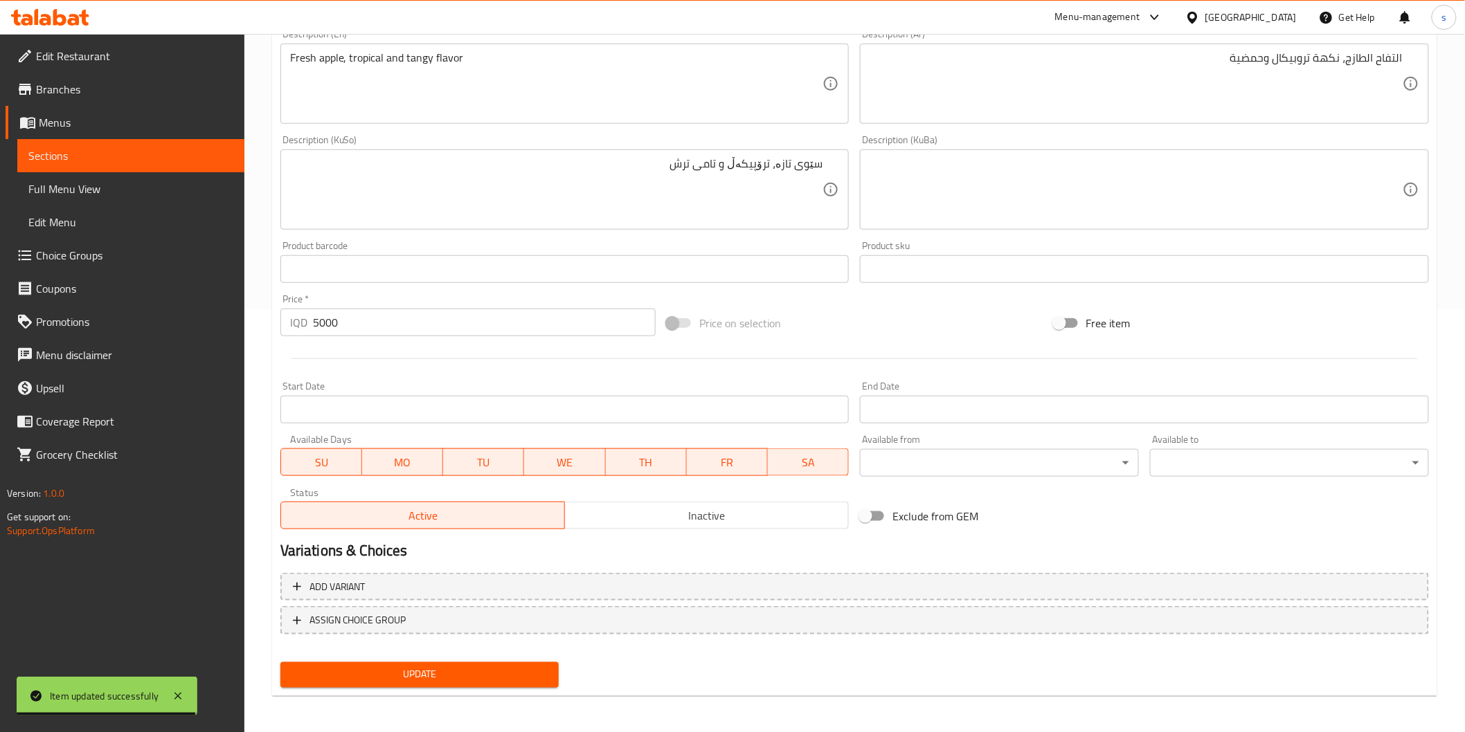
click at [55, 14] on icon at bounding box center [59, 17] width 13 height 17
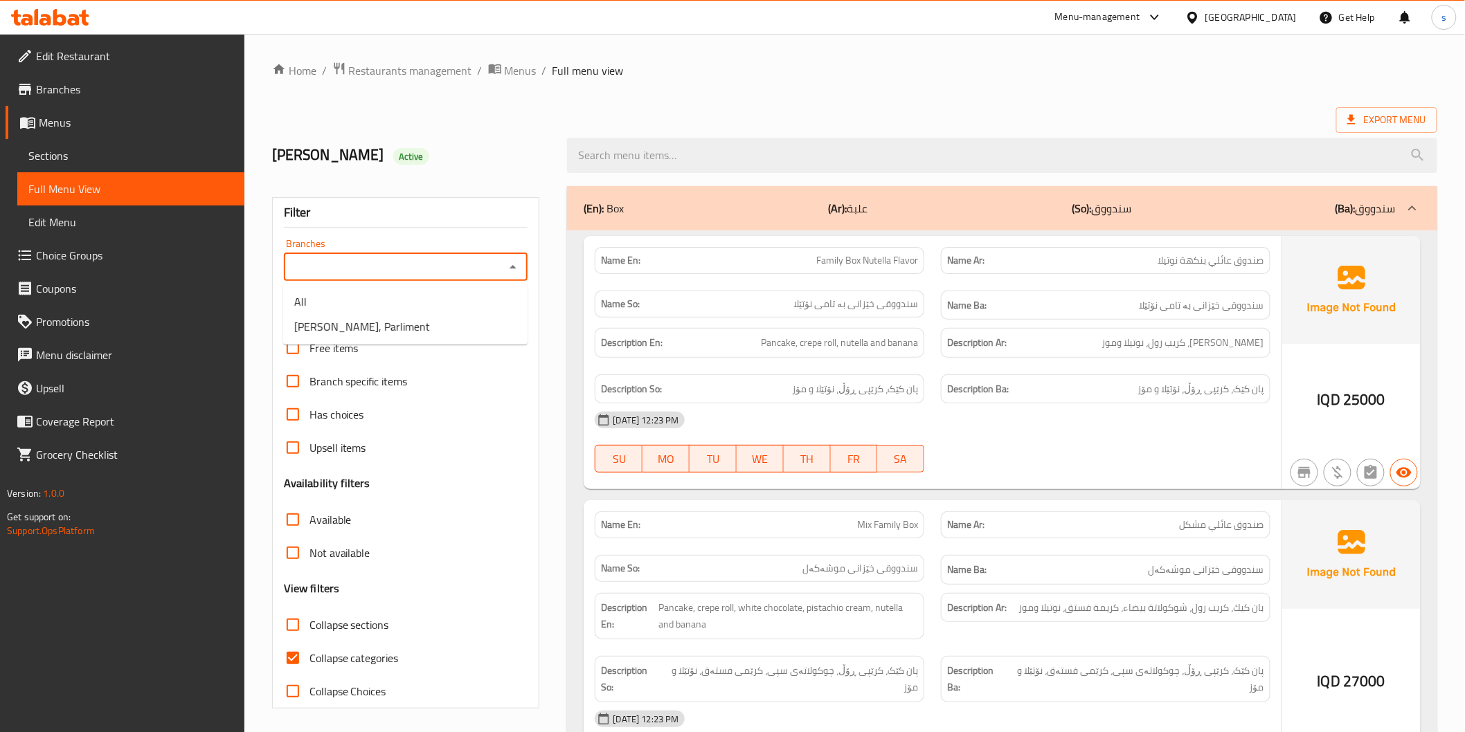
click at [469, 270] on input "Branches" at bounding box center [394, 267] width 213 height 19
click at [453, 318] on li "Mshmsh Waziran, Parliment" at bounding box center [405, 326] width 244 height 25
type input "Mshmsh Waziran, Parliment"
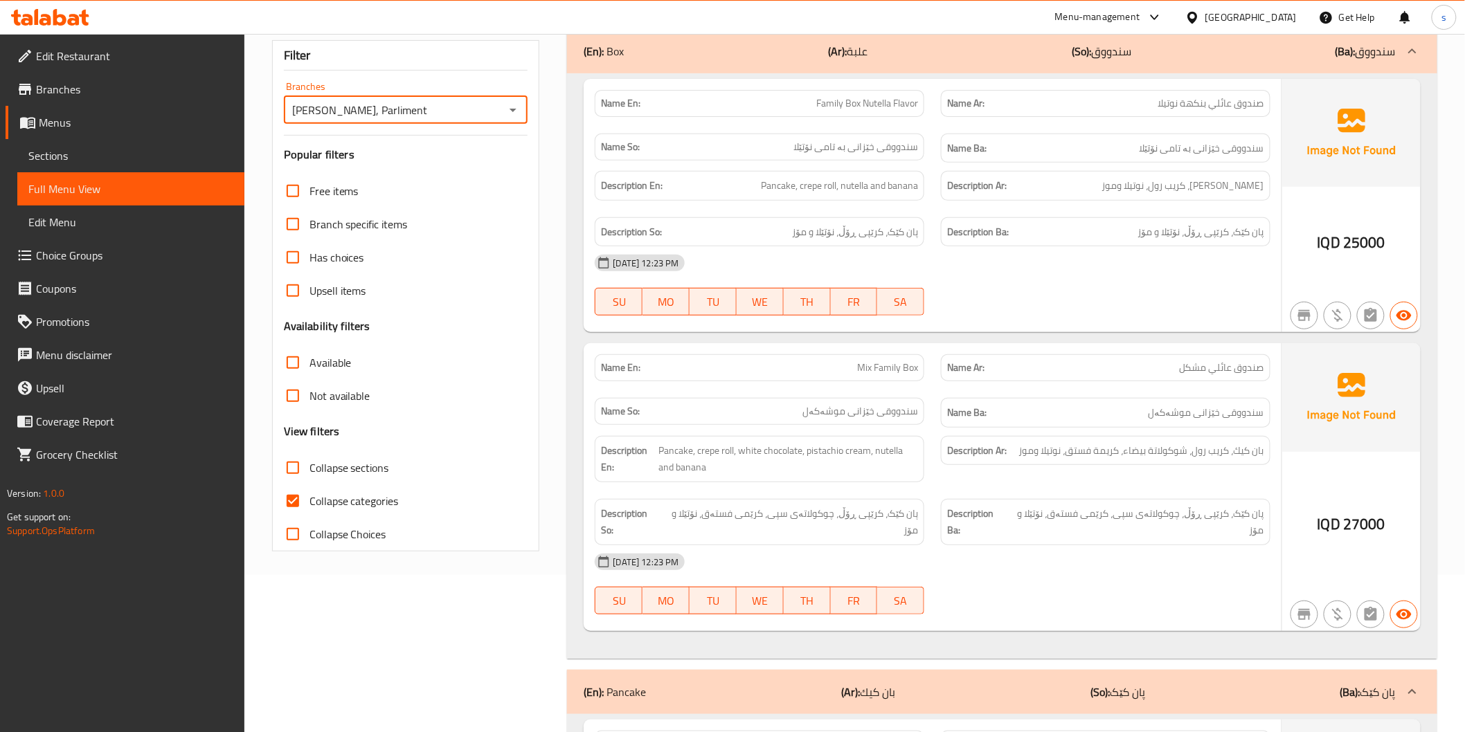
click at [347, 503] on span "Collapse categories" at bounding box center [353, 501] width 89 height 17
click at [309, 503] on input "Collapse categories" at bounding box center [292, 501] width 33 height 33
checkbox input "false"
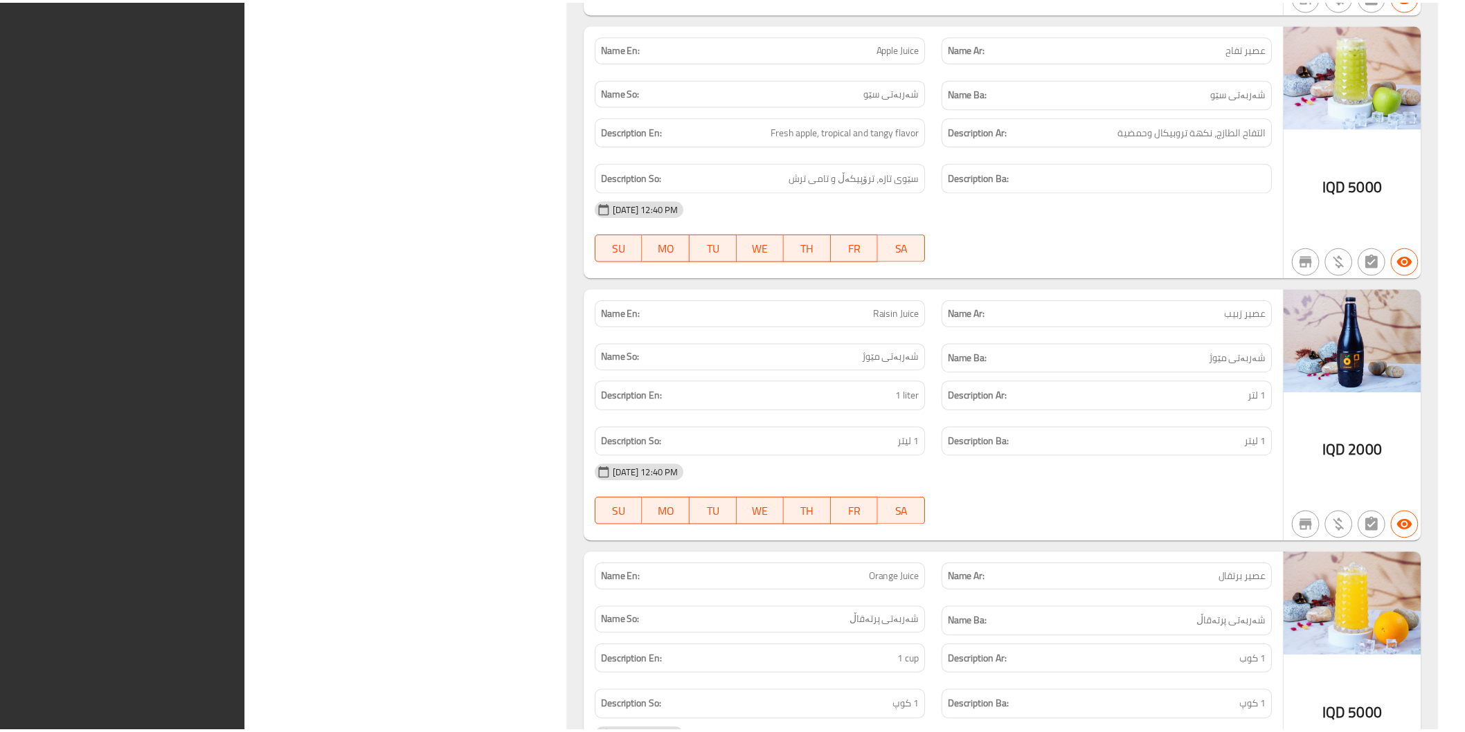
scroll to position [21726, 0]
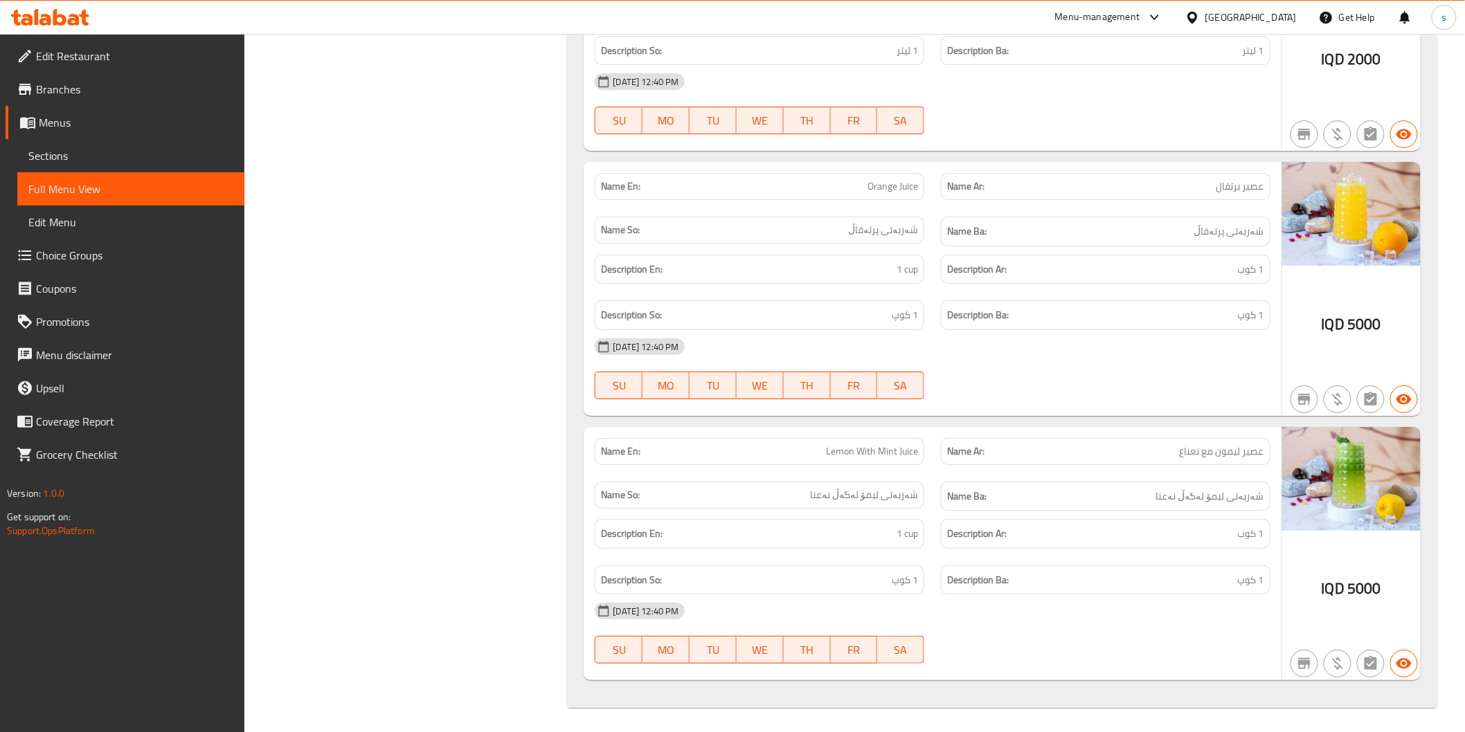
click at [199, 51] on span "Edit Restaurant" at bounding box center [134, 56] width 197 height 17
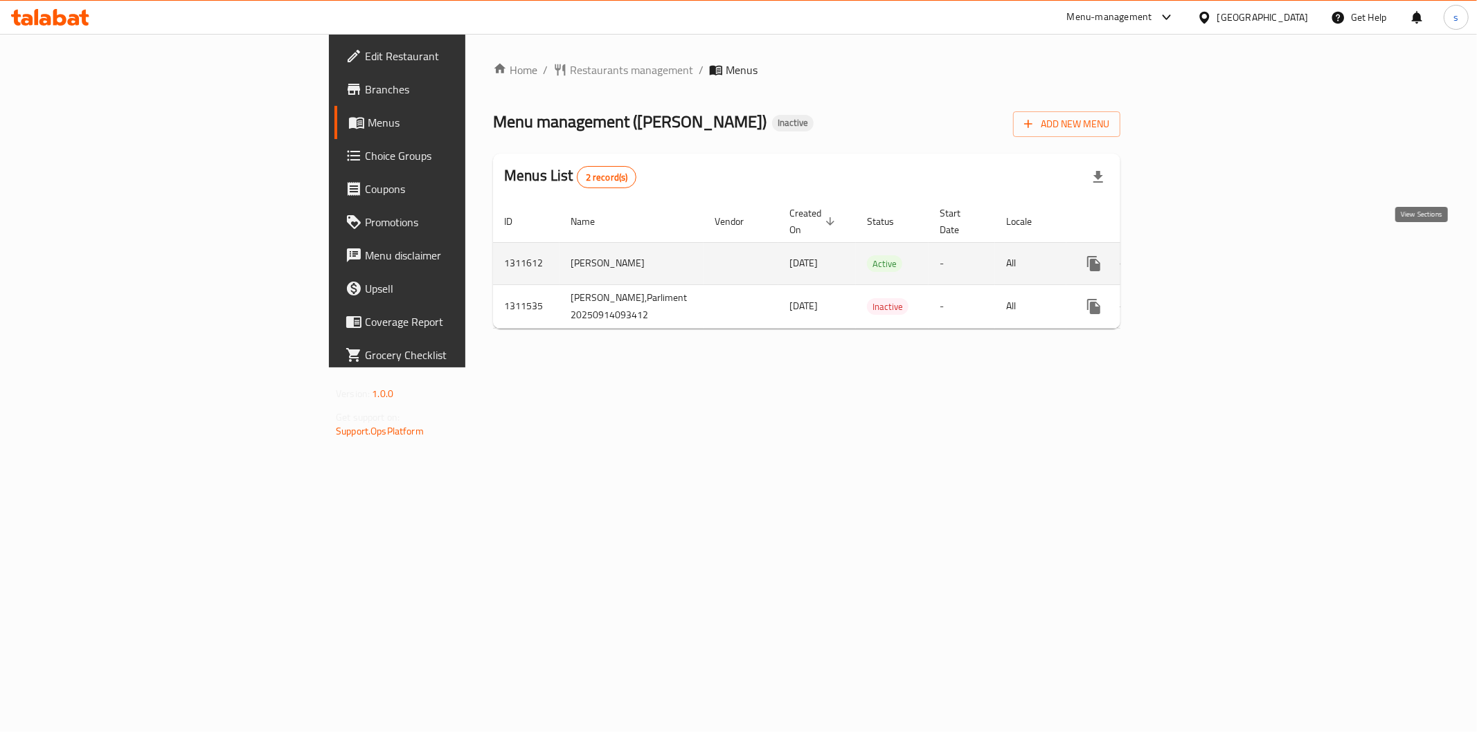
click at [1202, 255] on icon "enhanced table" at bounding box center [1193, 263] width 17 height 17
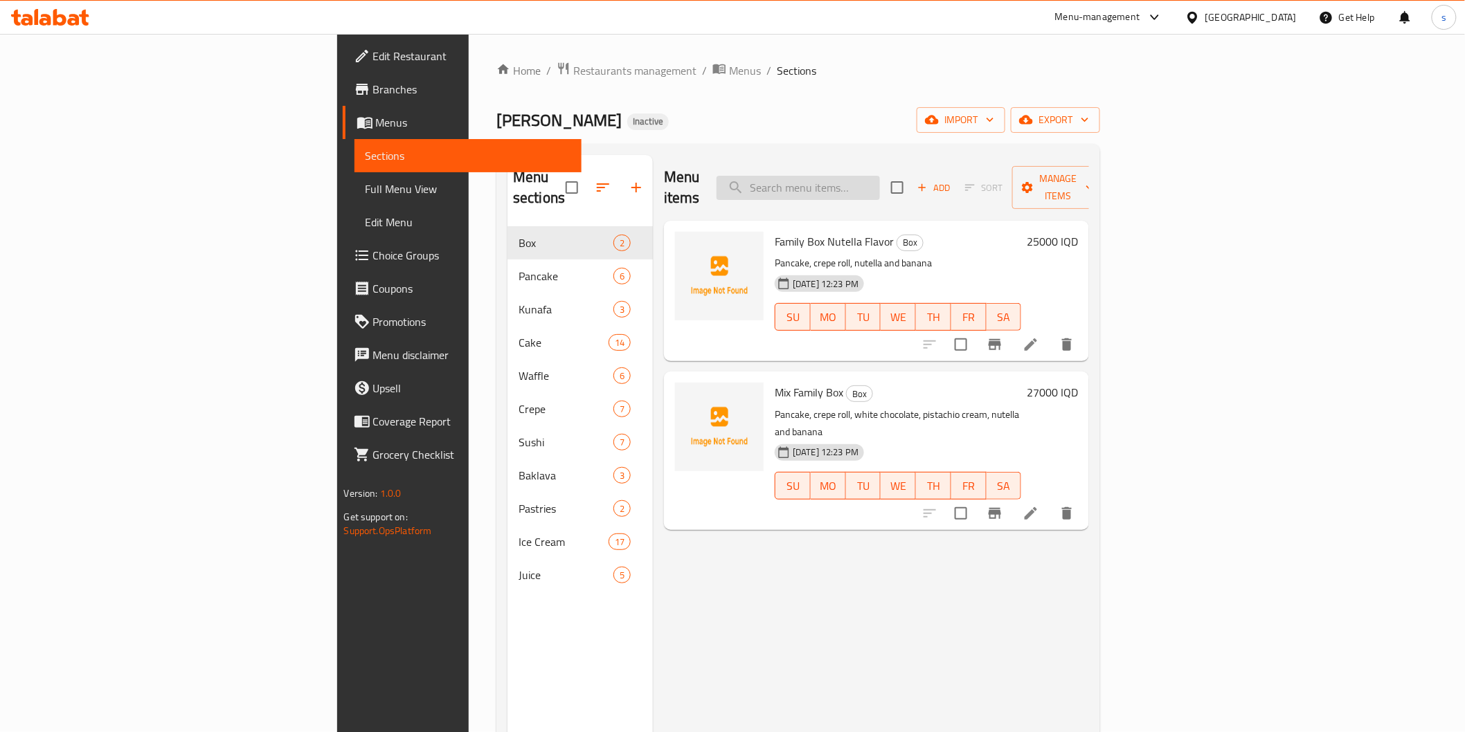
click at [880, 178] on input "search" at bounding box center [798, 188] width 163 height 24
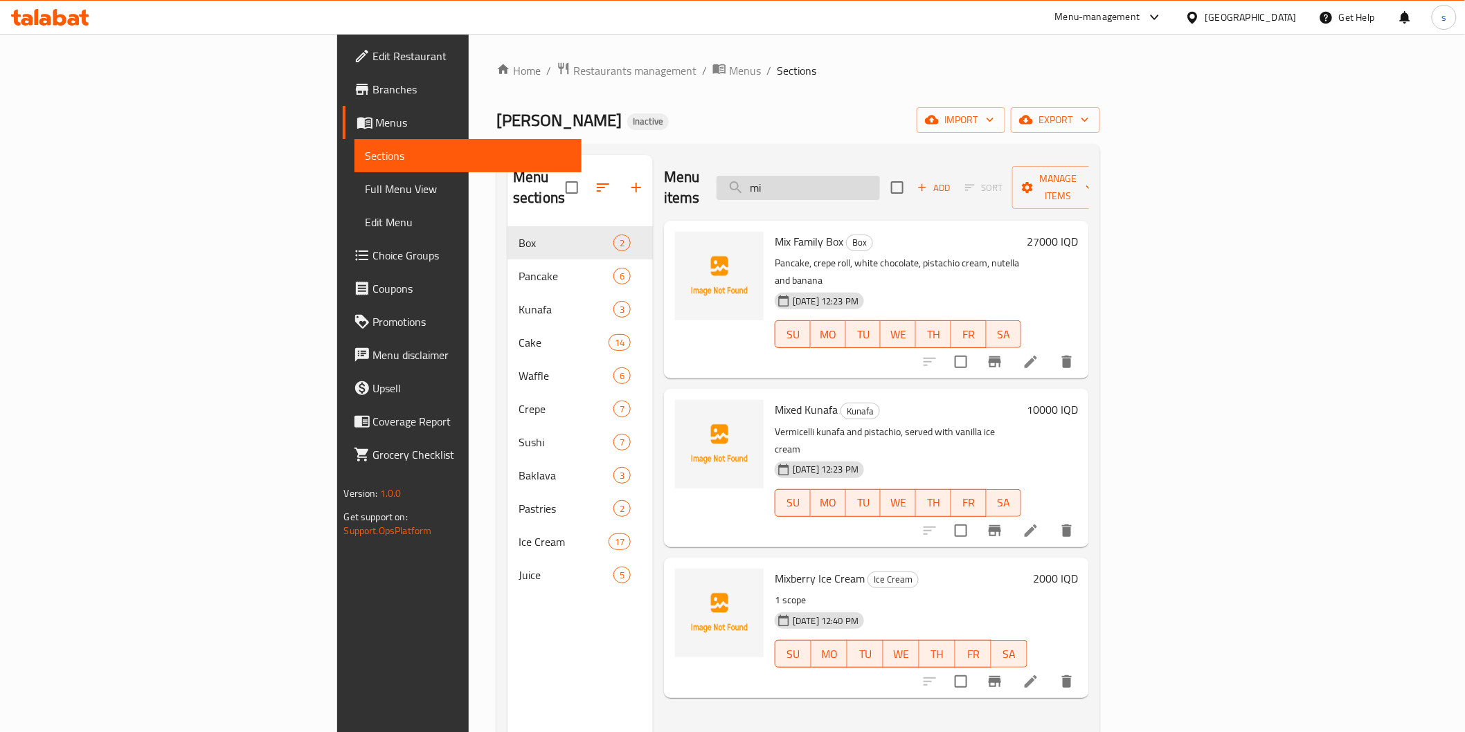
type input "m"
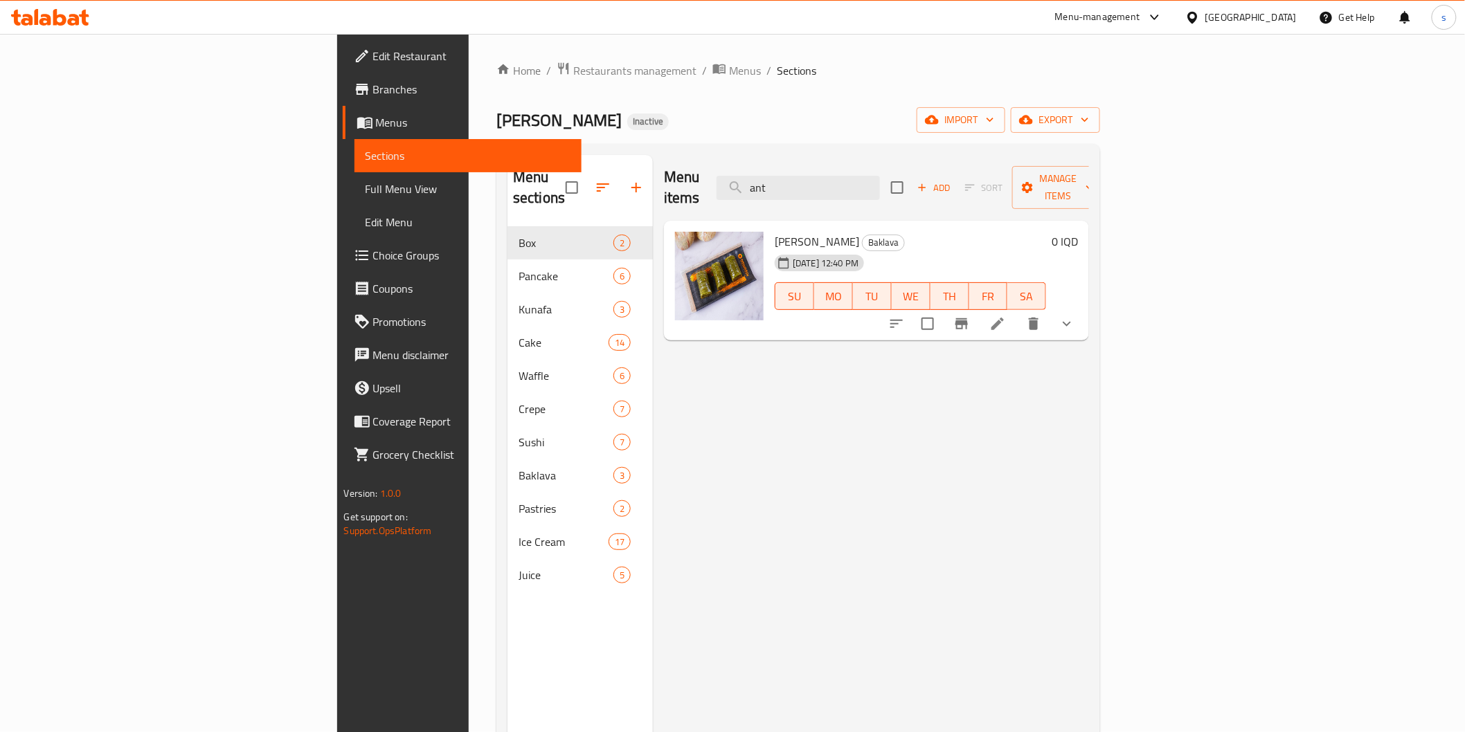
type input "ant"
click at [1083, 307] on button "show more" at bounding box center [1066, 323] width 33 height 33
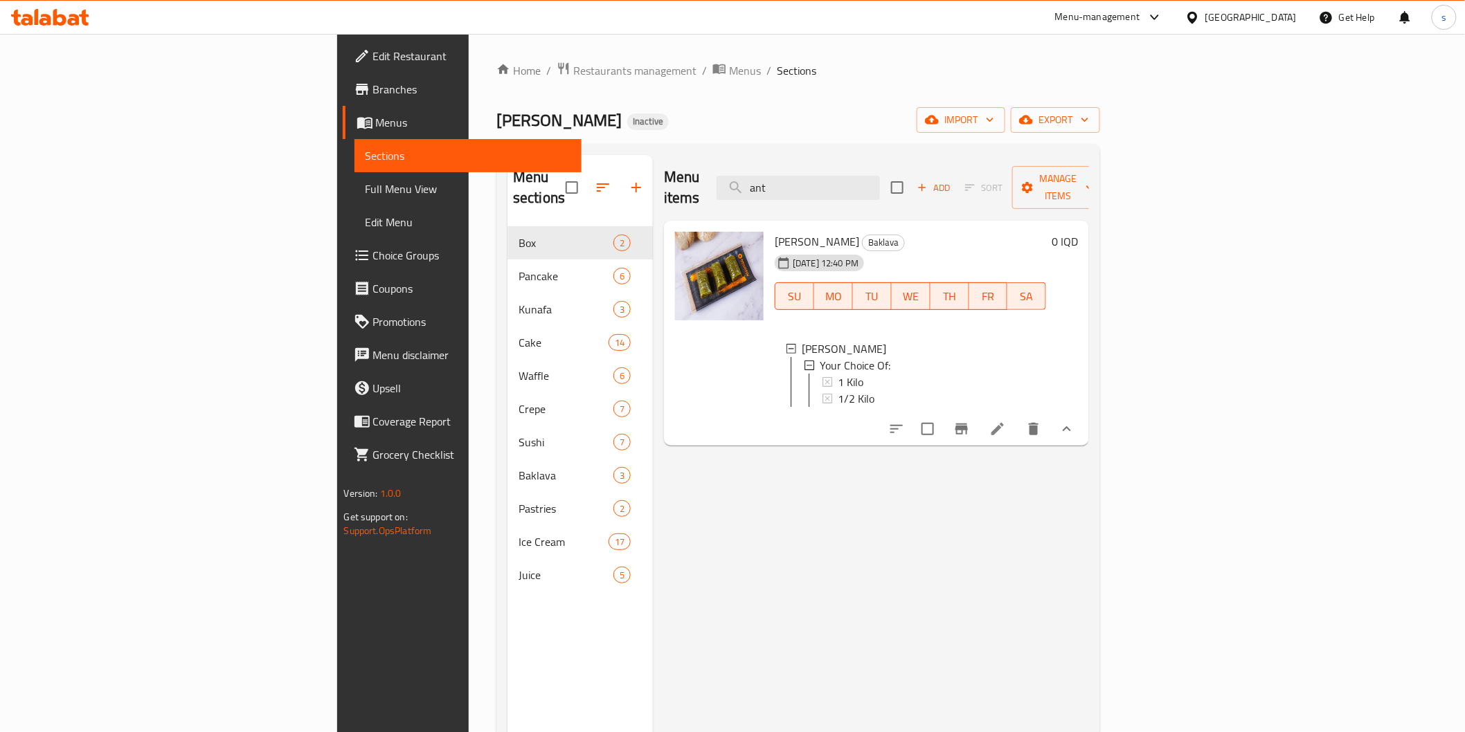
click at [1089, 579] on div "Menu items ant Add Sort Manage items Antab Pistachio Baklava Baklava [DATE] 12:…" at bounding box center [871, 521] width 436 height 732
click at [1006, 421] on icon at bounding box center [997, 429] width 17 height 17
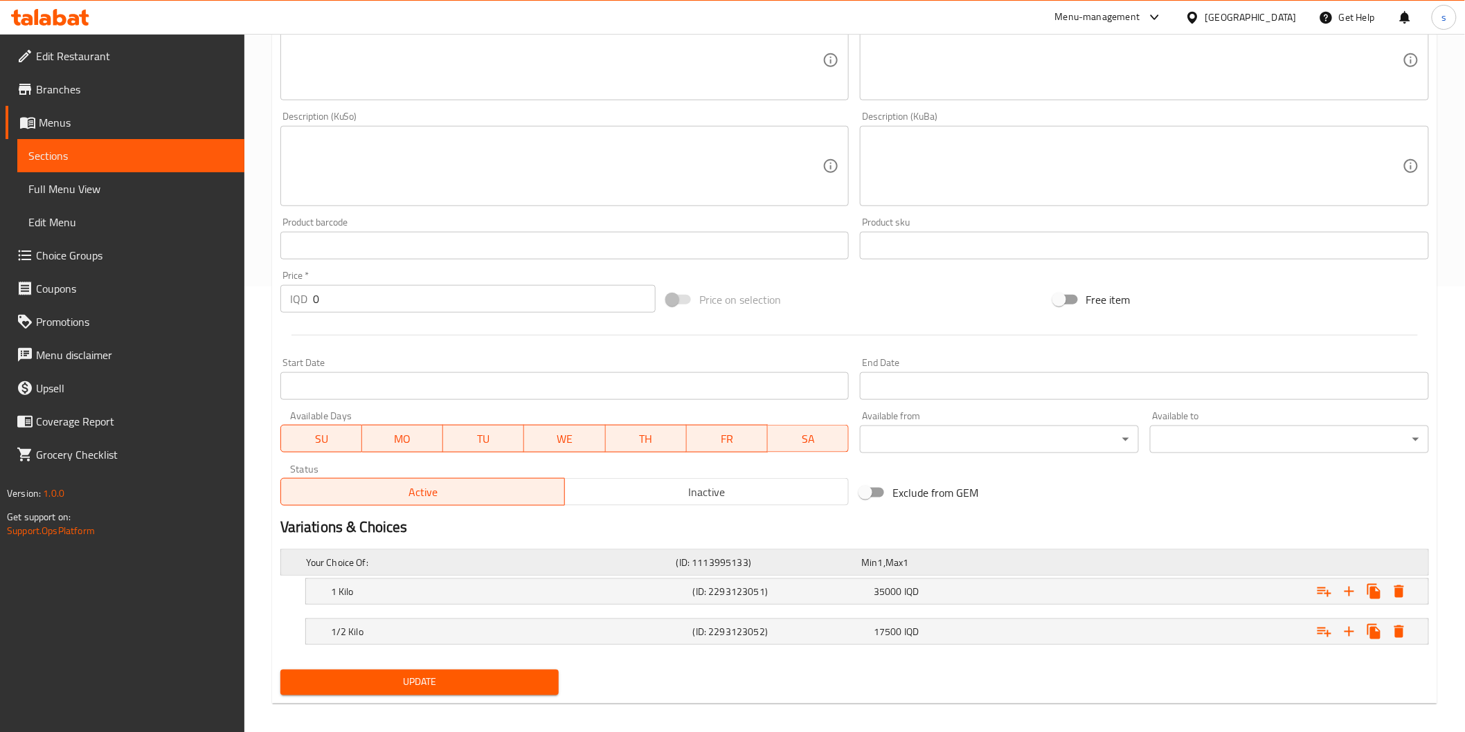
scroll to position [455, 0]
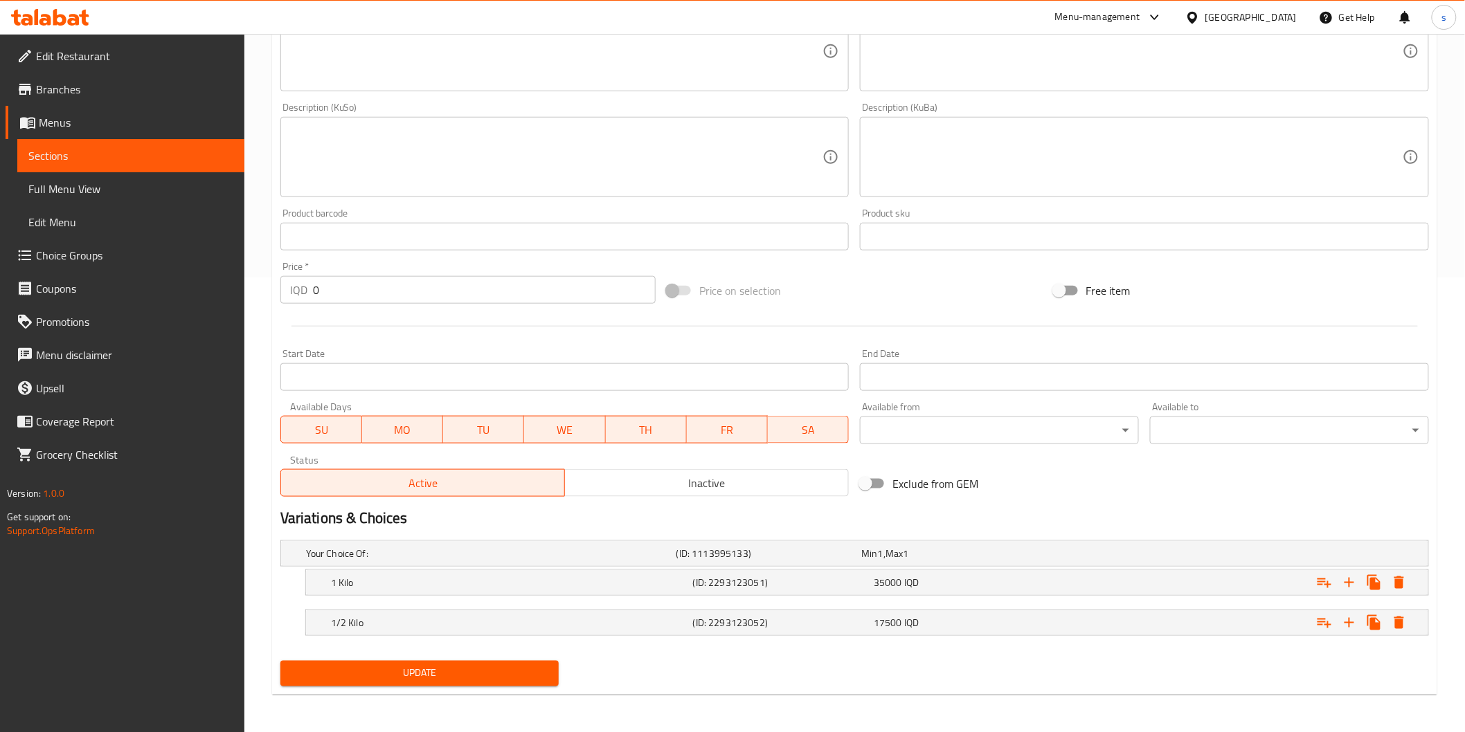
click at [67, 252] on span "Choice Groups" at bounding box center [134, 255] width 197 height 17
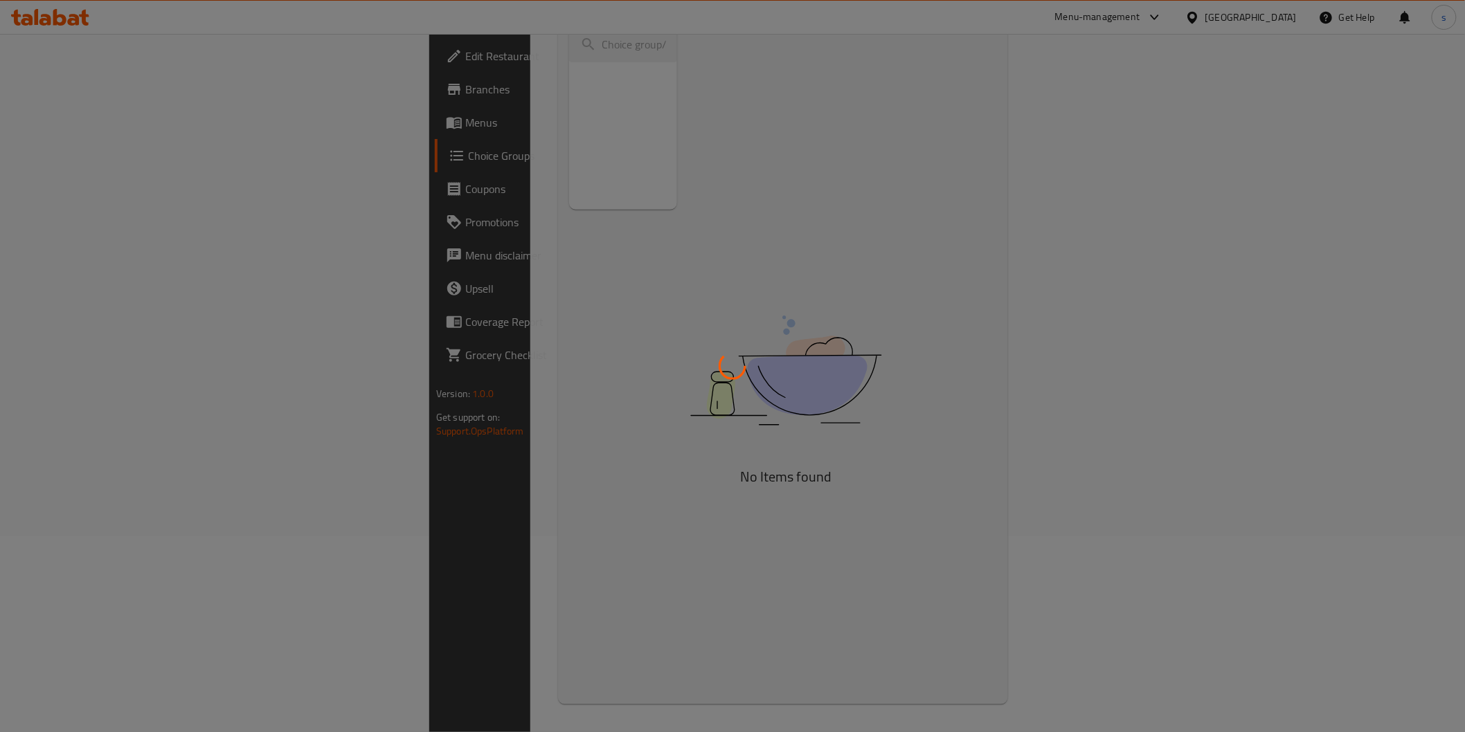
scroll to position [196, 0]
click at [55, 121] on div at bounding box center [732, 366] width 1465 height 732
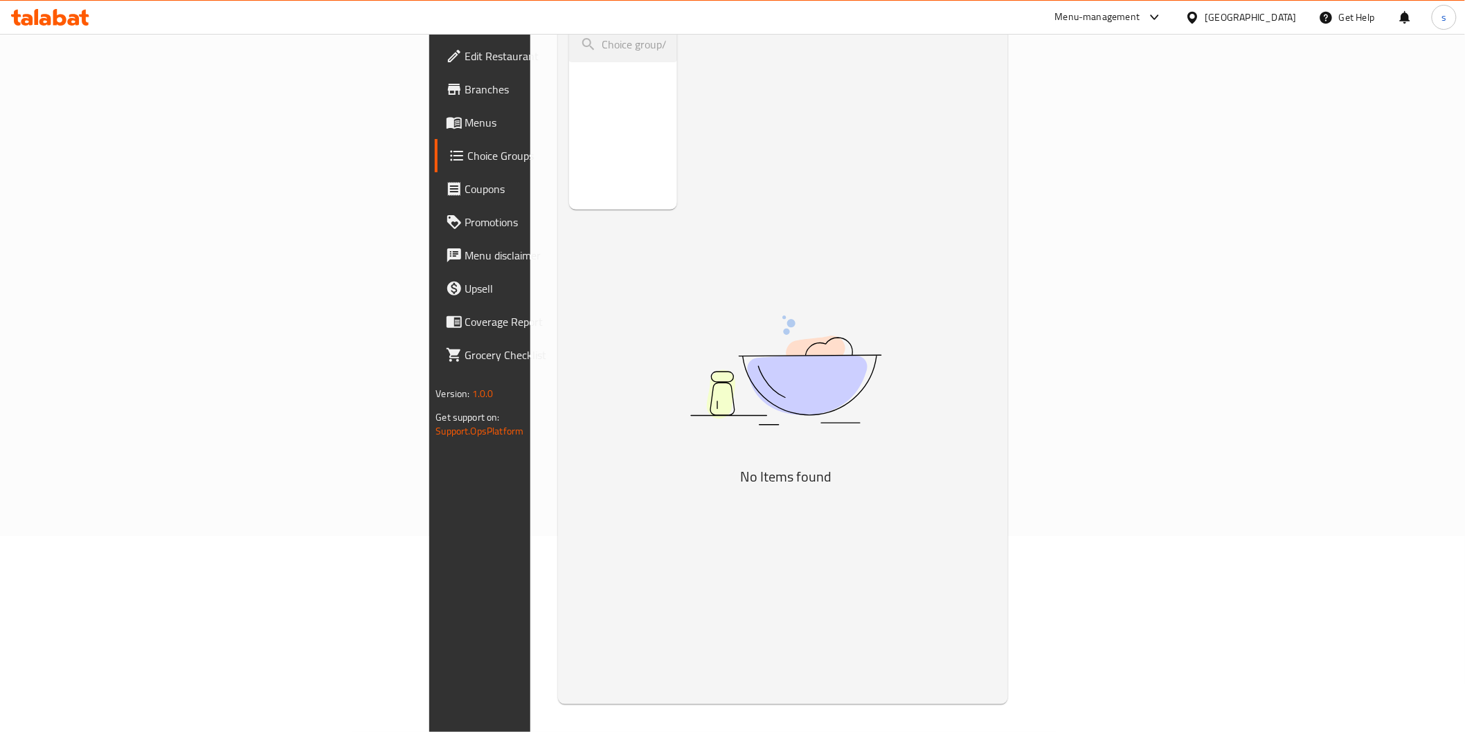
click at [465, 121] on span "Menus" at bounding box center [563, 122] width 197 height 17
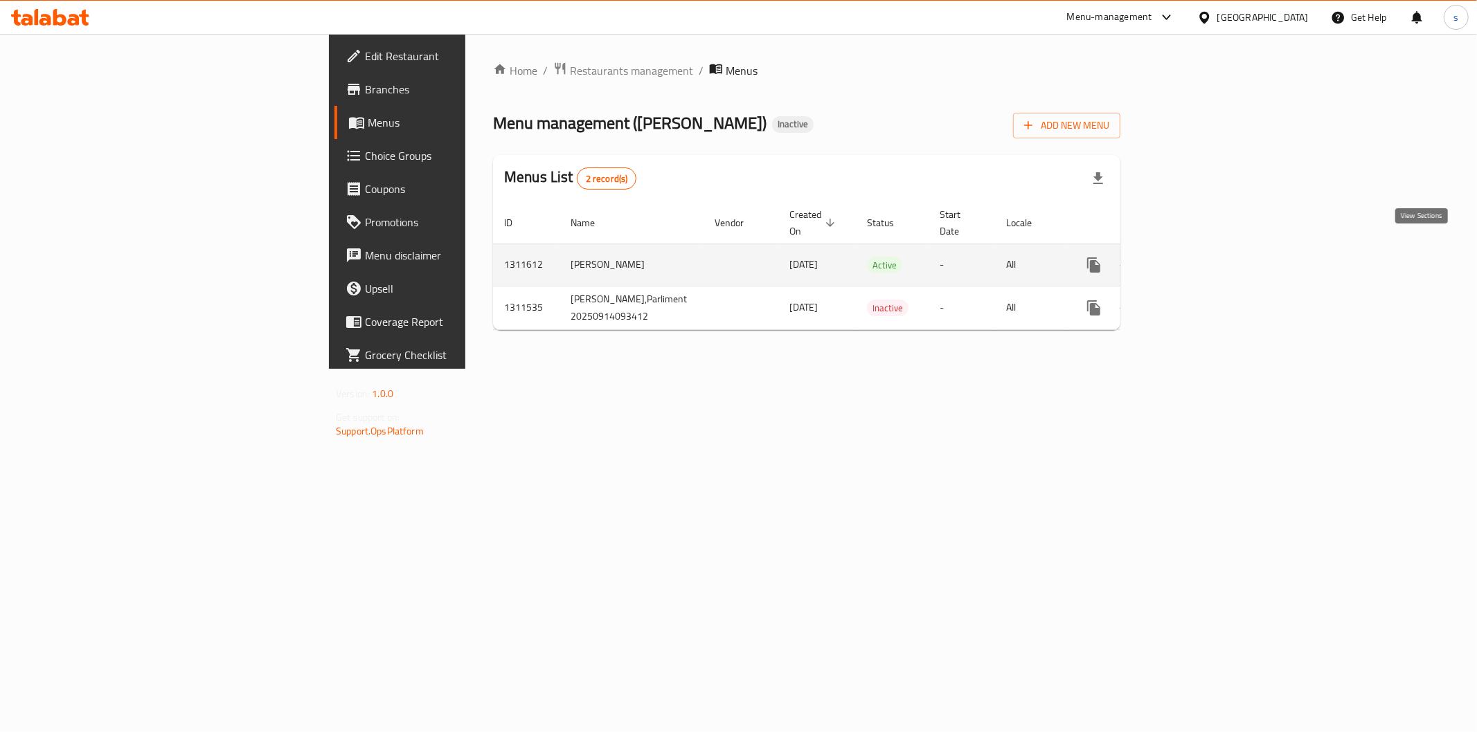
click at [1202, 257] on icon "enhanced table" at bounding box center [1193, 265] width 17 height 17
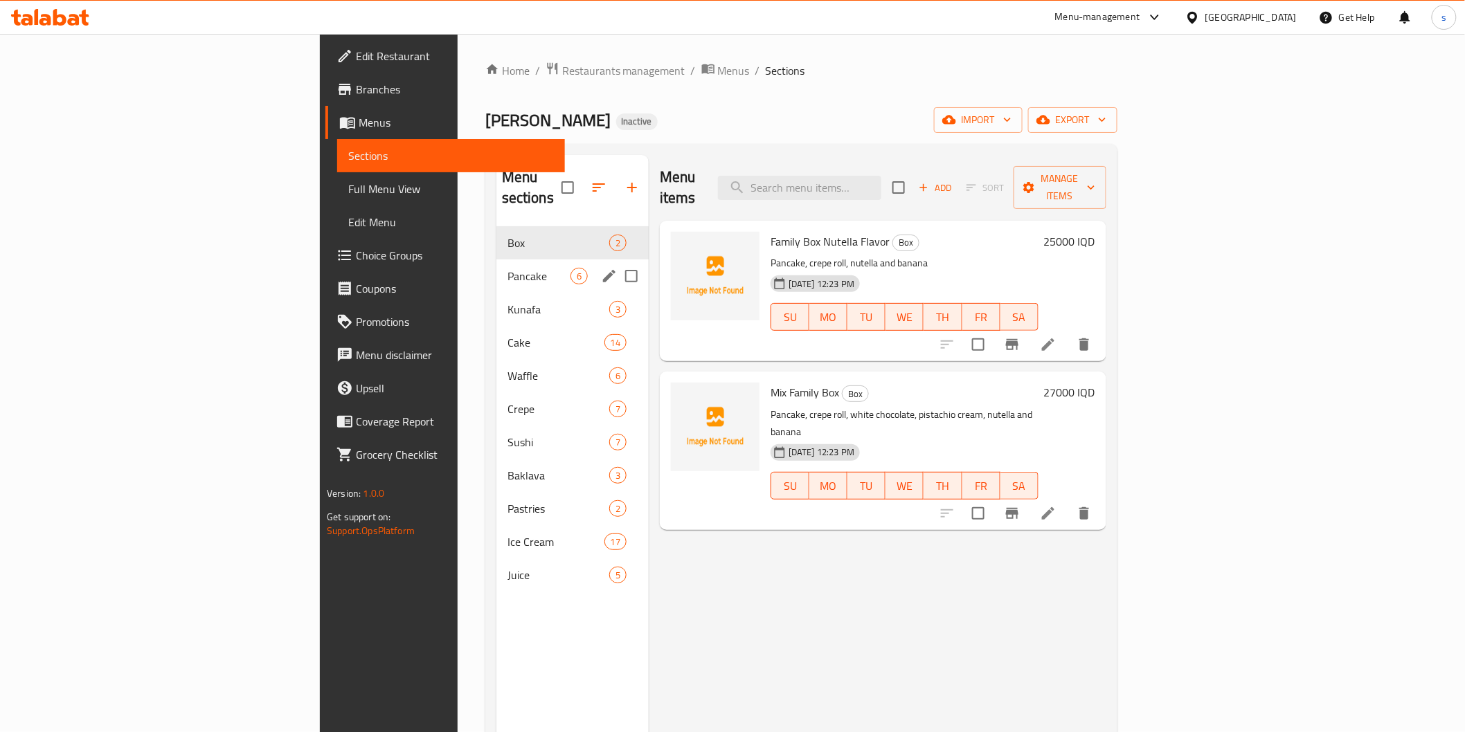
click at [507, 268] on span "Pancake" at bounding box center [538, 276] width 63 height 17
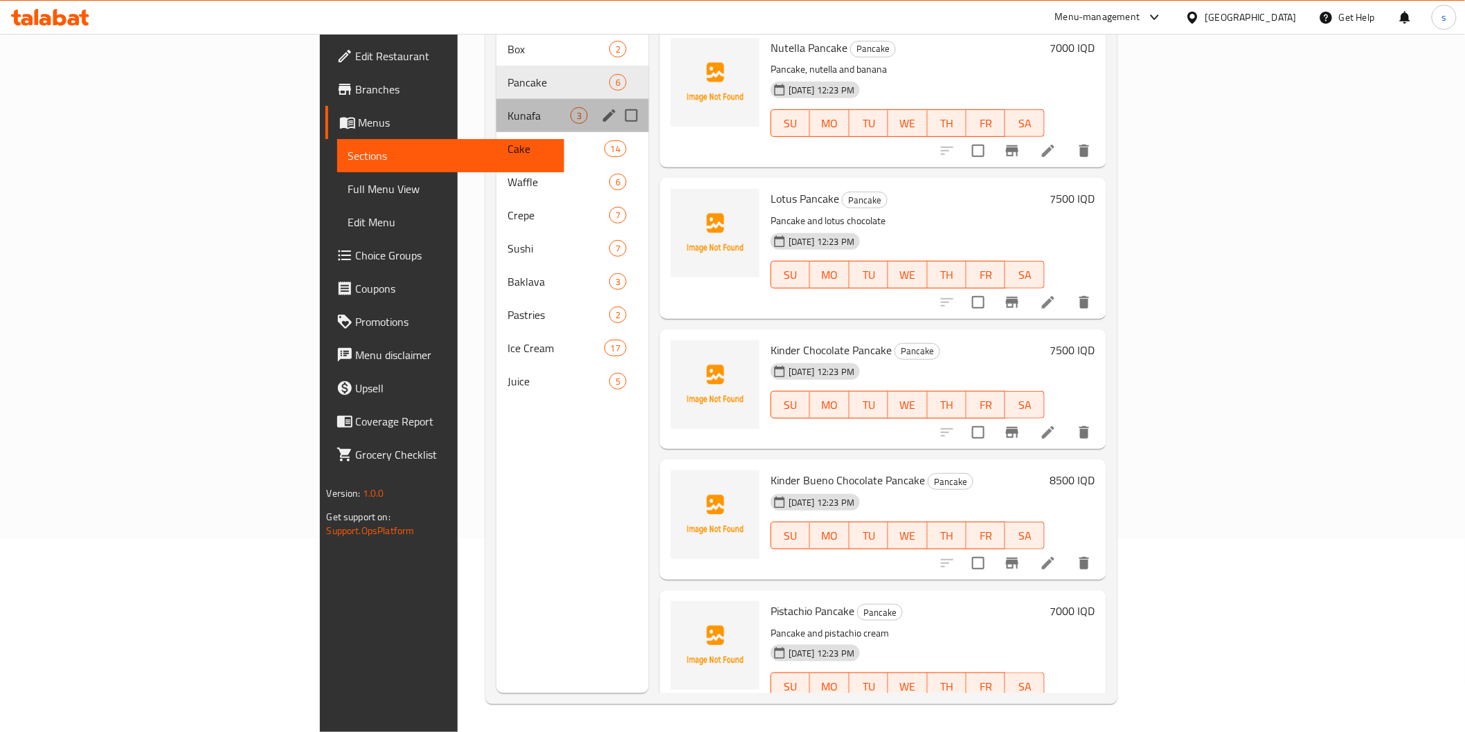
click at [496, 104] on div "Kunafa 3" at bounding box center [572, 115] width 152 height 33
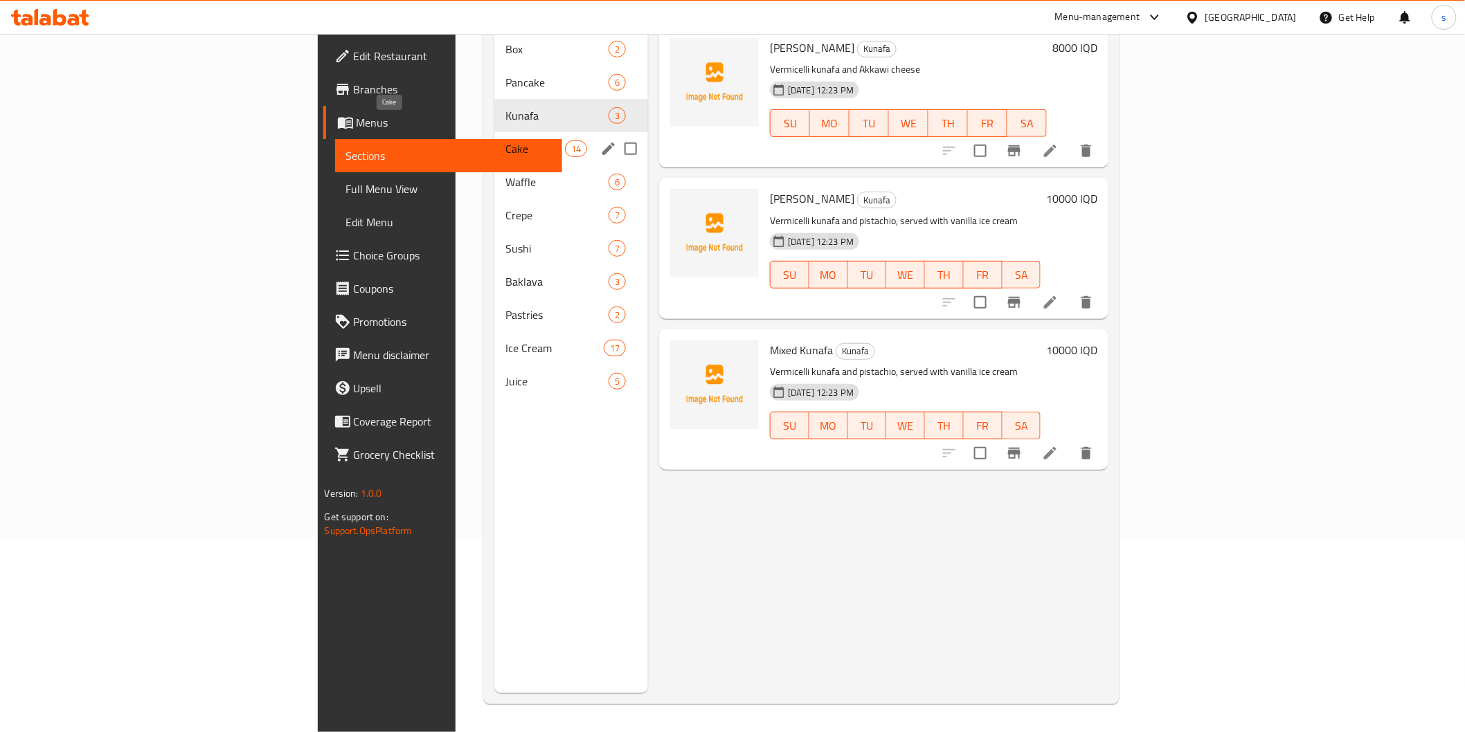
click at [505, 141] on span "Cake" at bounding box center [534, 149] width 59 height 17
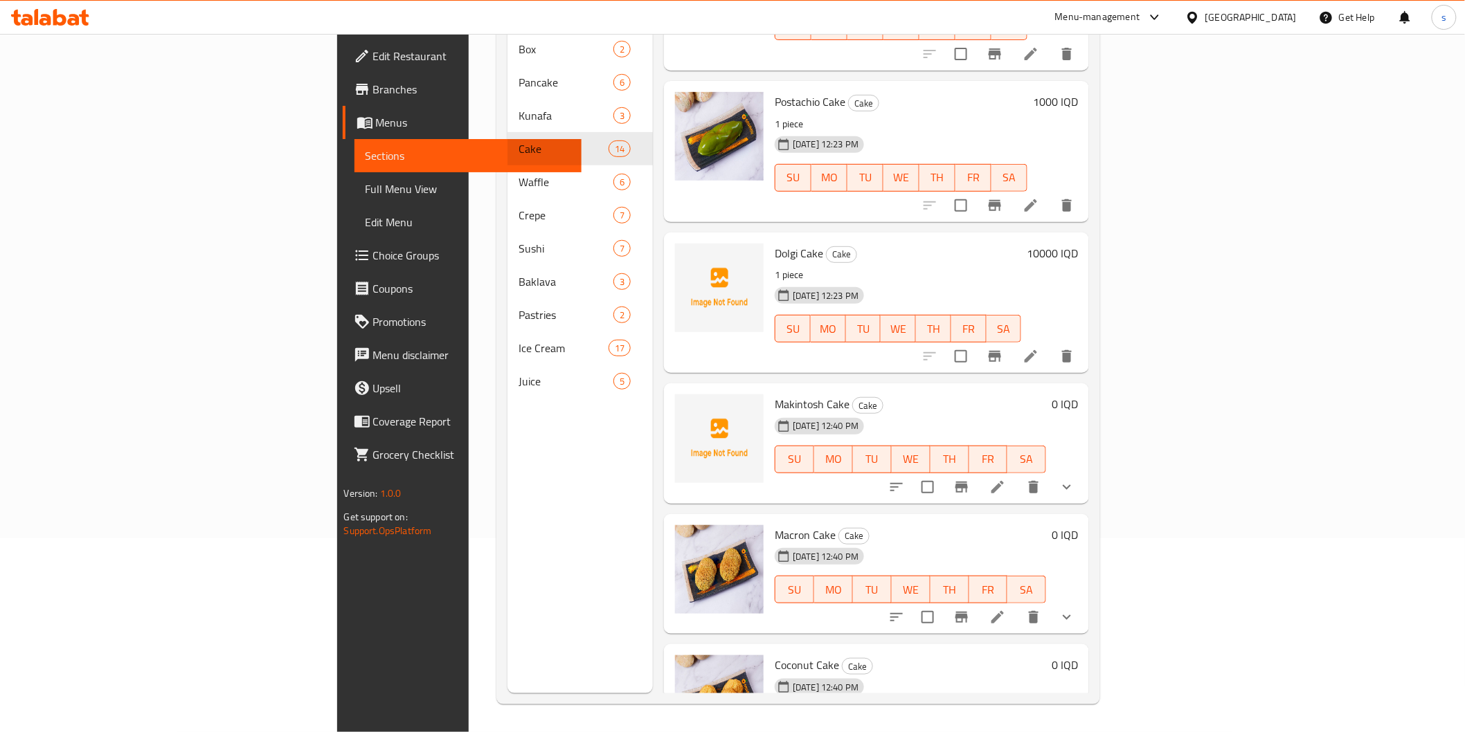
scroll to position [1356, 0]
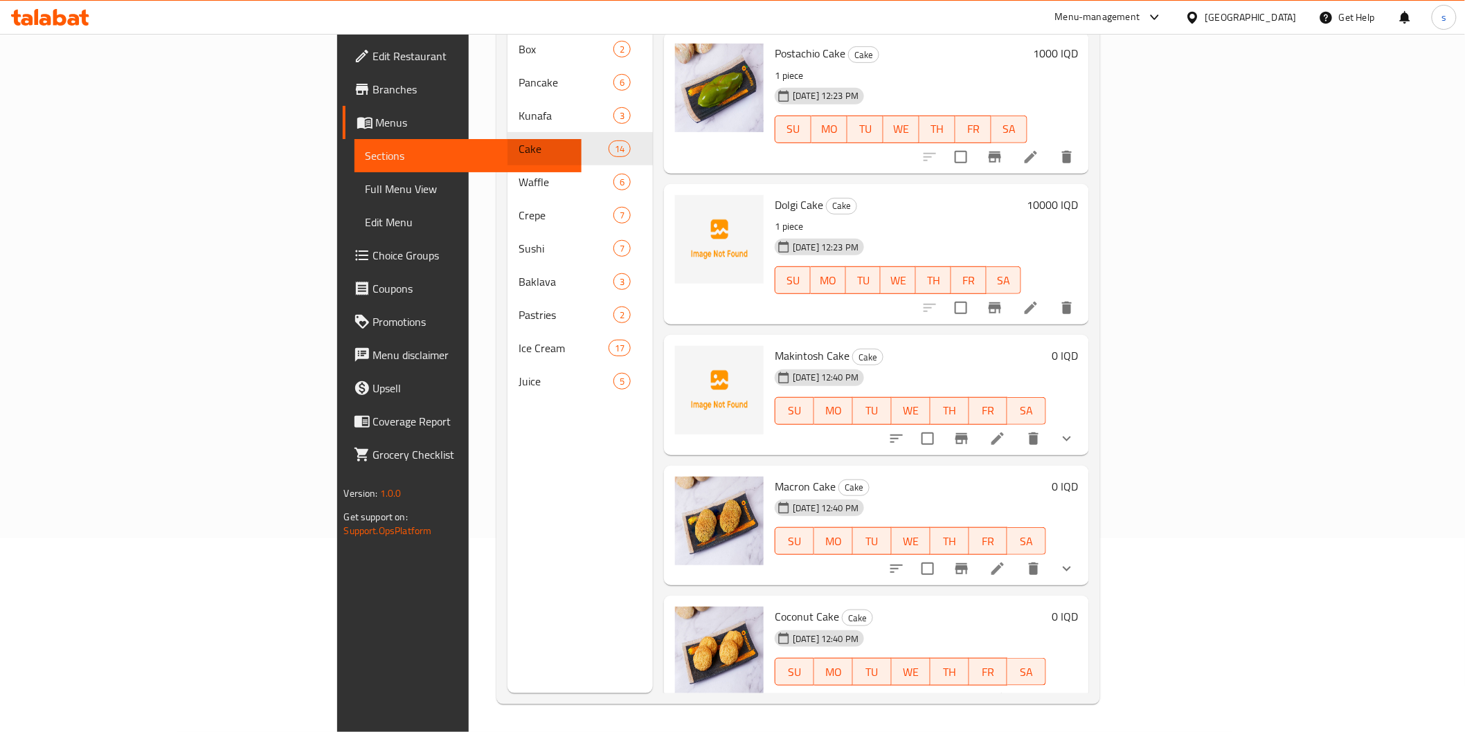
click at [51, 12] on icon at bounding box center [50, 17] width 78 height 17
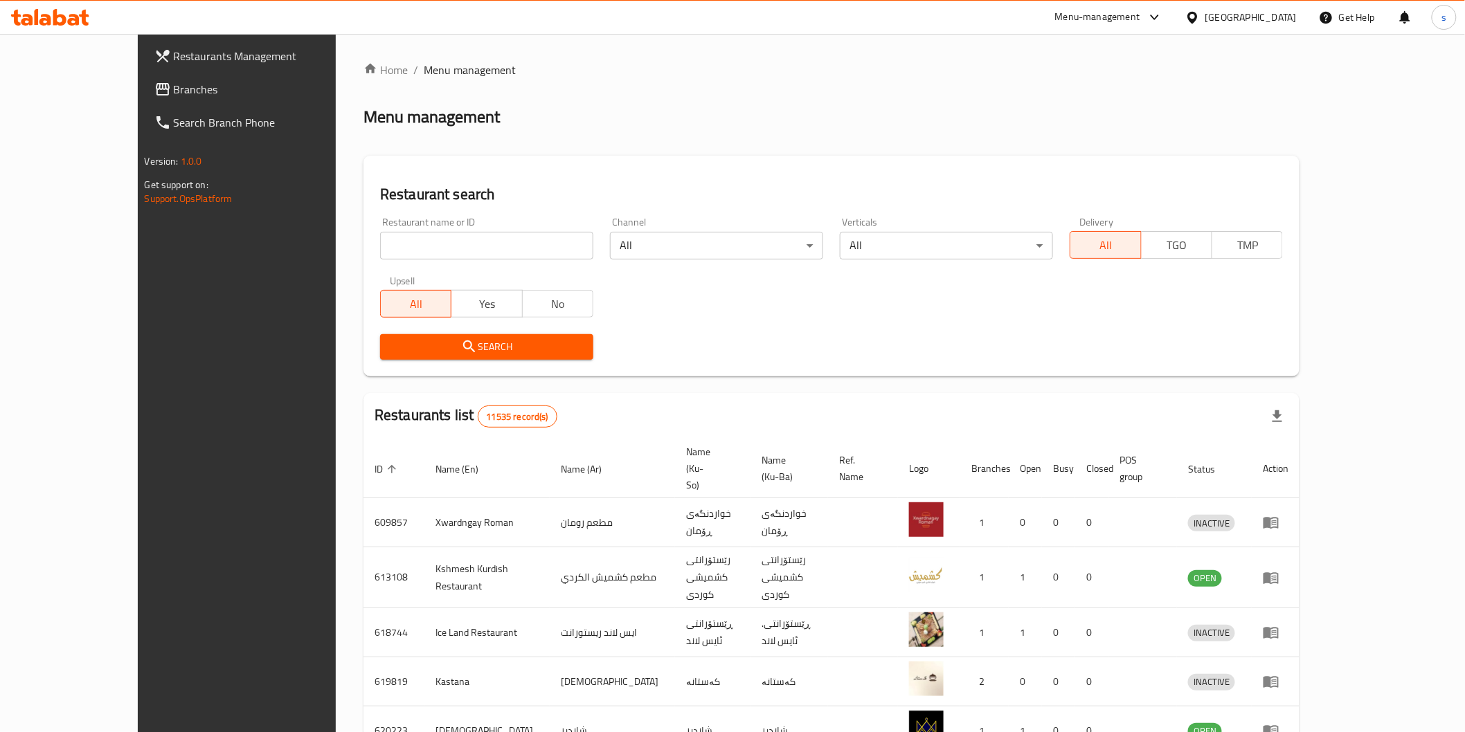
click at [462, 236] on input "search" at bounding box center [486, 246] width 213 height 28
paste input "Znod Al Set [PERSON_NAME]"
click button "Search" at bounding box center [486, 347] width 213 height 26
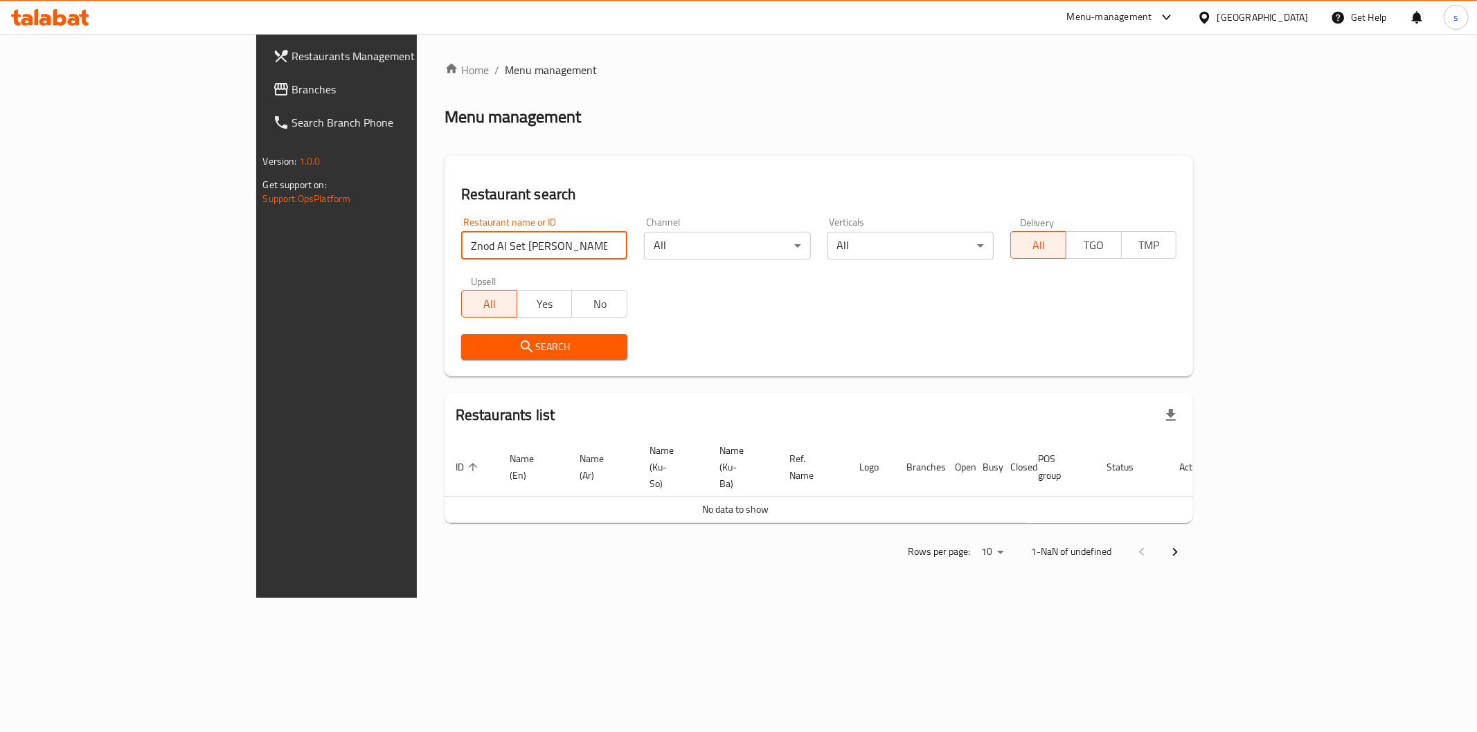
type input "Znod Al Set [PERSON_NAME]"
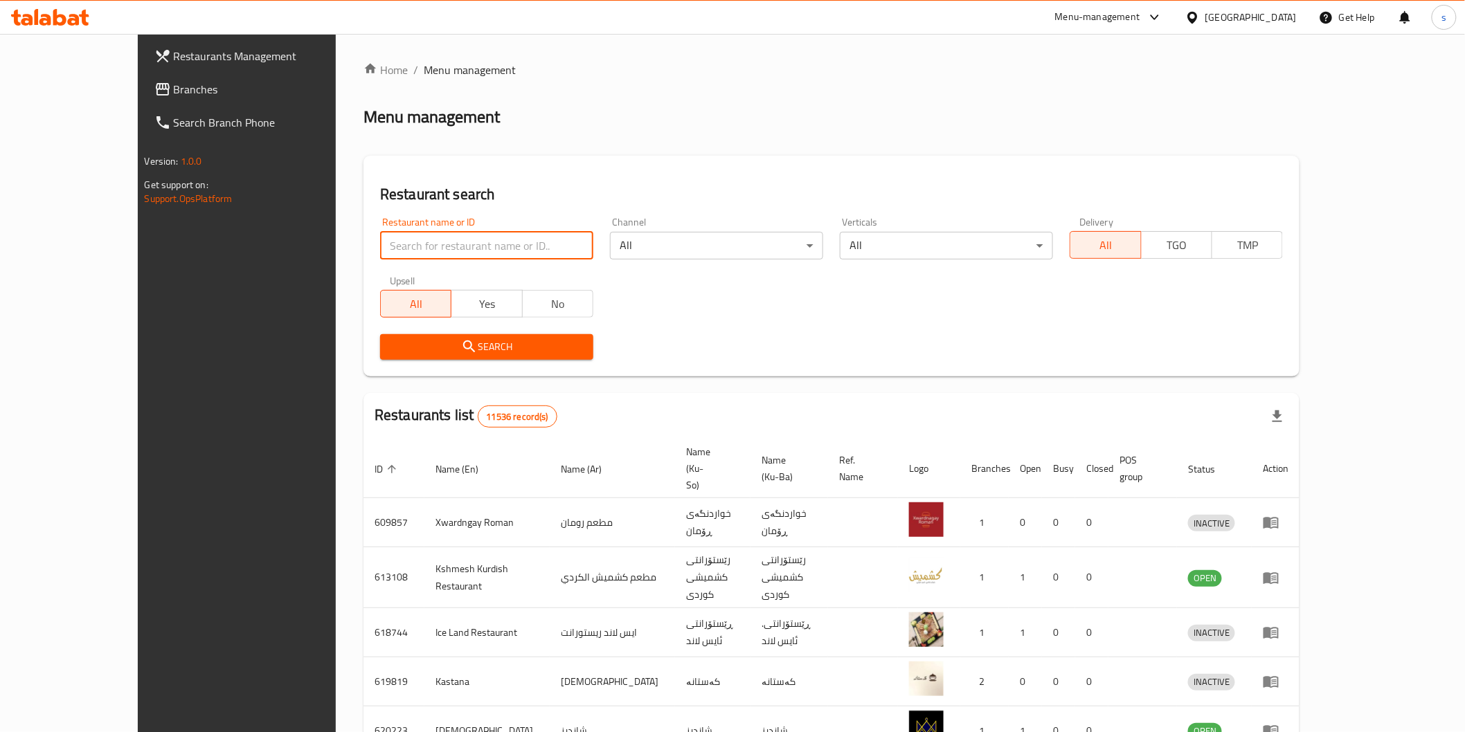
click at [421, 237] on input "search" at bounding box center [486, 246] width 213 height 28
paste input "Znod Al Set [PERSON_NAME]"
click button "Search" at bounding box center [486, 347] width 213 height 26
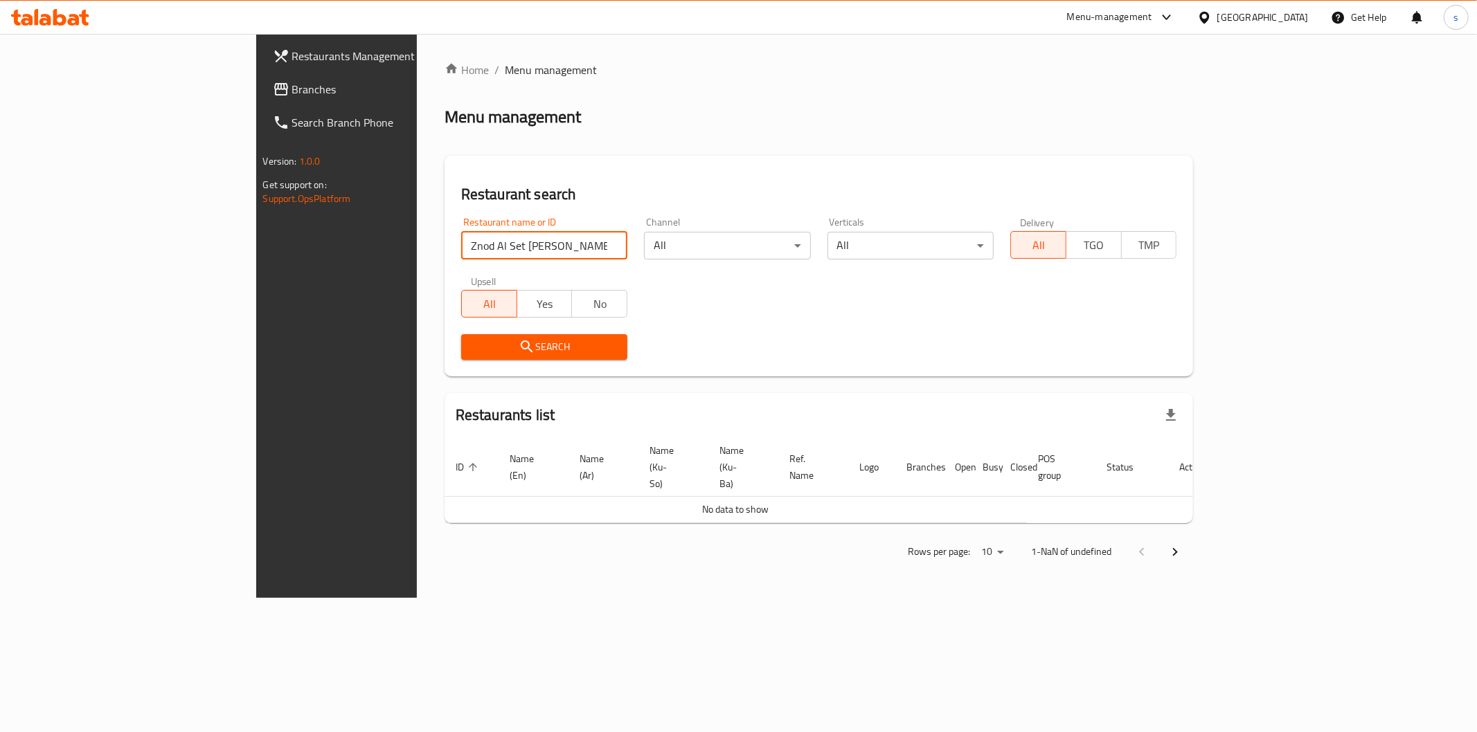
type input "Znod Al Set [PERSON_NAME]"
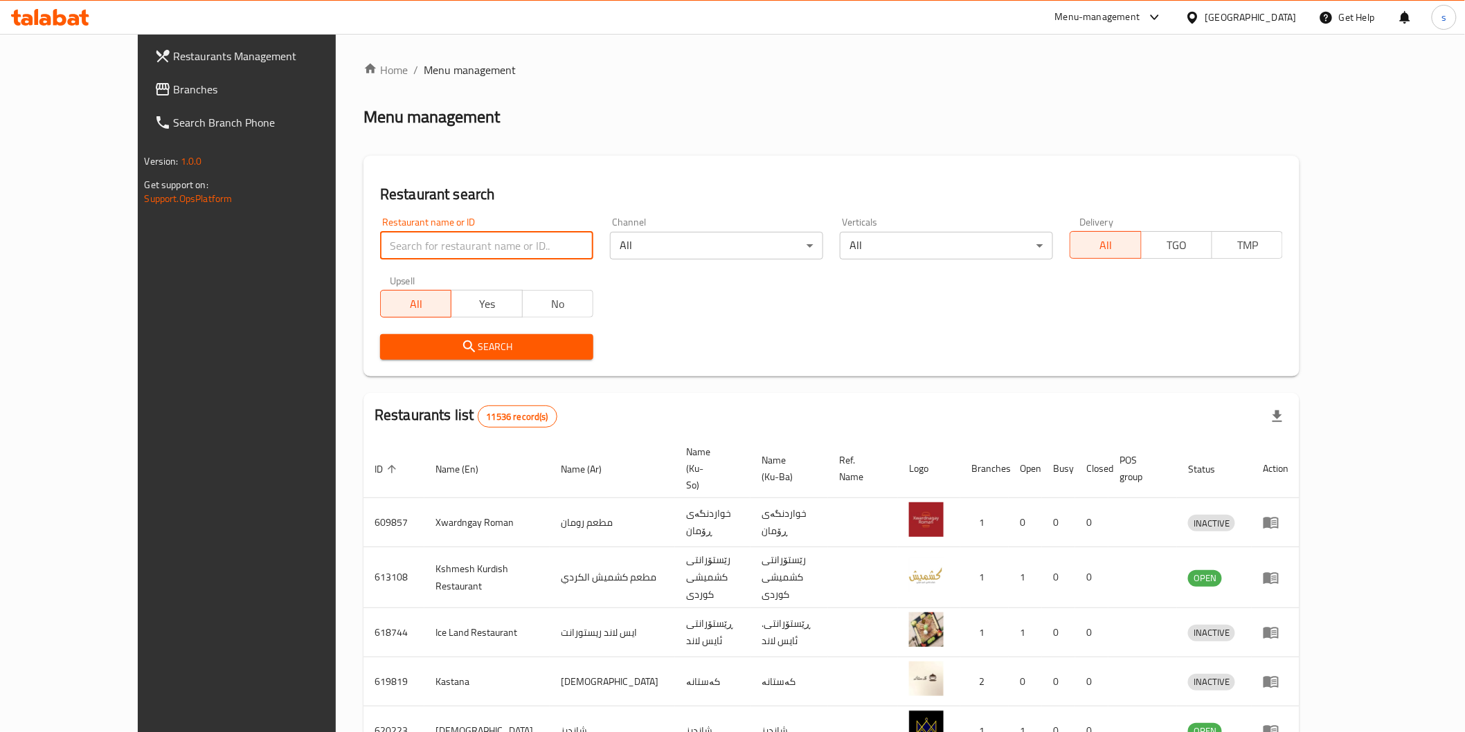
click at [436, 238] on input "search" at bounding box center [486, 246] width 213 height 28
paste input "Znod Al Set [PERSON_NAME]"
type input "Znod Al Set [PERSON_NAME]"
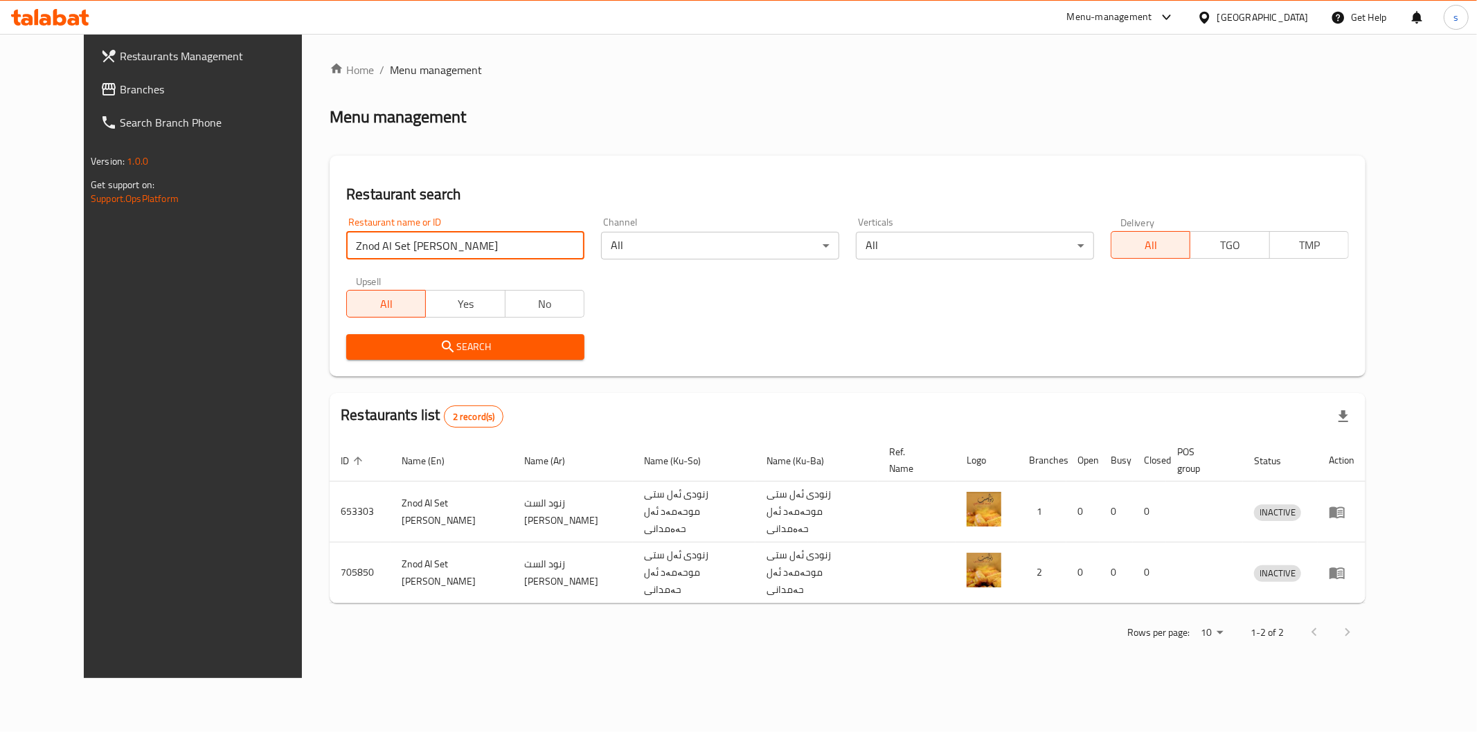
click at [105, 79] on link "Branches" at bounding box center [209, 89] width 241 height 33
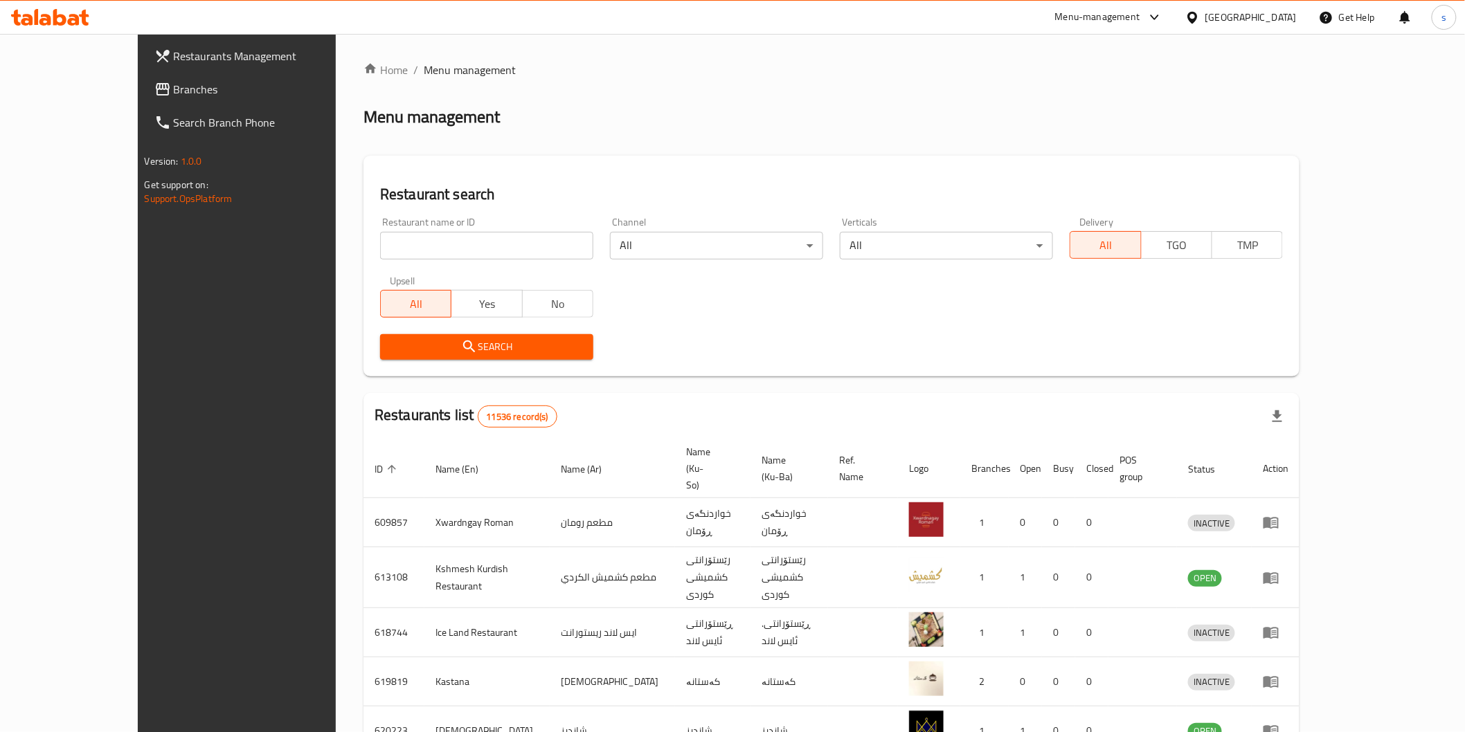
click at [174, 85] on span "Branches" at bounding box center [272, 89] width 197 height 17
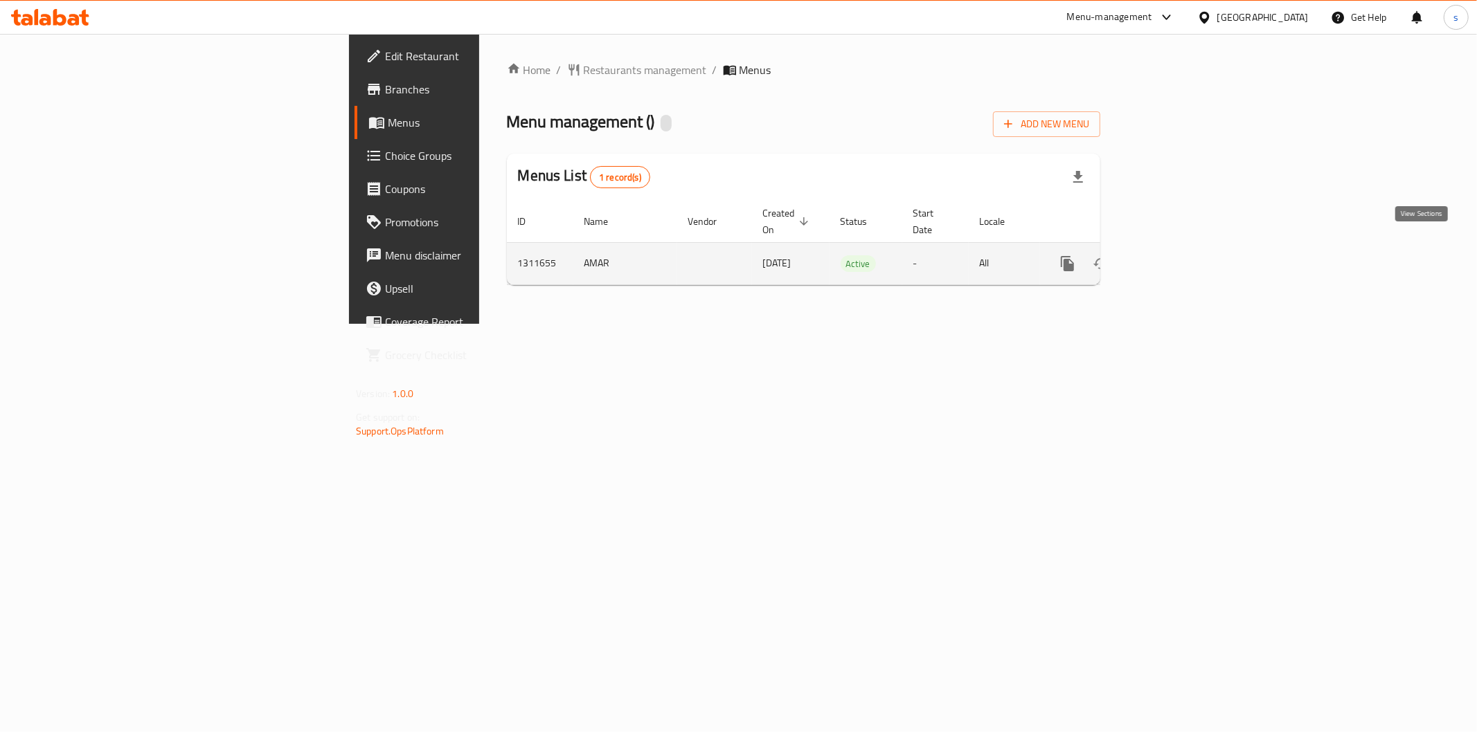
click at [1173, 258] on icon "enhanced table" at bounding box center [1167, 264] width 12 height 12
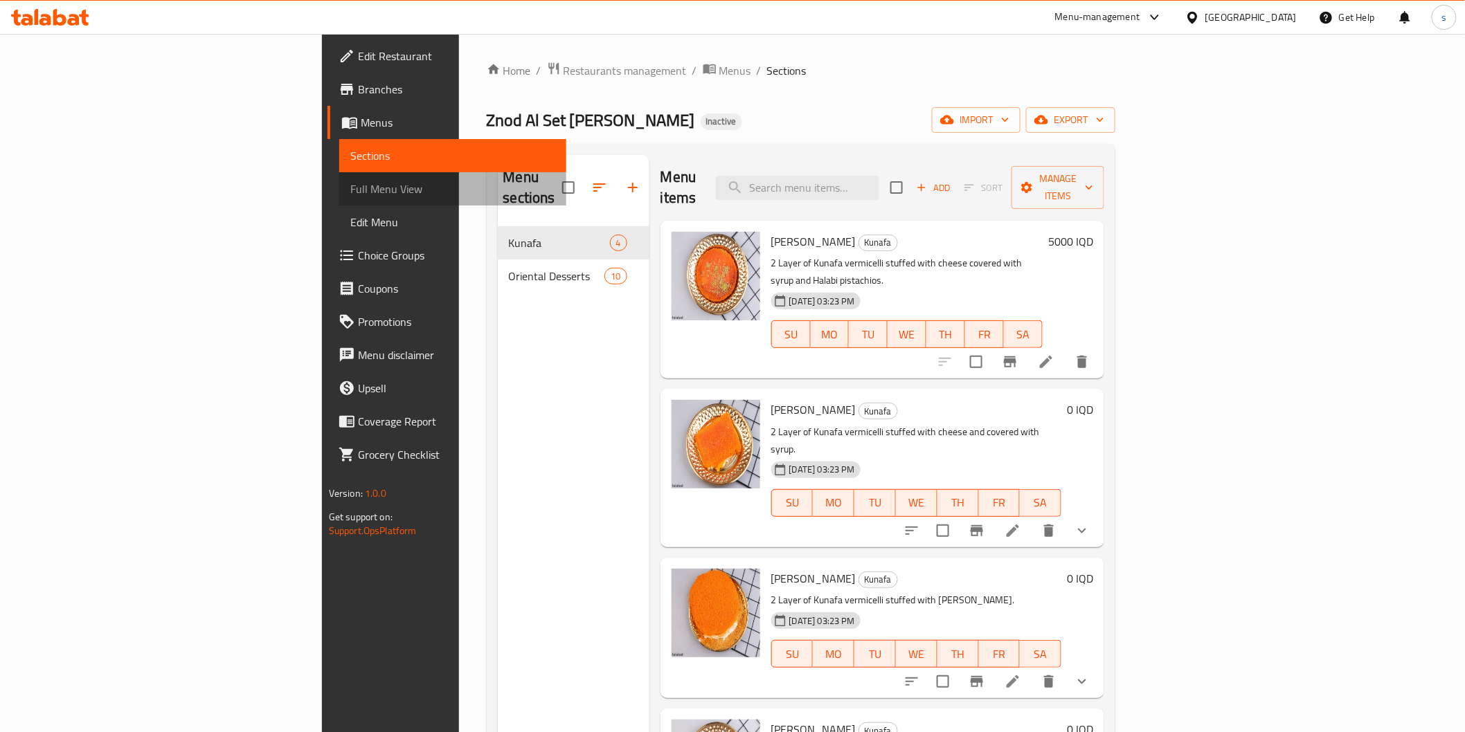
click at [350, 188] on span "Full Menu View" at bounding box center [452, 189] width 205 height 17
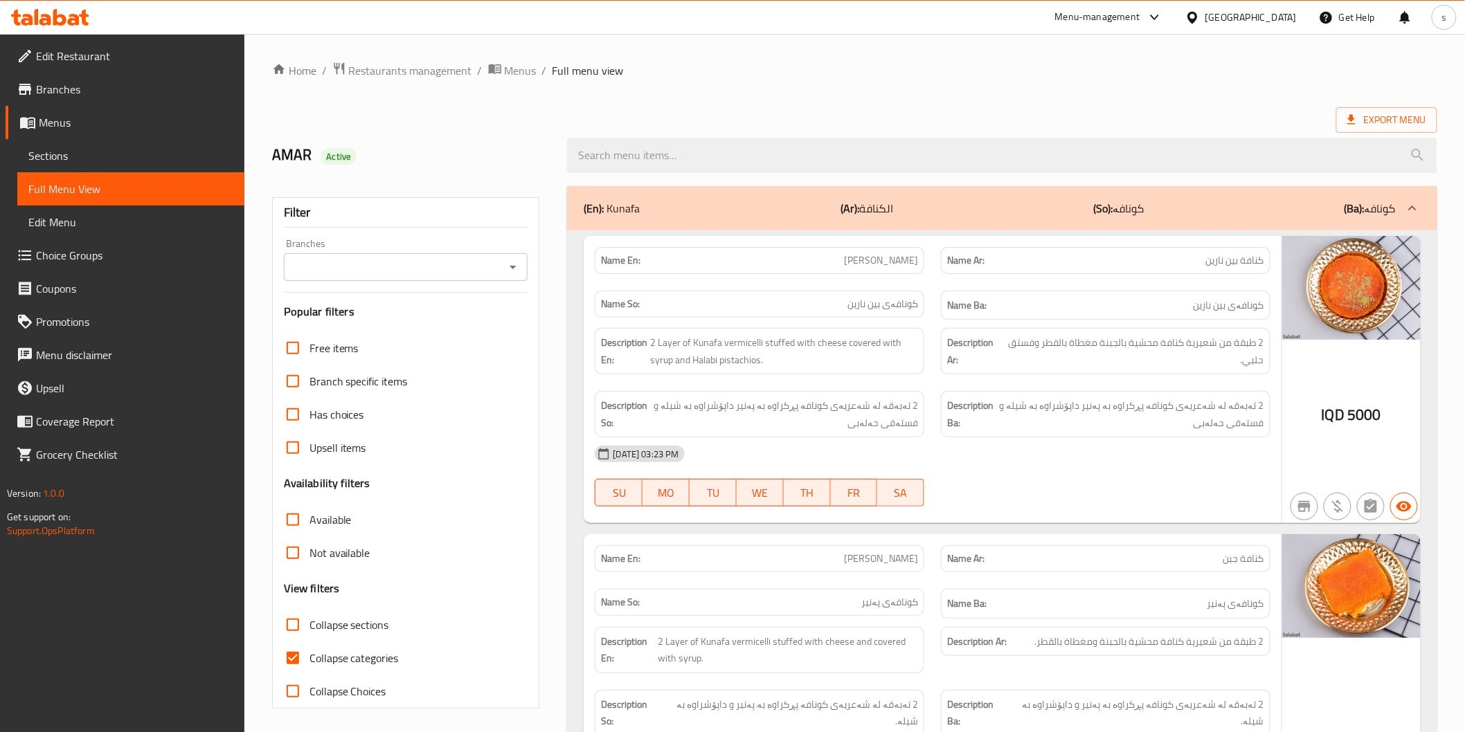
click at [412, 270] on input "Branches" at bounding box center [394, 267] width 213 height 19
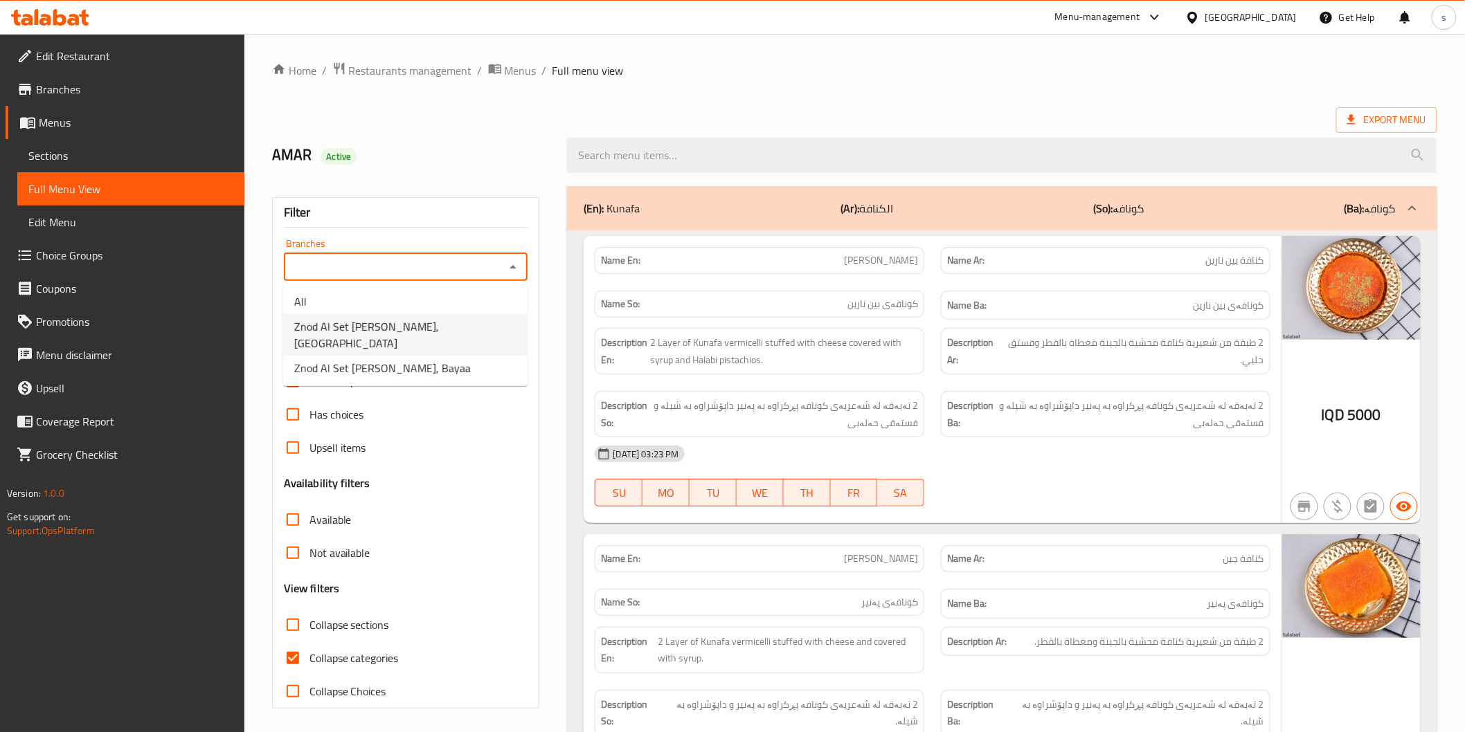
click at [402, 327] on span "Znod Al Set [PERSON_NAME], [GEOGRAPHIC_DATA]" at bounding box center [405, 334] width 222 height 33
type input "Znod Al Set [PERSON_NAME], [GEOGRAPHIC_DATA]"
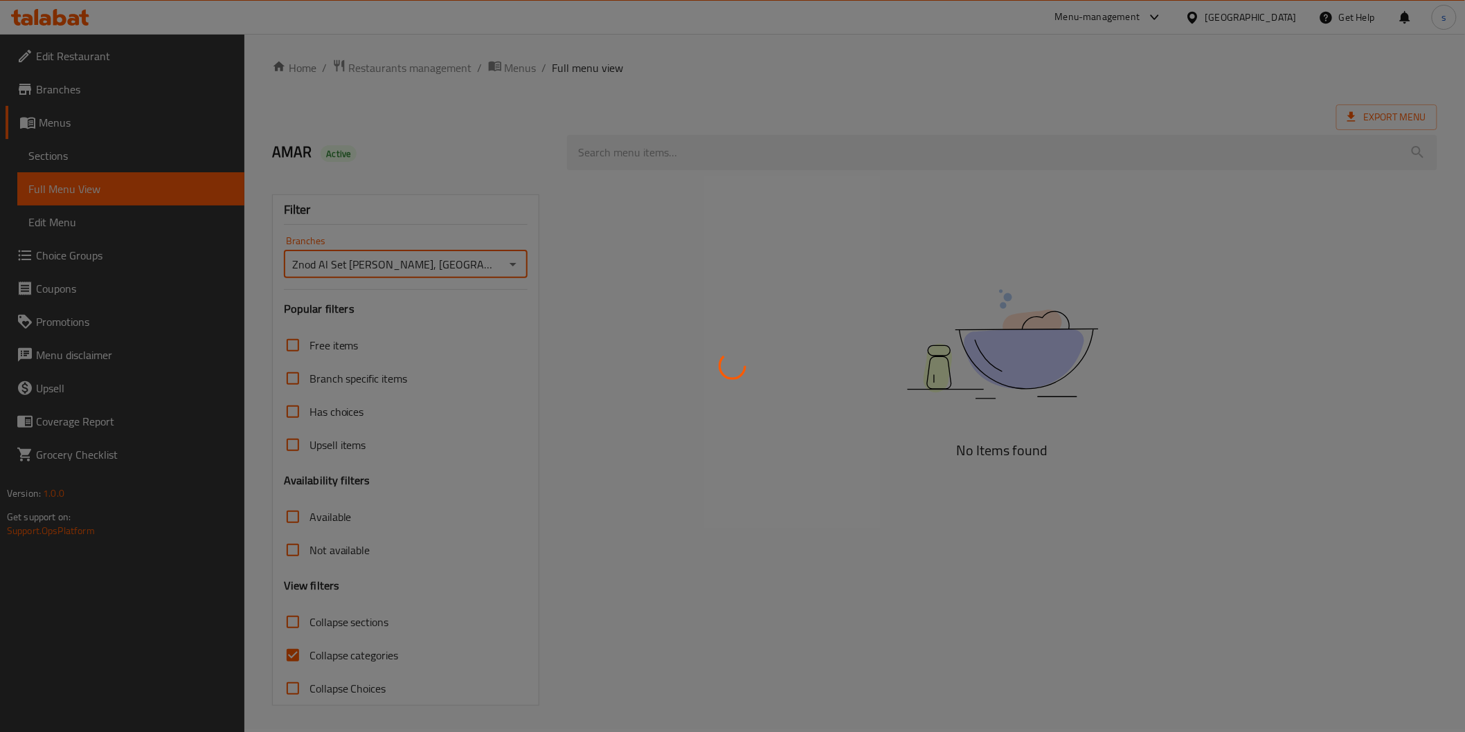
scroll to position [3, 0]
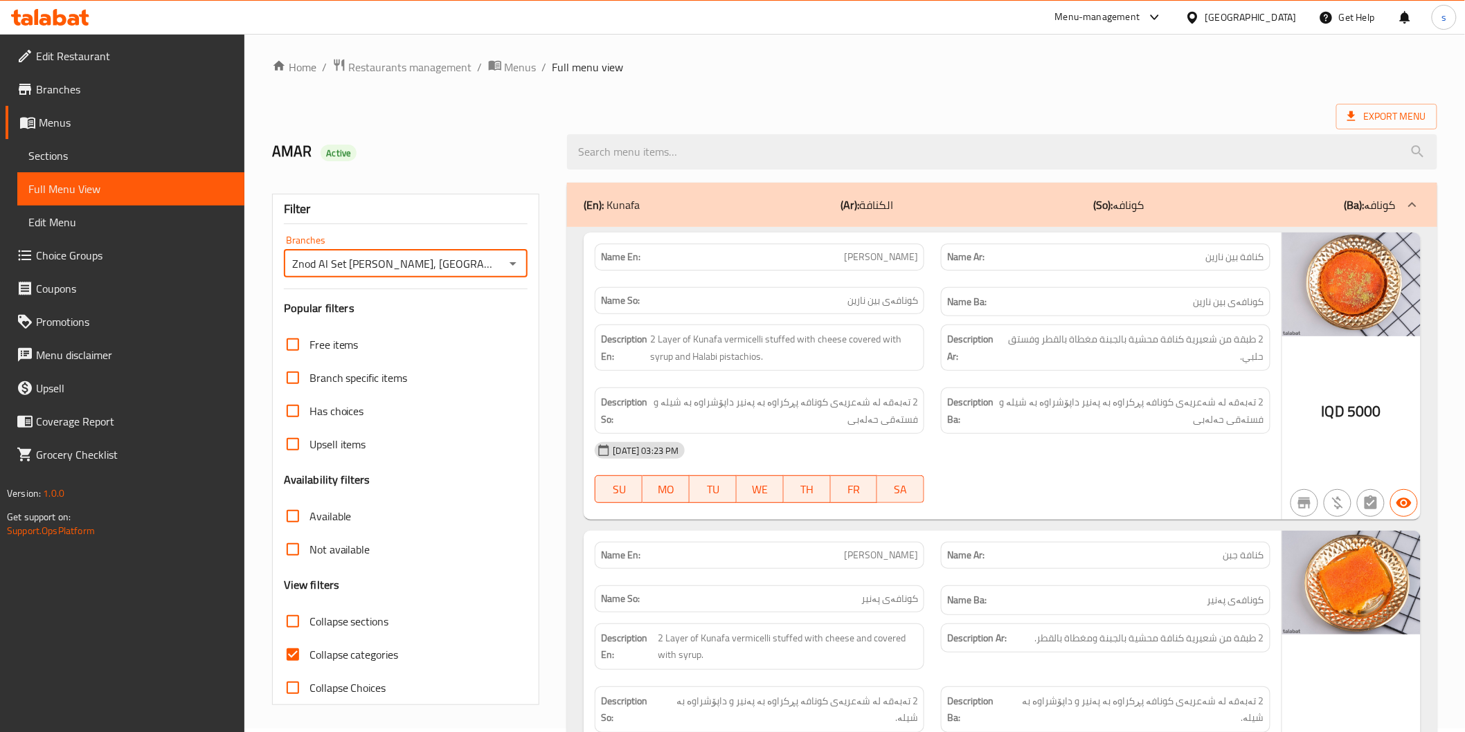
click at [366, 656] on span "Collapse categories" at bounding box center [353, 655] width 89 height 17
click at [309, 656] on input "Collapse categories" at bounding box center [292, 654] width 33 height 33
checkbox input "false"
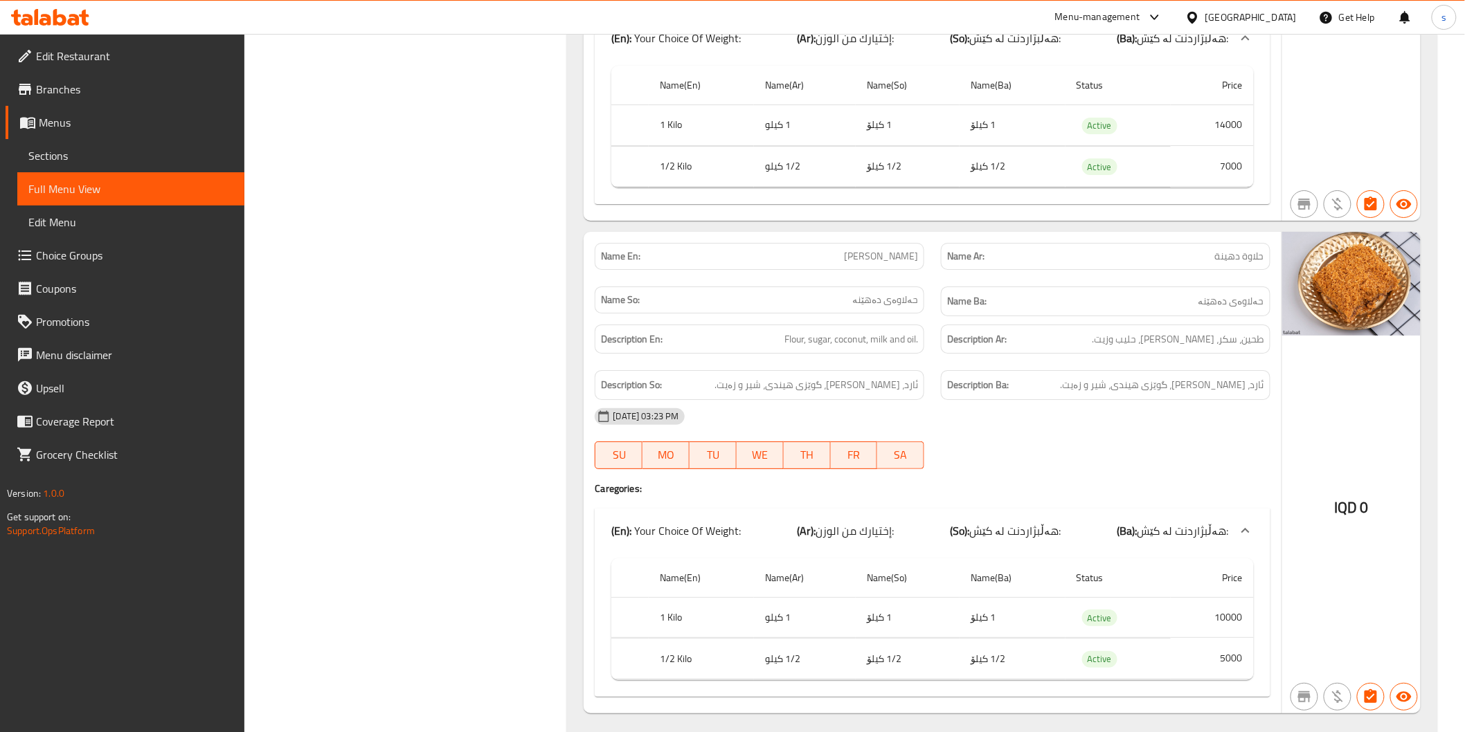
scroll to position [6486, 0]
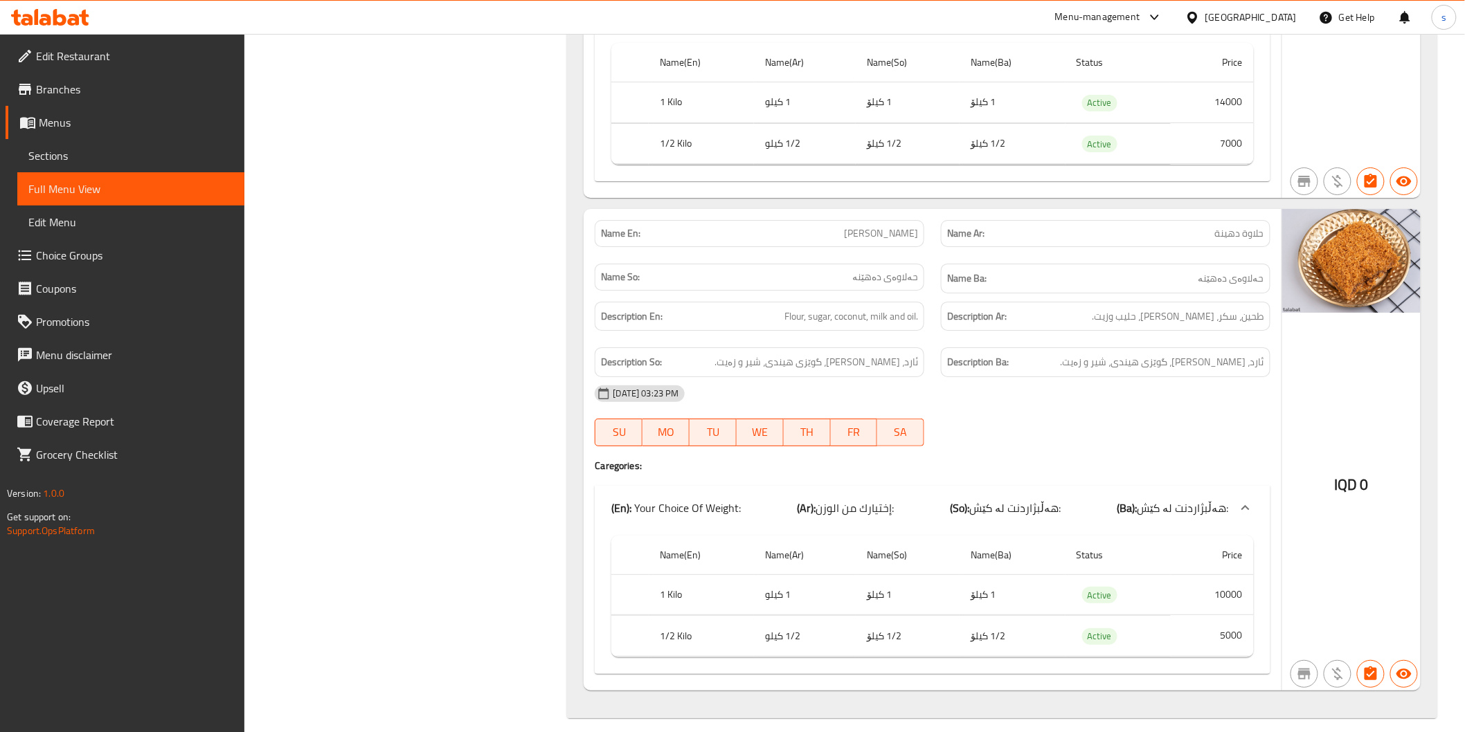
click at [953, 462] on div "Name En: Halawa Dahina Name Ar: حلاوة دهينة Name So: حەلاوەی دەهێنە Name Ba: حە…" at bounding box center [932, 450] width 697 height 482
click at [144, 57] on span "Edit Restaurant" at bounding box center [134, 56] width 197 height 17
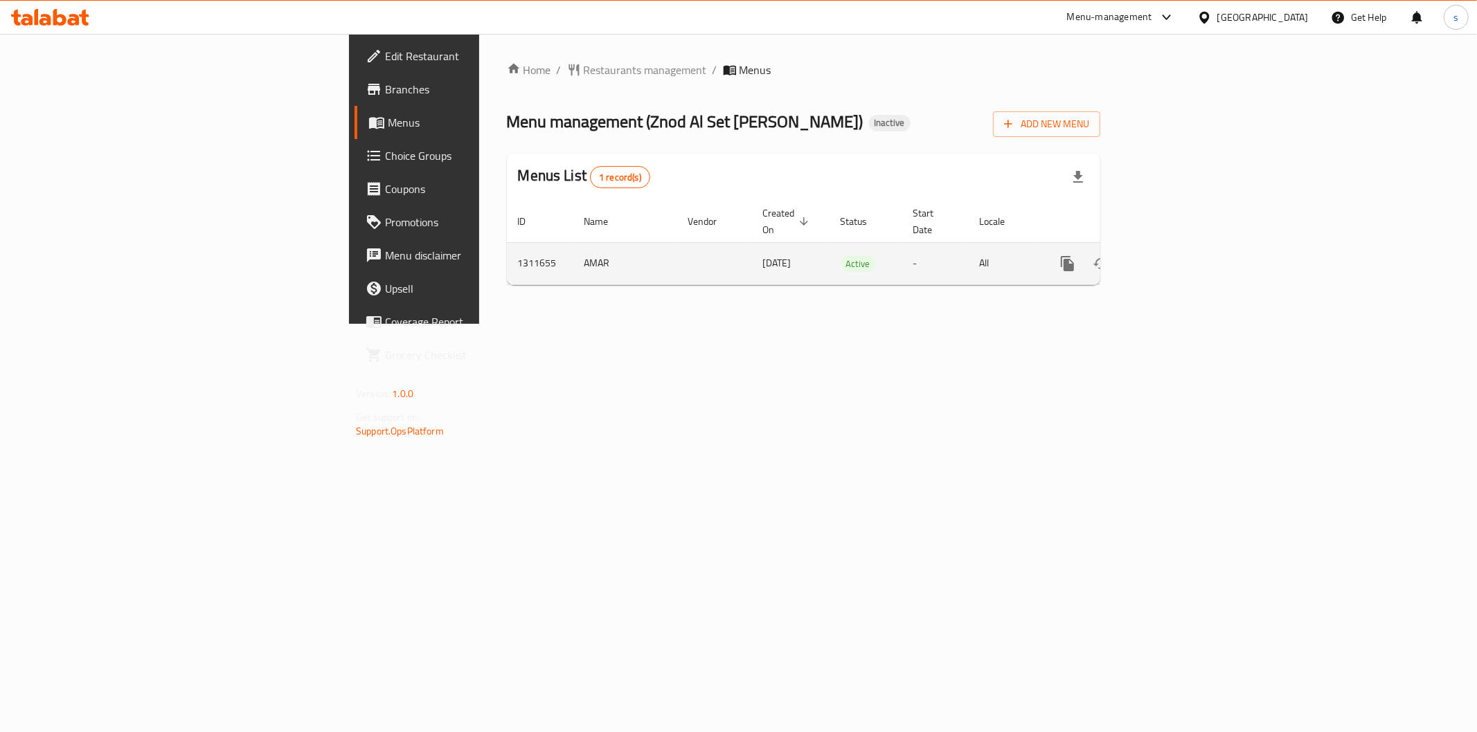
click at [1176, 256] on icon "enhanced table" at bounding box center [1167, 263] width 17 height 17
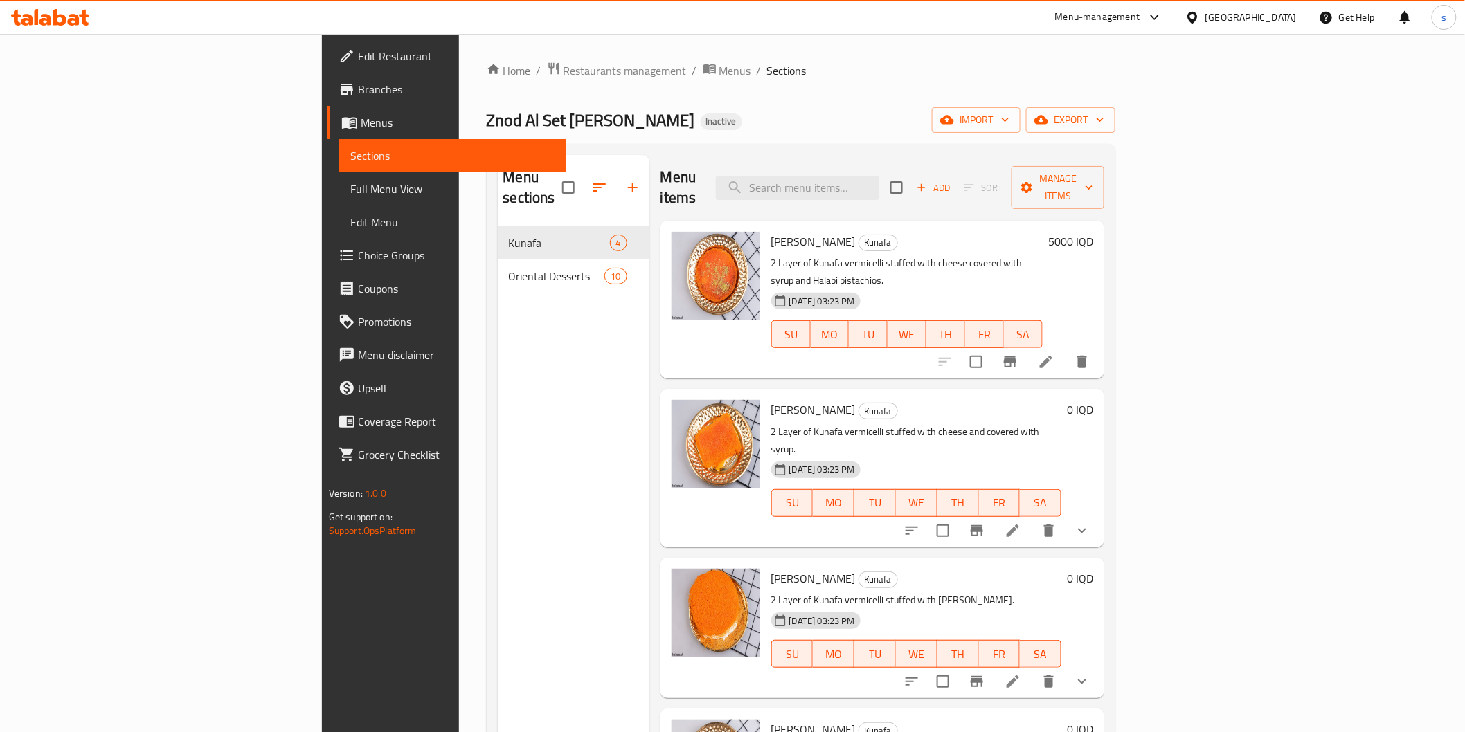
click at [339, 201] on link "Full Menu View" at bounding box center [452, 188] width 227 height 33
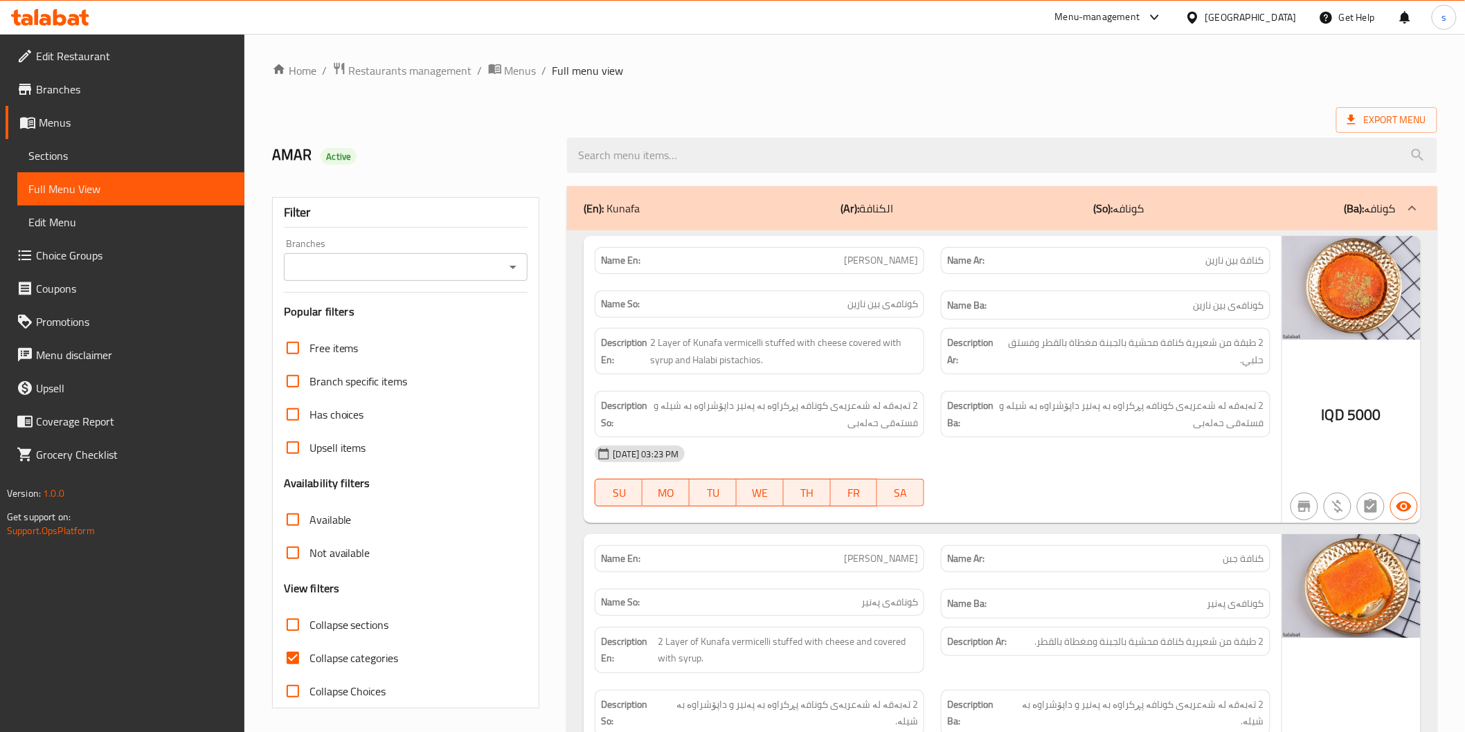
click at [468, 268] on input "Branches" at bounding box center [394, 267] width 213 height 19
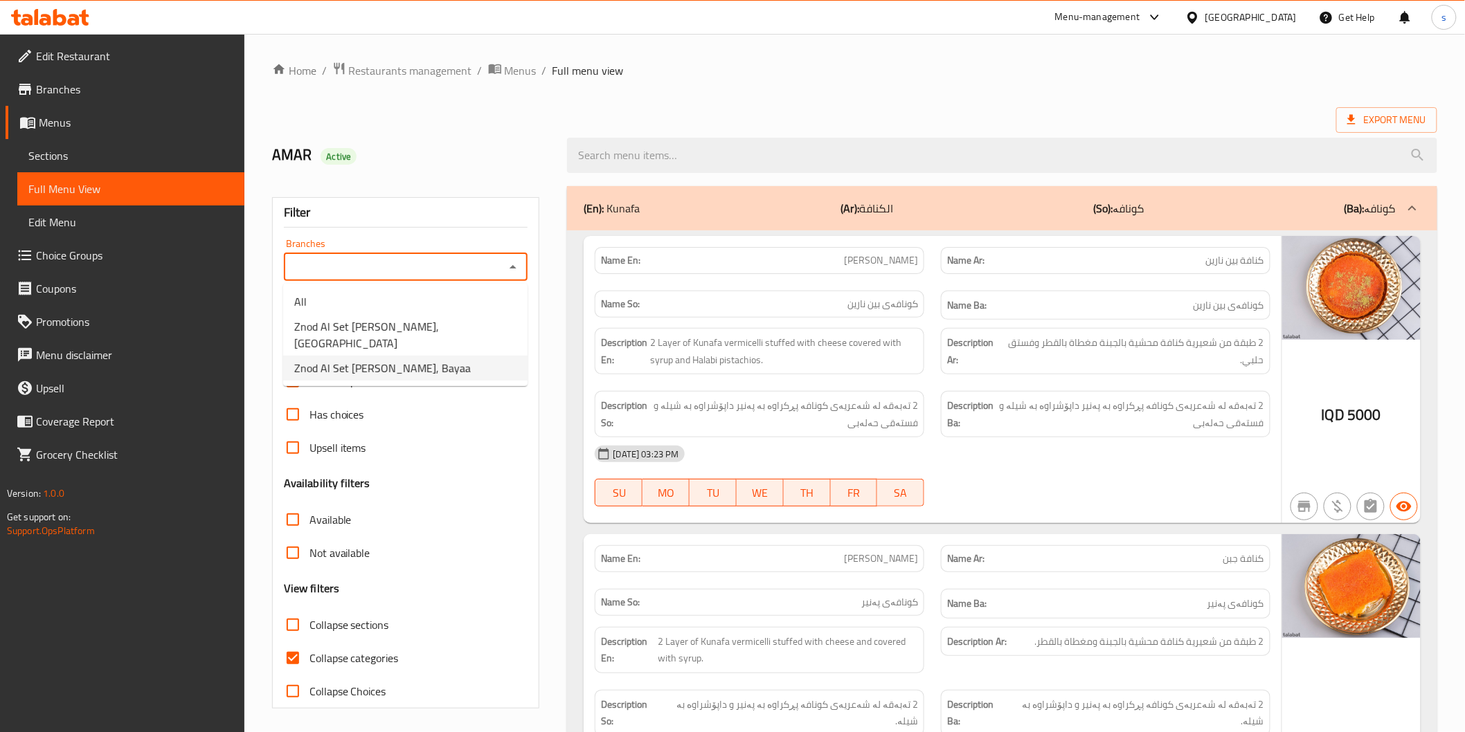
click at [438, 360] on span "Znod Al Set [PERSON_NAME], Bayaa" at bounding box center [382, 368] width 177 height 17
type input "Znod Al Set [PERSON_NAME], Bayaa"
click at [329, 663] on span "Collapse categories" at bounding box center [353, 658] width 89 height 17
click at [309, 663] on input "Collapse categories" at bounding box center [292, 658] width 33 height 33
checkbox input "false"
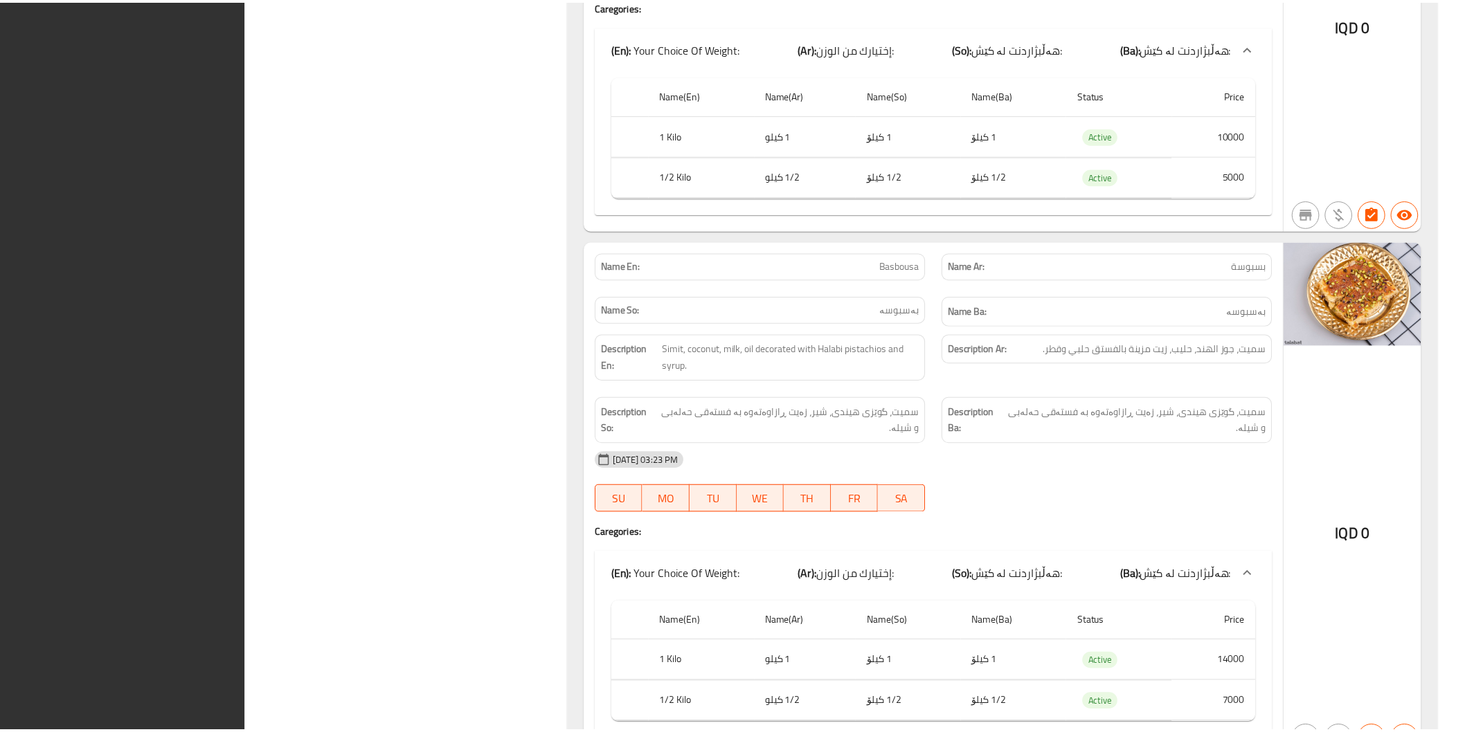
scroll to position [6486, 0]
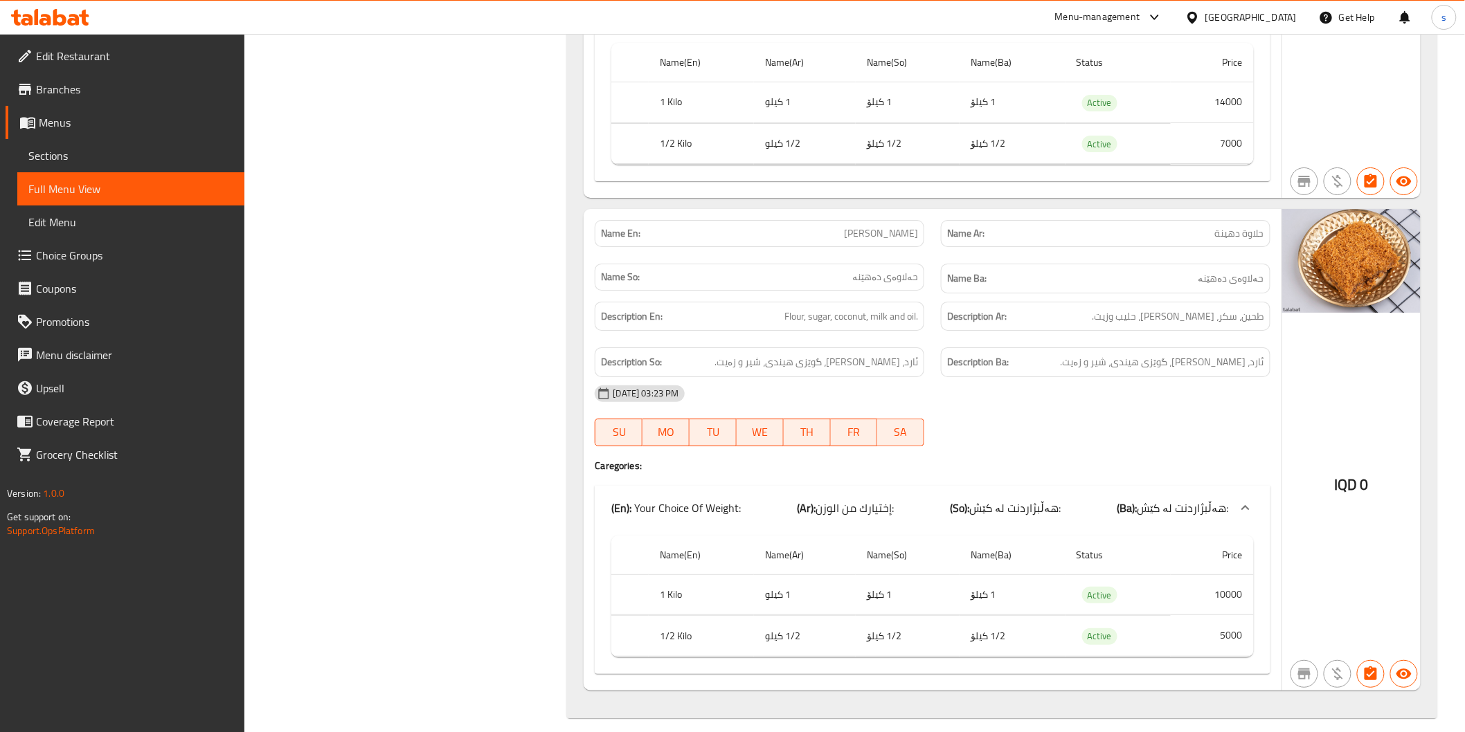
click at [109, 91] on span "Branches" at bounding box center [134, 89] width 197 height 17
